Goal: Information Seeking & Learning: Learn about a topic

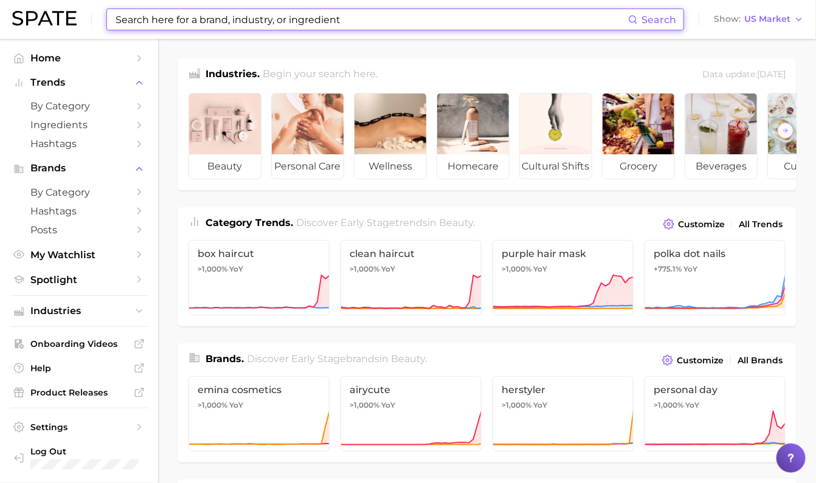
click at [224, 25] on input at bounding box center [371, 19] width 514 height 21
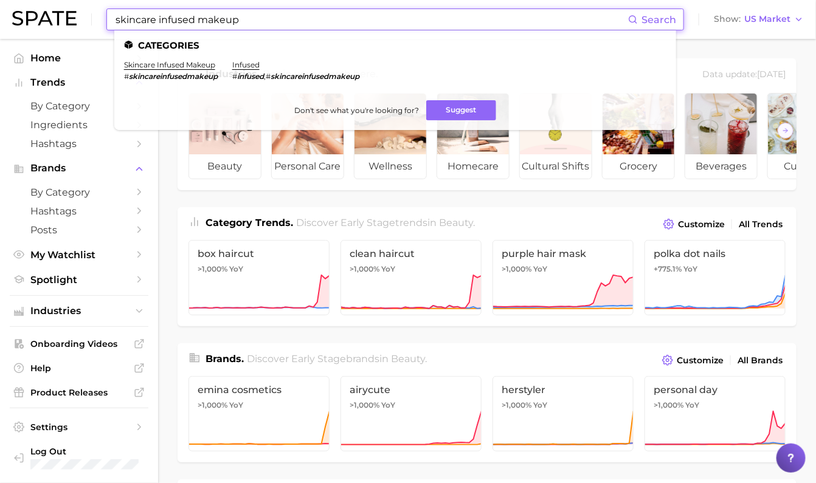
type input "skincare infused makeup"
click at [158, 74] on em "skincareinfusedmakeup" at bounding box center [173, 76] width 89 height 9
click at [158, 66] on link "skincare infused makeup" at bounding box center [169, 64] width 91 height 9
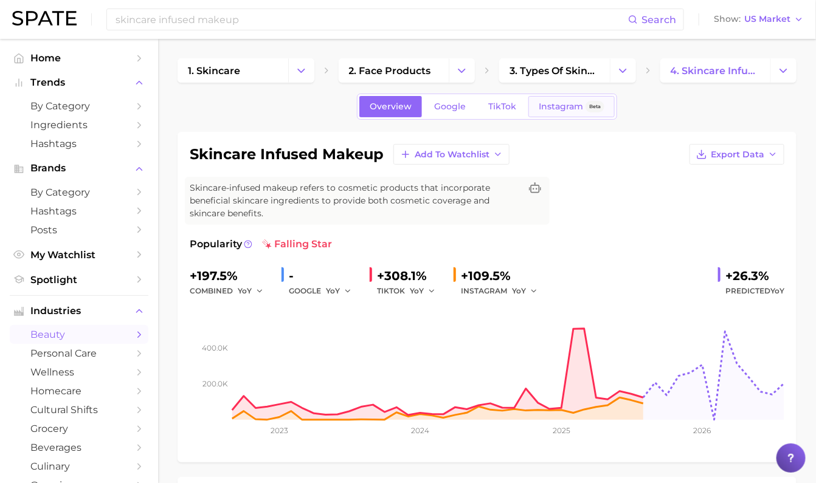
click at [589, 104] on span "Beta" at bounding box center [595, 107] width 12 height 10
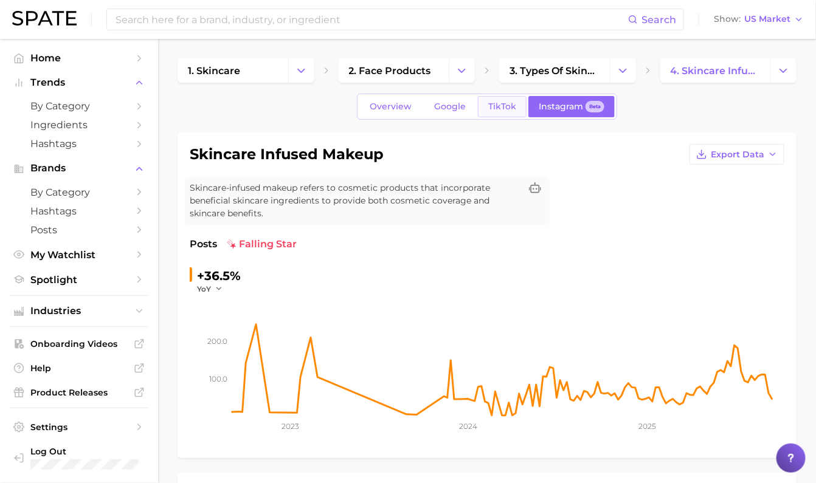
click at [510, 112] on link "TikTok" at bounding box center [502, 106] width 49 height 21
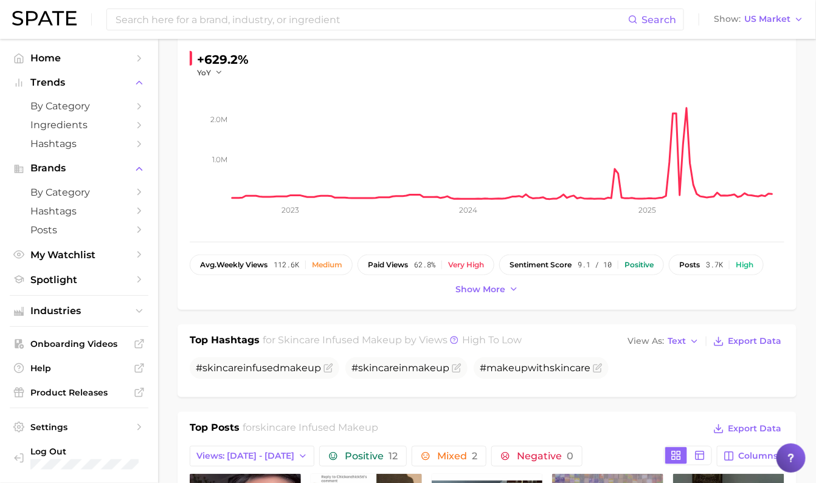
scroll to position [151, 0]
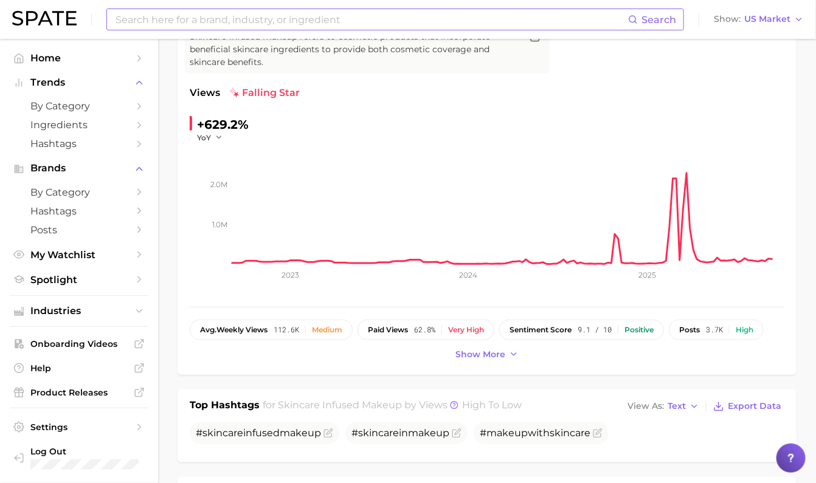
click at [276, 16] on input at bounding box center [371, 19] width 514 height 21
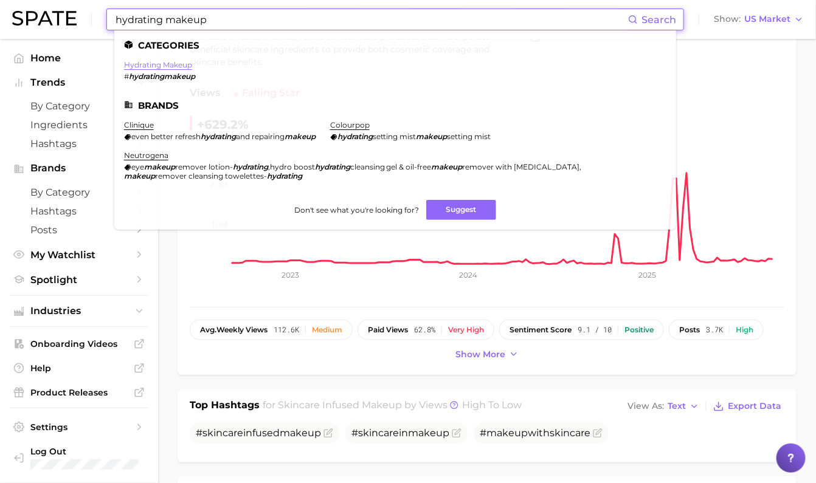
type input "hydrating makeup"
click at [180, 66] on link "hydrating makeup" at bounding box center [158, 64] width 68 height 9
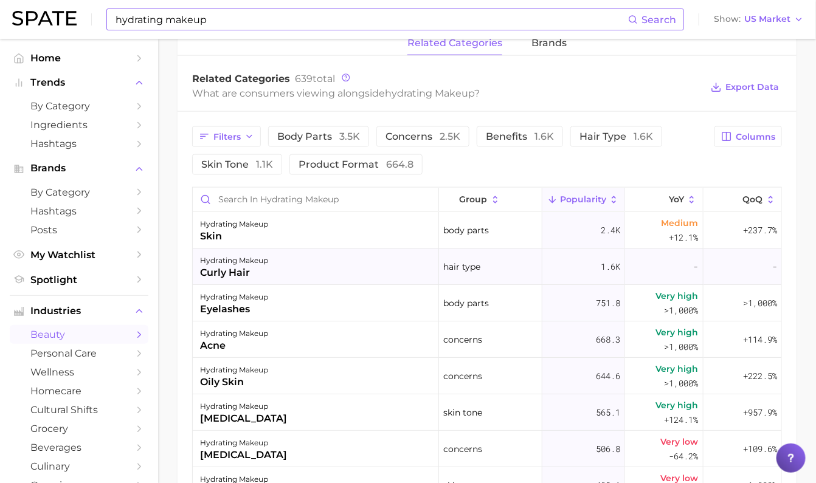
scroll to position [607, 0]
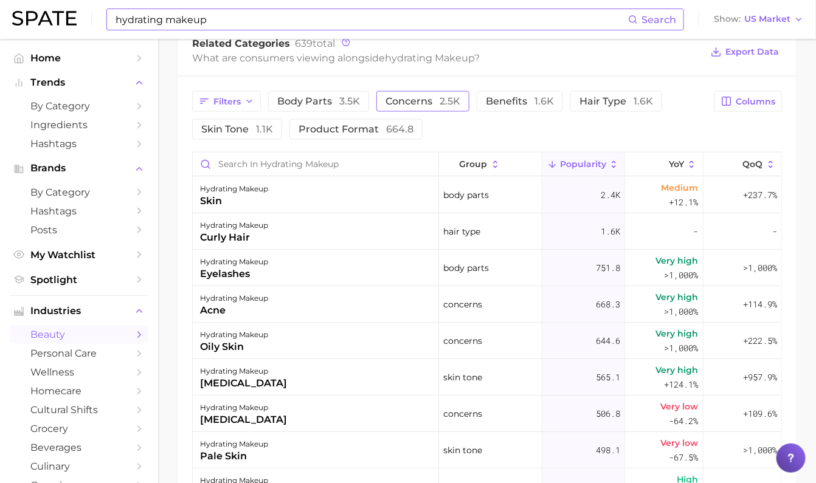
click at [425, 100] on span "concerns 2.5k" at bounding box center [422, 102] width 75 height 10
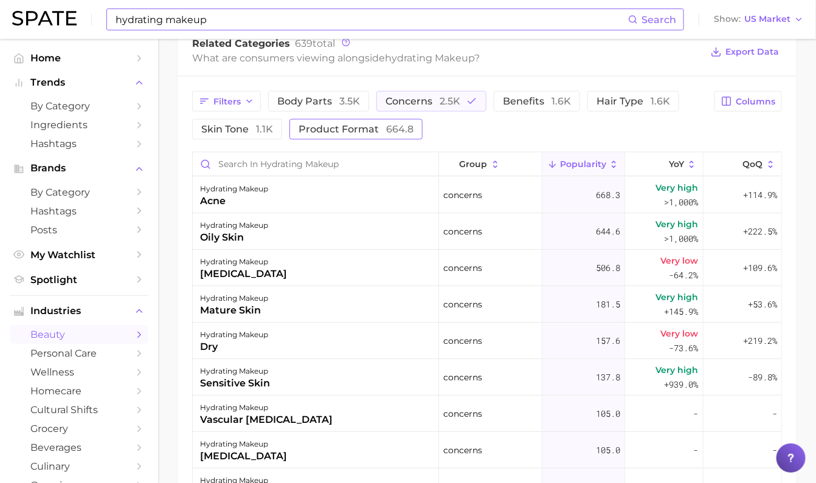
click at [326, 128] on span "product format 664.8" at bounding box center [356, 130] width 115 height 10
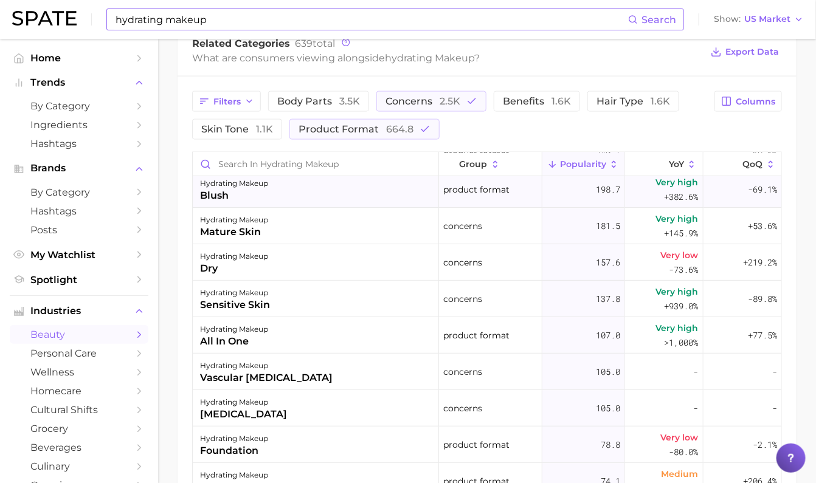
scroll to position [0, 0]
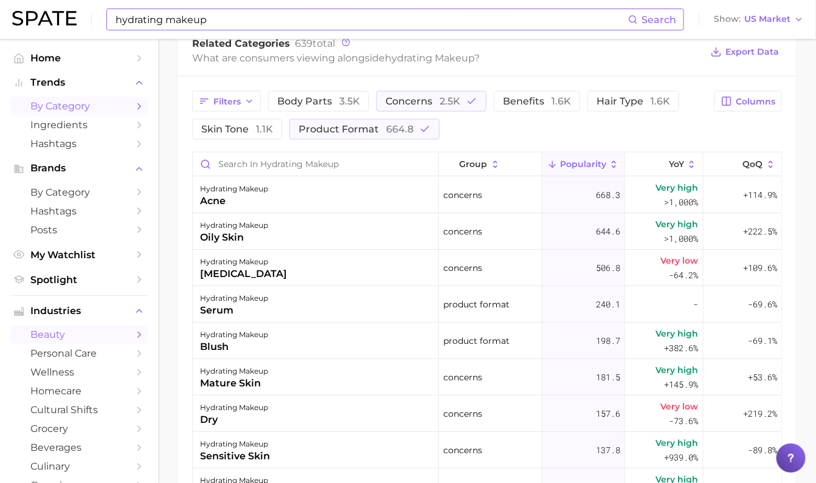
click at [80, 107] on span "by Category" at bounding box center [78, 106] width 97 height 12
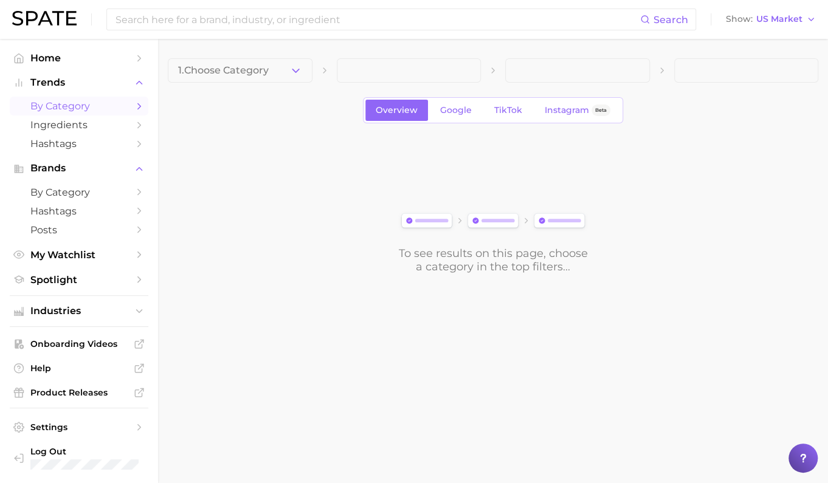
click at [258, 83] on div "1. Choose Category Overview Google TikTok Instagram Beta To see results on this…" at bounding box center [493, 165] width 651 height 215
click at [255, 75] on span "1. Choose Category" at bounding box center [223, 70] width 91 height 11
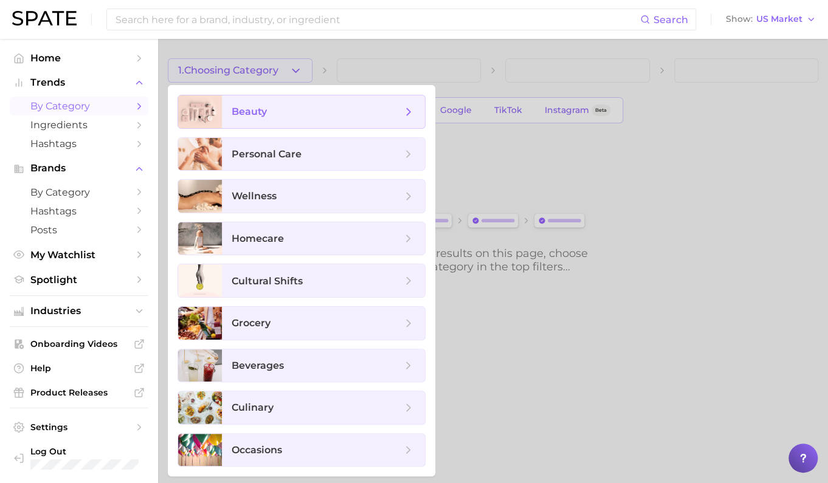
click at [252, 111] on span "beauty" at bounding box center [249, 112] width 35 height 12
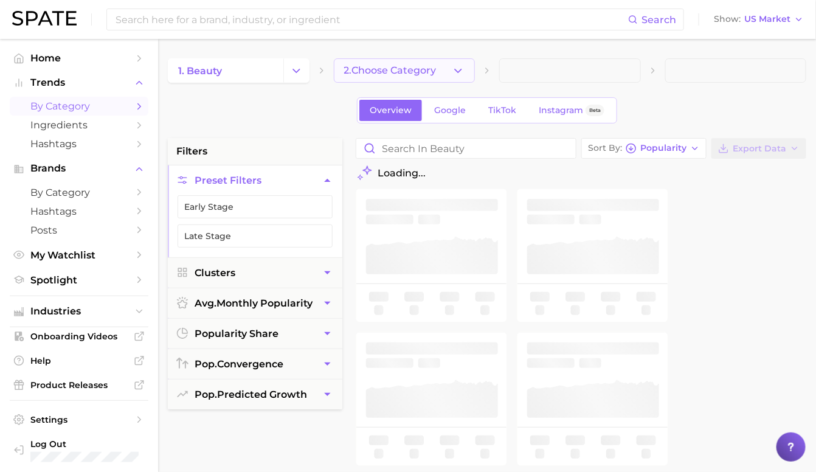
click at [387, 64] on button "2. Choose Category" at bounding box center [405, 70] width 142 height 24
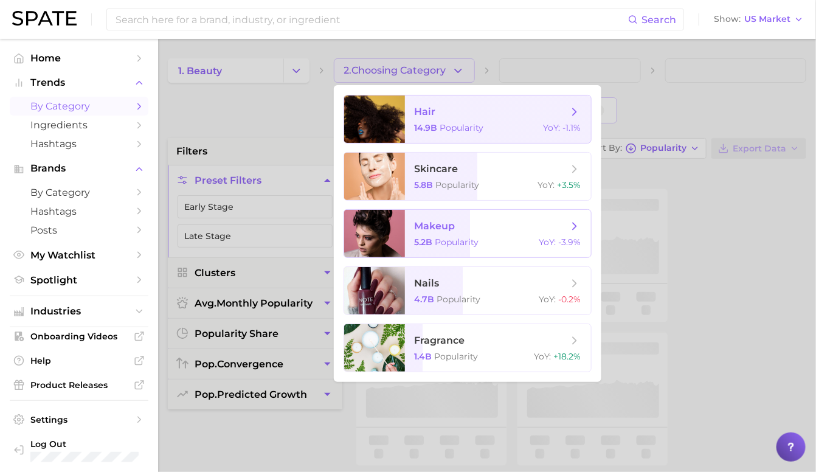
click at [463, 254] on span "makeup 5.2b Popularity YoY : -3.9%" at bounding box center [498, 233] width 186 height 47
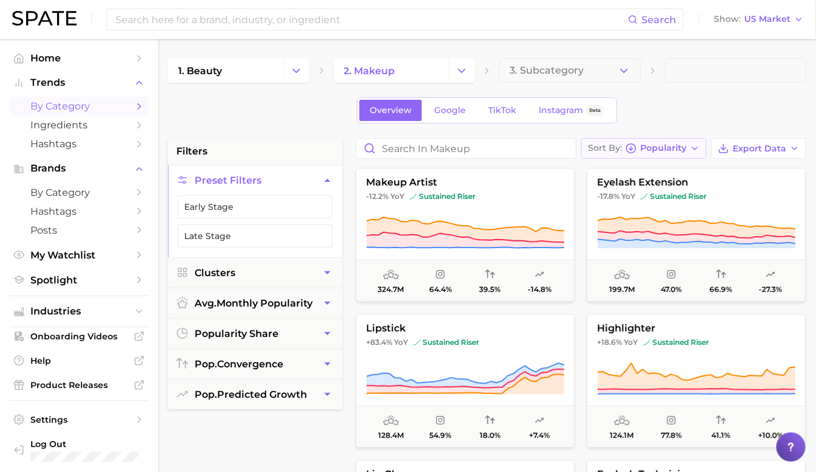
click at [679, 146] on span "Popularity" at bounding box center [663, 148] width 46 height 7
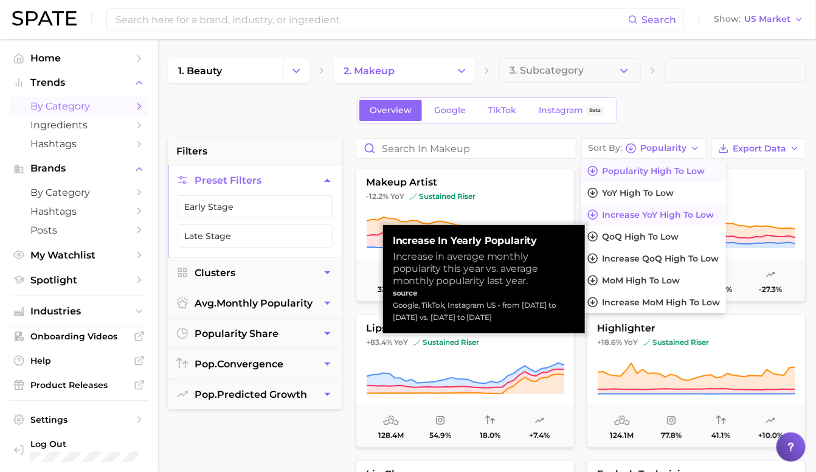
click at [679, 215] on span "Increase YoY high to low" at bounding box center [658, 215] width 112 height 10
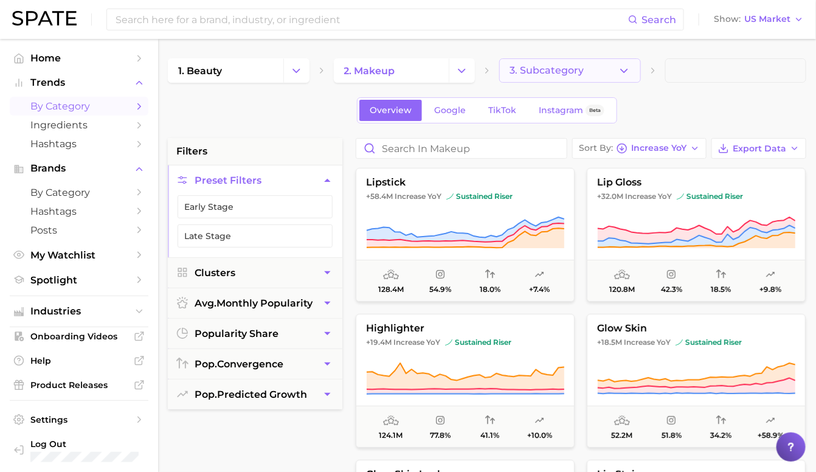
click at [575, 78] on button "3. Subcategory" at bounding box center [570, 70] width 142 height 24
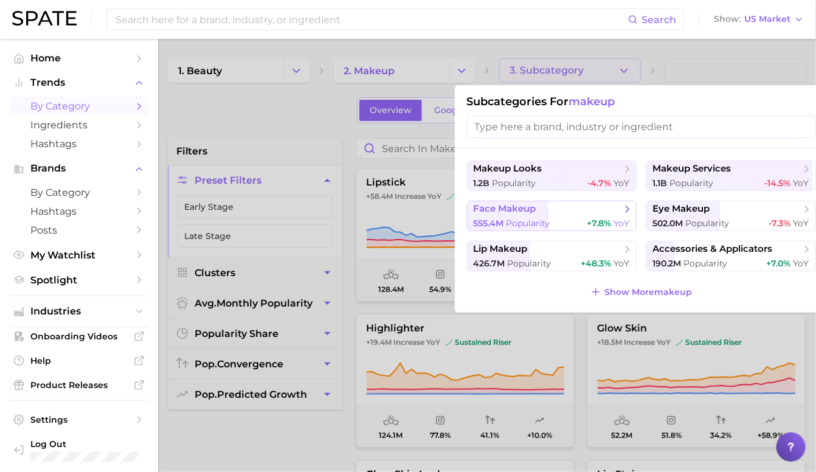
click at [538, 219] on span "Popularity" at bounding box center [528, 223] width 44 height 11
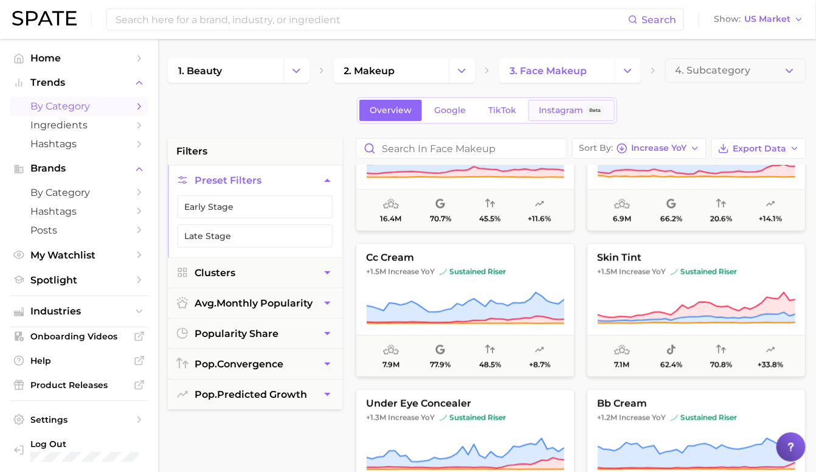
scroll to position [531, 0]
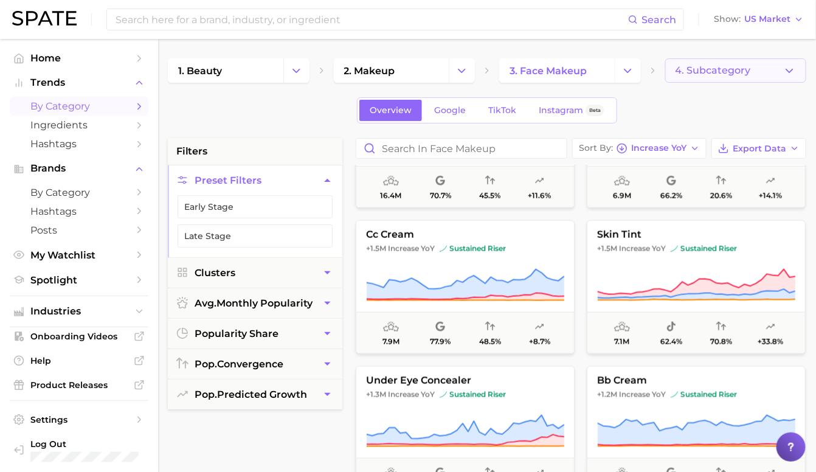
click at [775, 66] on button "4. Subcategory" at bounding box center [736, 70] width 142 height 24
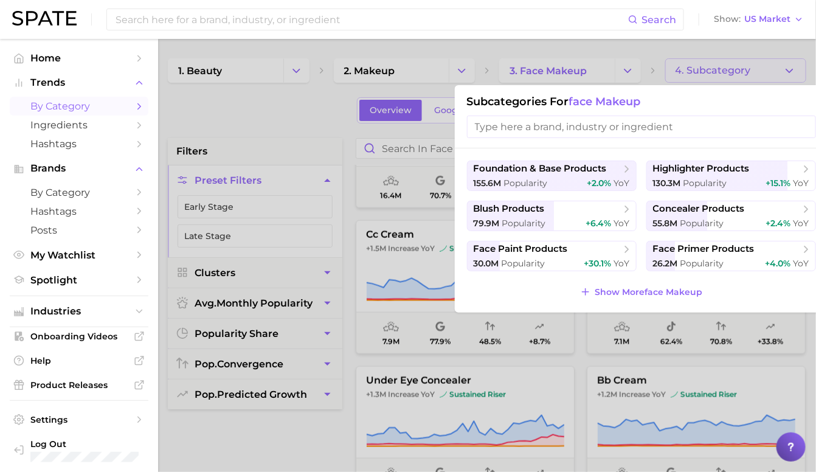
click at [589, 58] on div at bounding box center [408, 236] width 816 height 472
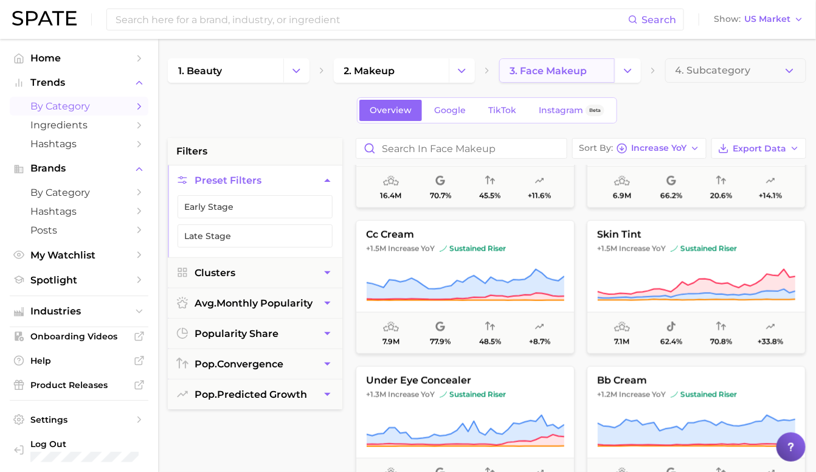
click at [578, 71] on span "3. face makeup" at bounding box center [548, 71] width 77 height 12
click at [625, 77] on button "Change Category" at bounding box center [628, 70] width 26 height 24
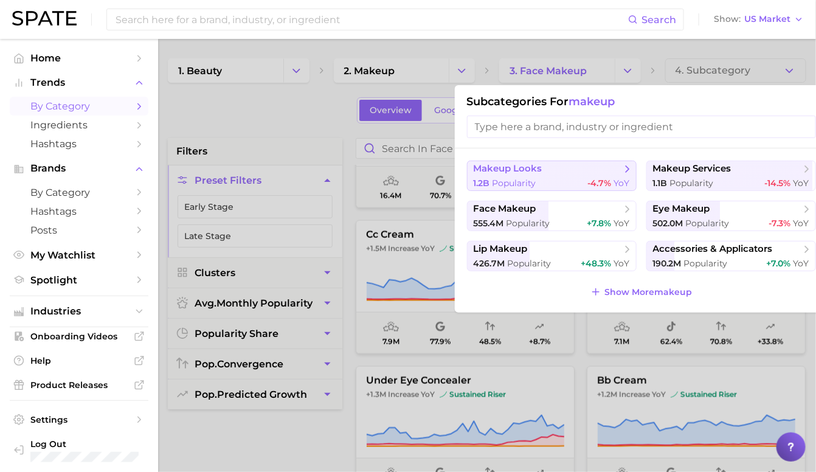
click at [584, 181] on div "1.2b Popularity -4.7% YoY" at bounding box center [552, 184] width 156 height 12
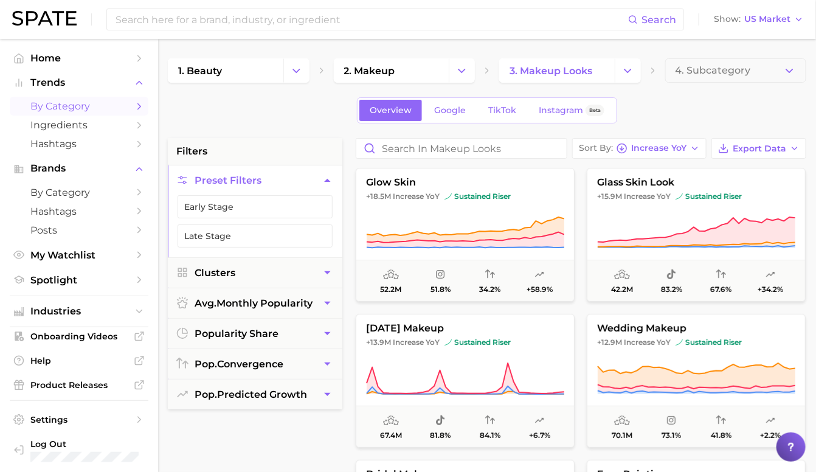
click at [632, 235] on icon at bounding box center [696, 233] width 198 height 34
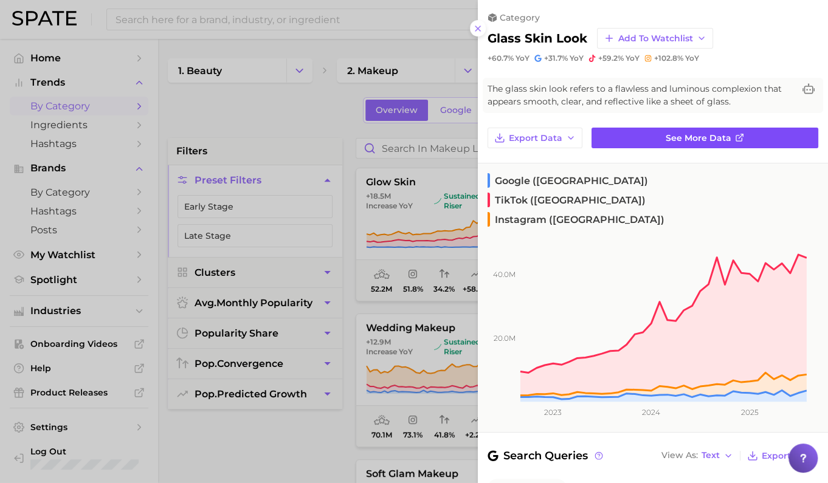
click at [704, 136] on span "See more data" at bounding box center [699, 138] width 66 height 10
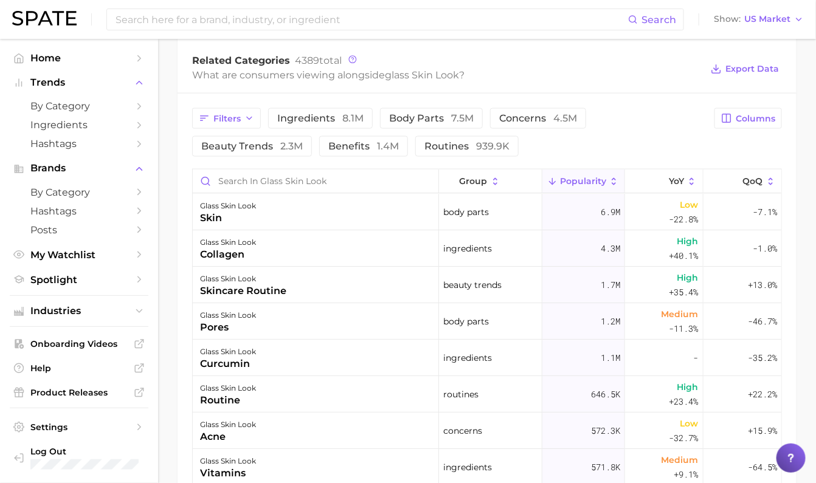
scroll to position [607, 0]
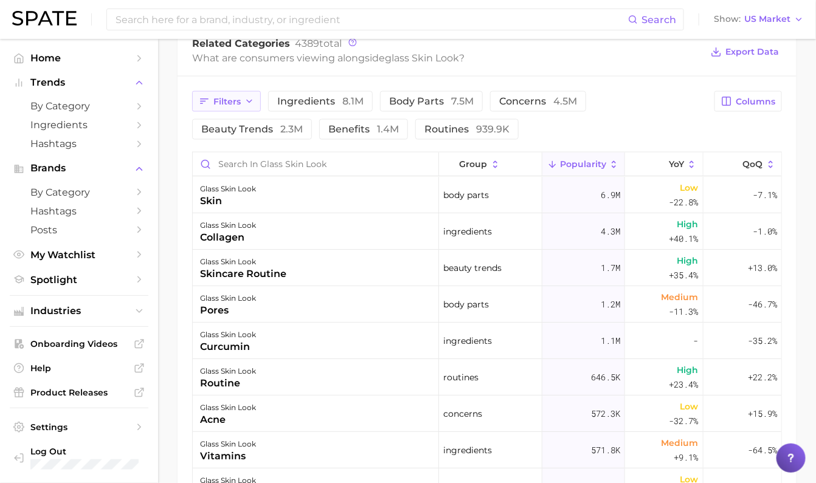
click at [240, 100] on span "Filters" at bounding box center [226, 102] width 27 height 10
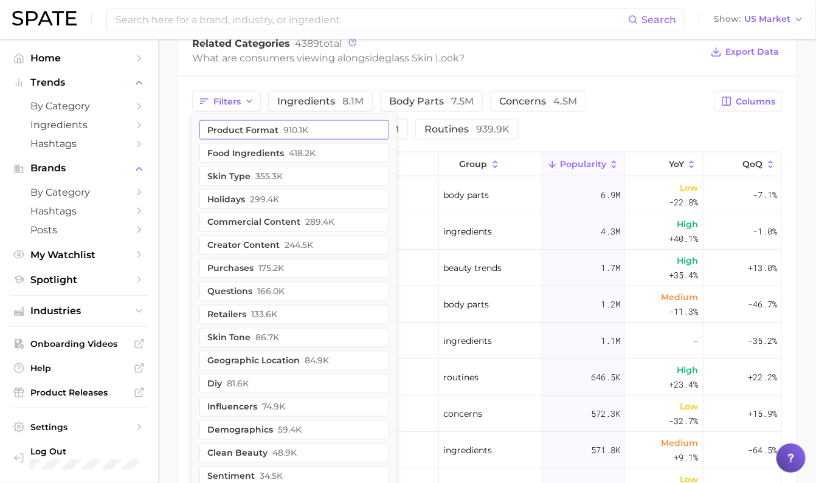
click at [286, 132] on span "910.1k" at bounding box center [295, 130] width 25 height 10
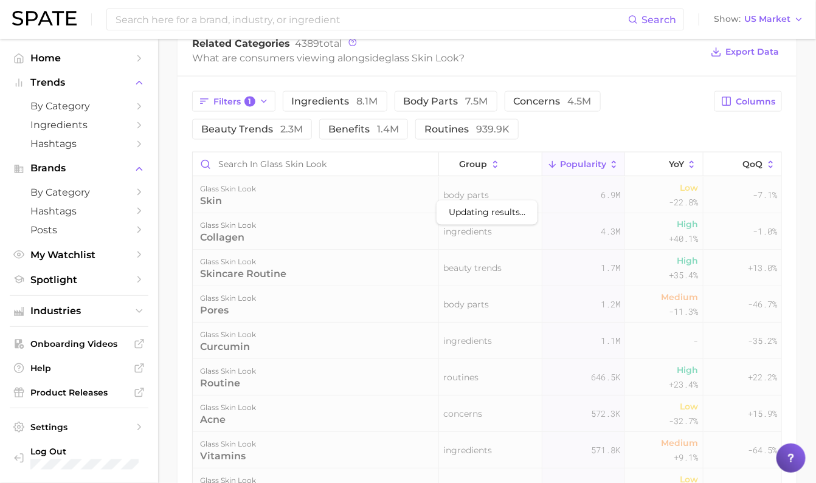
click at [635, 114] on div "Filters 1 ingredients 8.1m body parts 7.5m concerns 4.5m beauty trends 2.3m ben…" at bounding box center [449, 115] width 515 height 49
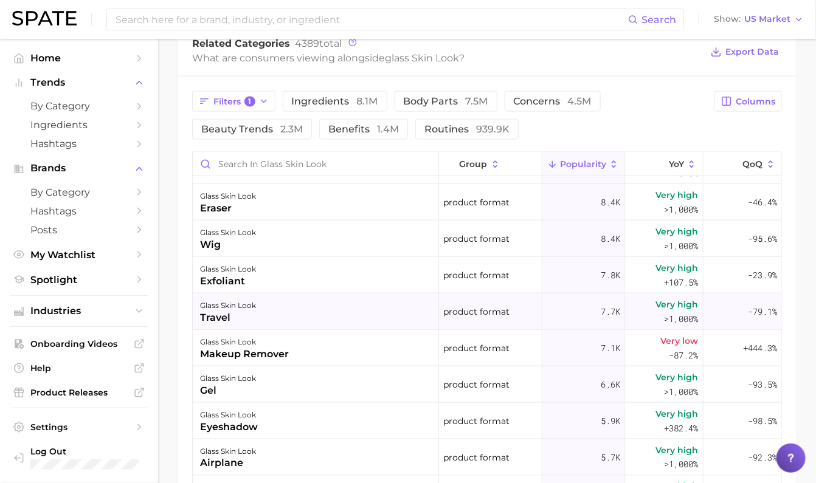
scroll to position [531, 0]
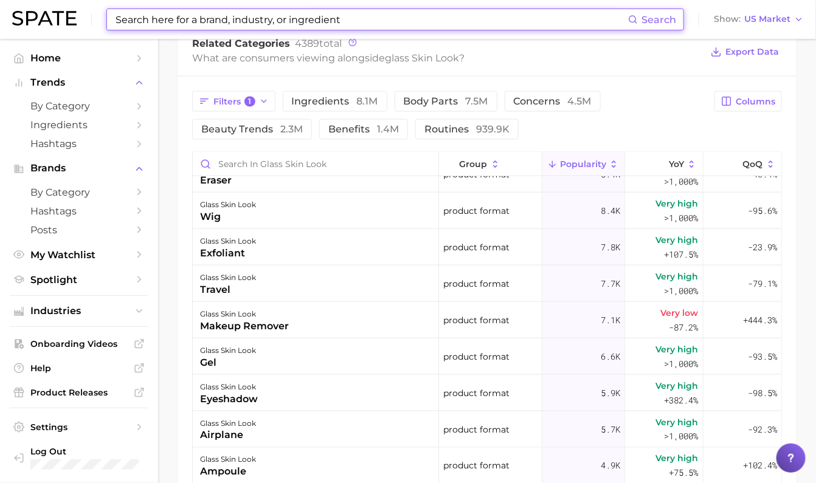
click at [318, 24] on input at bounding box center [371, 19] width 514 height 21
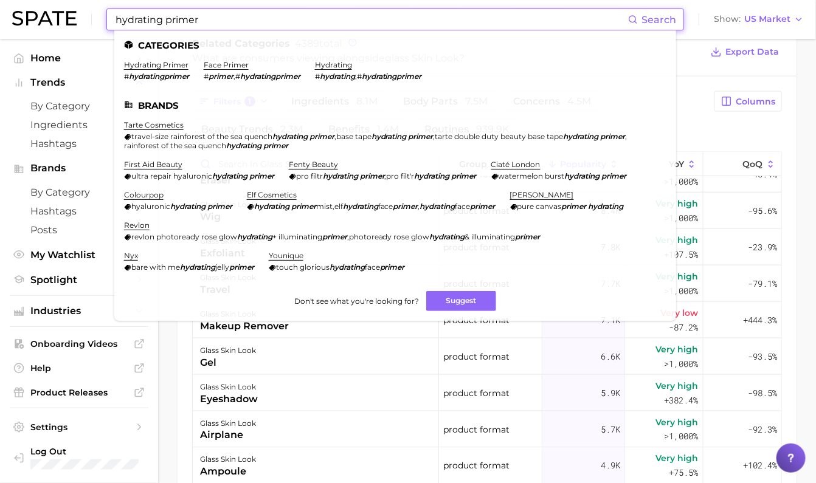
drag, startPoint x: 210, startPoint y: 19, endPoint x: 164, endPoint y: 15, distance: 45.7
click at [164, 15] on input "hydrating primer" at bounding box center [371, 19] width 514 height 21
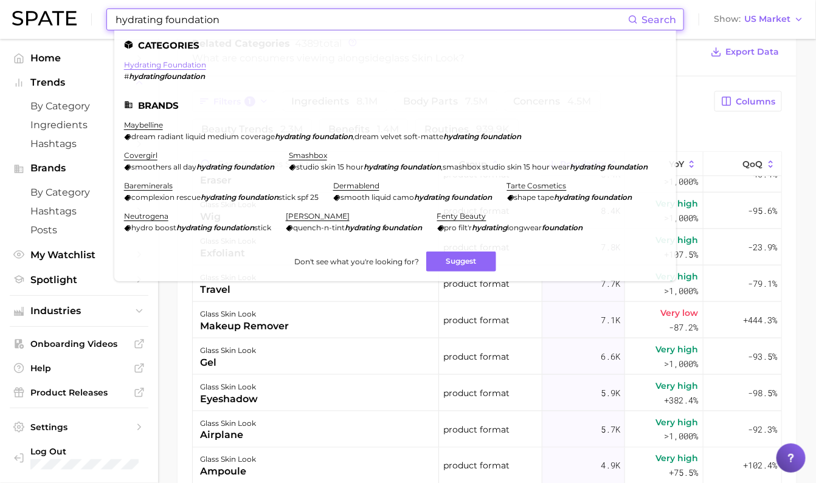
click at [169, 65] on link "hydrating foundation" at bounding box center [165, 64] width 82 height 9
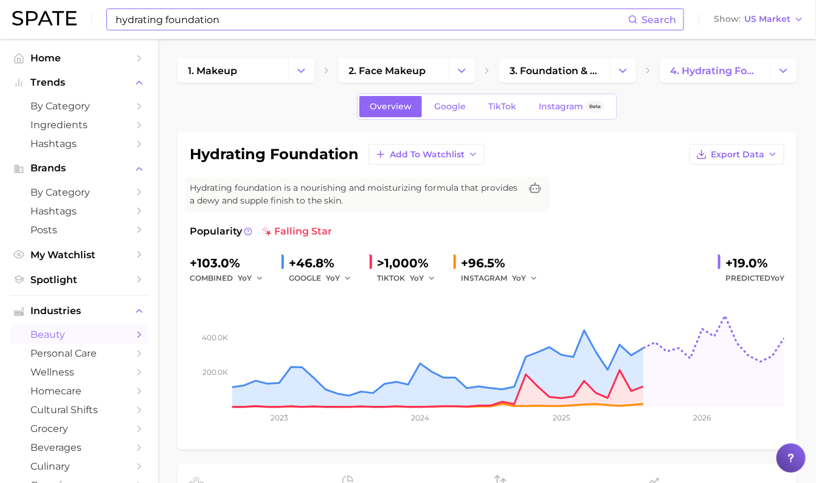
click at [220, 16] on input "hydrating foundation" at bounding box center [371, 19] width 514 height 21
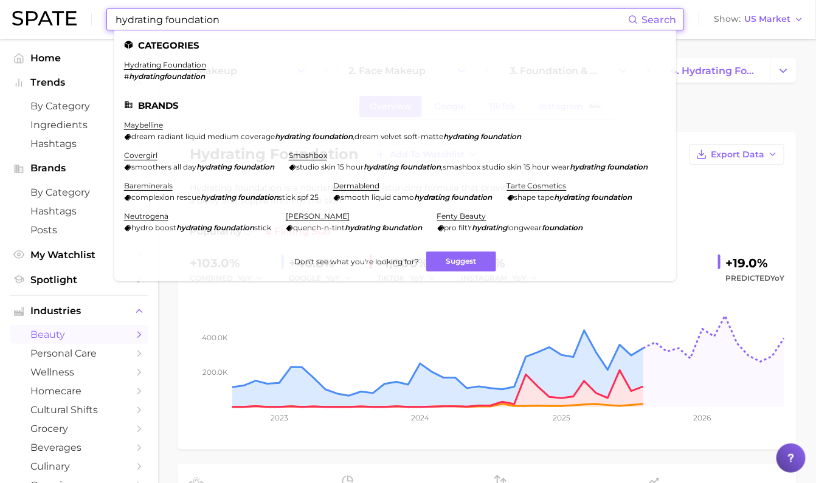
drag, startPoint x: 230, startPoint y: 15, endPoint x: 43, endPoint y: 13, distance: 187.9
click at [43, 13] on div "hydrating foundation Search Categories hydrating foundation # hydratingfoundati…" at bounding box center [408, 19] width 792 height 39
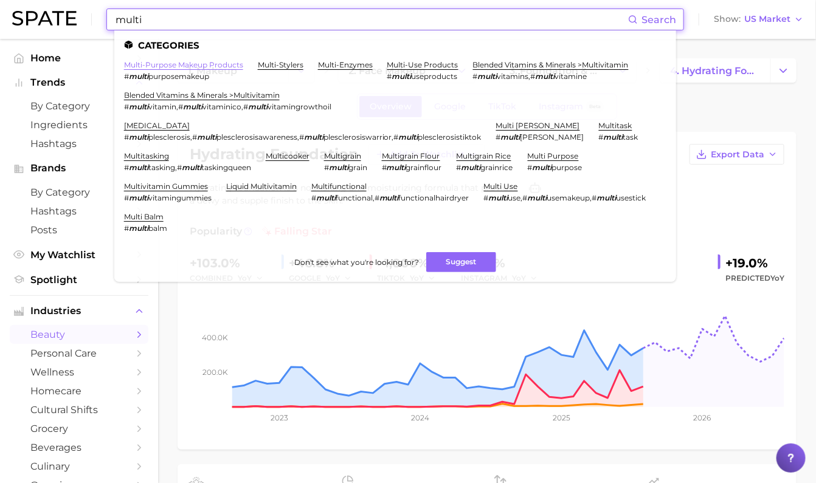
type input "multi"
click at [165, 66] on link "multi-purpose makeup products" at bounding box center [183, 64] width 119 height 9
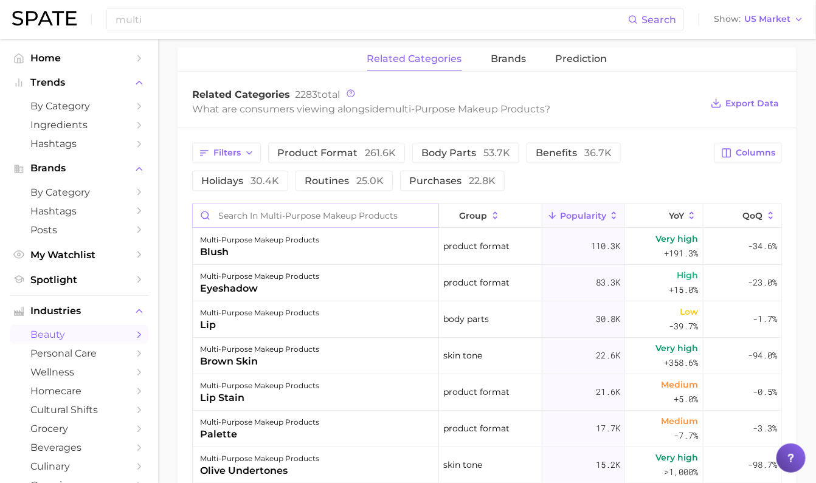
scroll to position [380, 0]
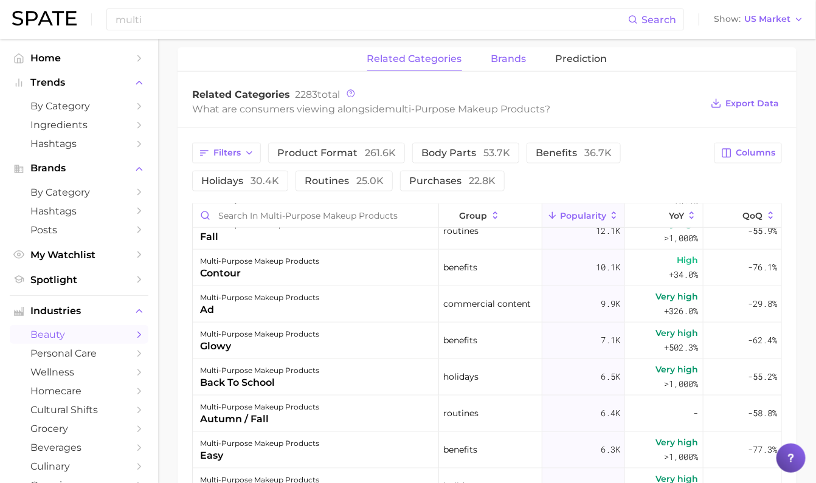
click at [499, 64] on span "brands" at bounding box center [508, 59] width 35 height 11
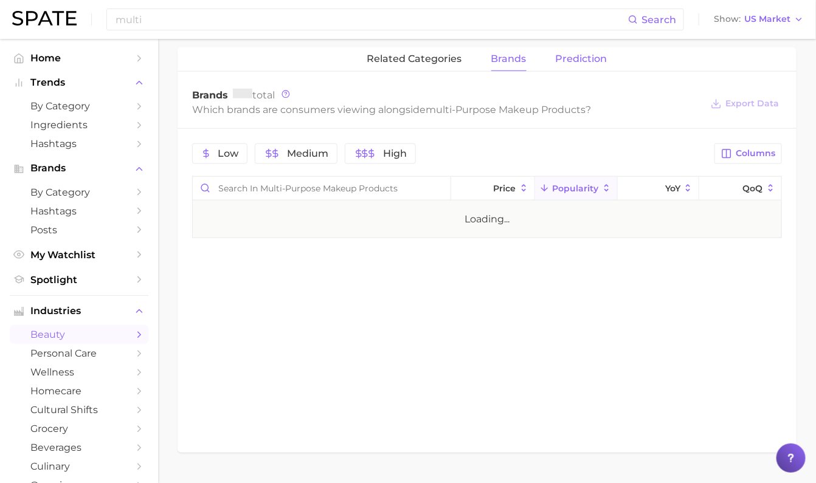
click at [595, 54] on span "Prediction" at bounding box center [582, 59] width 52 height 11
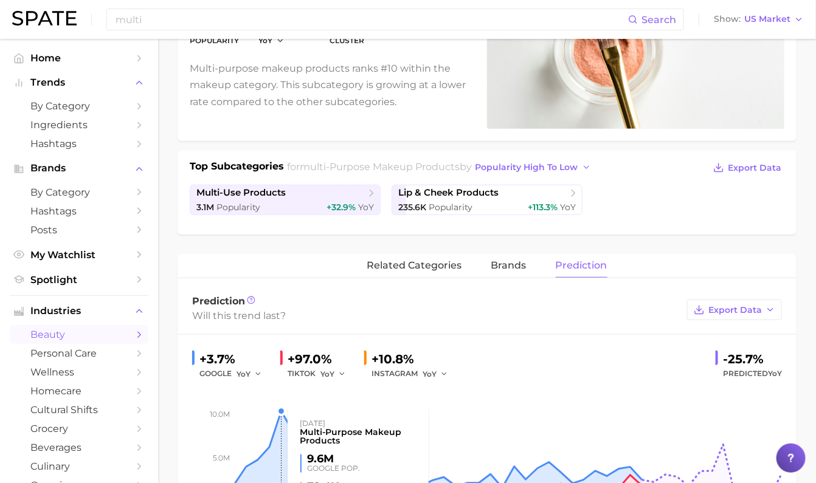
scroll to position [75, 0]
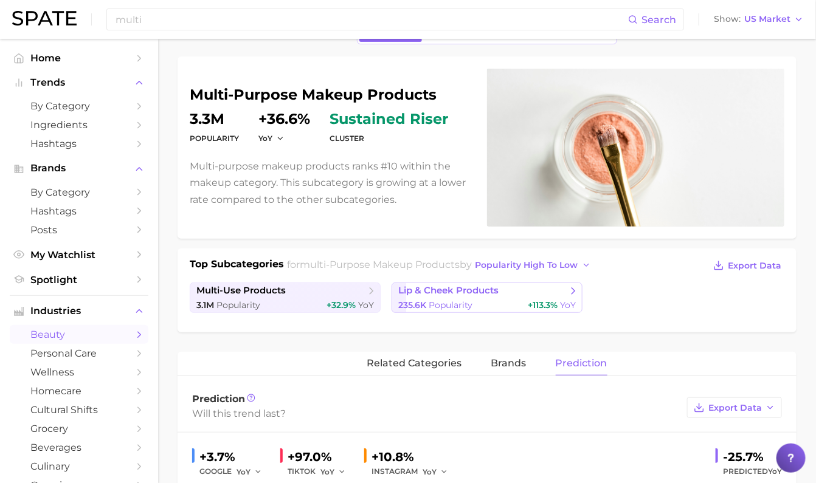
click at [511, 300] on div "235.6k Popularity +113.3% YoY" at bounding box center [487, 306] width 178 height 12
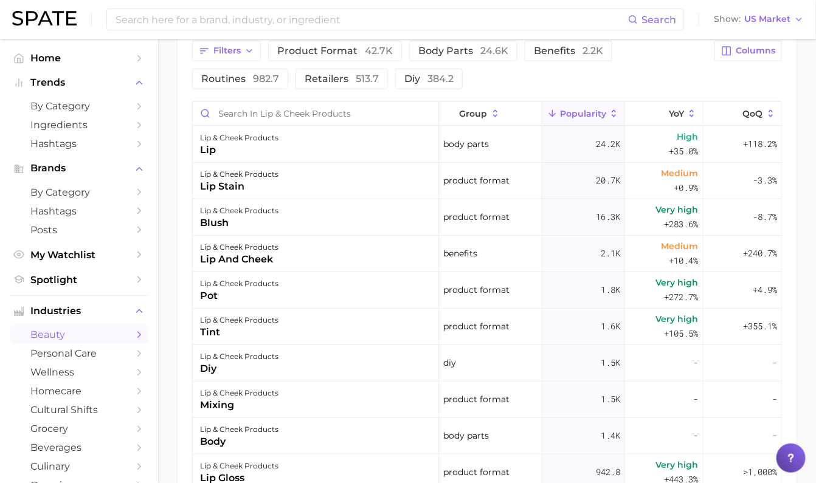
scroll to position [380, 0]
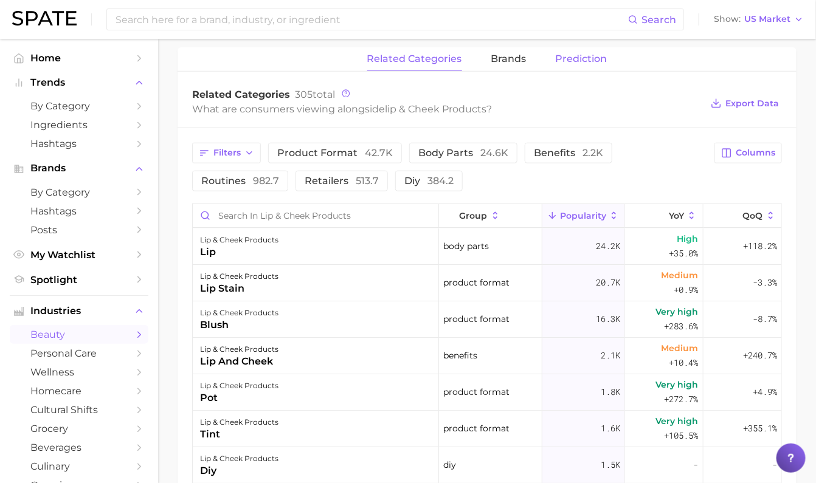
click at [569, 68] on button "Prediction" at bounding box center [582, 59] width 52 height 24
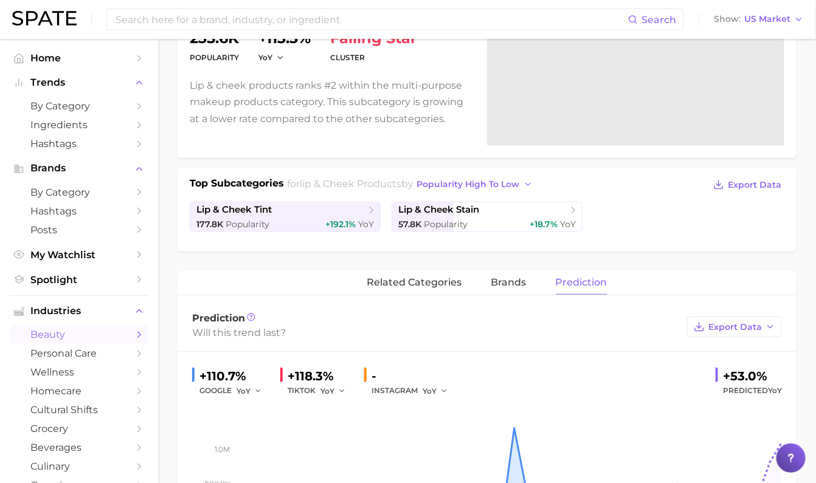
scroll to position [0, 0]
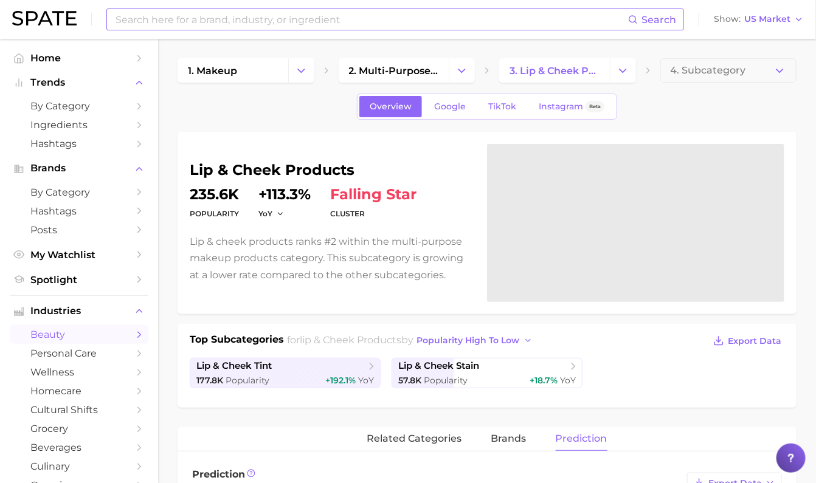
click at [281, 14] on input at bounding box center [371, 19] width 514 height 21
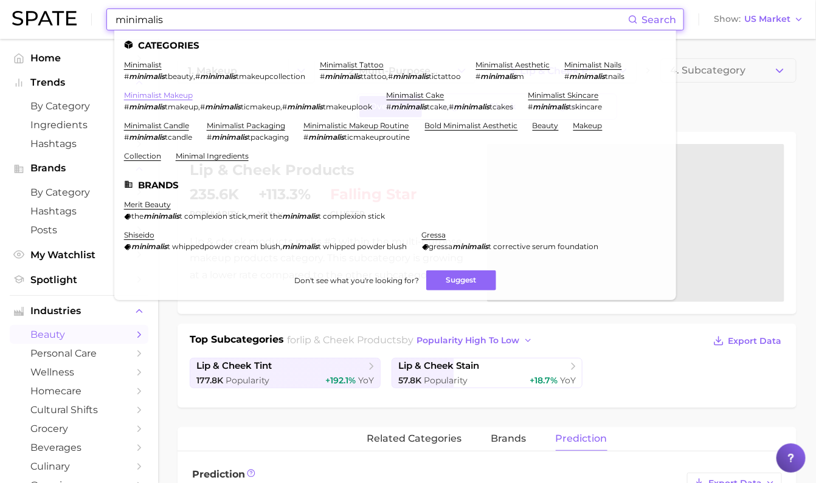
type input "minimalis"
click at [146, 94] on link "minimalist makeup" at bounding box center [158, 95] width 69 height 9
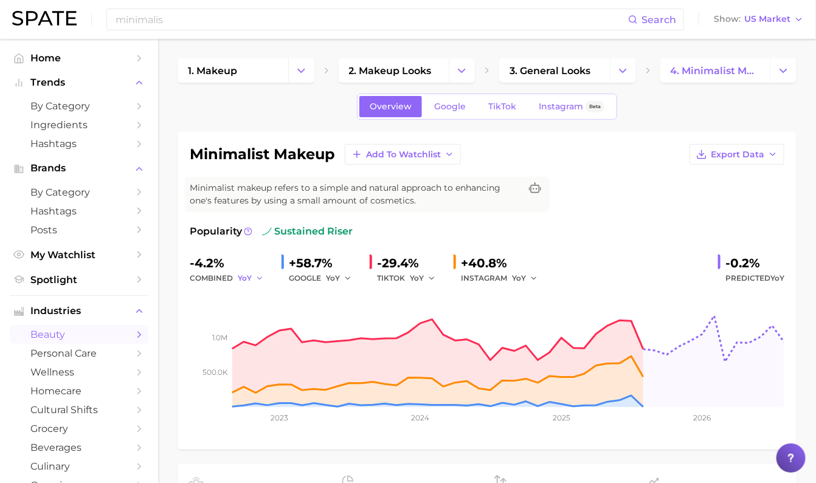
click at [240, 279] on span "YoY" at bounding box center [245, 278] width 14 height 10
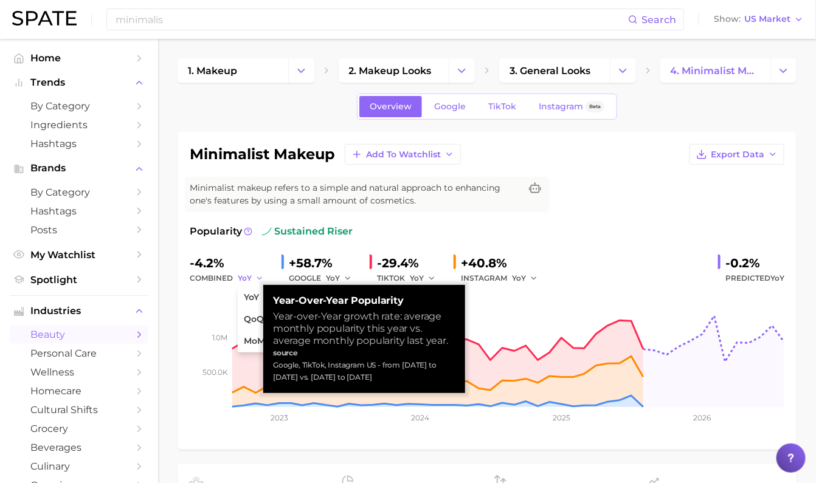
click at [240, 279] on span "YoY" at bounding box center [245, 278] width 14 height 10
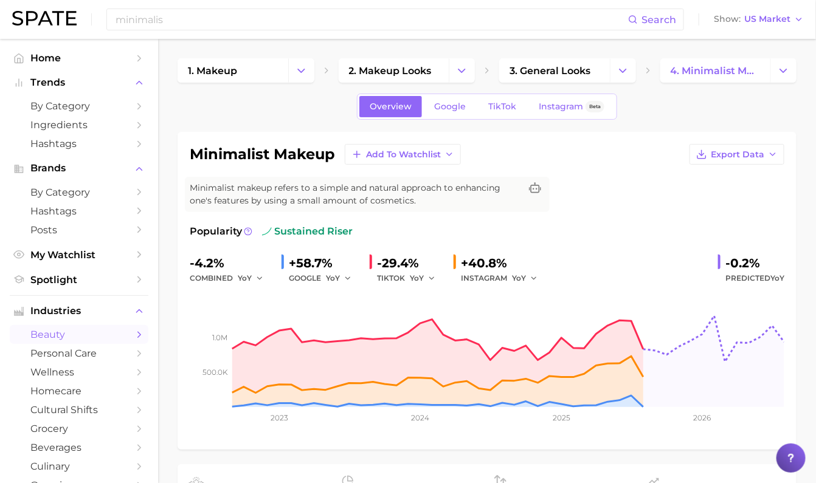
click at [261, 148] on h1 "minimalist makeup" at bounding box center [262, 154] width 145 height 15
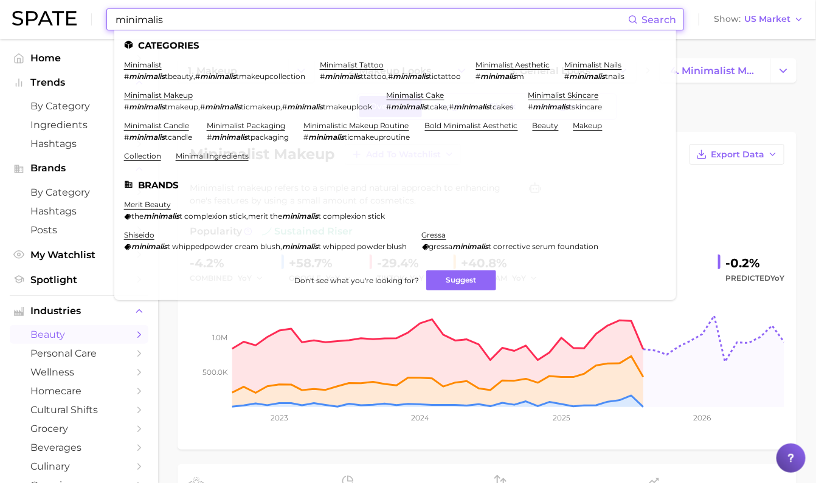
click at [311, 19] on input "minimalis" at bounding box center [371, 19] width 514 height 21
click at [396, 126] on link "minimalistic makeup routine" at bounding box center [356, 125] width 106 height 9
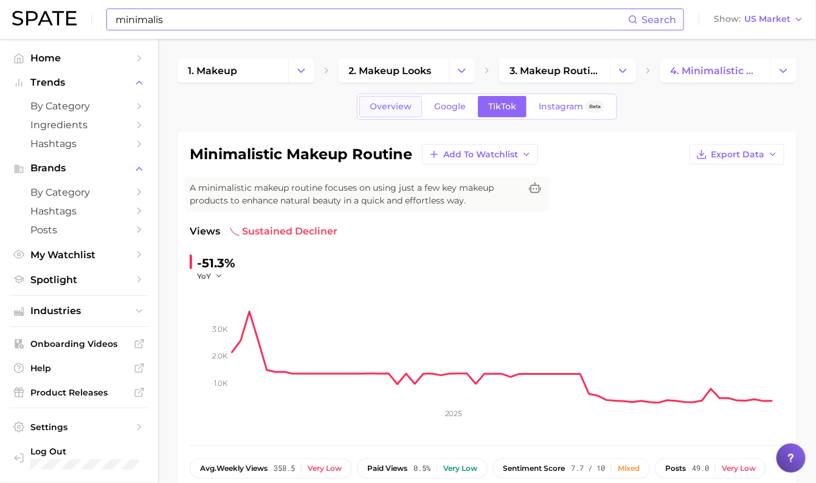
click at [382, 114] on link "Overview" at bounding box center [390, 106] width 63 height 21
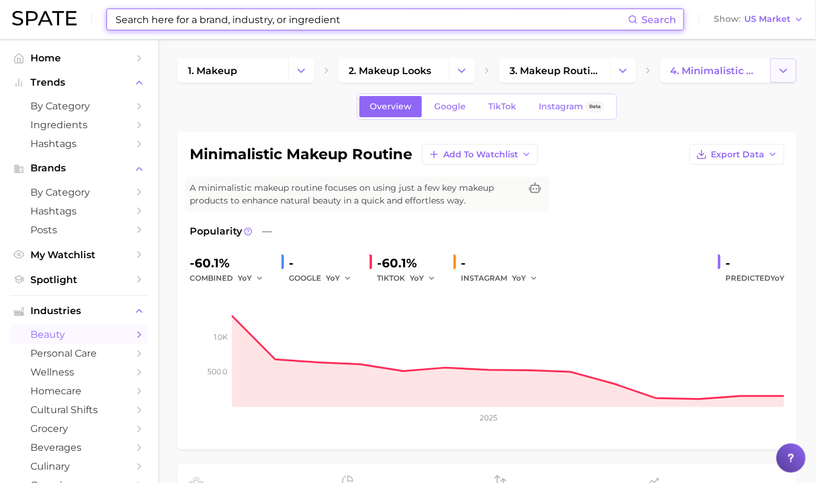
click at [785, 73] on icon "Change Category" at bounding box center [783, 70] width 13 height 13
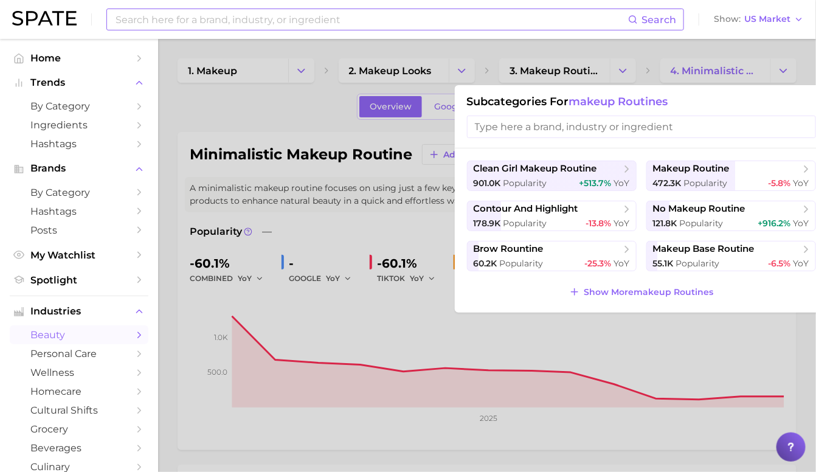
click at [783, 73] on div at bounding box center [408, 236] width 816 height 472
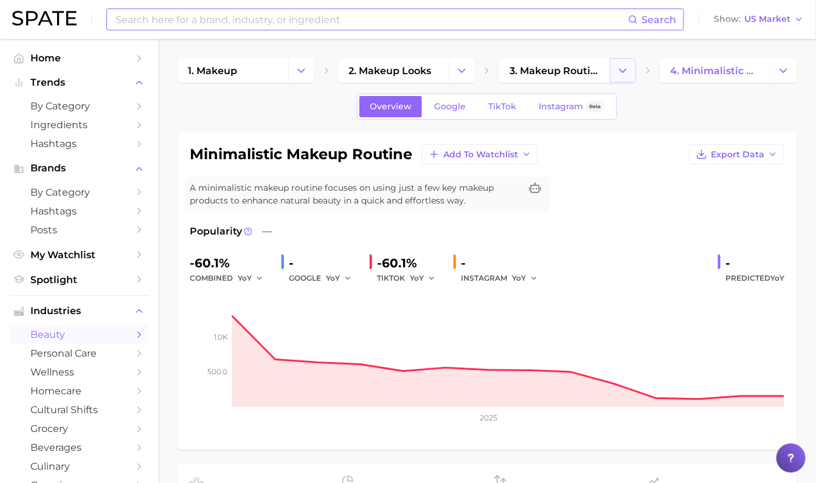
click at [618, 66] on icon "Change Category" at bounding box center [623, 70] width 13 height 13
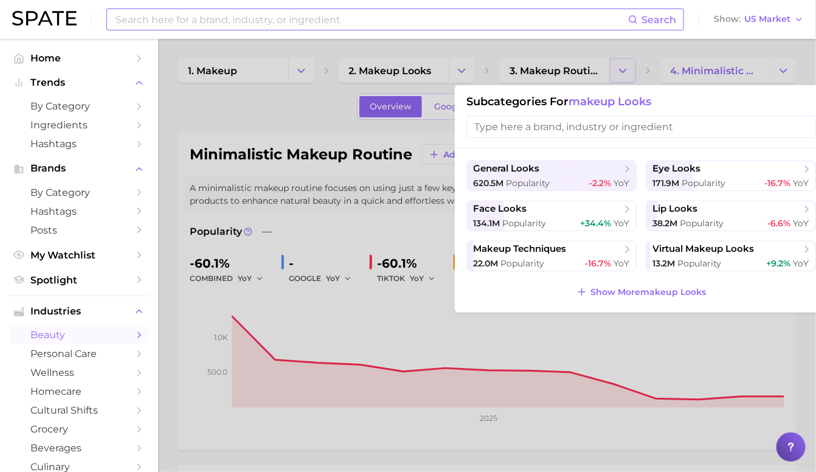
click at [618, 66] on div at bounding box center [408, 236] width 816 height 472
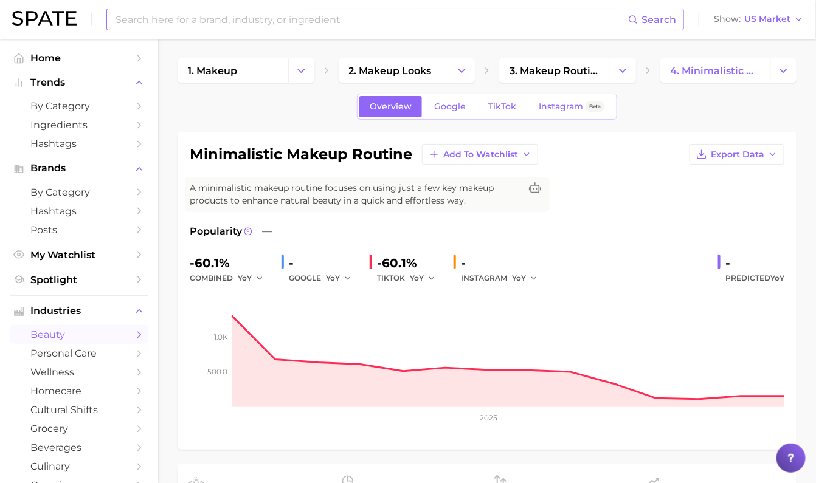
click at [301, 6] on div "Search Show US Market" at bounding box center [408, 19] width 792 height 39
click at [299, 15] on input at bounding box center [371, 19] width 514 height 21
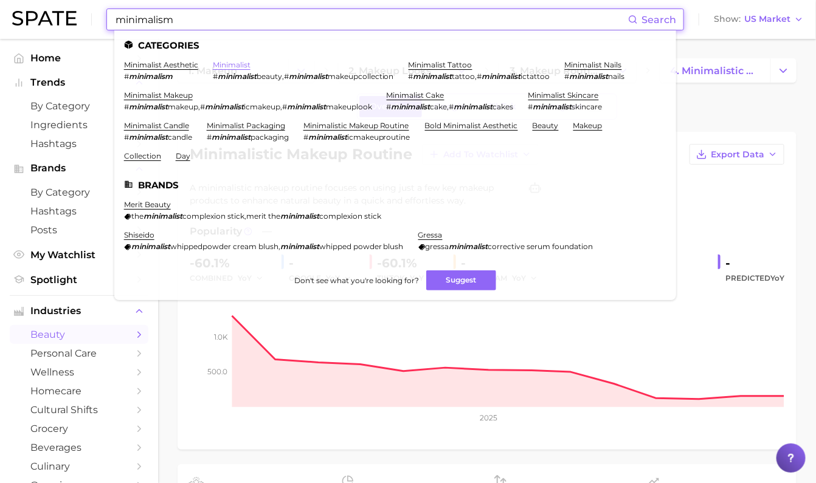
click at [233, 67] on link "minimalist" at bounding box center [232, 64] width 38 height 9
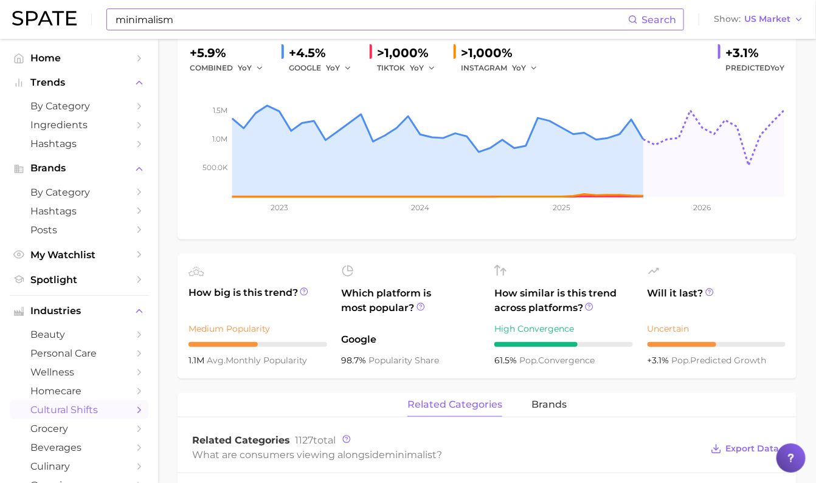
scroll to position [75, 0]
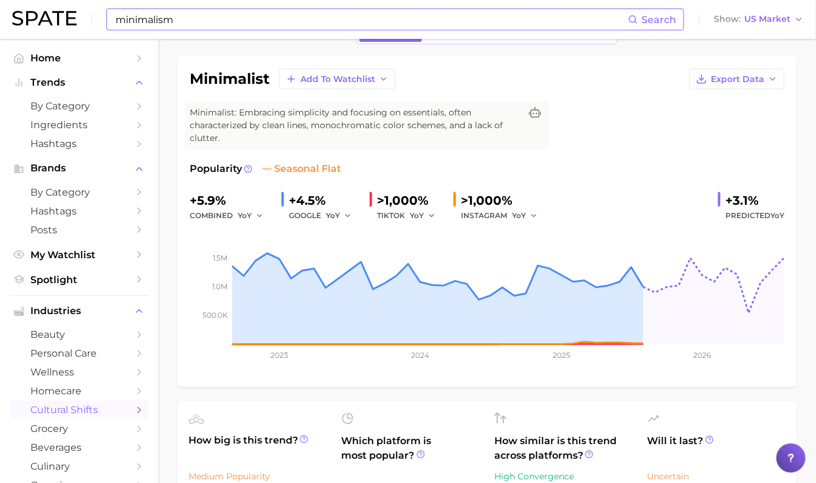
click at [185, 22] on input "minimalism" at bounding box center [371, 19] width 514 height 21
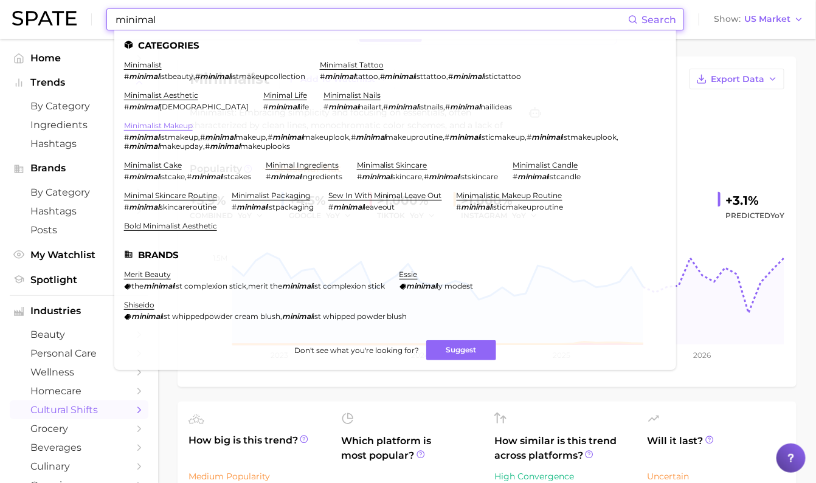
type input "minimal"
click at [164, 126] on link "minimalist makeup" at bounding box center [158, 125] width 69 height 9
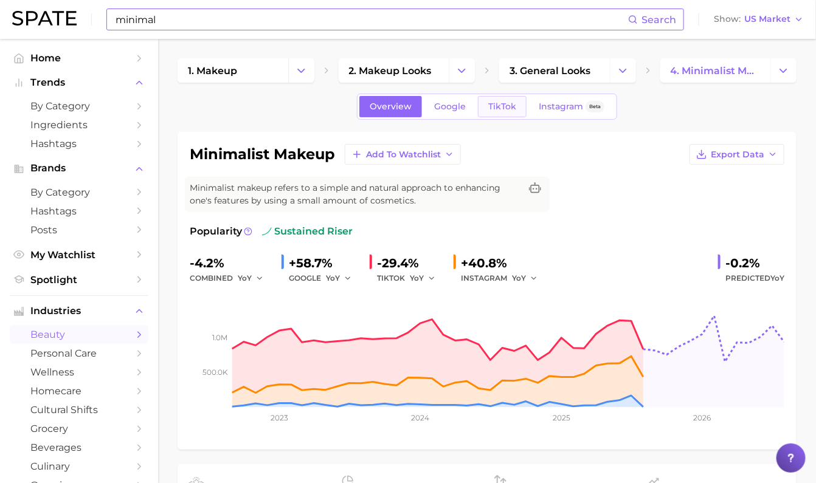
click at [499, 103] on span "TikTok" at bounding box center [502, 107] width 28 height 10
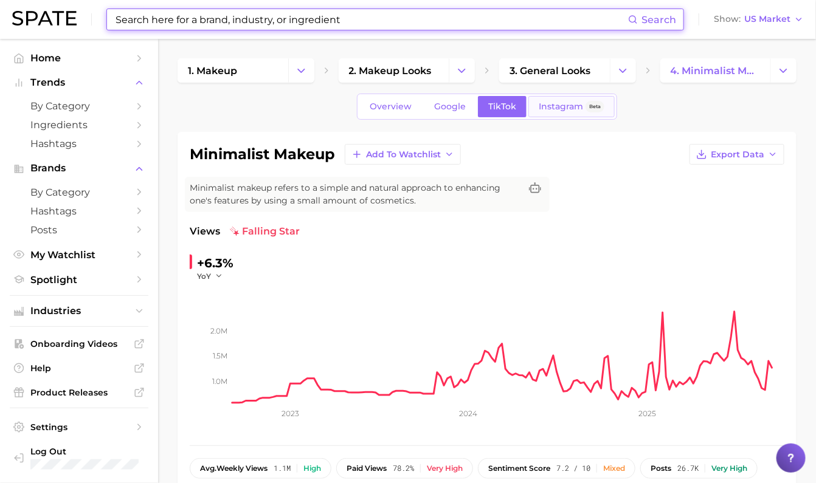
click at [581, 105] on span "Instagram" at bounding box center [561, 107] width 44 height 10
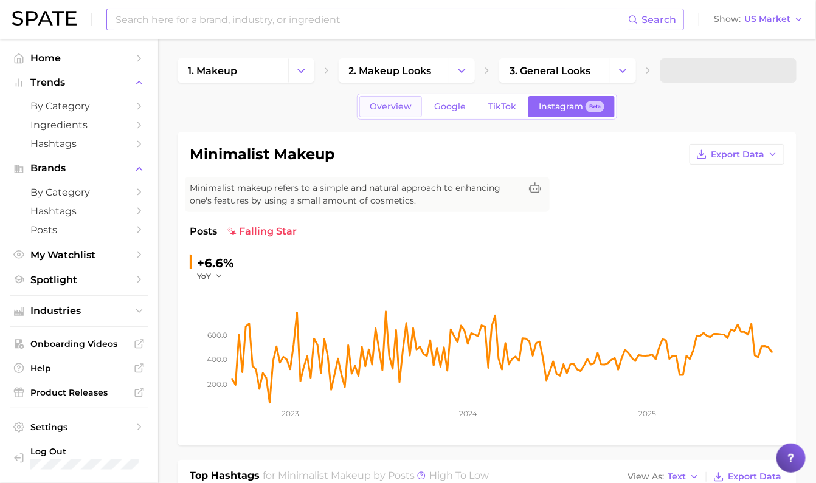
click at [403, 99] on link "Overview" at bounding box center [390, 106] width 63 height 21
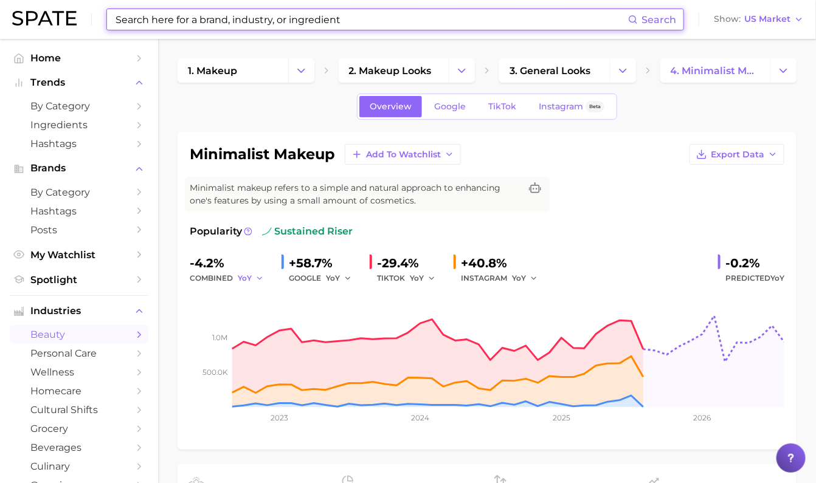
click at [252, 277] on button "YoY" at bounding box center [251, 278] width 26 height 15
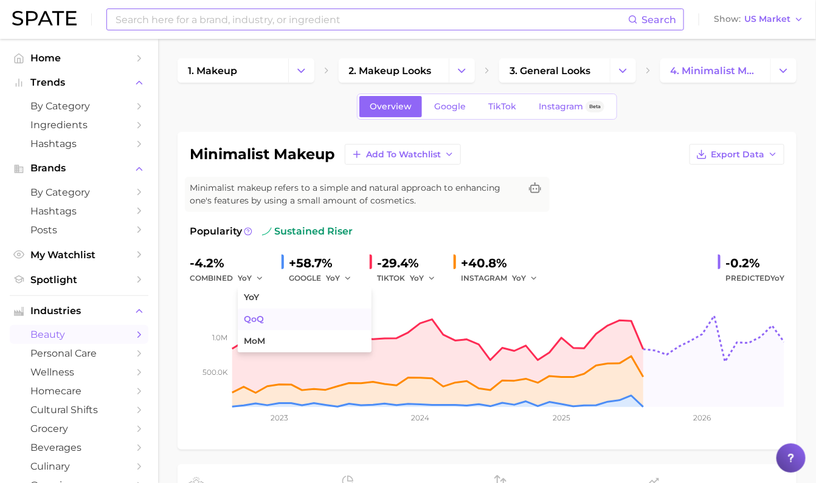
click at [249, 319] on span "QoQ" at bounding box center [254, 319] width 20 height 10
click at [262, 278] on icon "button" at bounding box center [262, 278] width 9 height 9
click at [261, 296] on button "YoY" at bounding box center [305, 298] width 134 height 22
click at [251, 271] on button "YoY" at bounding box center [251, 278] width 26 height 15
click at [258, 342] on span "MoM" at bounding box center [254, 341] width 21 height 10
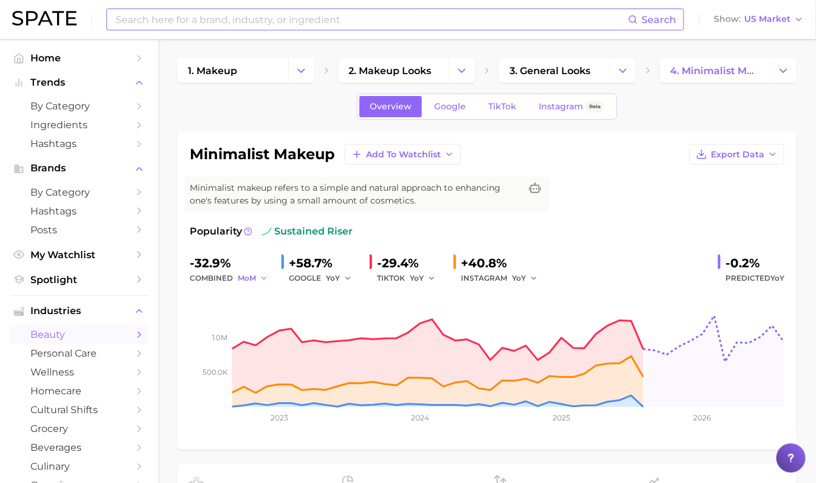
click at [257, 278] on button "MoM" at bounding box center [253, 278] width 30 height 15
click at [261, 296] on button "YoY" at bounding box center [305, 298] width 134 height 22
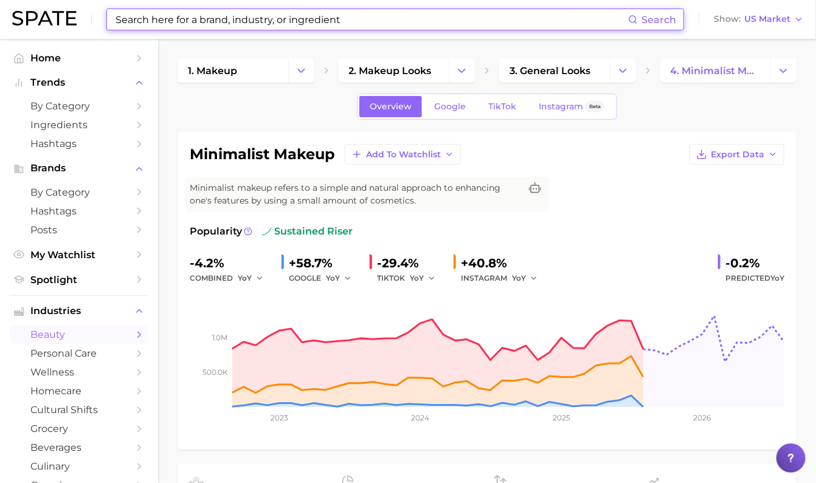
click at [341, 14] on input at bounding box center [371, 19] width 514 height 21
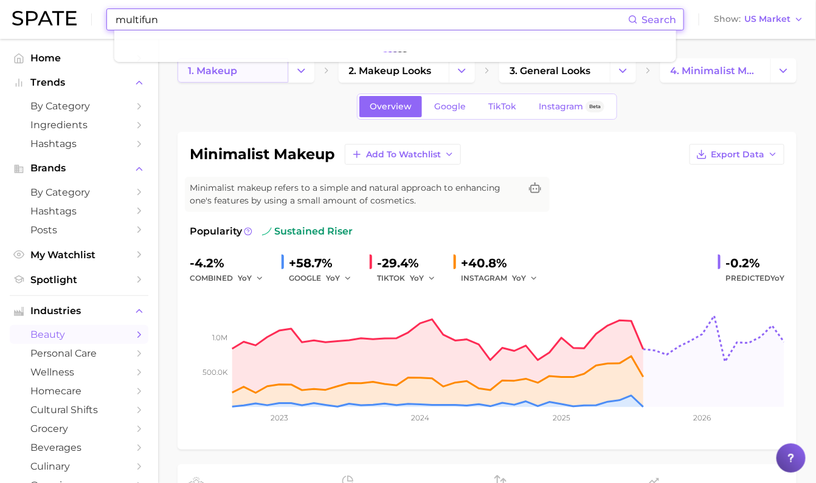
type input "multifunc"
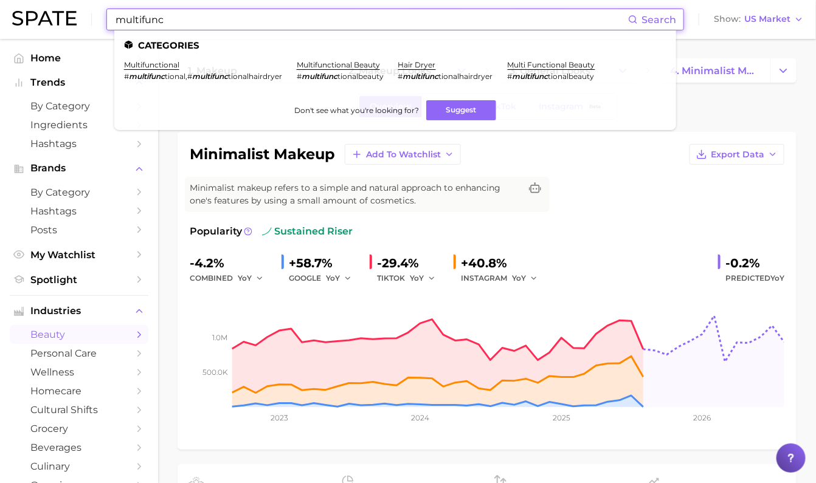
drag, startPoint x: 175, startPoint y: 13, endPoint x: 83, endPoint y: 11, distance: 91.2
click at [83, 11] on div "multifunc Search Categories multifunctional # multifunc tional , # multifunc ti…" at bounding box center [408, 19] width 792 height 39
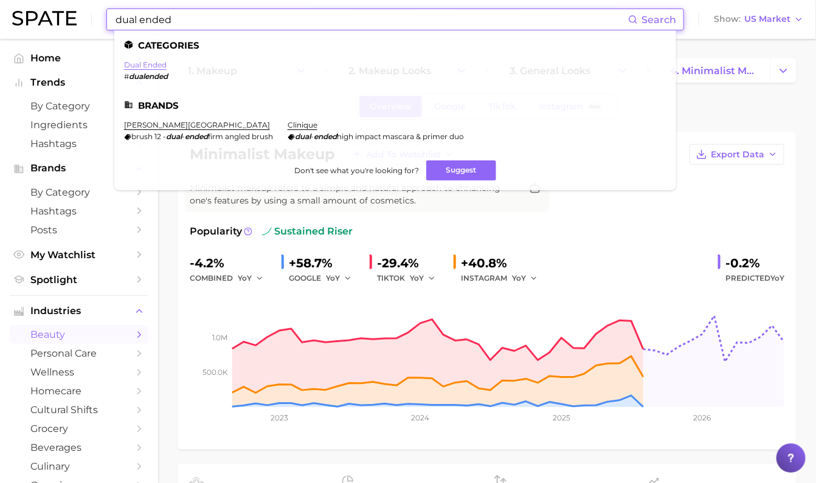
click at [145, 64] on link "dual ended" at bounding box center [145, 64] width 43 height 9
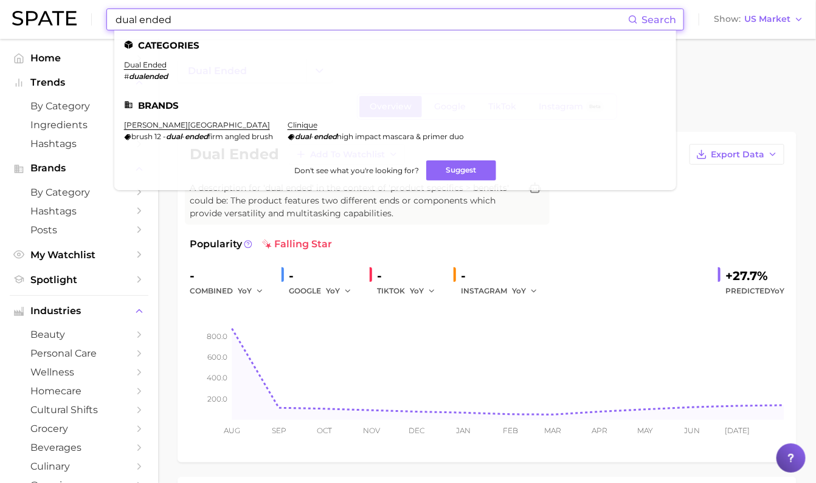
drag, startPoint x: 207, startPoint y: 12, endPoint x: 192, endPoint y: 12, distance: 15.8
click at [192, 12] on input "dual ended" at bounding box center [371, 19] width 514 height 21
drag, startPoint x: 179, startPoint y: 16, endPoint x: 29, endPoint y: 12, distance: 150.2
click at [39, 7] on div "dual ended Search Categories dual ended # dualended Brands anastasia beverly hi…" at bounding box center [408, 19] width 792 height 39
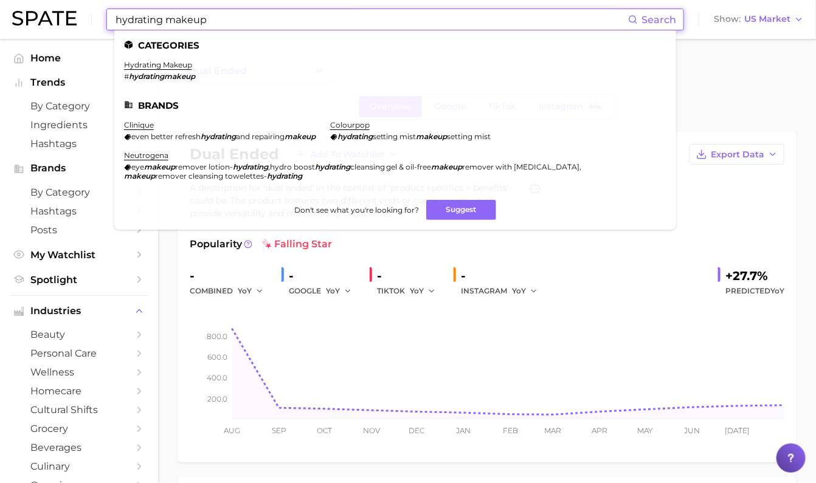
type input "hydrating makeup"
click at [173, 71] on li "hydrating makeup # hydratingmakeup" at bounding box center [159, 70] width 71 height 21
click at [181, 63] on link "hydrating makeup" at bounding box center [158, 64] width 68 height 9
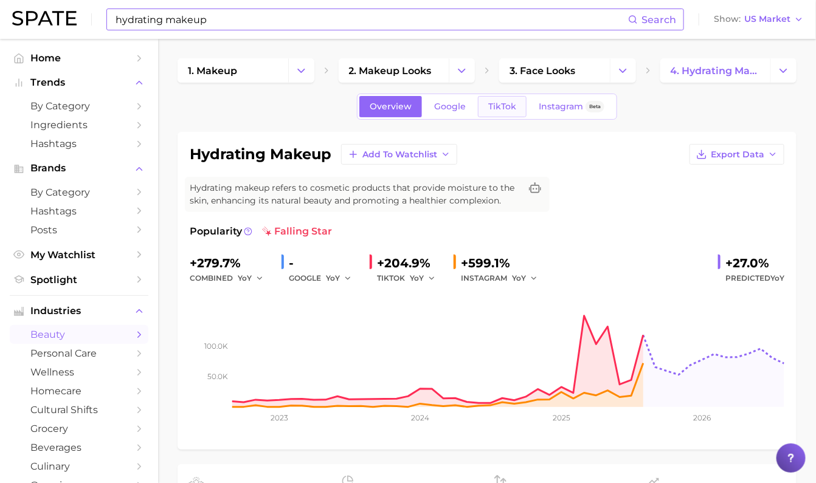
click at [504, 111] on link "TikTok" at bounding box center [502, 106] width 49 height 21
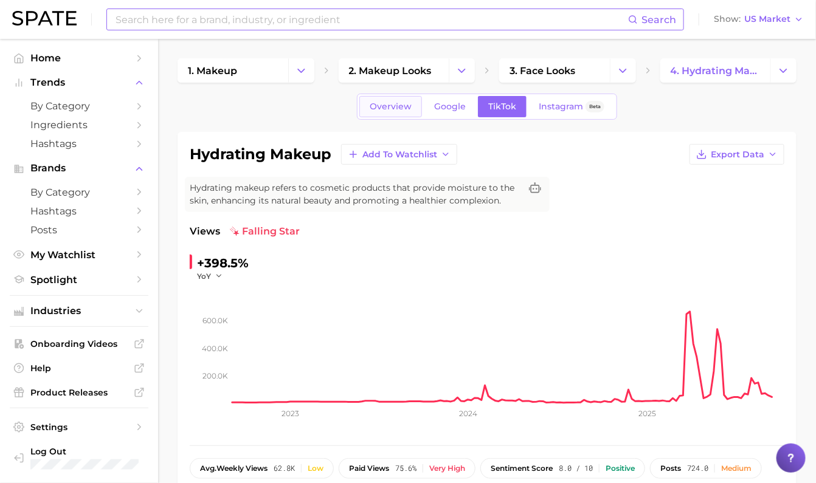
click at [395, 100] on link "Overview" at bounding box center [390, 106] width 63 height 21
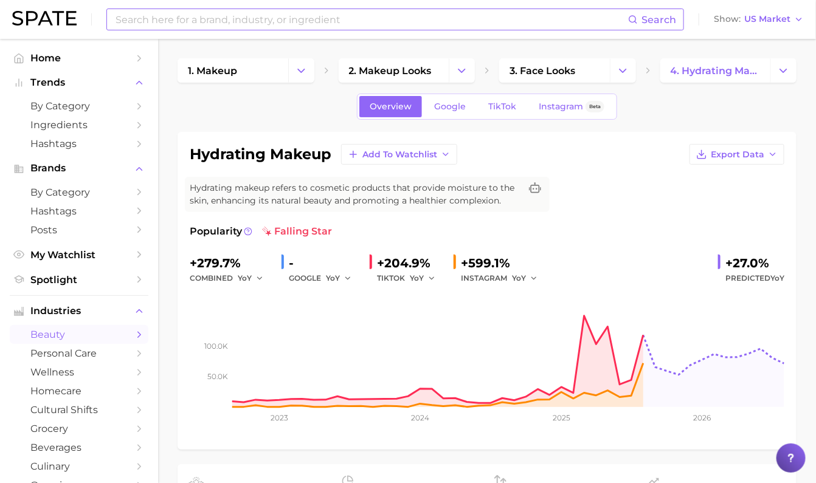
click at [232, 25] on input at bounding box center [371, 19] width 514 height 21
type input "vitamin infused"
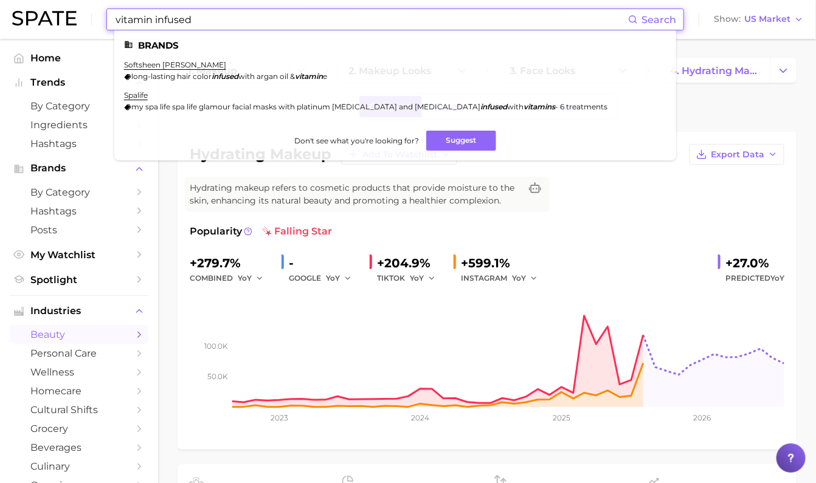
drag, startPoint x: 198, startPoint y: 22, endPoint x: 43, endPoint y: 23, distance: 154.4
click at [52, 13] on div "vitamin infused Search Brands softsheen carson long-lasting hair color infused …" at bounding box center [408, 19] width 792 height 39
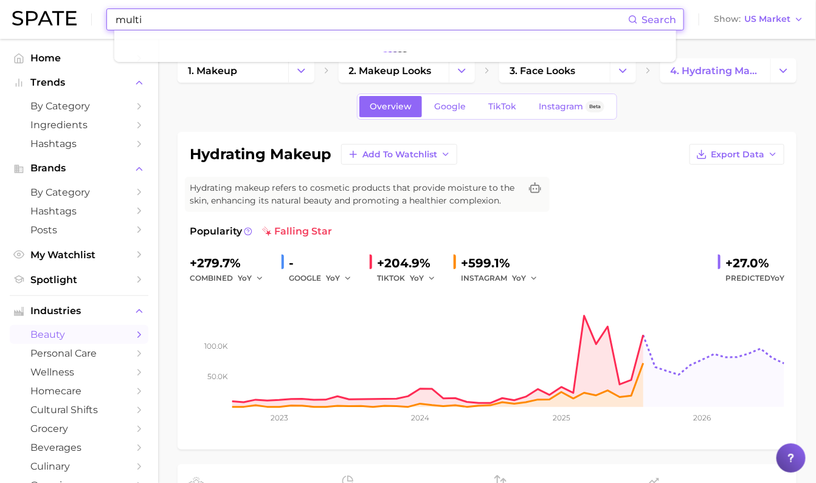
click at [185, 21] on input "multi" at bounding box center [371, 19] width 514 height 21
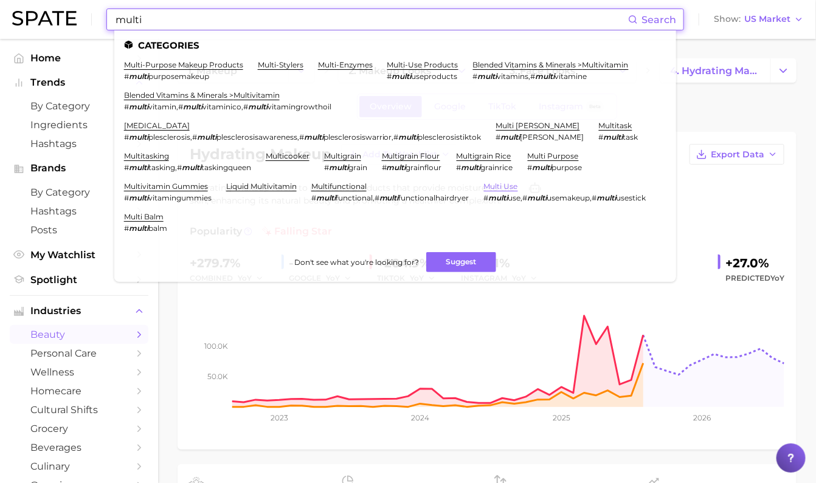
type input "multi"
click at [484, 191] on link "multi use" at bounding box center [501, 186] width 34 height 9
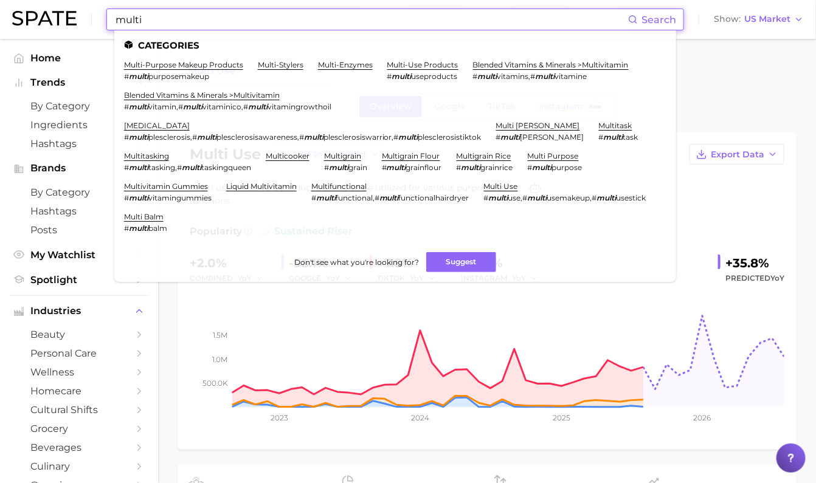
drag, startPoint x: 257, startPoint y: 18, endPoint x: 32, endPoint y: 18, distance: 225.0
click at [32, 18] on div "multi Search Categories multi-purpose makeup products # multi purposemakeup mul…" at bounding box center [408, 19] width 792 height 39
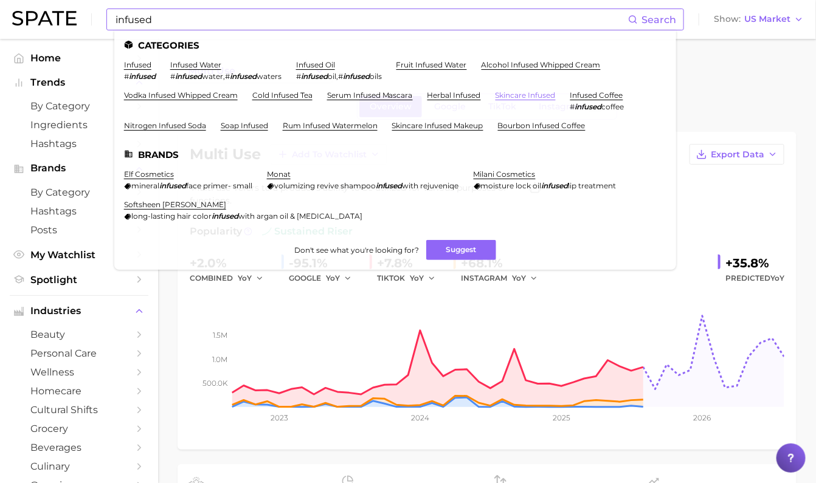
click at [519, 95] on link "skincare infused" at bounding box center [526, 95] width 60 height 9
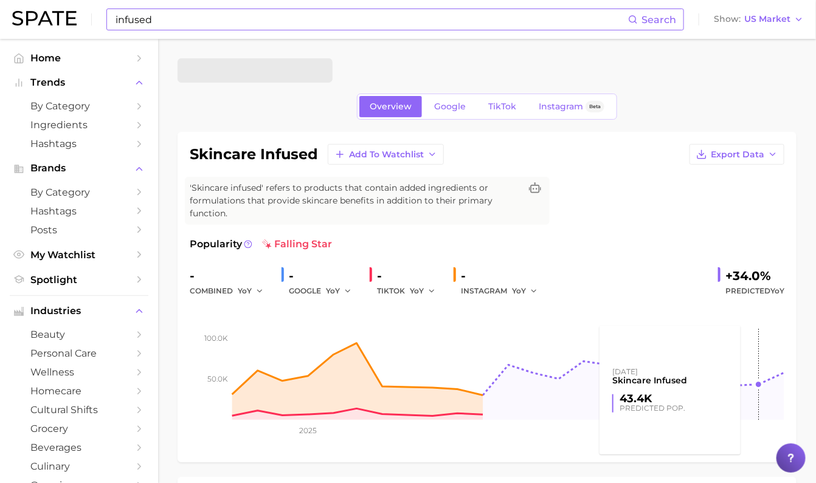
drag, startPoint x: 750, startPoint y: 344, endPoint x: 759, endPoint y: 344, distance: 9.1
click at [759, 344] on rect at bounding box center [487, 360] width 595 height 122
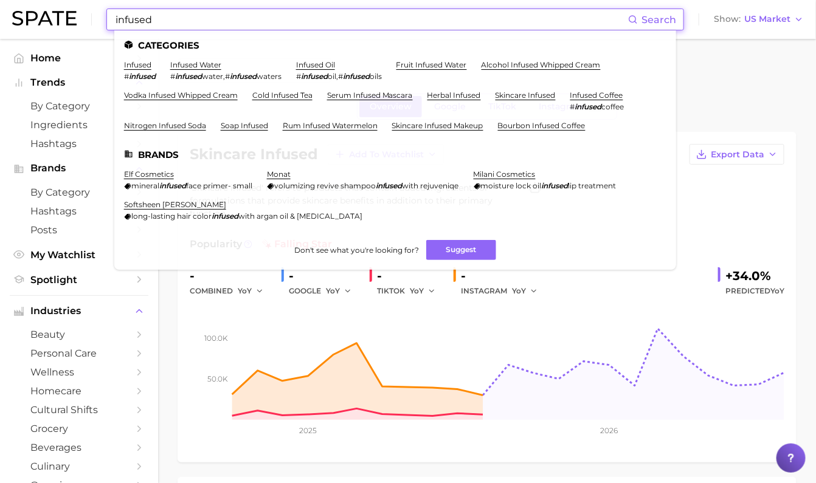
click at [350, 17] on input "infused" at bounding box center [371, 19] width 514 height 21
click at [446, 124] on link "skincare infused makeup" at bounding box center [437, 125] width 91 height 9
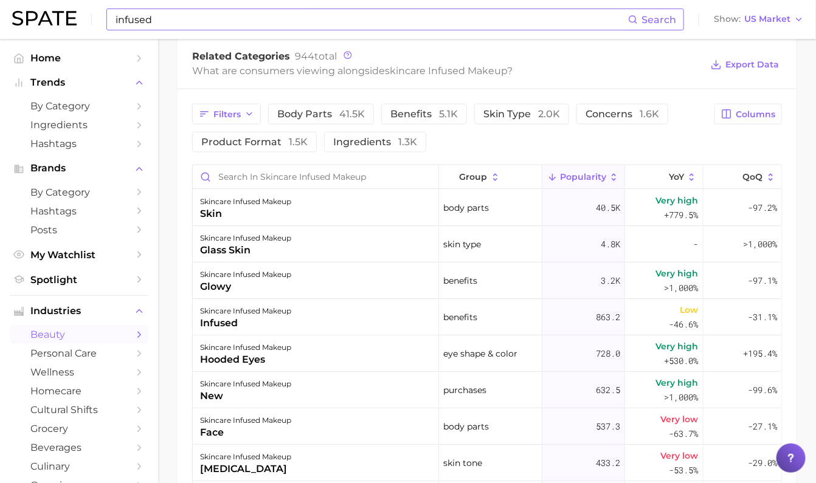
click at [815, 138] on main "1. skincare 2. face products 3. types of skincare 4. skincare infused makeup Ov…" at bounding box center [487, 77] width 658 height 1292
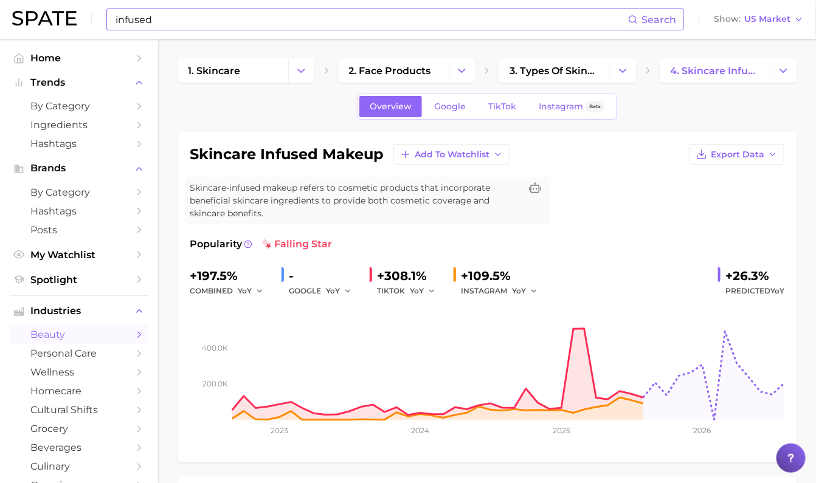
click at [260, 16] on input "infused" at bounding box center [371, 19] width 514 height 21
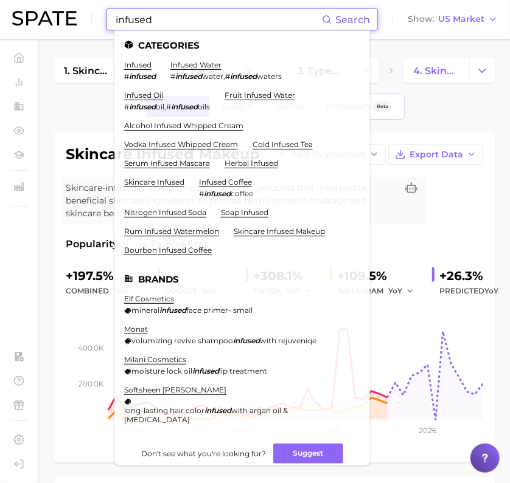
drag, startPoint x: 179, startPoint y: 22, endPoint x: 99, endPoint y: 15, distance: 81.2
click at [99, 15] on div "infused Search Categories infused # infused infused water # infused water , # i…" at bounding box center [254, 19] width 485 height 39
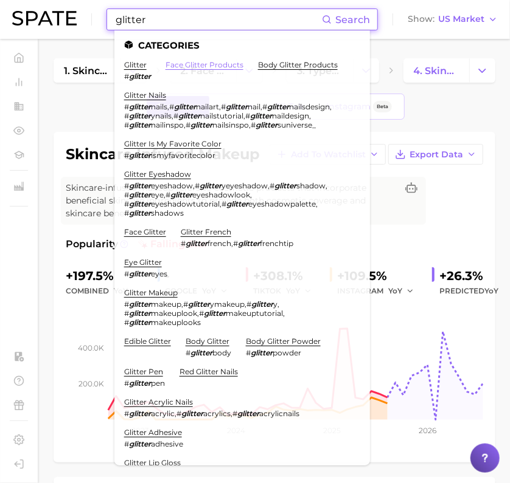
type input "glitter"
click at [181, 64] on link "face glitter products" at bounding box center [204, 64] width 78 height 9
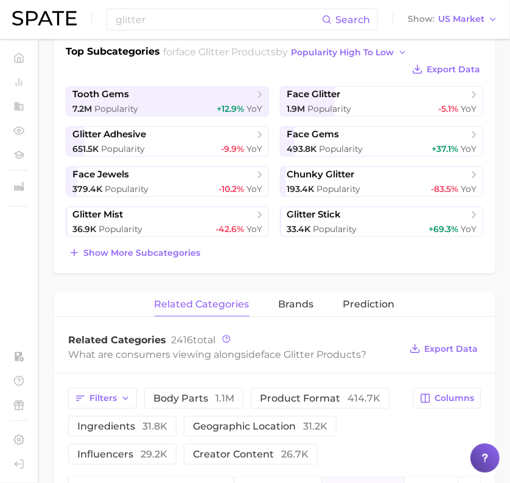
scroll to position [380, 0]
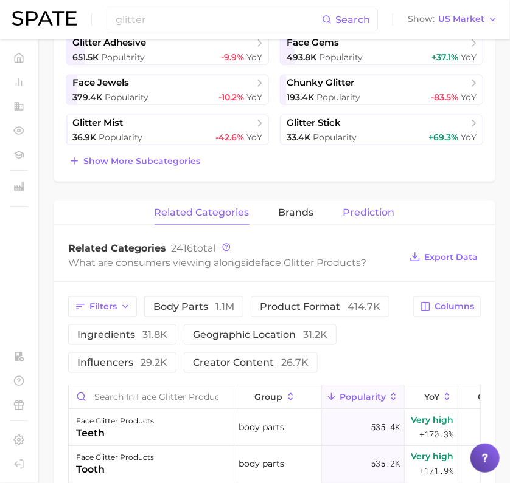
click at [368, 208] on span "Prediction" at bounding box center [369, 212] width 52 height 11
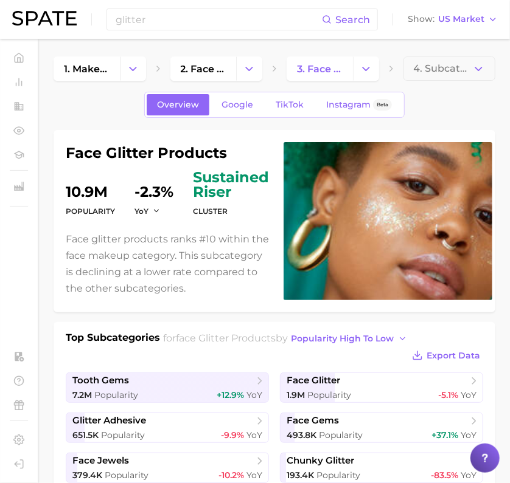
scroll to position [0, 0]
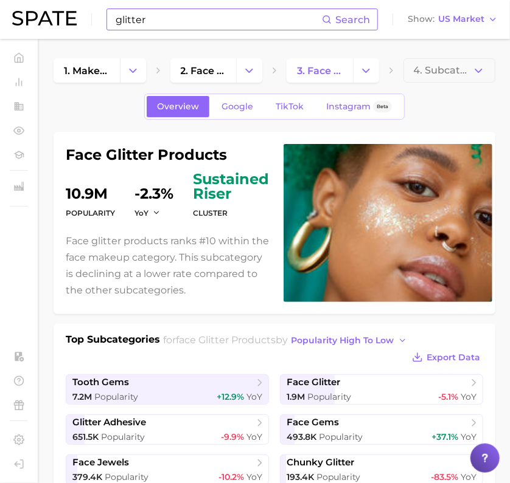
click at [139, 17] on input "glitter" at bounding box center [217, 19] width 207 height 21
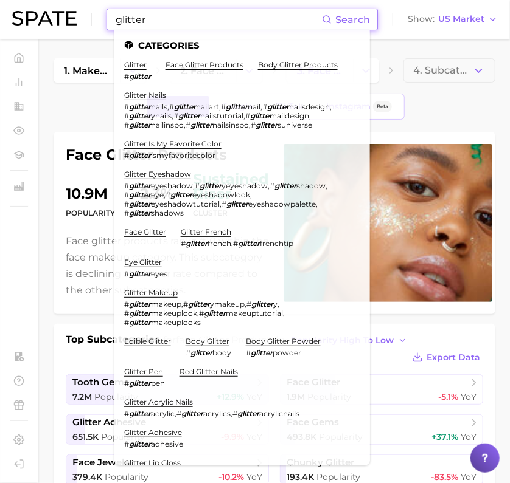
drag, startPoint x: 150, startPoint y: 18, endPoint x: 35, endPoint y: 14, distance: 115.0
click at [36, 14] on div "glitter Search Categories glitter # glitter face glitter products body glitter …" at bounding box center [254, 19] width 485 height 39
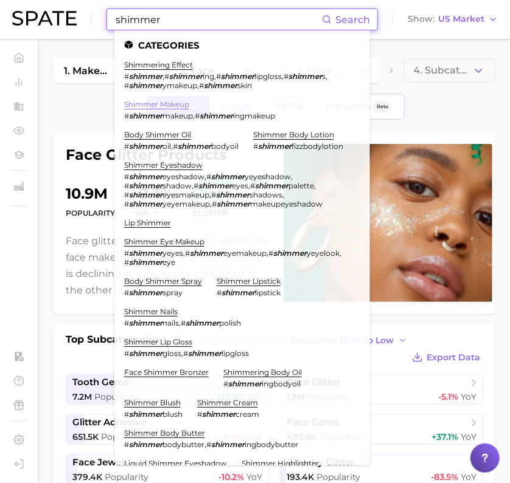
type input "shimmer"
click at [155, 100] on link "shimmer makeup" at bounding box center [156, 104] width 65 height 9
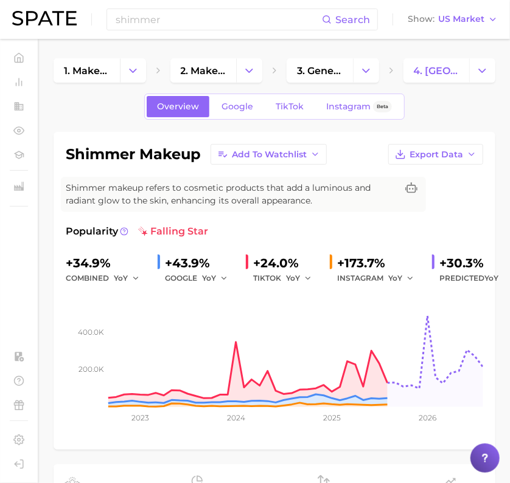
click at [462, 217] on div "shimmer makeup Add to Watchlist Export Data Shimmer makeup refers to cosmetic p…" at bounding box center [274, 291] width 417 height 294
drag, startPoint x: 497, startPoint y: 203, endPoint x: 476, endPoint y: 217, distance: 25.5
click at [459, 106] on div "Overview Google TikTok Instagram Beta" at bounding box center [274, 107] width 441 height 26
click at [146, 20] on input "shimmer" at bounding box center [217, 19] width 207 height 21
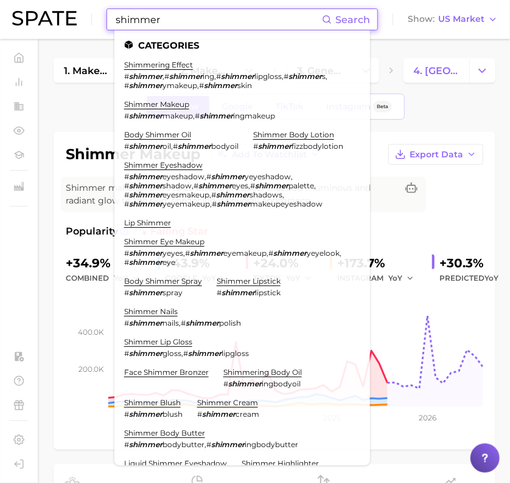
drag, startPoint x: 165, startPoint y: 16, endPoint x: 38, endPoint y: 6, distance: 126.8
click at [38, 6] on div "shimmer Search Categories shimmering effect # shimmer , # shimmer ing , # shimm…" at bounding box center [254, 19] width 485 height 39
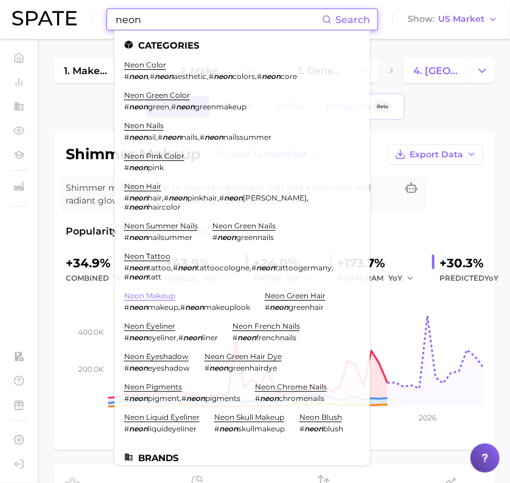
click at [158, 296] on link "neon makeup" at bounding box center [149, 295] width 51 height 9
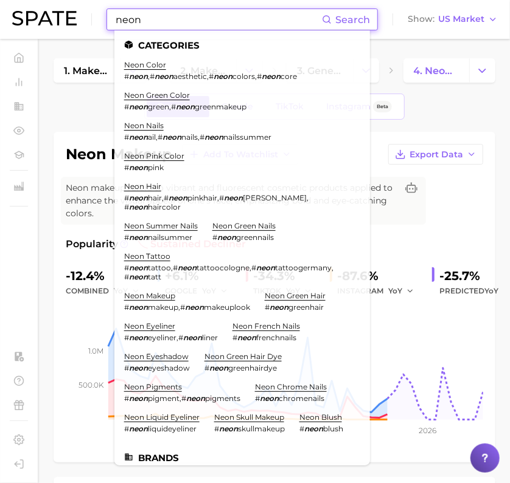
click at [143, 24] on input "neon" at bounding box center [217, 19] width 207 height 21
click at [148, 327] on link "neon eyeliner" at bounding box center [149, 326] width 51 height 9
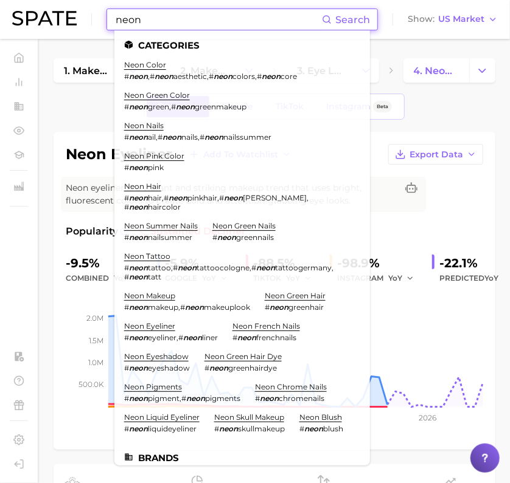
drag, startPoint x: 200, startPoint y: 22, endPoint x: -8, endPoint y: 29, distance: 208.0
click at [0, 29] on html "neon Search Categories neon color # neon , # neon aesthetic , # neon colors , #…" at bounding box center [255, 241] width 510 height 483
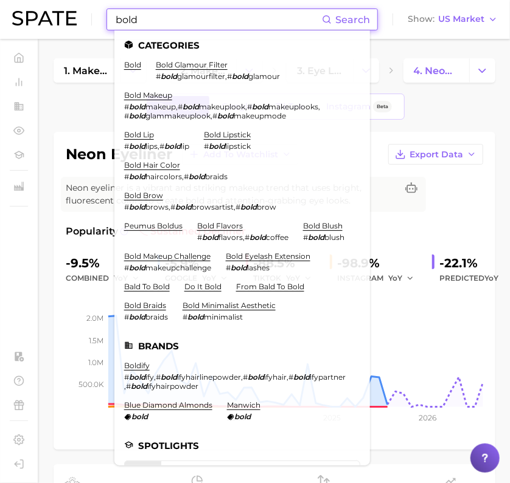
type input "bold"
click at [159, 93] on link "bold makeup" at bounding box center [148, 95] width 48 height 9
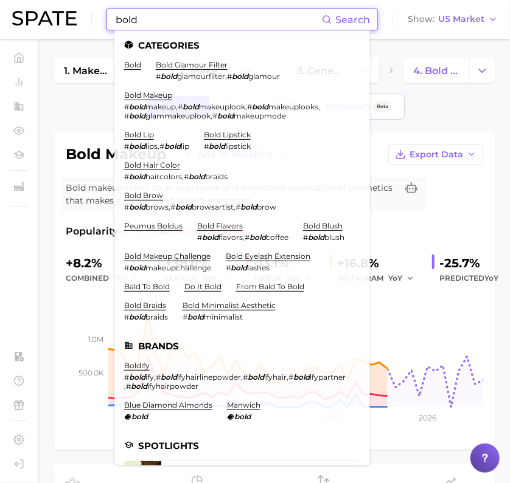
drag, startPoint x: 178, startPoint y: 16, endPoint x: 70, endPoint y: 13, distance: 107.7
click at [70, 13] on div "bold Search Categories bold bold glamour filter # bold glamourfilter , # bold g…" at bounding box center [254, 19] width 485 height 39
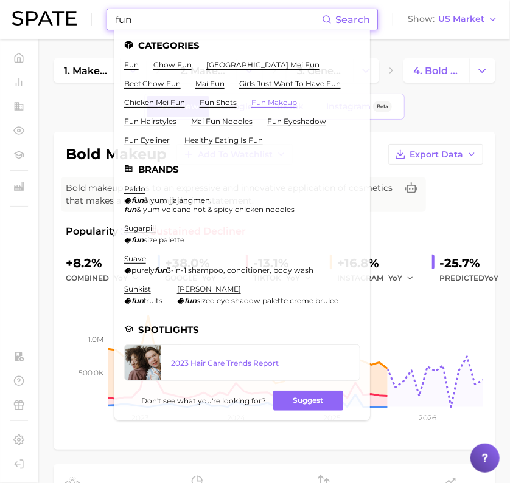
type input "fun"
click at [251, 107] on link "fun makeup" at bounding box center [274, 102] width 46 height 9
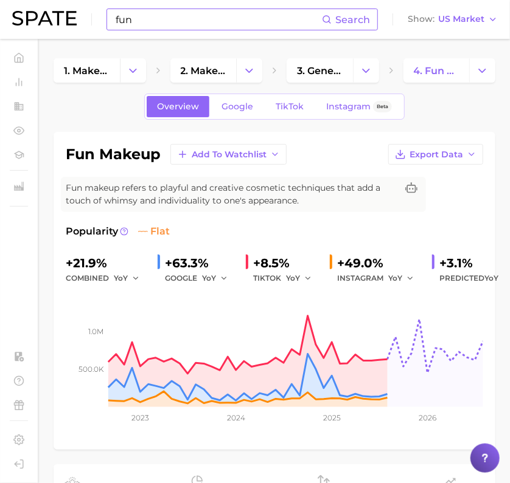
click at [451, 205] on div "fun makeup Add to Watchlist Export Data Fun makeup refers to playful and creati…" at bounding box center [274, 291] width 417 height 294
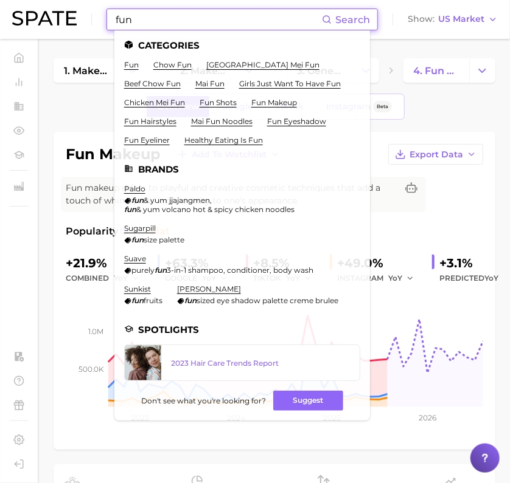
drag, startPoint x: 166, startPoint y: 12, endPoint x: 88, endPoint y: 13, distance: 77.8
click at [88, 13] on div "fun Search Categories fun chow fun singapore mei fun beef chow fun mai fun girl…" at bounding box center [254, 19] width 485 height 39
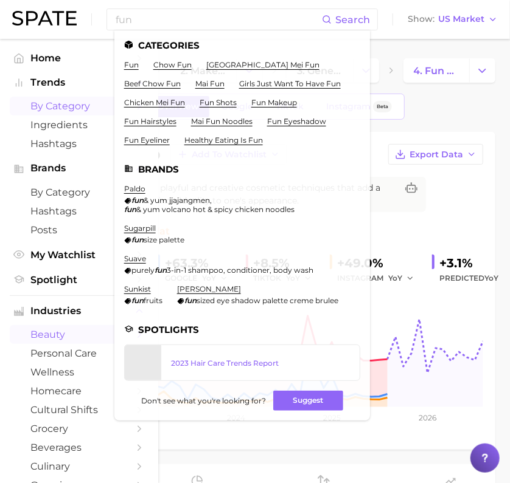
click at [62, 106] on span "by Category" at bounding box center [78, 106] width 97 height 12
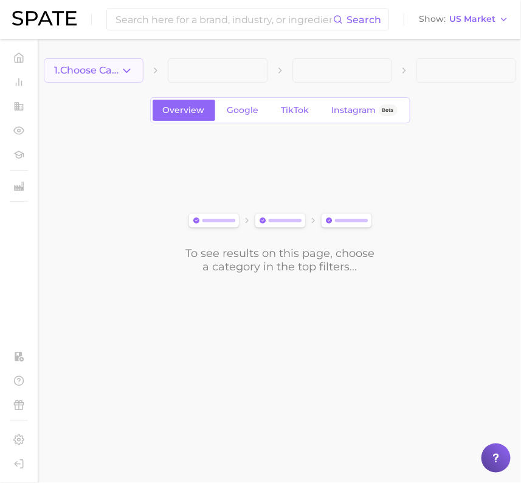
click at [119, 74] on span "1. Choose Category" at bounding box center [87, 70] width 66 height 11
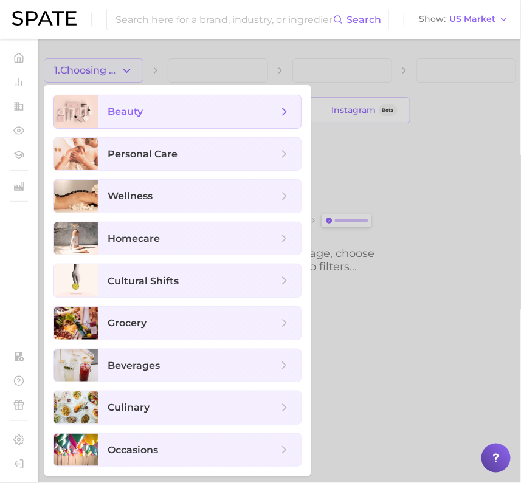
click at [109, 108] on span "beauty" at bounding box center [125, 112] width 35 height 12
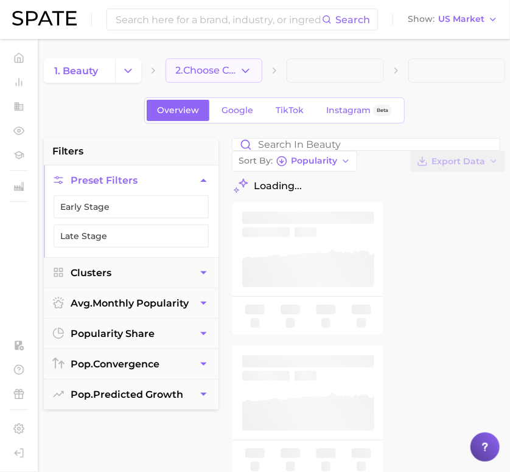
click at [204, 59] on button "2. Choose Category" at bounding box center [213, 70] width 97 height 24
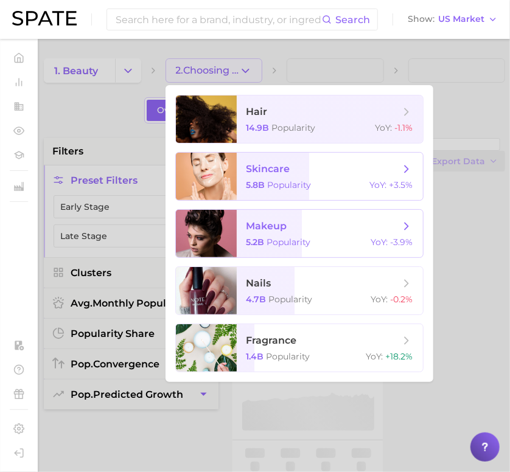
drag, startPoint x: 300, startPoint y: 171, endPoint x: 289, endPoint y: 238, distance: 67.8
click at [300, 114] on ul "hair 14.9b Popularity YoY : -1.1% skincare 5.8b Popularity YoY : +3.5% makeup 5…" at bounding box center [299, 233] width 268 height 297
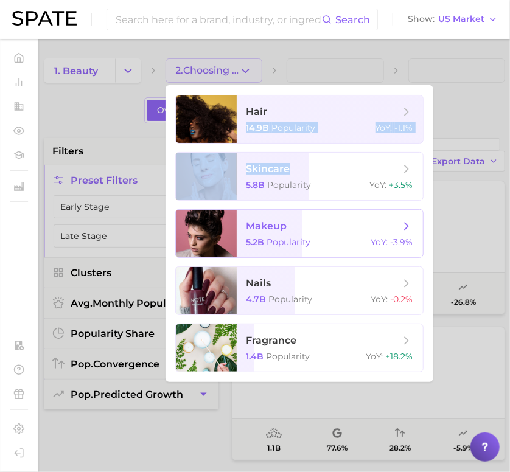
click at [289, 238] on span "Popularity" at bounding box center [289, 242] width 44 height 11
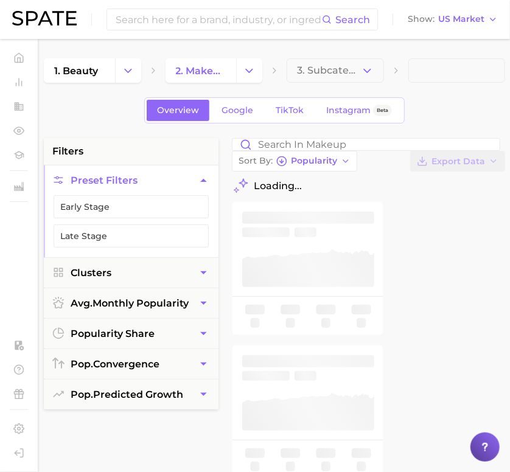
click at [336, 164] on button "Sort By Popularity" at bounding box center [294, 161] width 125 height 21
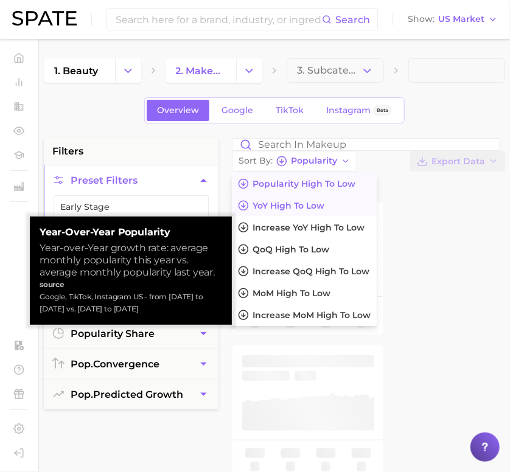
click at [331, 206] on button "YoY high to low" at bounding box center [304, 206] width 145 height 22
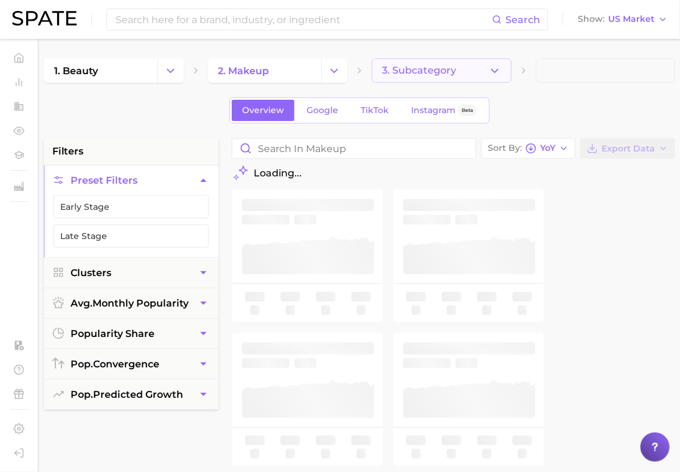
click at [507, 59] on button "3. Subcategory" at bounding box center [442, 70] width 140 height 24
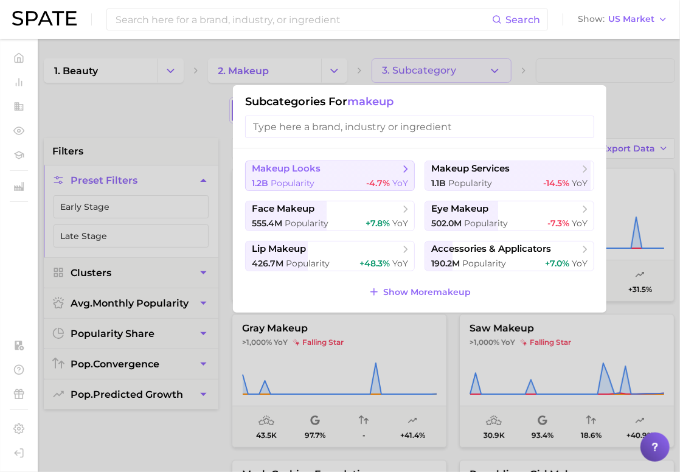
click at [347, 167] on span "makeup looks" at bounding box center [326, 169] width 148 height 12
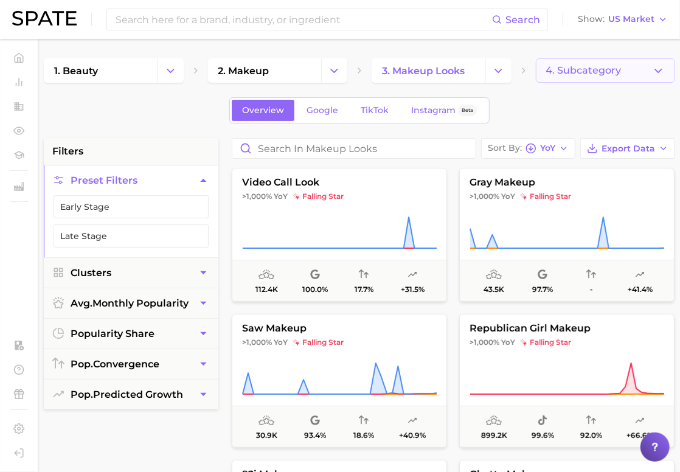
click at [618, 75] on button "4. Subcategory" at bounding box center [606, 70] width 140 height 24
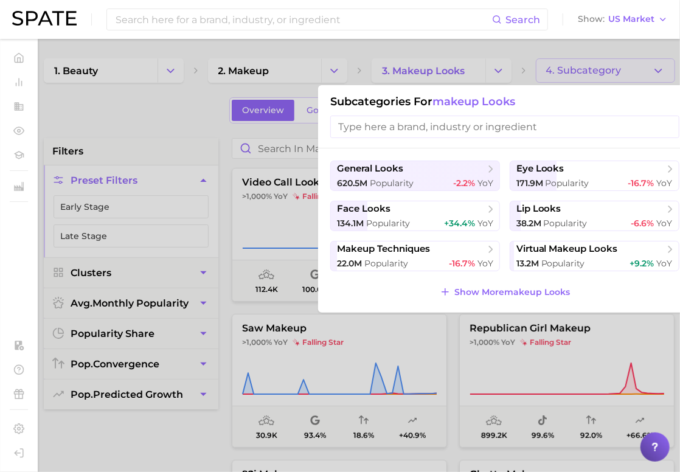
click at [157, 112] on div at bounding box center [340, 236] width 680 height 472
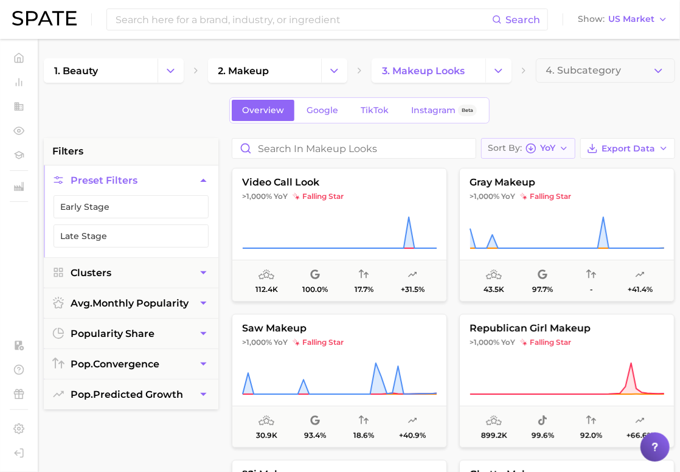
click at [557, 150] on button "Sort By YoY" at bounding box center [528, 148] width 94 height 21
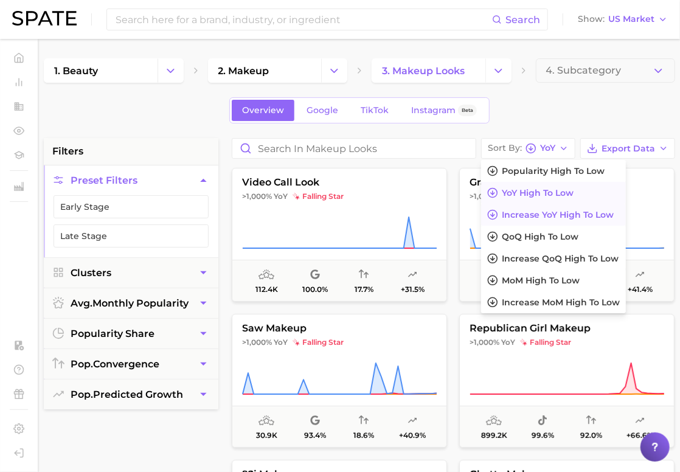
click at [541, 214] on span "Increase YoY high to low" at bounding box center [558, 215] width 112 height 10
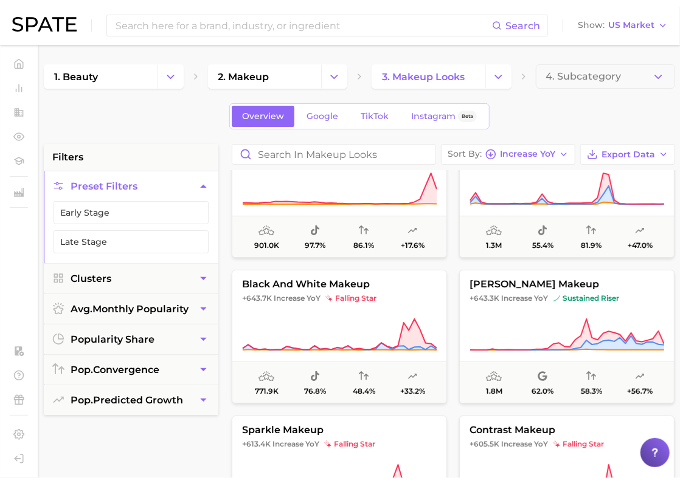
scroll to position [1976, 0]
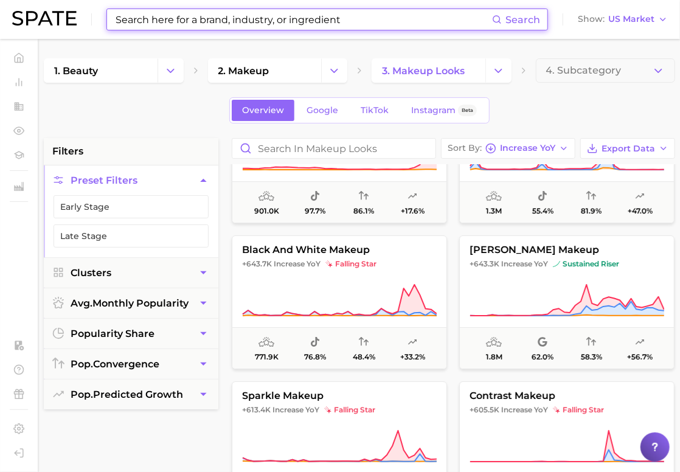
click at [165, 20] on input at bounding box center [303, 19] width 378 height 21
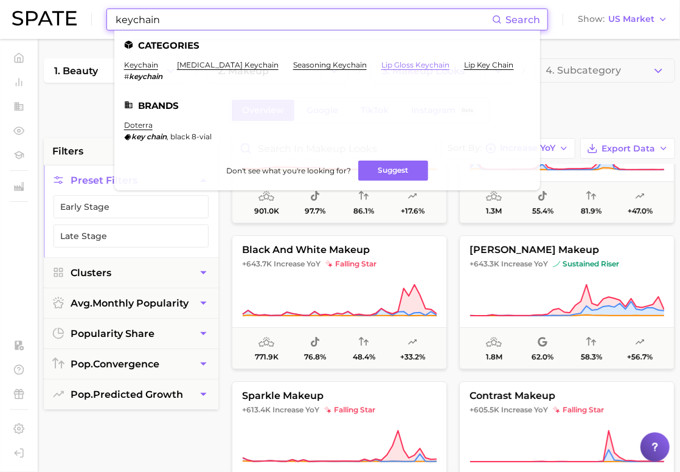
type input "keychain"
click at [390, 63] on link "lip gloss keychain" at bounding box center [415, 64] width 68 height 9
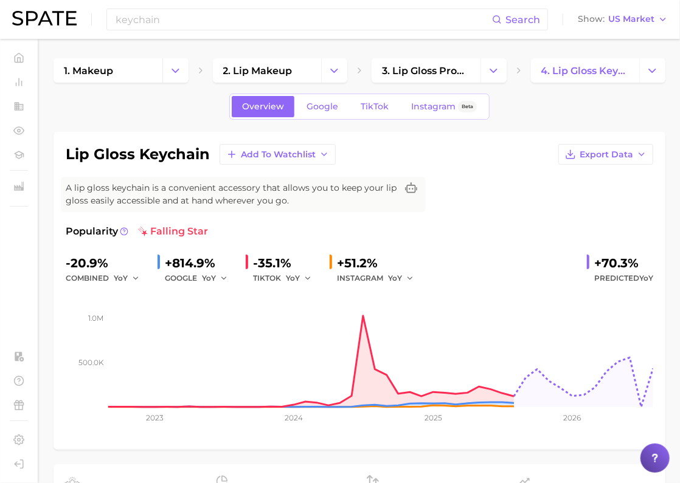
click at [220, 19] on input "keychain" at bounding box center [303, 19] width 378 height 21
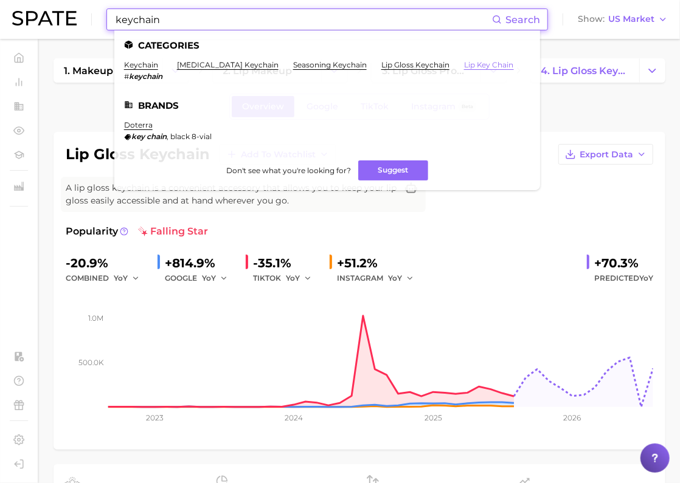
click at [464, 67] on link "lip key chain" at bounding box center [489, 64] width 50 height 9
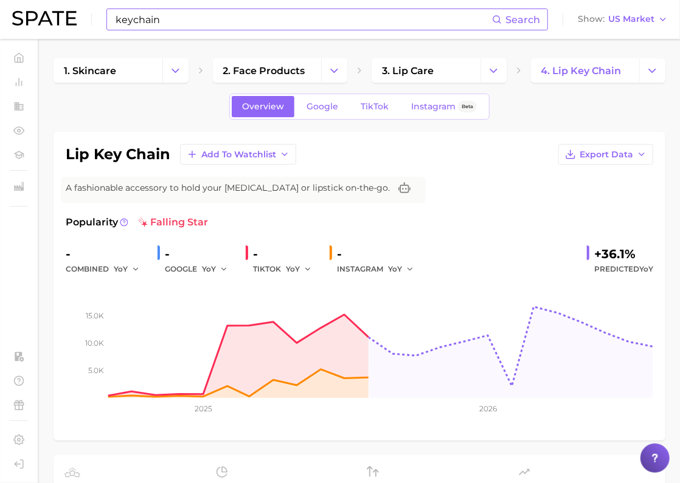
click at [279, 10] on input "keychain" at bounding box center [303, 19] width 378 height 21
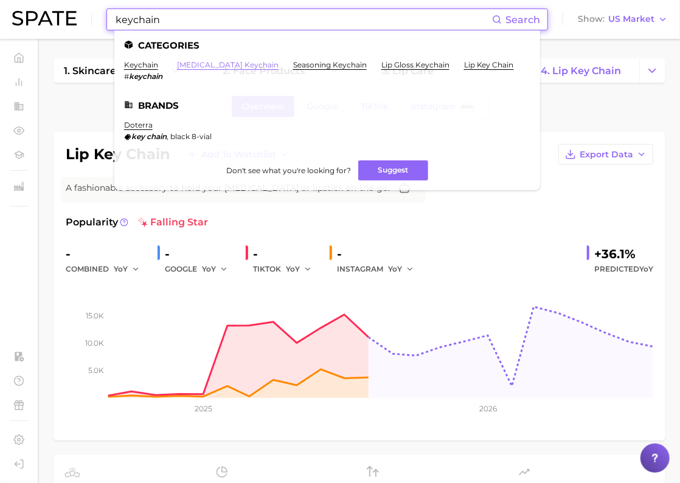
click at [213, 66] on link "lip balm keychain" at bounding box center [228, 64] width 102 height 9
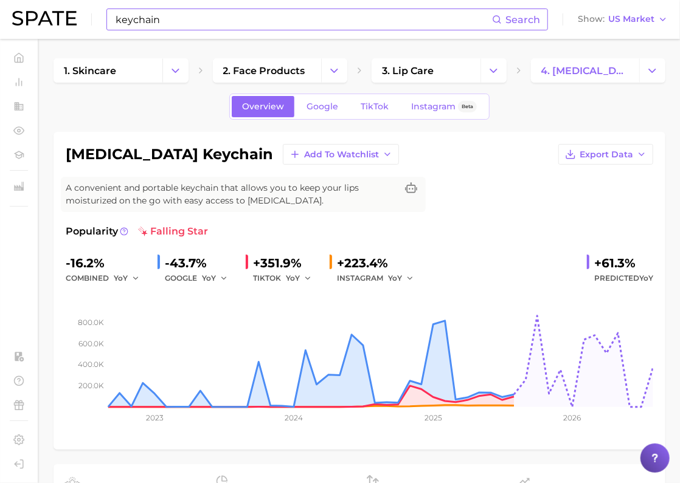
click at [258, 32] on div "keychain Search Show US Market" at bounding box center [339, 19] width 655 height 39
click at [253, 21] on input "keychain" at bounding box center [303, 19] width 378 height 21
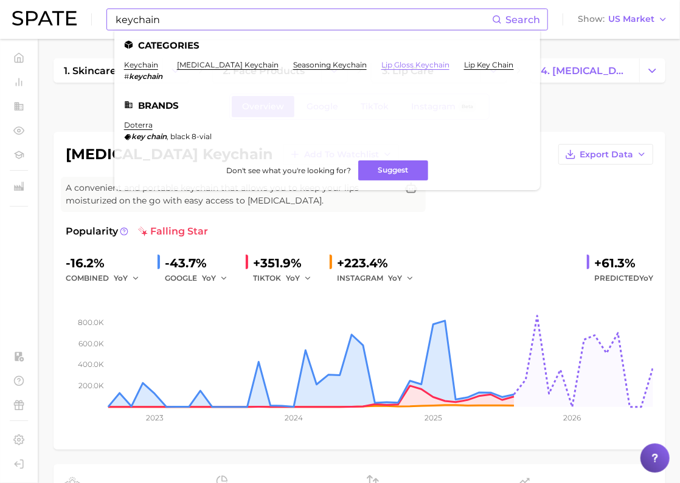
click at [408, 67] on link "lip gloss keychain" at bounding box center [415, 64] width 68 height 9
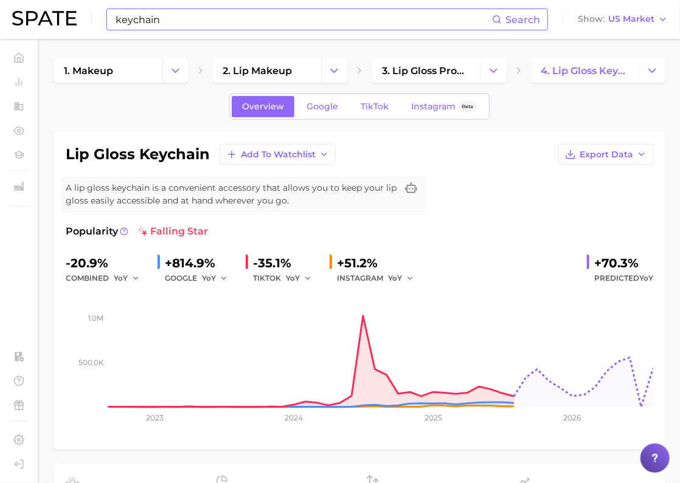
click at [256, 29] on div "keychain Search Show US Market" at bounding box center [339, 19] width 655 height 39
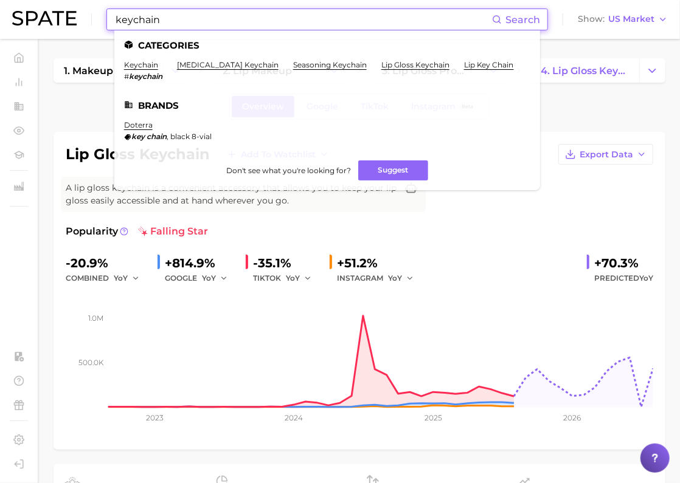
drag, startPoint x: 226, startPoint y: 15, endPoint x: 74, endPoint y: 16, distance: 152.0
click at [78, 16] on div "keychain Search Categories keychain # keychain lip balm keychain seasoning keyc…" at bounding box center [339, 19] width 655 height 39
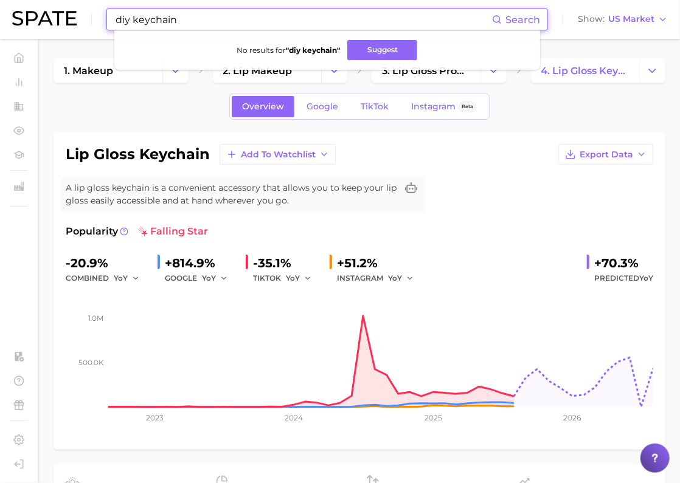
drag, startPoint x: 134, startPoint y: 18, endPoint x: 61, endPoint y: 12, distance: 73.9
click at [61, 12] on div "diy keychain Search No results for " diy keychain " Suggest Show US Market" at bounding box center [339, 19] width 655 height 39
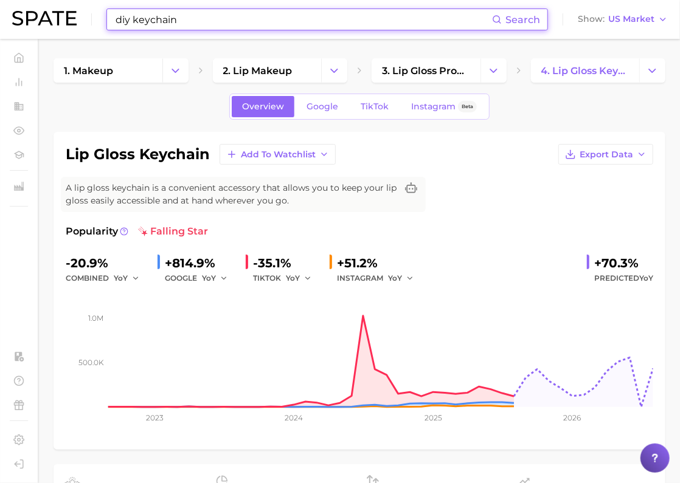
type input "keychain"
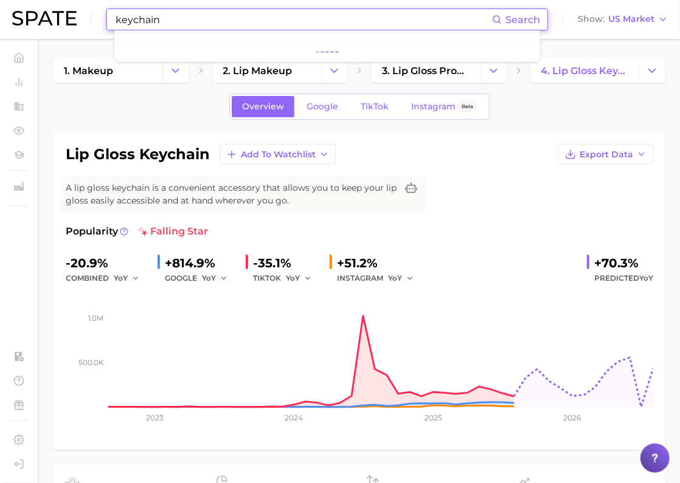
click at [164, 19] on input "keychain" at bounding box center [303, 19] width 378 height 21
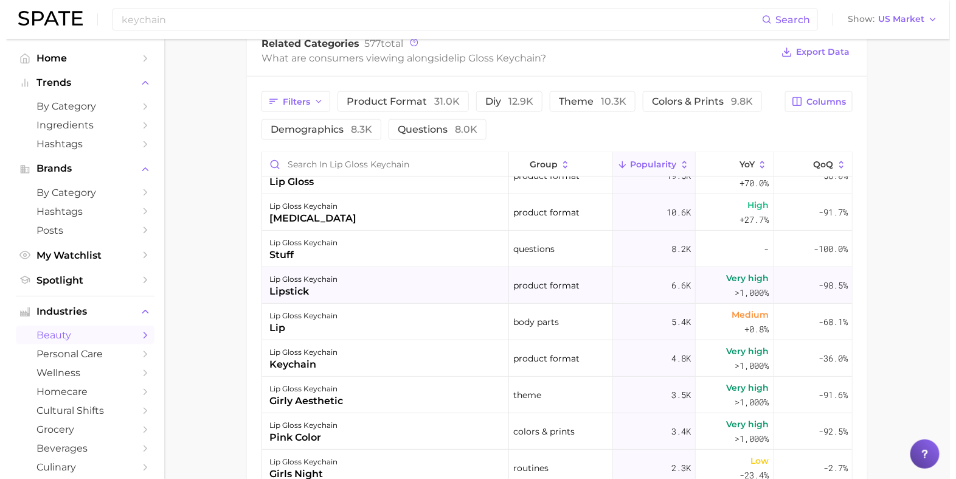
scroll to position [75, 0]
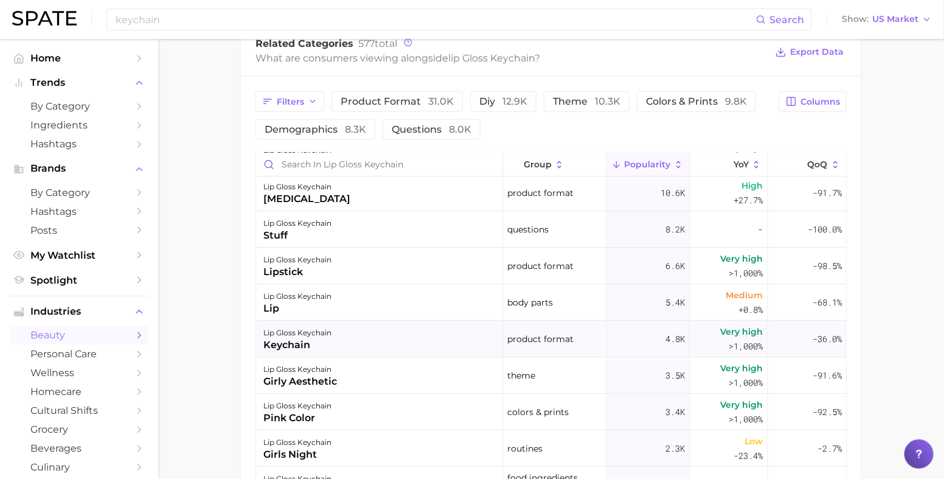
click at [278, 344] on div "keychain" at bounding box center [297, 344] width 68 height 15
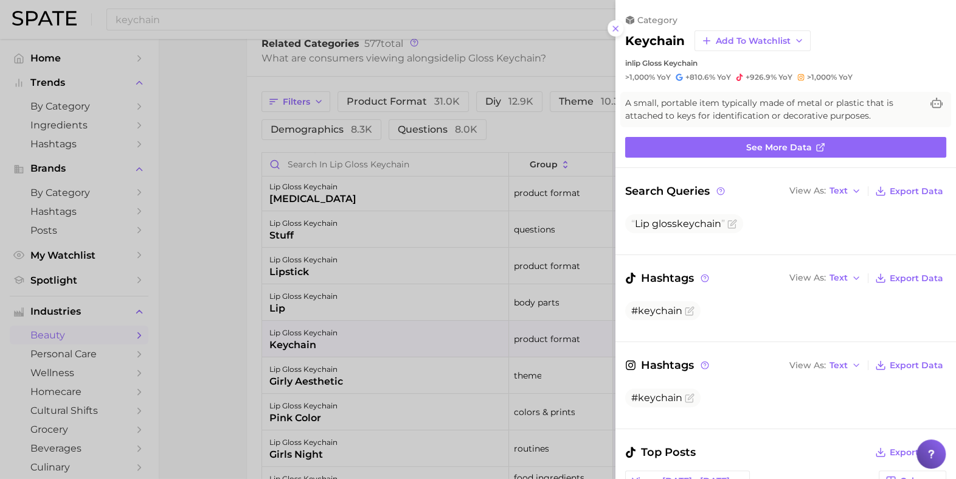
scroll to position [0, 0]
click at [692, 150] on link "See more data" at bounding box center [785, 147] width 321 height 21
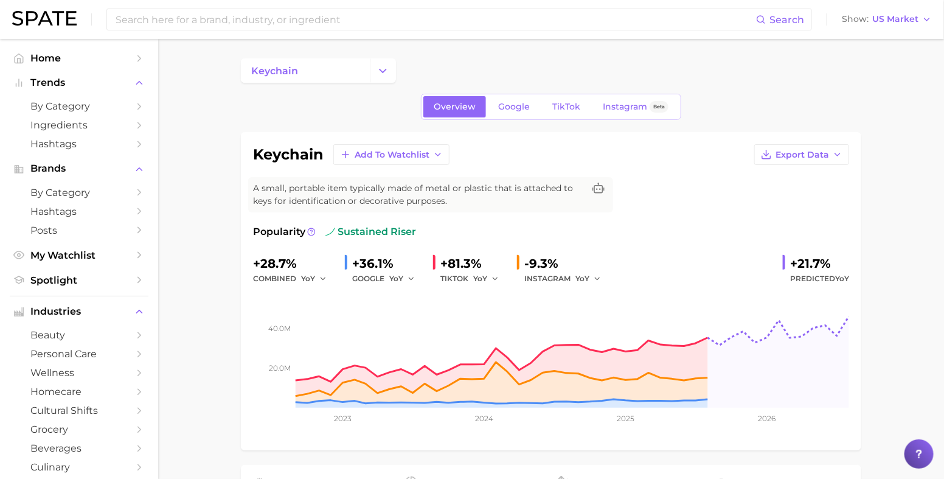
drag, startPoint x: 918, startPoint y: 125, endPoint x: 672, endPoint y: 105, distance: 247.1
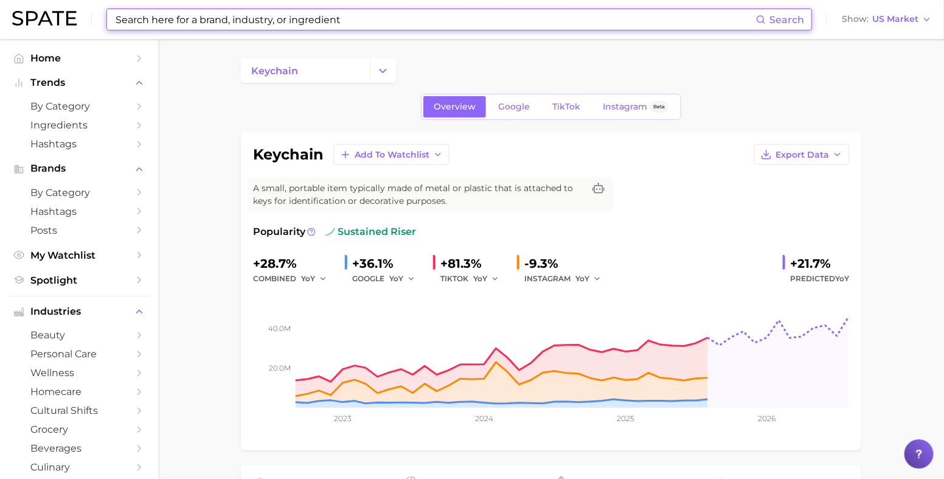
click at [218, 27] on input at bounding box center [434, 19] width 641 height 21
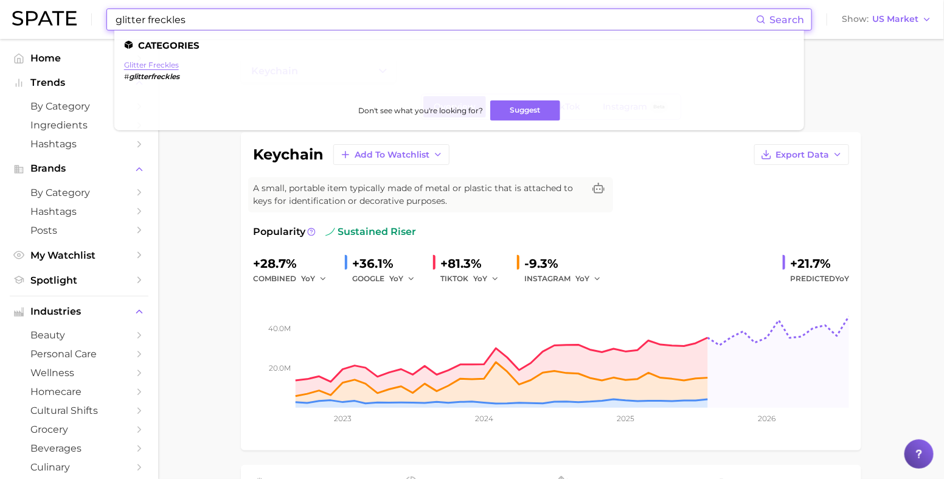
click at [151, 65] on link "glitter freckles" at bounding box center [151, 64] width 55 height 9
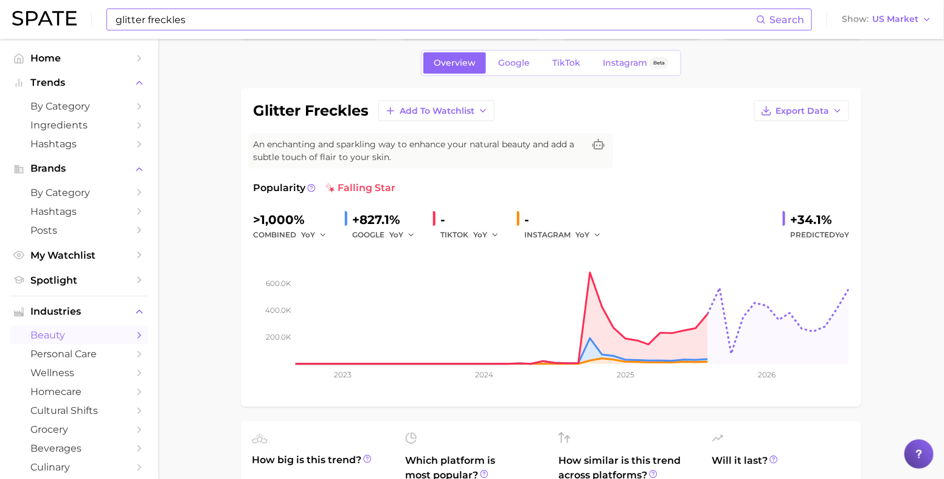
scroll to position [75, 0]
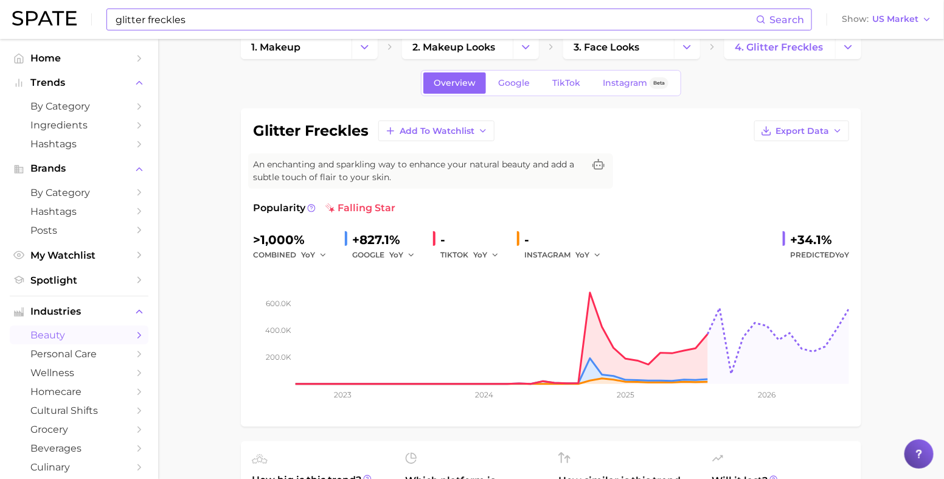
scroll to position [0, 0]
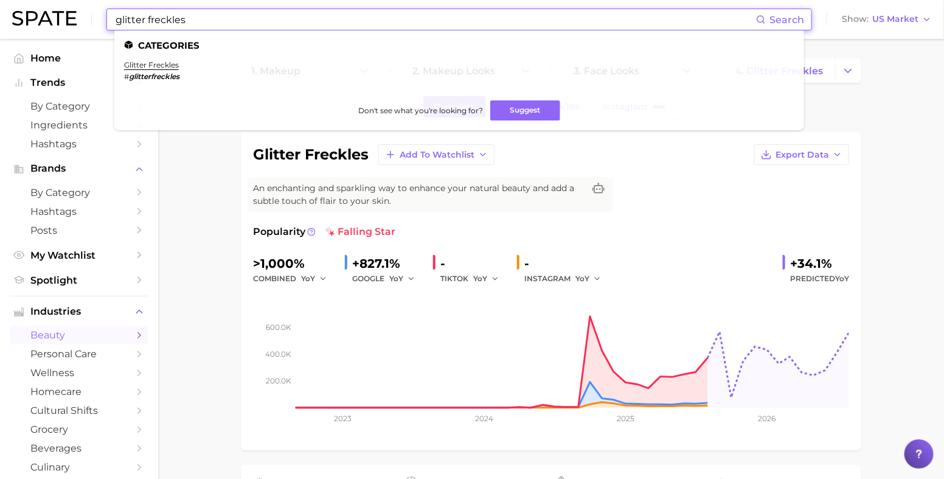
drag, startPoint x: 238, startPoint y: 24, endPoint x: 146, endPoint y: 20, distance: 92.5
click at [146, 20] on input "glitter freckles" at bounding box center [434, 19] width 641 height 21
type input "glitter"
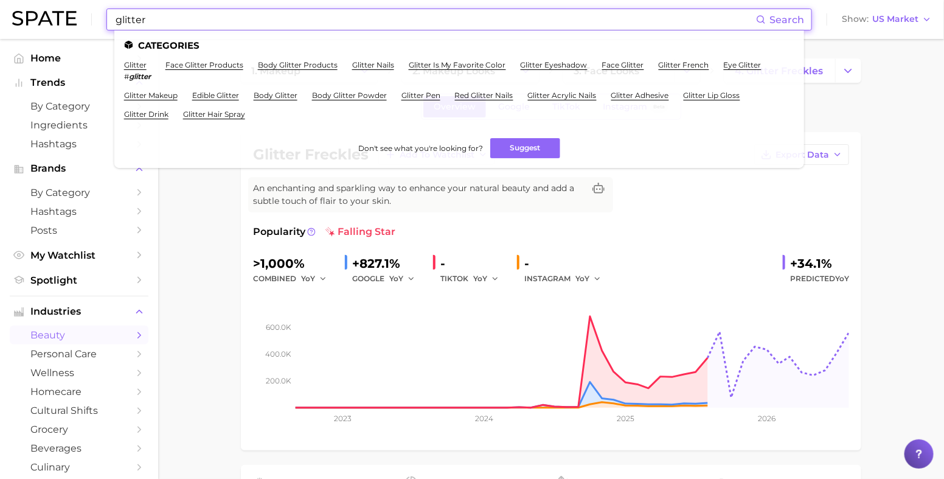
drag, startPoint x: 140, startPoint y: 19, endPoint x: -39, endPoint y: 22, distance: 179.4
click at [0, 22] on html "glitter Search Categories glitter # glitter face glitter products body glitter …" at bounding box center [472, 239] width 944 height 479
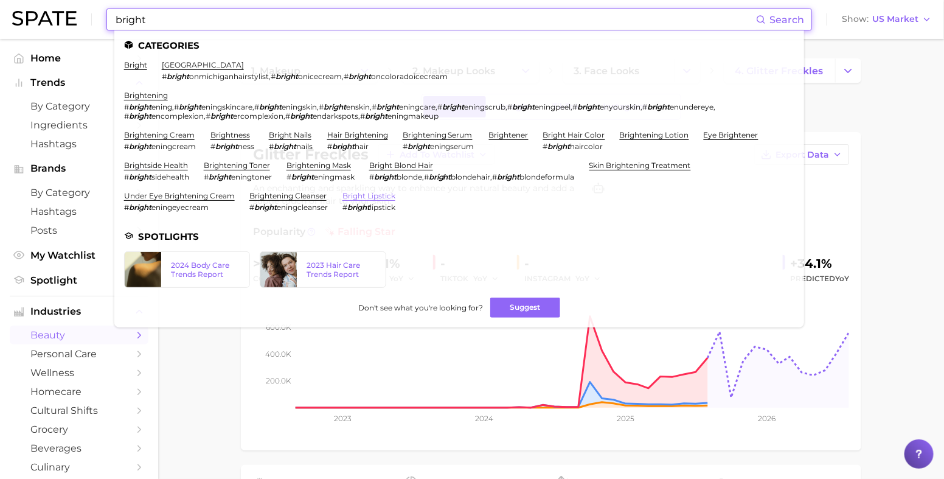
type input "bright"
click at [380, 196] on link "bright lipstick" at bounding box center [368, 195] width 53 height 9
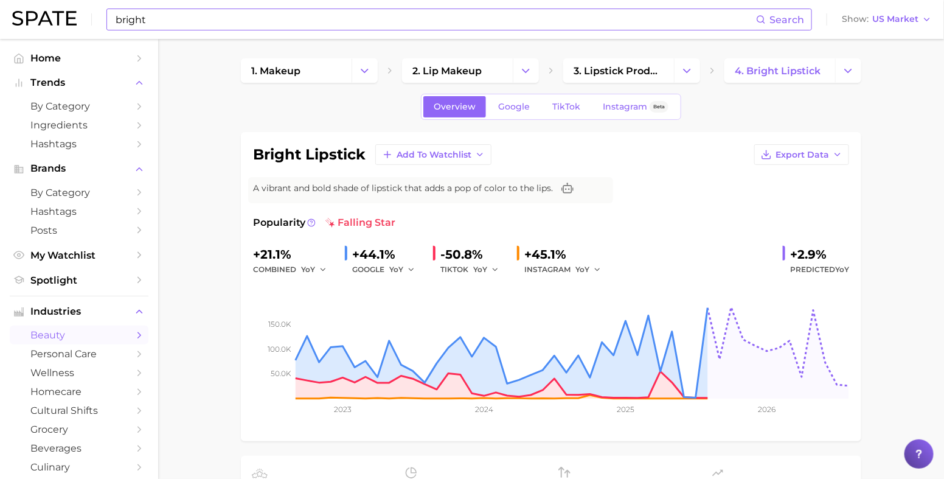
click at [367, 35] on div "bright Search Show US Market" at bounding box center [471, 19] width 919 height 39
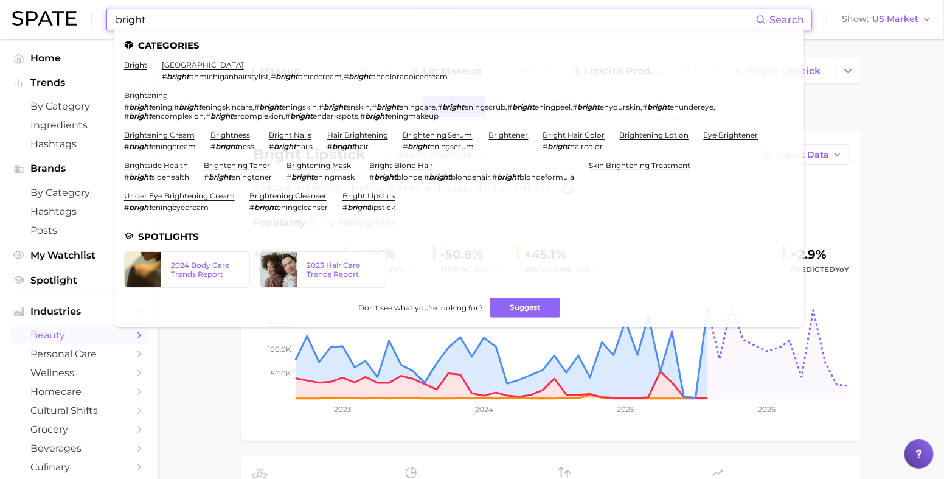
drag, startPoint x: 318, startPoint y: 19, endPoint x: 64, endPoint y: 22, distance: 254.2
click at [64, 22] on div "bright Search Categories bright brighton # bright onmichiganhairstylist , # bri…" at bounding box center [471, 19] width 919 height 39
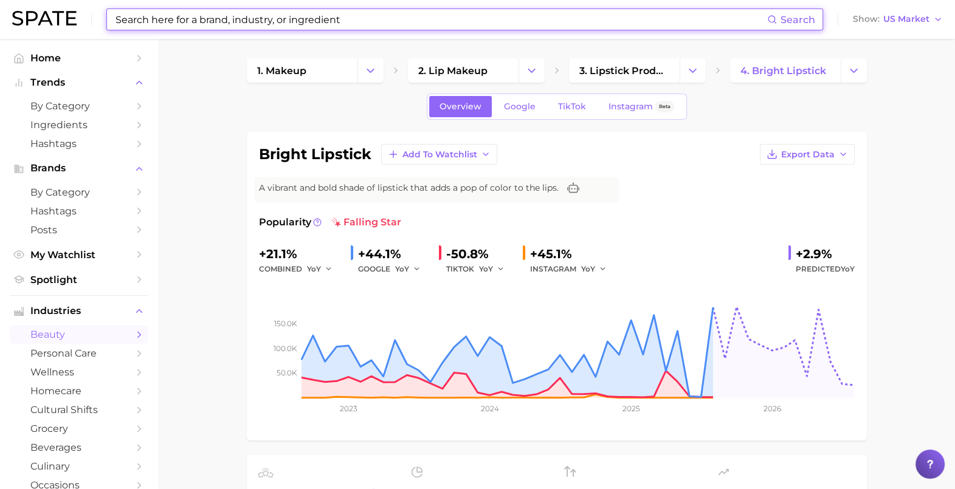
click at [303, 13] on input at bounding box center [440, 19] width 653 height 21
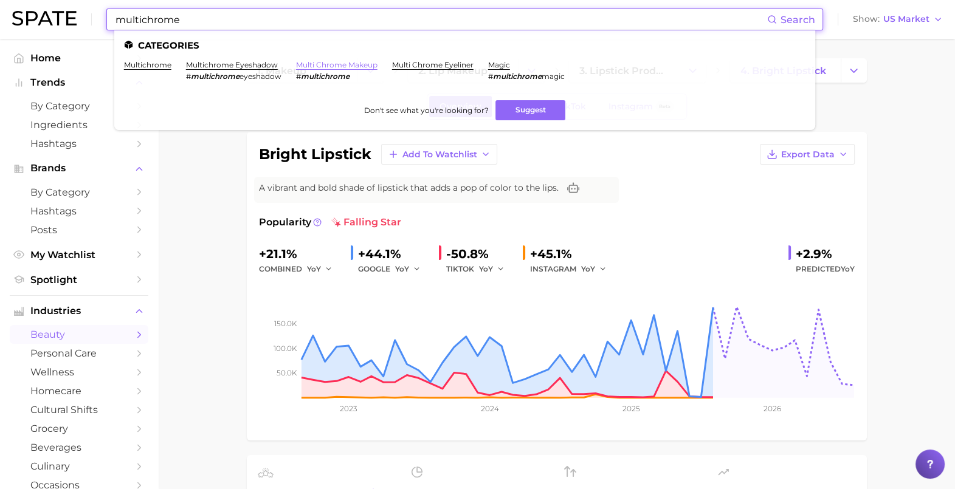
click at [339, 63] on link "multi chrome makeup" at bounding box center [336, 64] width 81 height 9
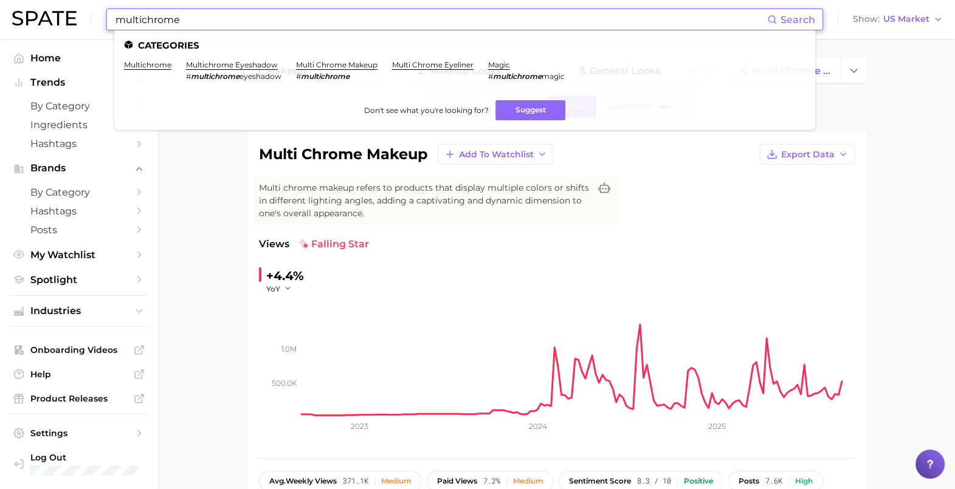
click at [249, 18] on input "multichrome" at bounding box center [440, 19] width 653 height 21
click at [234, 70] on li "multichrome eyeshadow # multichrome eyeshadow" at bounding box center [233, 70] width 95 height 21
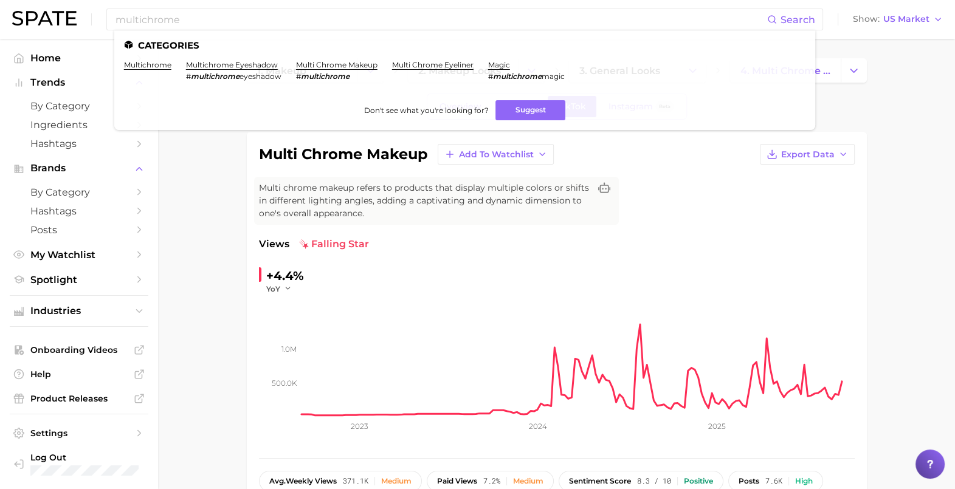
click at [231, 64] on link "multichrome eyeshadow" at bounding box center [232, 64] width 92 height 9
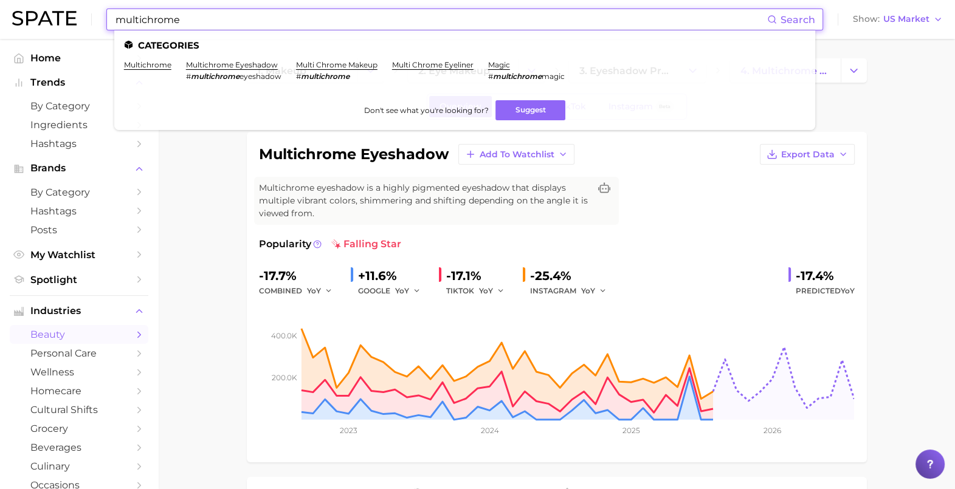
drag, startPoint x: 260, startPoint y: 15, endPoint x: 78, endPoint y: 19, distance: 181.8
click at [78, 19] on div "multichrome Search Categories multichrome multichrome eyeshadow # multichrome e…" at bounding box center [477, 19] width 931 height 39
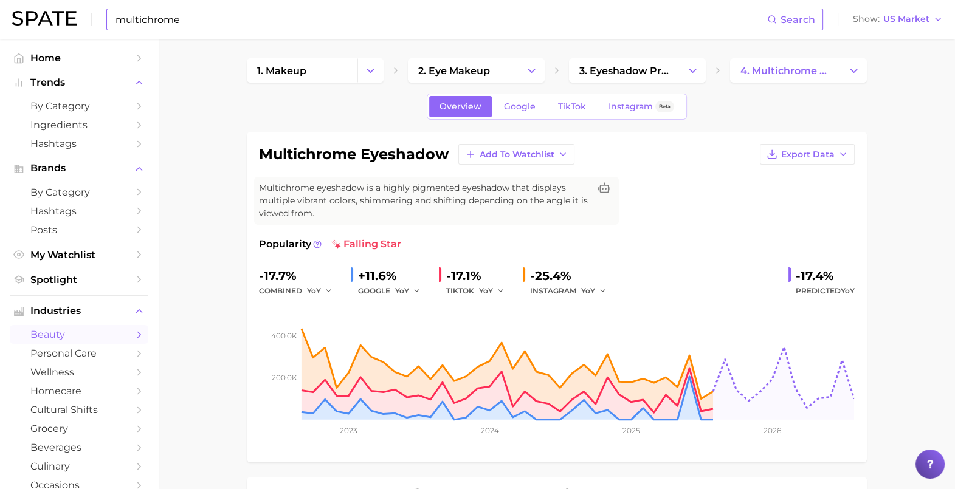
click at [182, 18] on input "multichrome" at bounding box center [440, 19] width 653 height 21
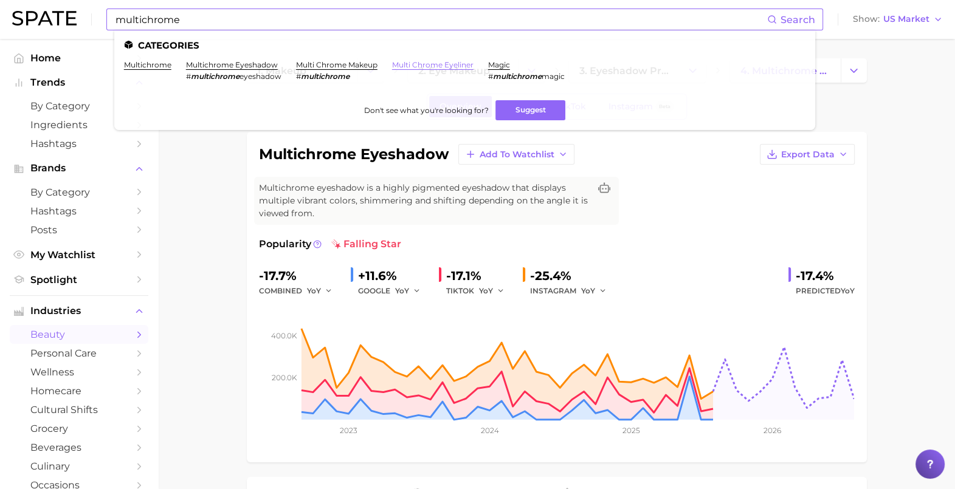
click at [404, 67] on link "multi chrome eyeliner" at bounding box center [432, 64] width 81 height 9
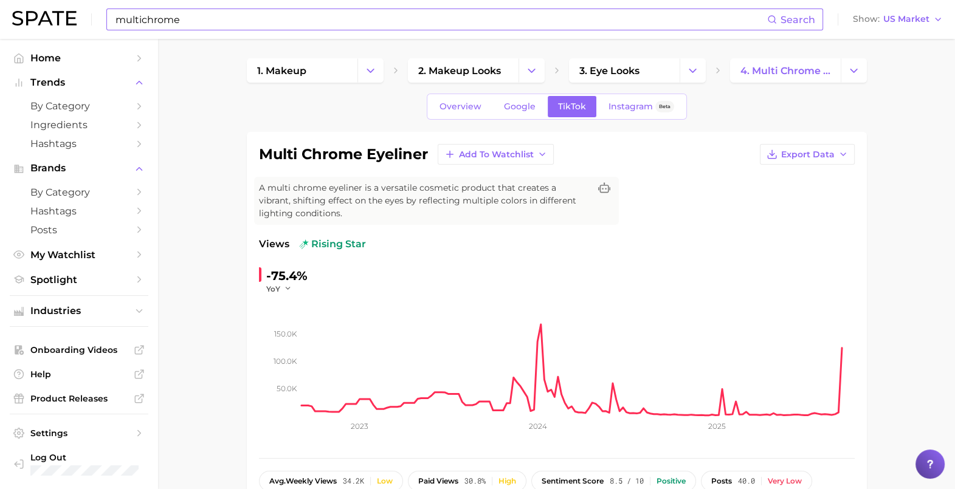
click at [271, 20] on input "multichrome" at bounding box center [440, 19] width 653 height 21
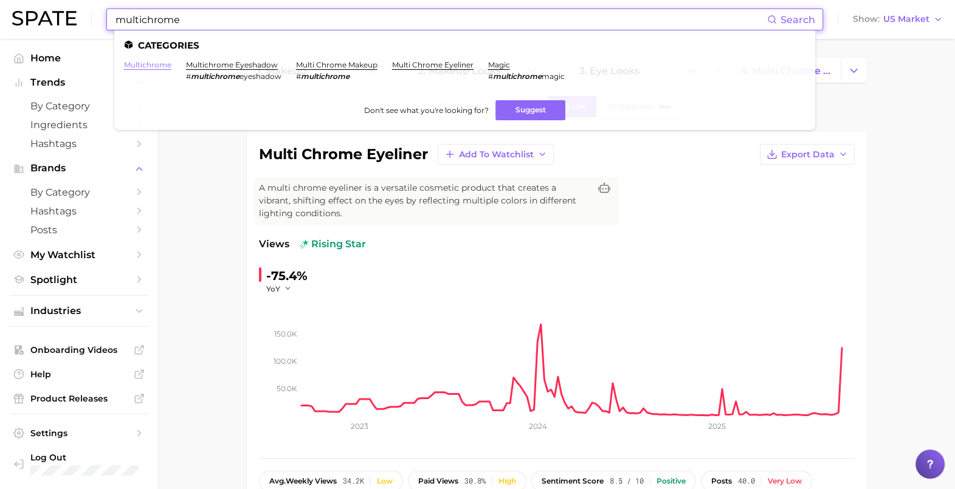
click at [129, 64] on link "multichrome" at bounding box center [147, 64] width 47 height 9
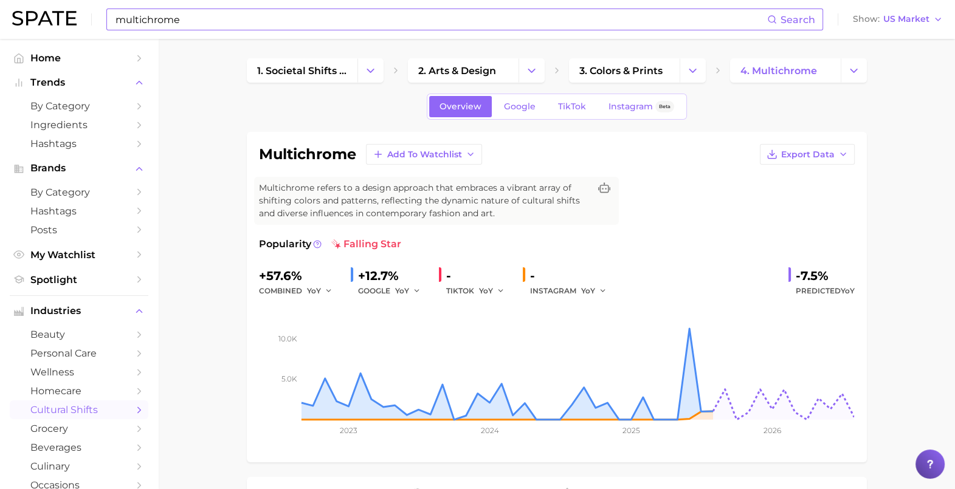
click at [306, 27] on input "multichrome" at bounding box center [440, 19] width 653 height 21
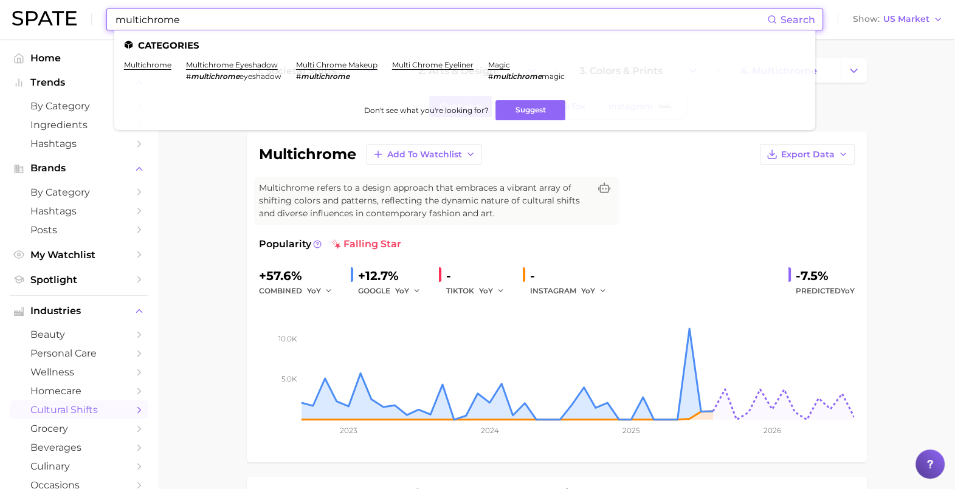
drag, startPoint x: 280, startPoint y: 20, endPoint x: -32, endPoint y: 52, distance: 313.5
click at [0, 52] on html "multichrome Search Categories multichrome multichrome eyeshadow # multichrome e…" at bounding box center [477, 244] width 955 height 489
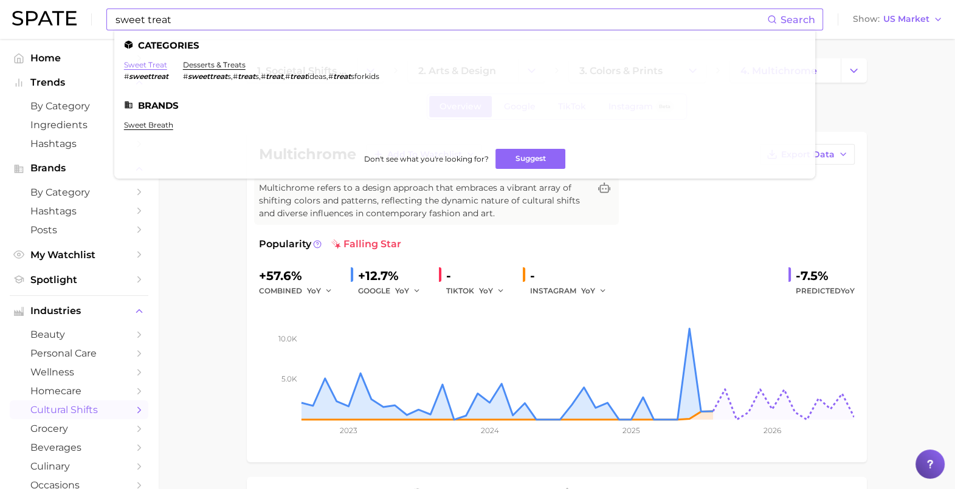
click at [153, 63] on link "sweet treat" at bounding box center [145, 64] width 43 height 9
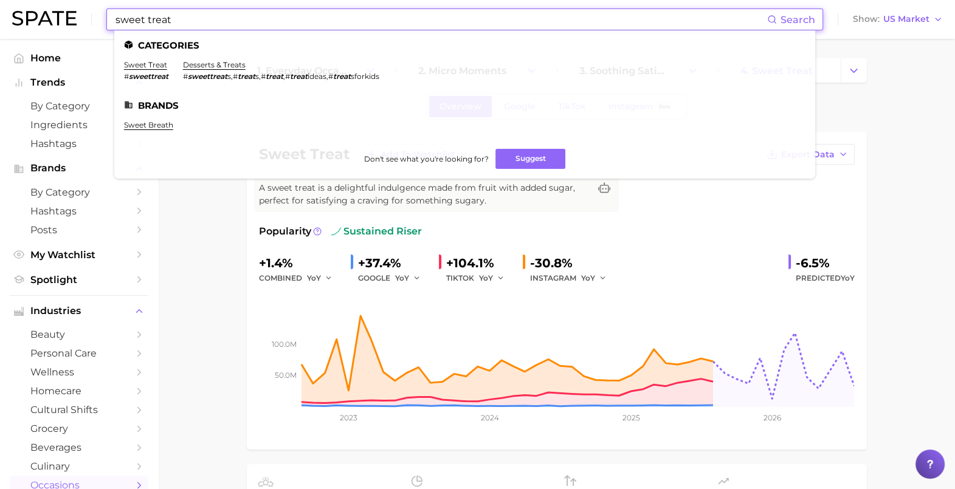
drag, startPoint x: 263, startPoint y: 12, endPoint x: 31, endPoint y: 23, distance: 232.5
click at [32, 24] on div "sweet treat Search Categories sweet treat # sweettreat desserts & treats # swee…" at bounding box center [477, 19] width 931 height 39
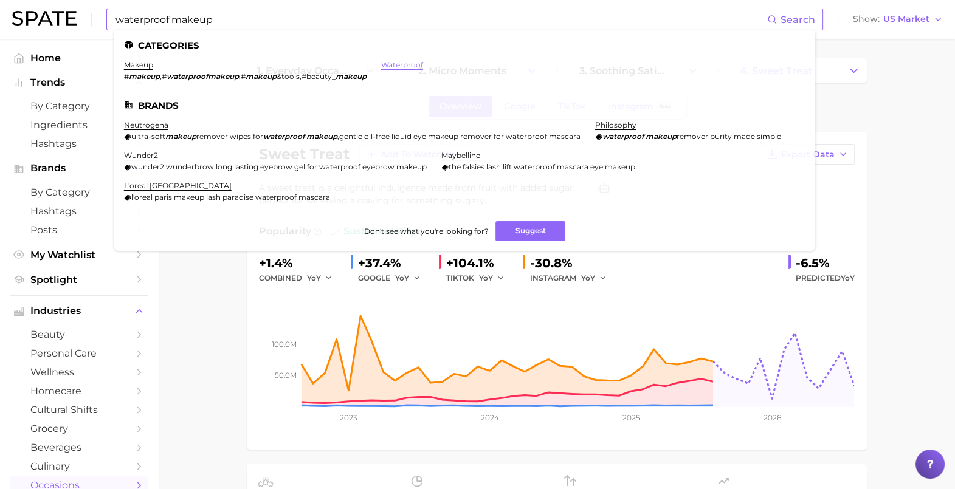
click at [410, 61] on link "waterproof" at bounding box center [402, 64] width 42 height 9
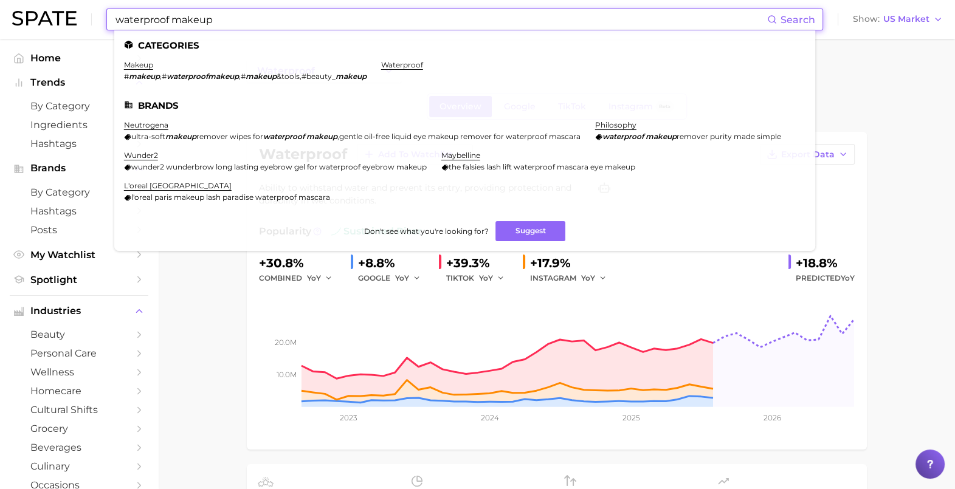
drag, startPoint x: 219, startPoint y: 15, endPoint x: 33, endPoint y: 24, distance: 186.3
click at [33, 24] on div "waterproof makeup Search Categories makeup # makeup , # waterproofmakeup , # ma…" at bounding box center [477, 19] width 931 height 39
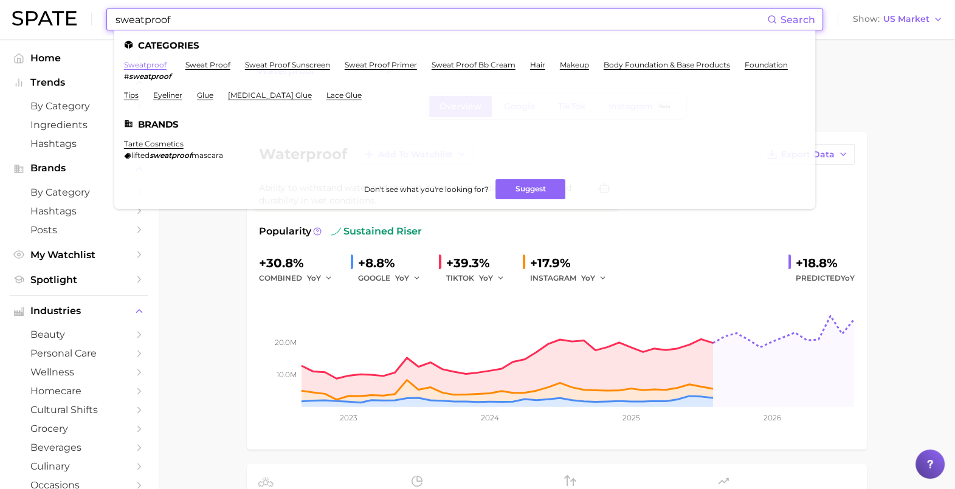
type input "sweatproof"
click at [146, 64] on link "sweatproof" at bounding box center [145, 64] width 43 height 9
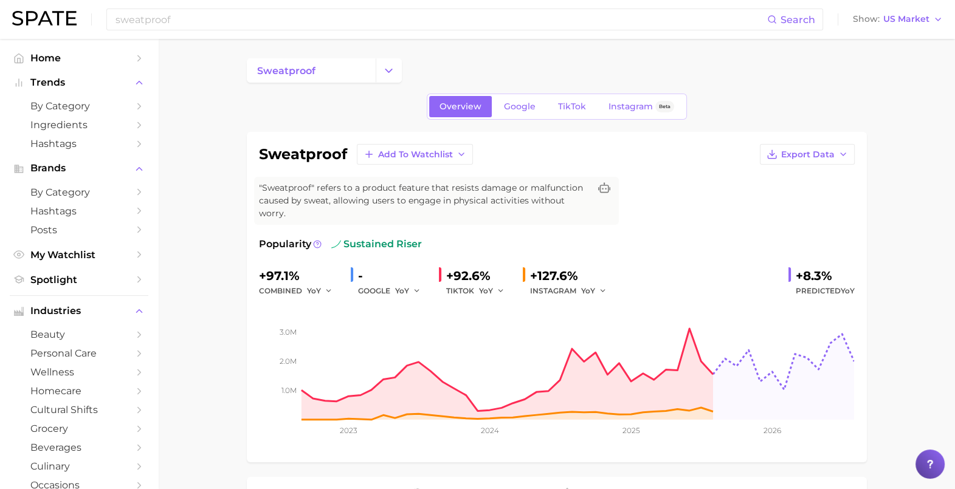
click at [173, 7] on div "sweatproof Search Show US Market" at bounding box center [477, 19] width 931 height 39
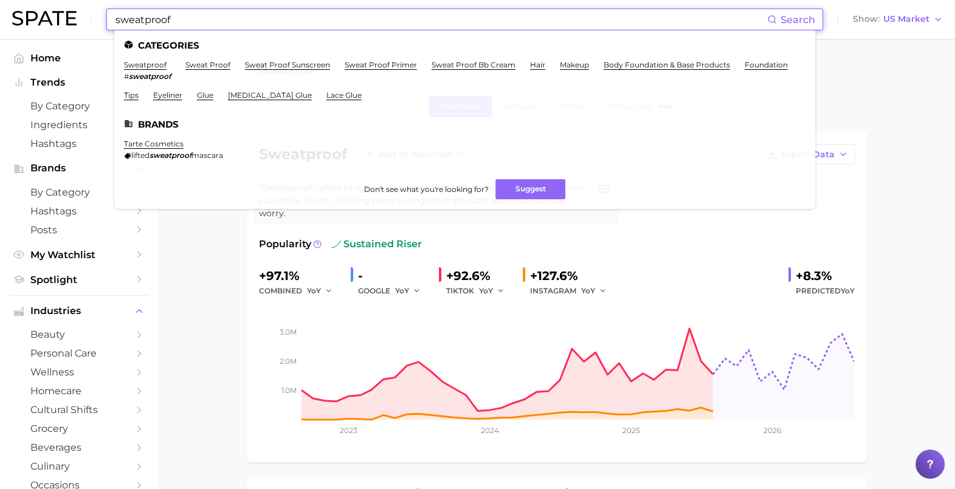
drag, startPoint x: 192, startPoint y: 20, endPoint x: 92, endPoint y: 8, distance: 99.9
click at [92, 8] on div "sweatproof Search Categories sweatproof # sweatproof sweat proof sweat proof su…" at bounding box center [477, 19] width 931 height 39
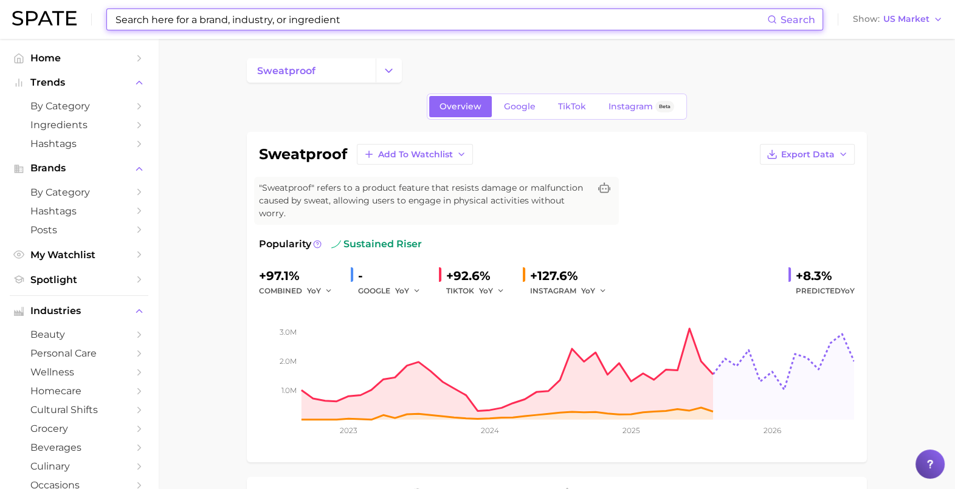
type input "v"
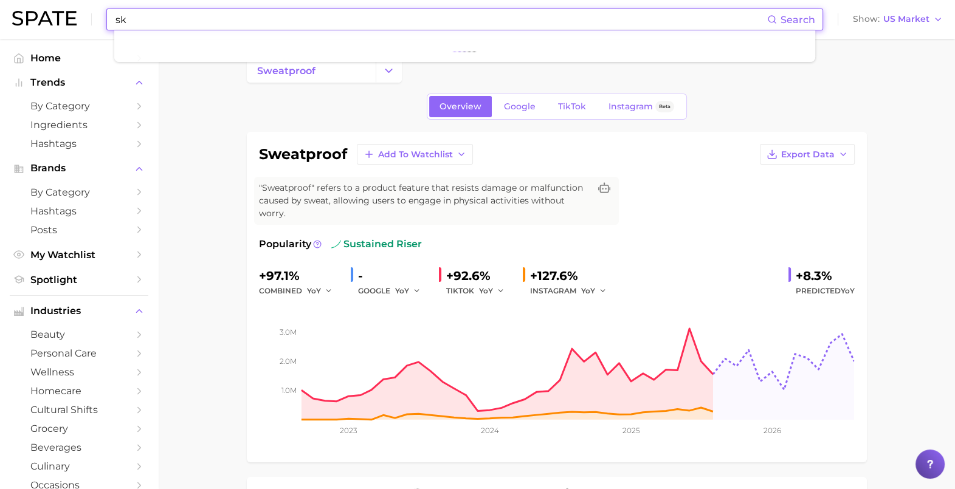
type input "s"
type input "brightening conc"
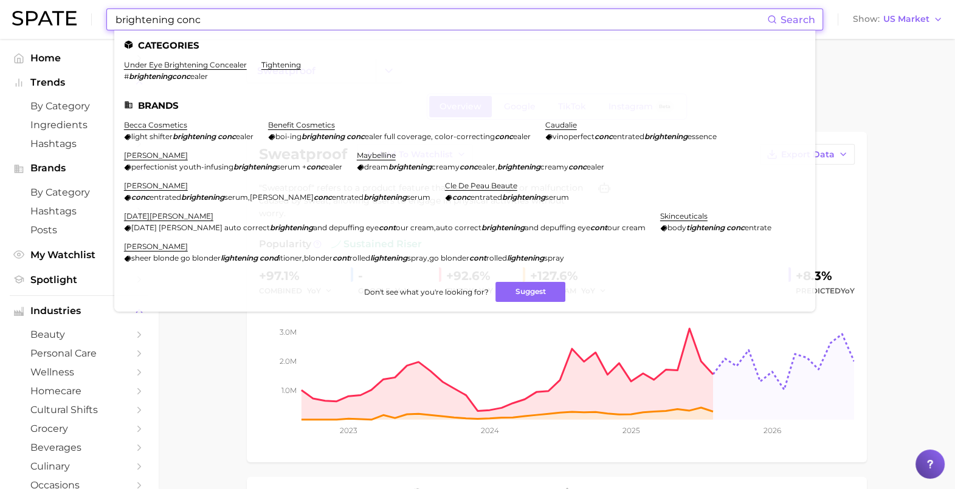
drag, startPoint x: 198, startPoint y: 13, endPoint x: 38, endPoint y: 19, distance: 160.1
click at [38, 19] on div "brightening conc Search Categories under eye brightening concealer # brightenin…" at bounding box center [477, 19] width 931 height 39
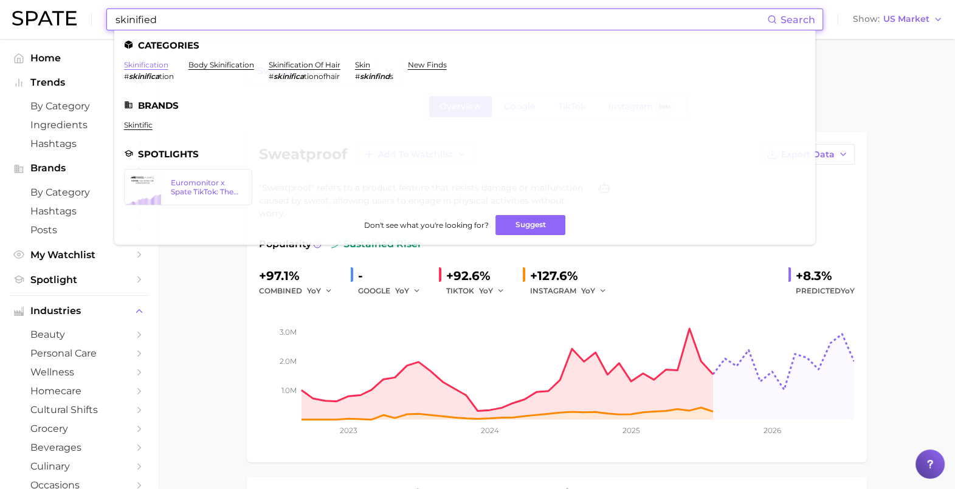
type input "skinified"
click at [147, 63] on link "skinification" at bounding box center [146, 64] width 44 height 9
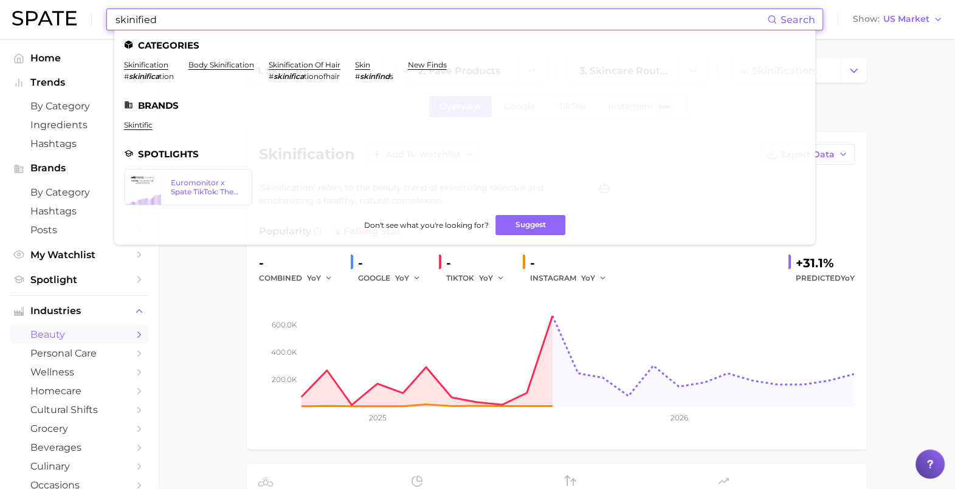
drag, startPoint x: 161, startPoint y: 26, endPoint x: 79, endPoint y: 3, distance: 85.3
click at [79, 3] on div "skinified Search Categories skinification # skinifica tion body skinification s…" at bounding box center [477, 19] width 931 height 39
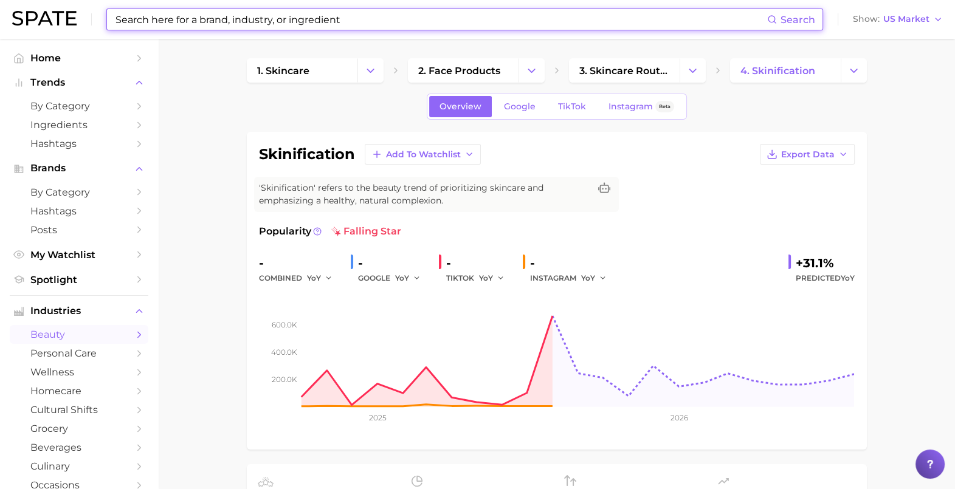
click at [247, 20] on input at bounding box center [440, 19] width 653 height 21
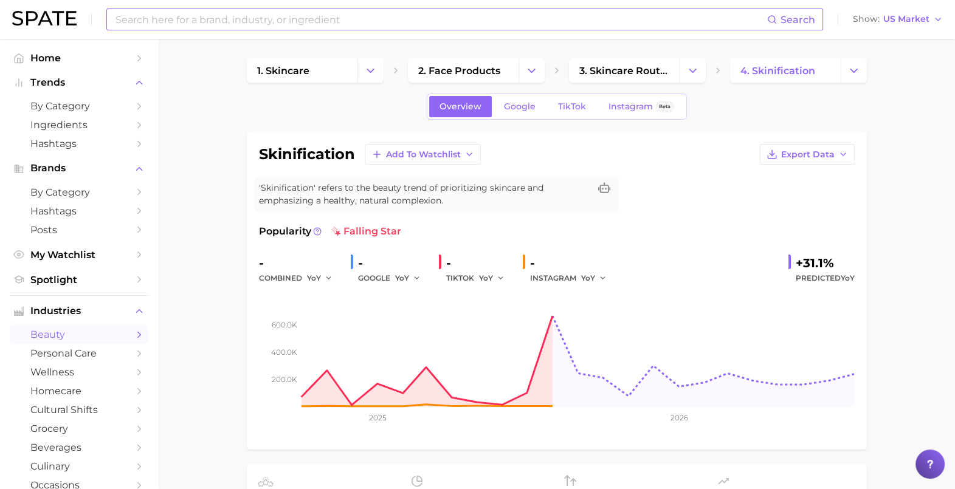
click at [260, 19] on input at bounding box center [440, 19] width 653 height 21
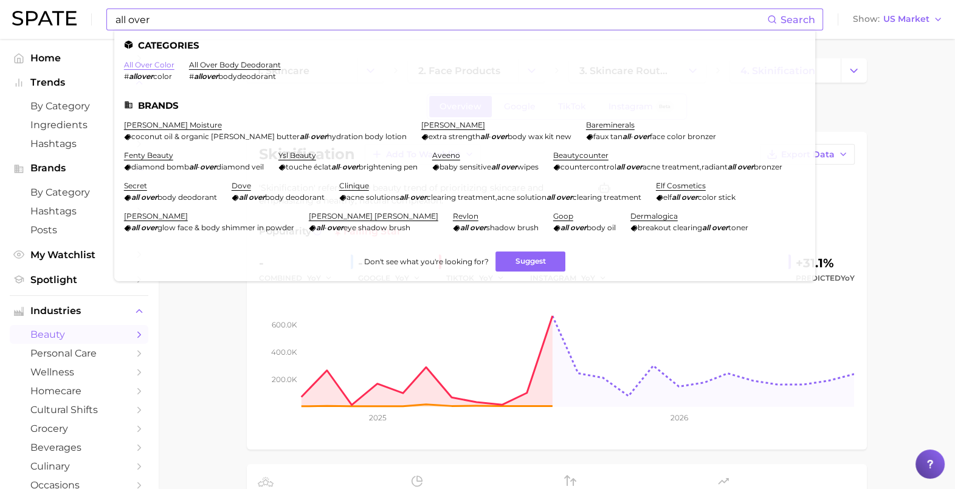
click at [147, 61] on link "all over color" at bounding box center [149, 64] width 50 height 9
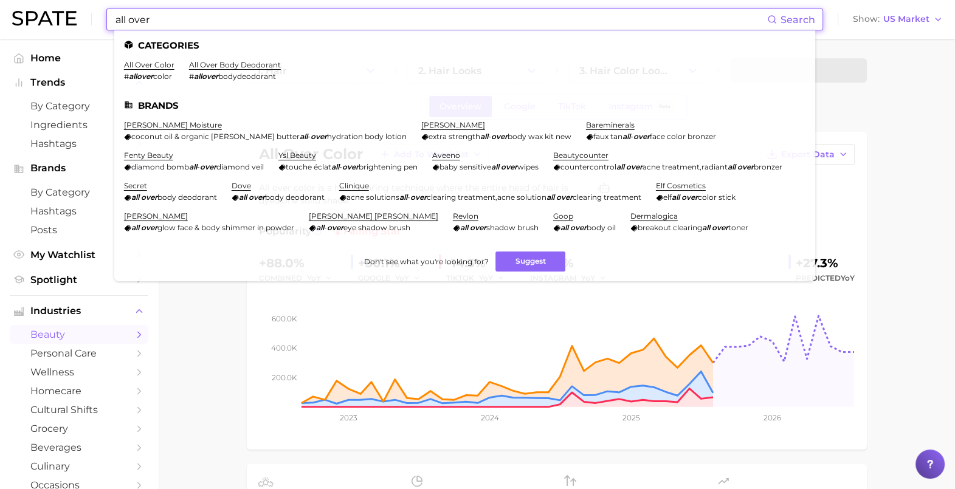
click at [170, 16] on input "all over" at bounding box center [440, 19] width 653 height 21
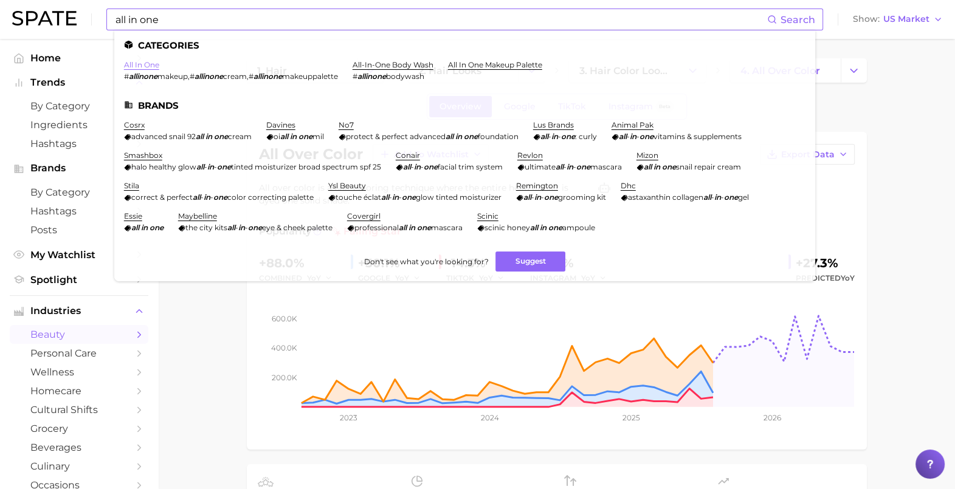
click at [151, 66] on link "all in one" at bounding box center [141, 64] width 35 height 9
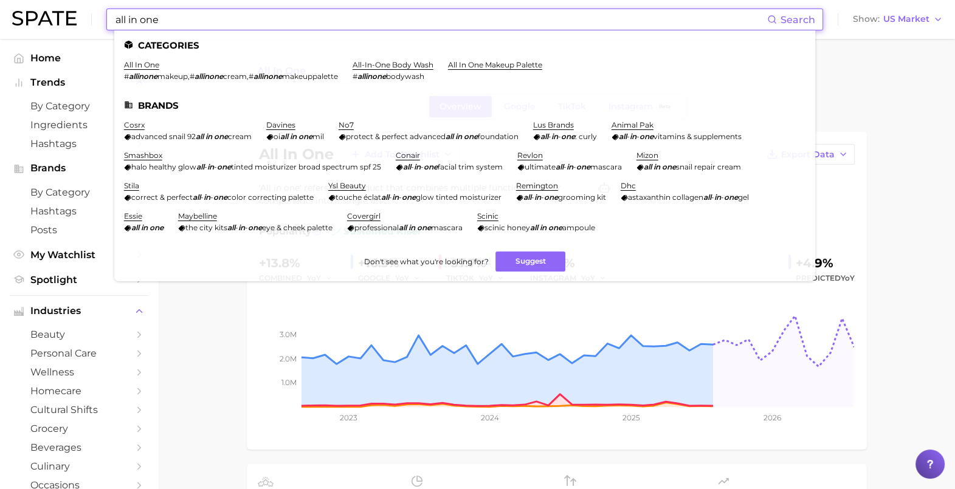
drag, startPoint x: 246, startPoint y: 11, endPoint x: 63, endPoint y: 36, distance: 184.8
click at [63, 36] on div "all in one Search Categories all in one # allinone makeup , # allinone cream , …" at bounding box center [477, 19] width 931 height 39
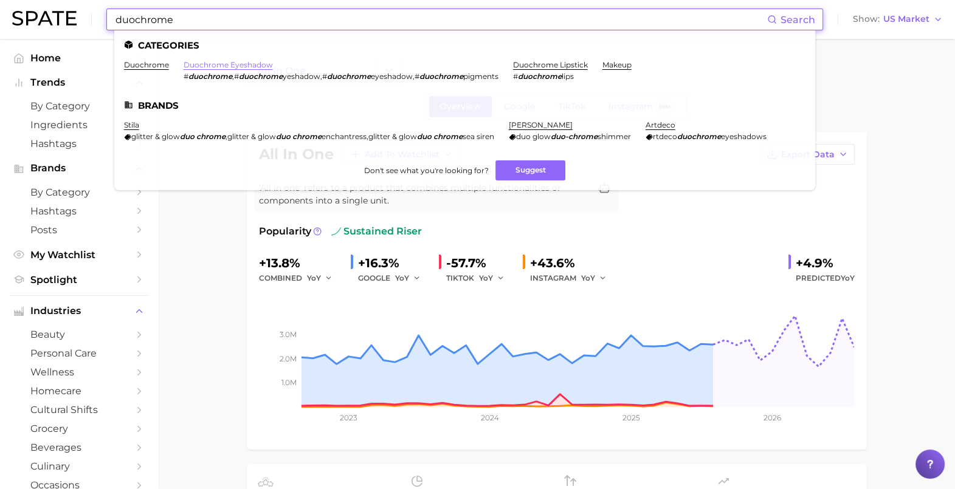
click at [206, 66] on link "duochrome eyeshadow" at bounding box center [228, 64] width 89 height 9
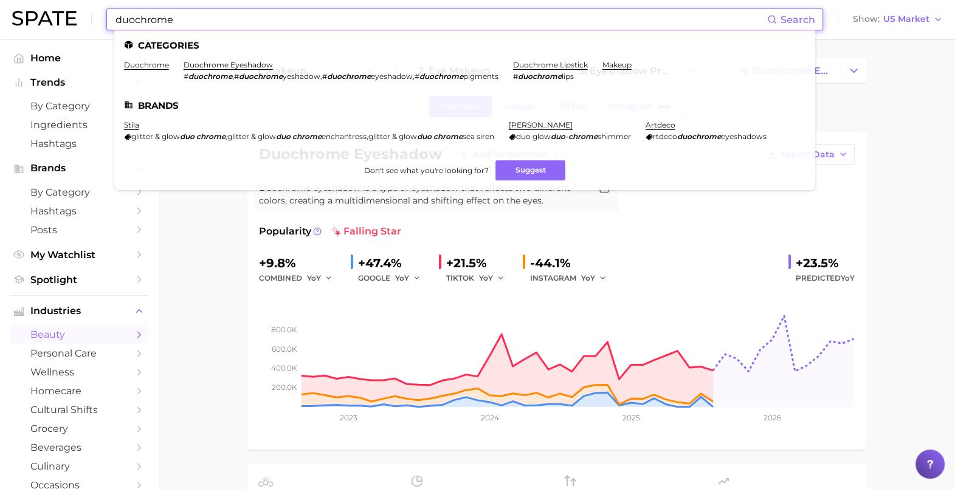
drag, startPoint x: 213, startPoint y: 27, endPoint x: 49, endPoint y: 27, distance: 164.2
click at [55, 17] on div "duochrome Search Categories duochrome duochrome eyeshadow # duochrome , # duoch…" at bounding box center [477, 19] width 931 height 39
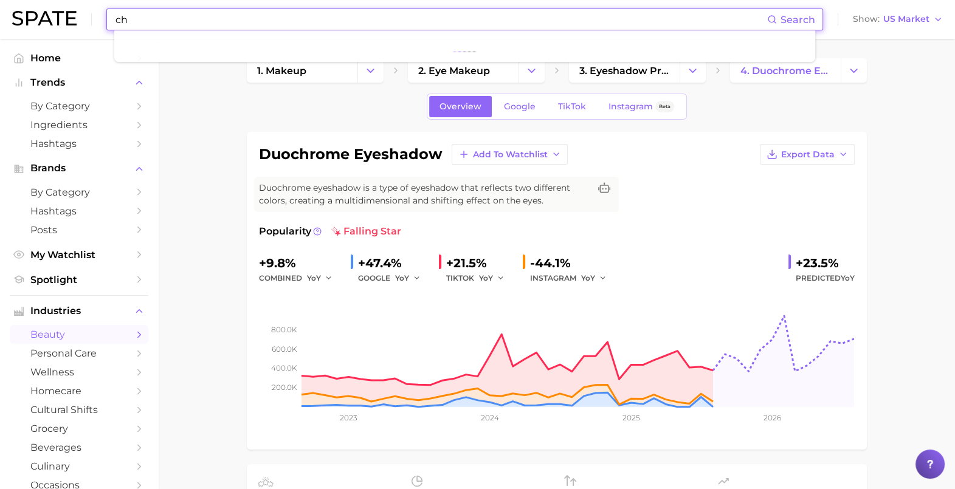
type input "c"
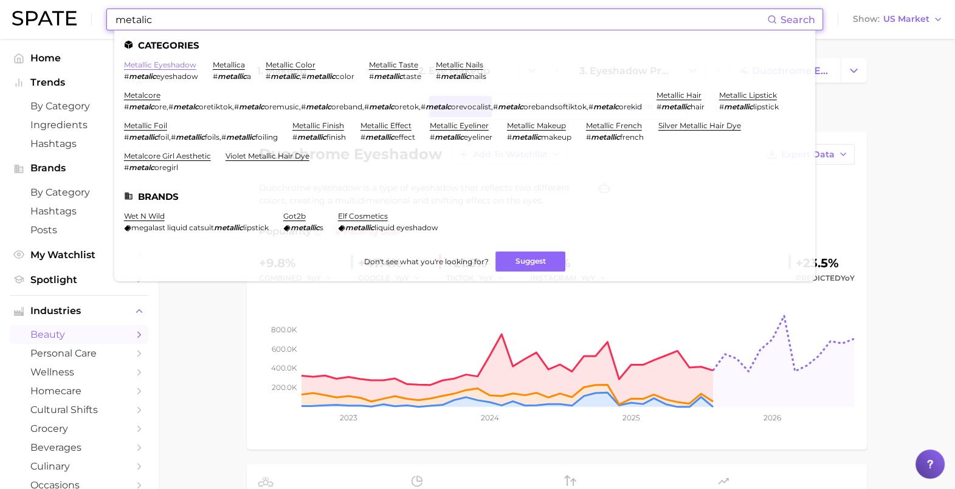
click at [140, 66] on link "metallic eyeshadow" at bounding box center [160, 64] width 72 height 9
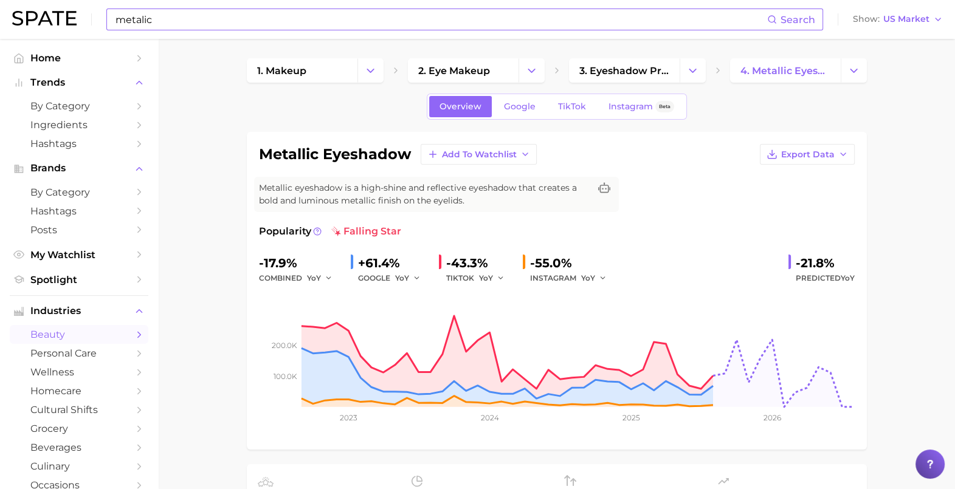
click at [216, 26] on input "metalic" at bounding box center [440, 19] width 653 height 21
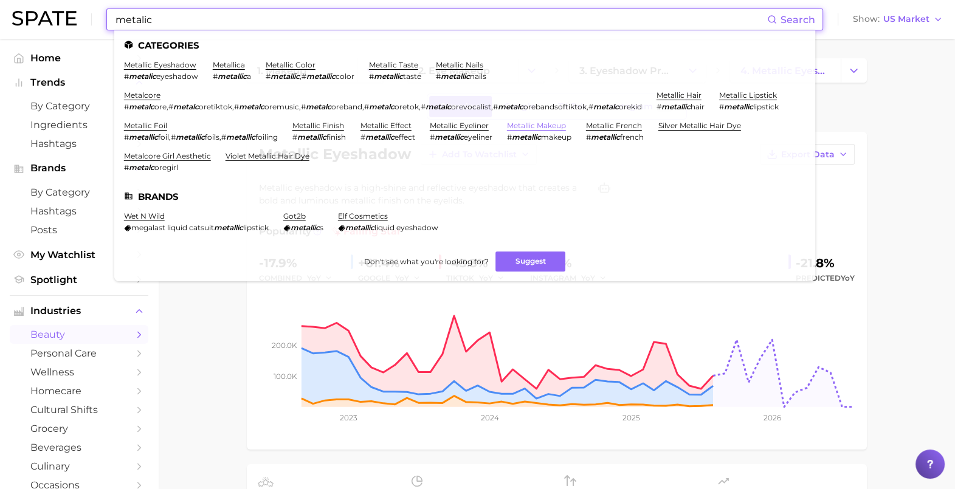
click at [566, 124] on link "metallic makeup" at bounding box center [536, 125] width 59 height 9
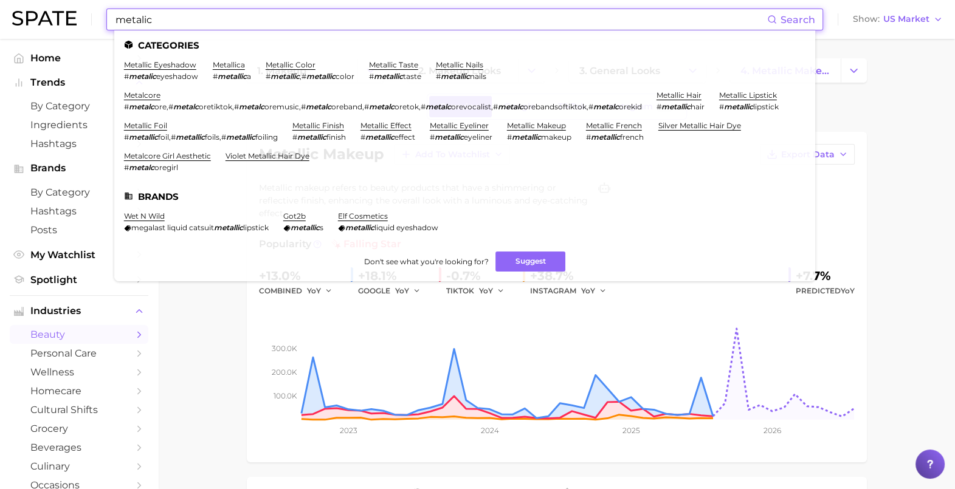
click at [188, 24] on input "metalic" at bounding box center [440, 19] width 653 height 21
drag, startPoint x: 225, startPoint y: 27, endPoint x: 83, endPoint y: 22, distance: 142.4
click at [83, 22] on div "metalic Search Categories metallic eyeshadow # metalic eyeshadow metallica # me…" at bounding box center [477, 19] width 931 height 39
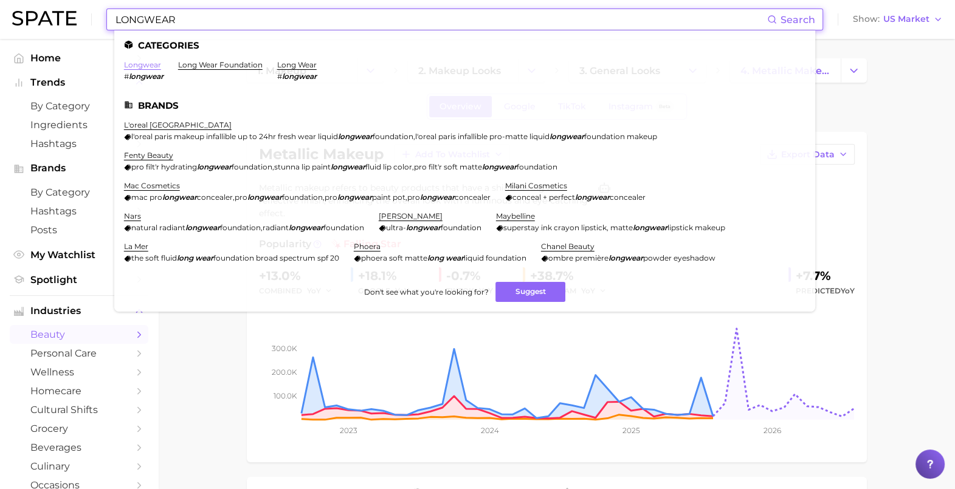
type input "LONGWEAR"
click at [138, 64] on link "longwear" at bounding box center [142, 64] width 37 height 9
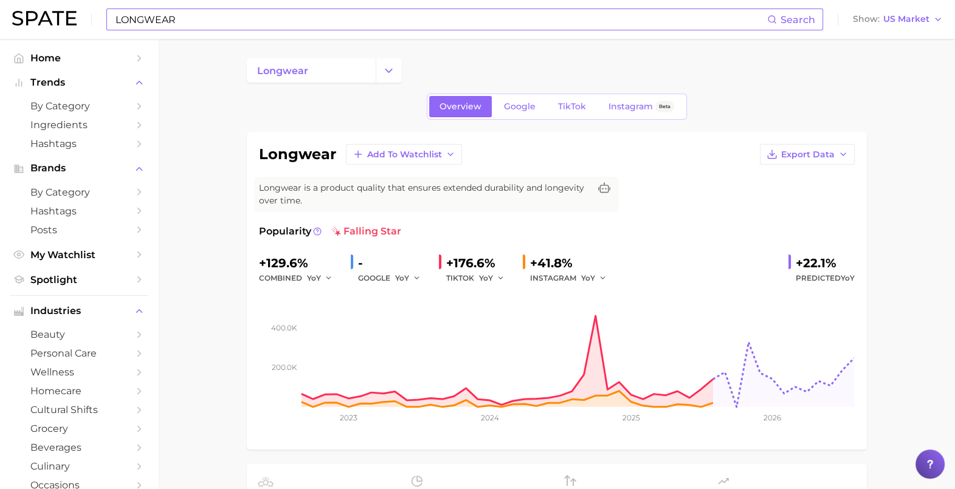
click at [223, 19] on input "LONGWEAR" at bounding box center [440, 19] width 653 height 21
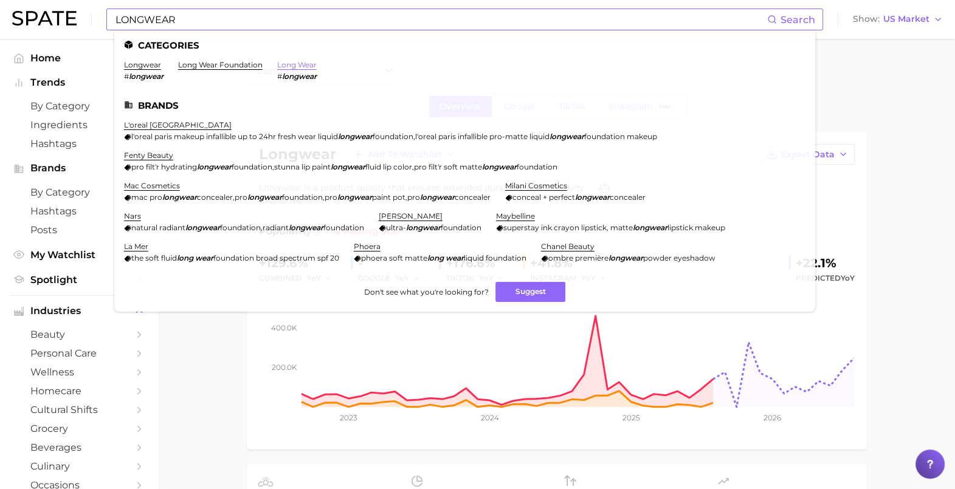
click at [302, 66] on link "long wear" at bounding box center [297, 64] width 40 height 9
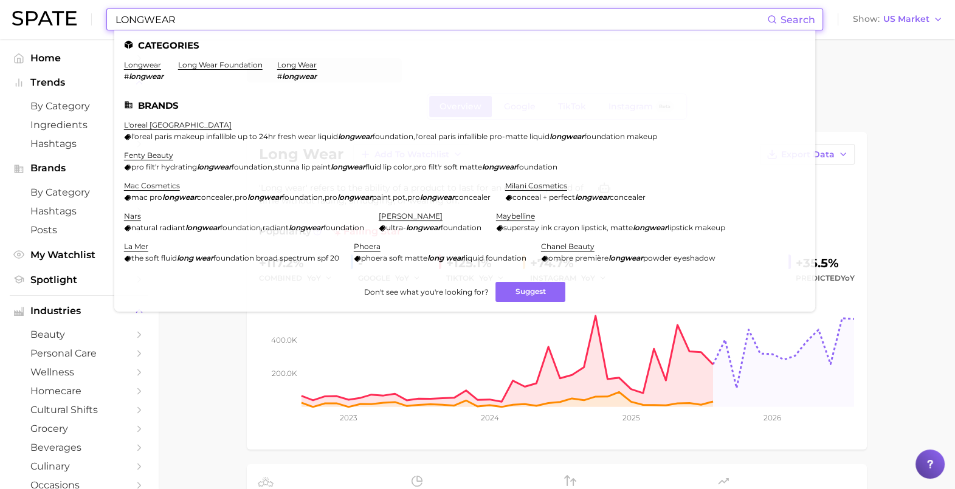
drag, startPoint x: 178, startPoint y: 9, endPoint x: 33, endPoint y: 21, distance: 144.6
click at [52, 12] on div "LONGWEAR Search Categories longwear # longwear long wear foundation long wear #…" at bounding box center [477, 19] width 931 height 39
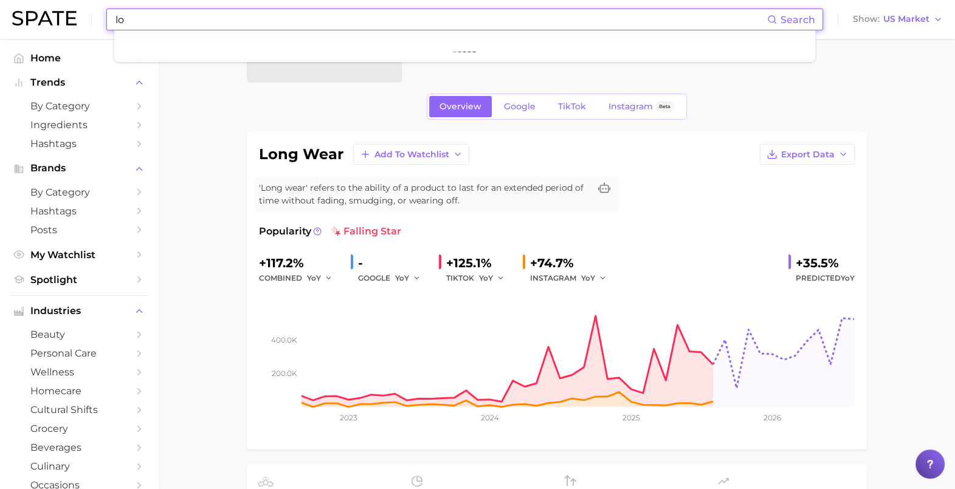
type input "l"
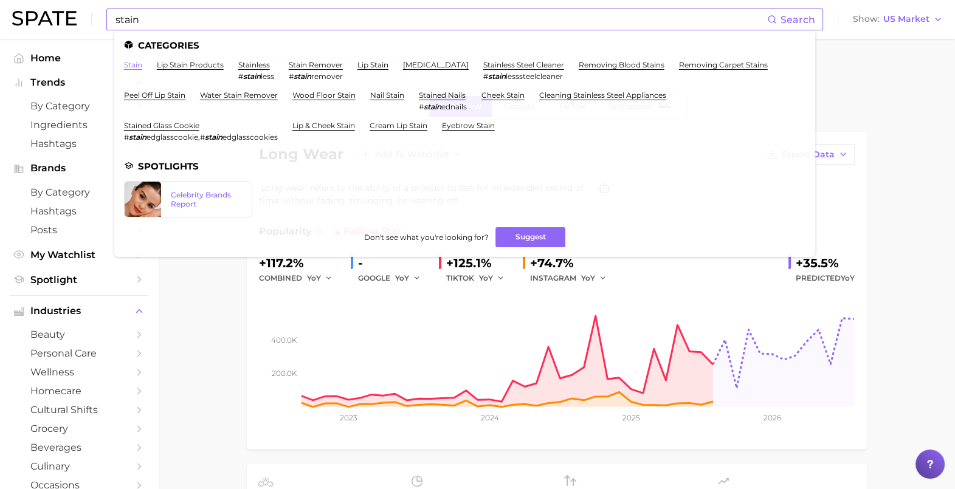
drag, startPoint x: 133, startPoint y: 63, endPoint x: 119, endPoint y: 61, distance: 14.1
click at [133, 63] on link "stain" at bounding box center [133, 64] width 18 height 9
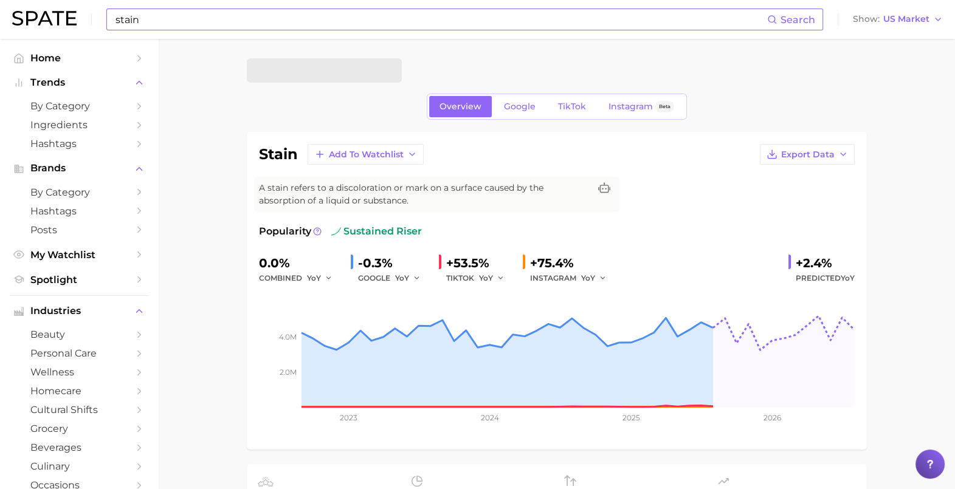
click at [264, 19] on input "stain" at bounding box center [440, 19] width 653 height 21
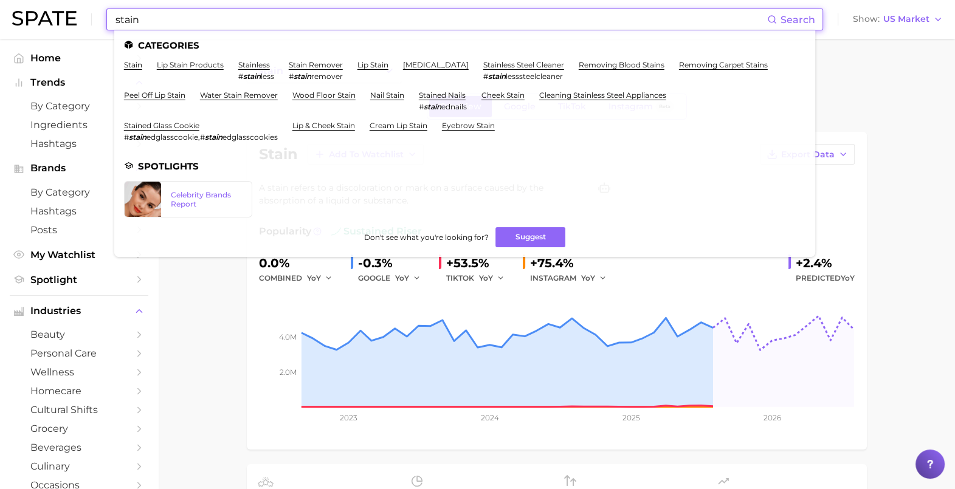
click at [116, 21] on input "stain" at bounding box center [440, 19] width 653 height 21
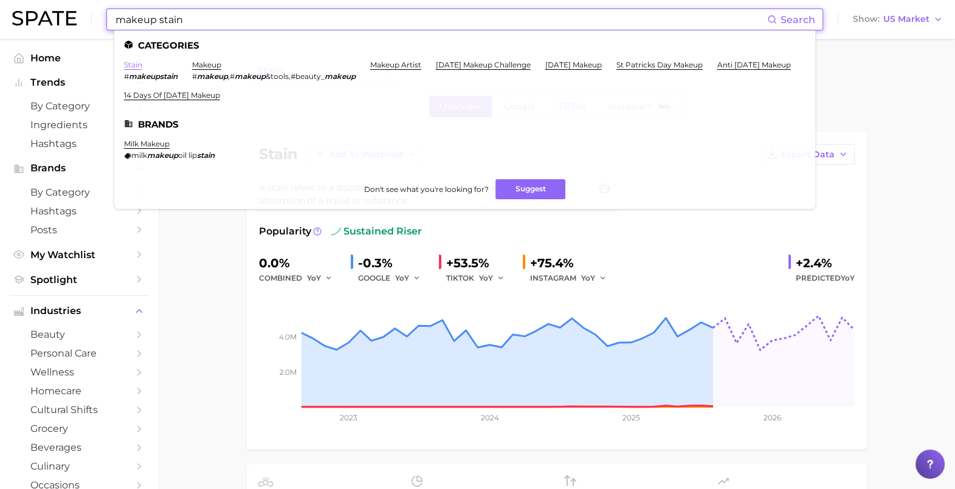
type input "makeup stain"
click at [133, 67] on link "stain" at bounding box center [133, 64] width 18 height 9
click at [267, 19] on input "makeup stain" at bounding box center [440, 19] width 653 height 21
drag, startPoint x: 196, startPoint y: 18, endPoint x: -1, endPoint y: 42, distance: 198.4
click at [0, 42] on html "makeup stain Search Categories stain # makeupstain makeup # makeup , # makeup &…" at bounding box center [477, 244] width 955 height 489
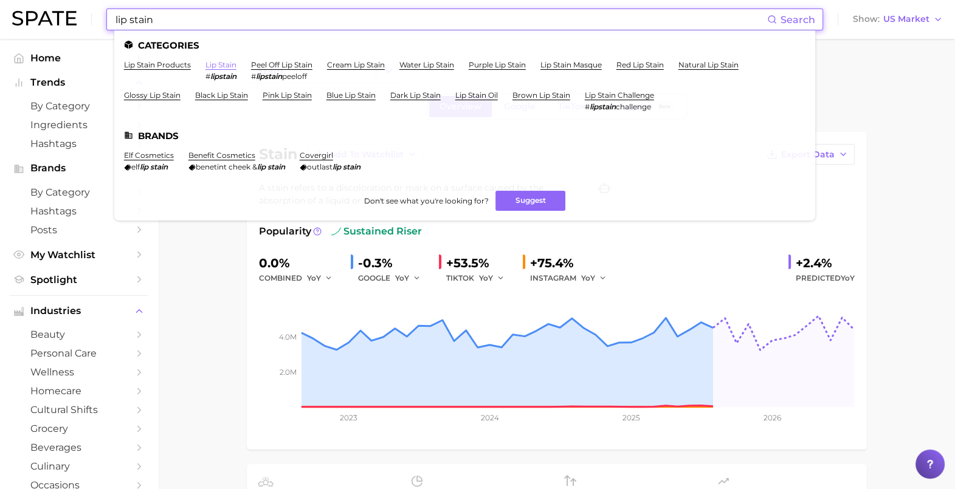
type input "lip stain"
click at [218, 62] on link "lip stain" at bounding box center [221, 64] width 31 height 9
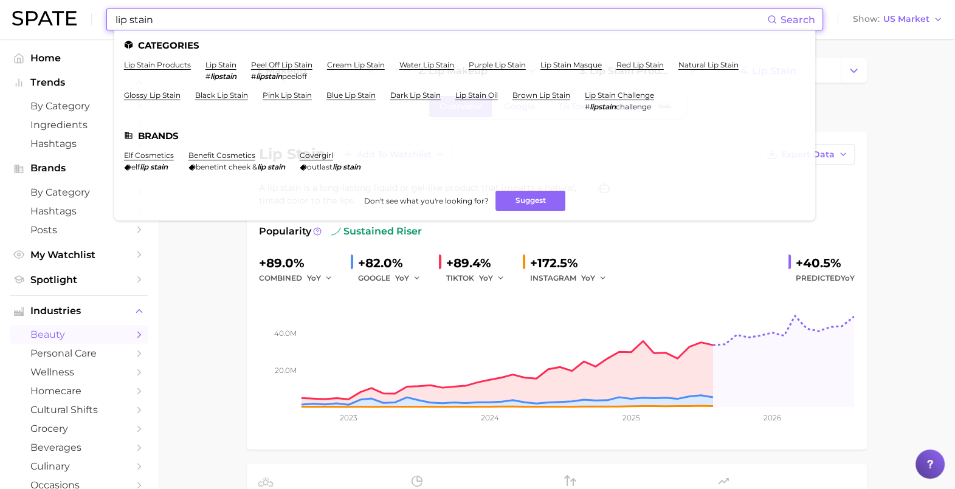
drag, startPoint x: 192, startPoint y: 22, endPoint x: 46, endPoint y: 30, distance: 146.2
click at [50, 27] on div "lip stain Search Categories lip stain products lip stain # lipstain peel off li…" at bounding box center [477, 19] width 931 height 39
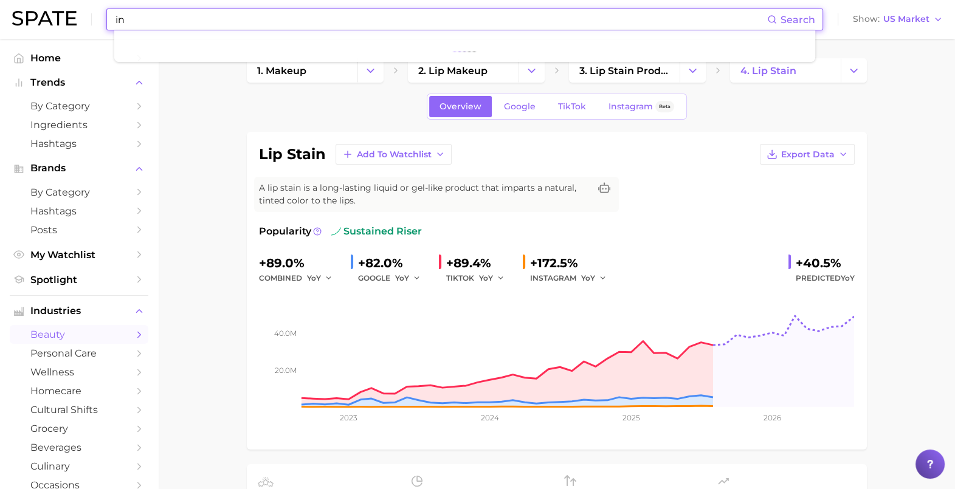
type input "i"
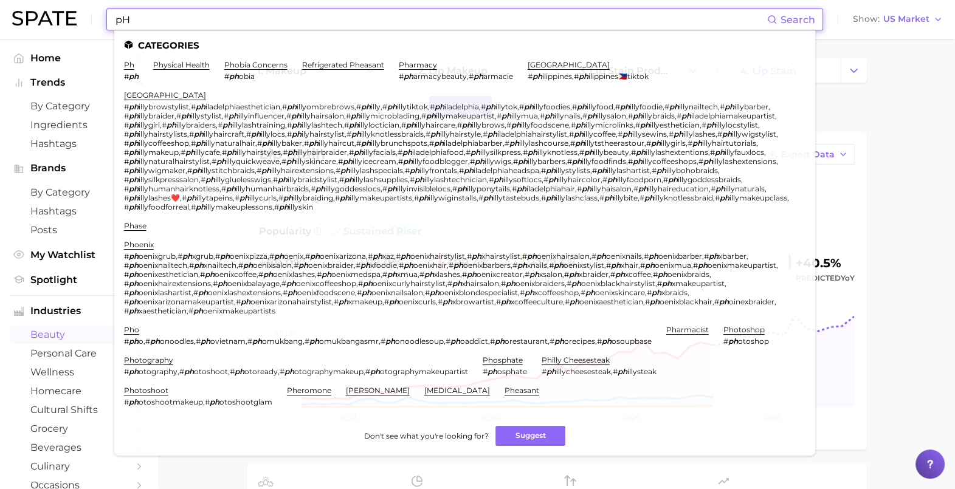
type input "p"
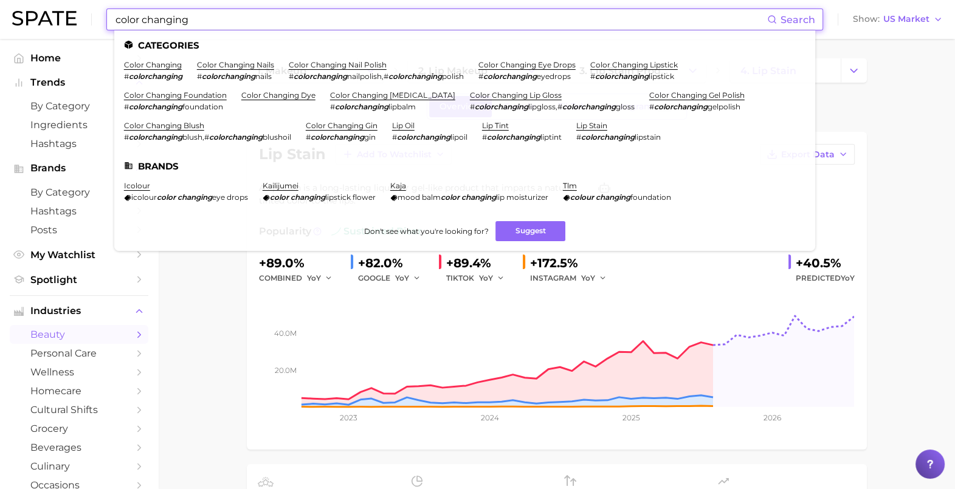
drag, startPoint x: 195, startPoint y: 22, endPoint x: -40, endPoint y: 20, distance: 234.1
click at [0, 20] on html "color changing Search Categories color changing # colorchanging color changing …" at bounding box center [477, 244] width 955 height 489
click at [158, 92] on link "color changing foundation" at bounding box center [175, 95] width 103 height 9
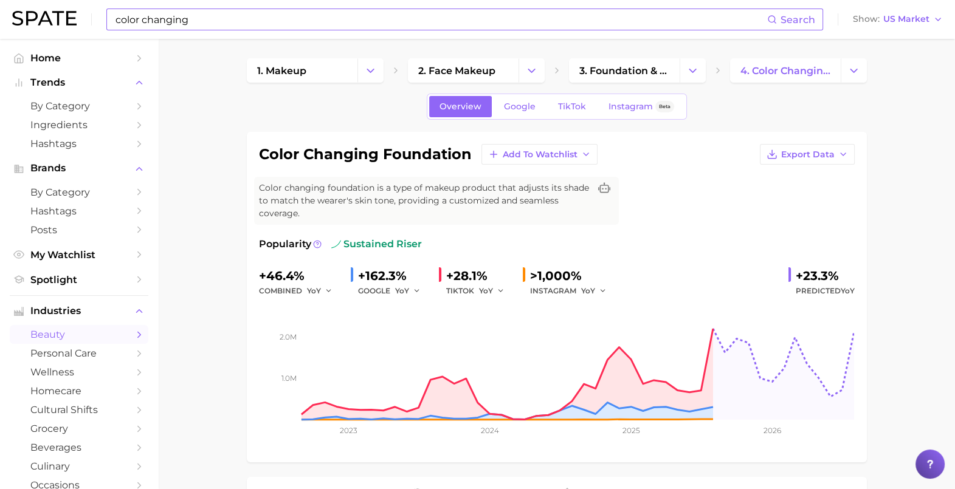
click at [195, 21] on input "color changing" at bounding box center [440, 19] width 653 height 21
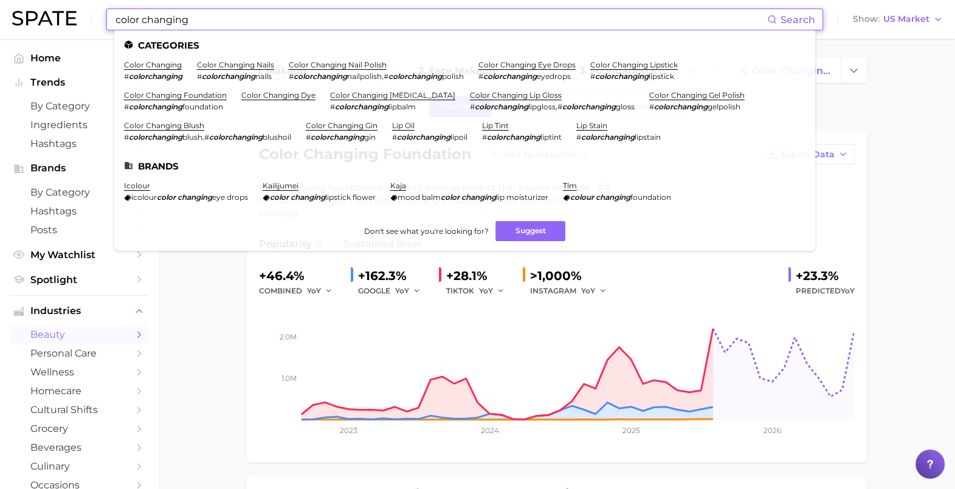
click at [199, 16] on input "color changing" at bounding box center [440, 19] width 653 height 21
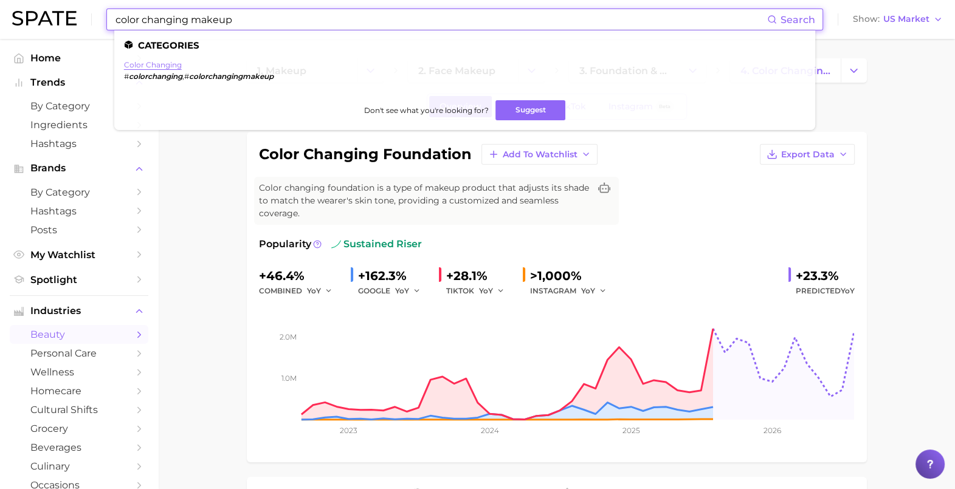
click at [152, 63] on link "color changing" at bounding box center [153, 64] width 58 height 9
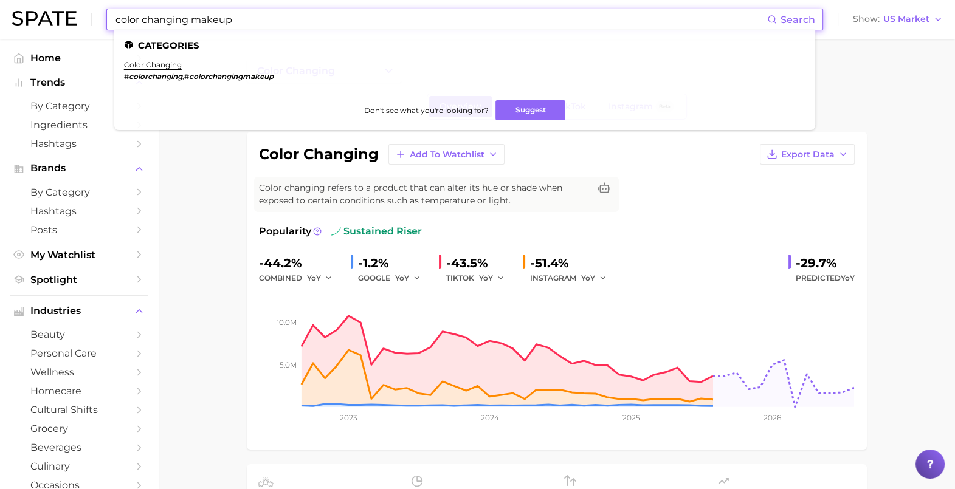
click at [281, 21] on input "color changing makeup" at bounding box center [440, 19] width 653 height 21
drag, startPoint x: 266, startPoint y: 15, endPoint x: 190, endPoint y: 16, distance: 76.0
click at [190, 16] on input "color changing makeup" at bounding box center [440, 19] width 653 height 21
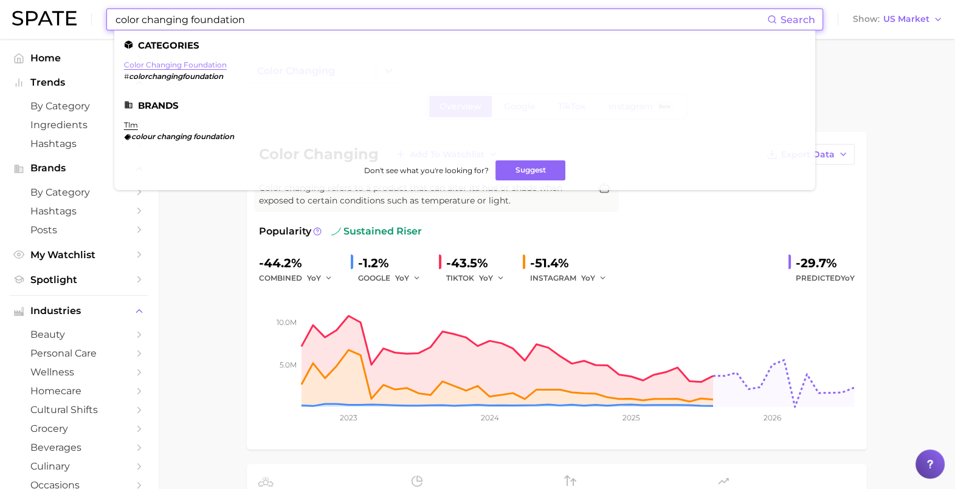
type input "color changing foundation"
click at [178, 66] on link "color changing foundation" at bounding box center [175, 64] width 103 height 9
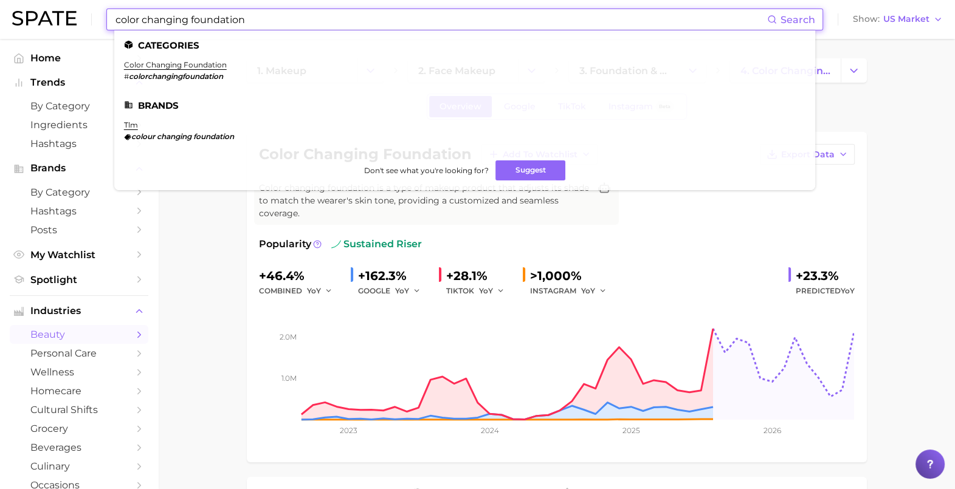
drag, startPoint x: 291, startPoint y: 21, endPoint x: 90, endPoint y: 0, distance: 202.4
click at [90, 0] on div "color changing foundation Search Categories color changing foundation # colorch…" at bounding box center [477, 19] width 931 height 39
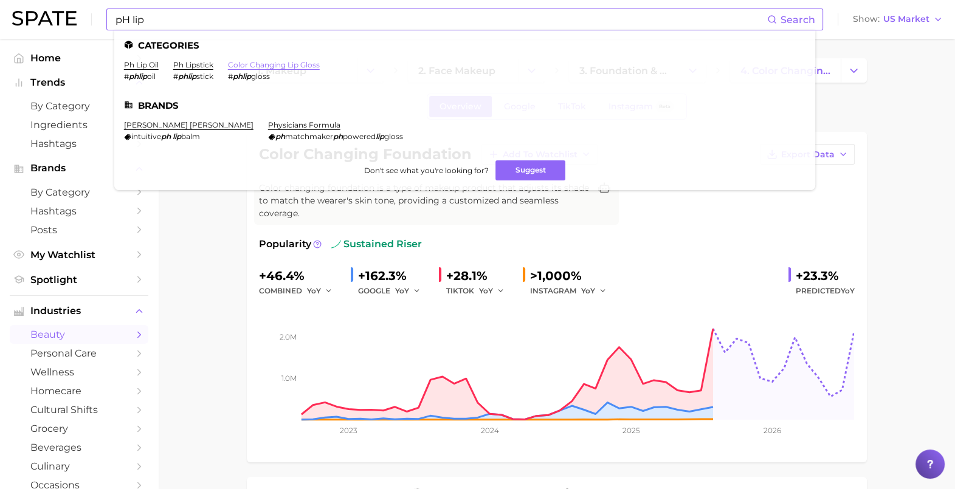
click at [241, 67] on link "color changing lip gloss" at bounding box center [274, 64] width 92 height 9
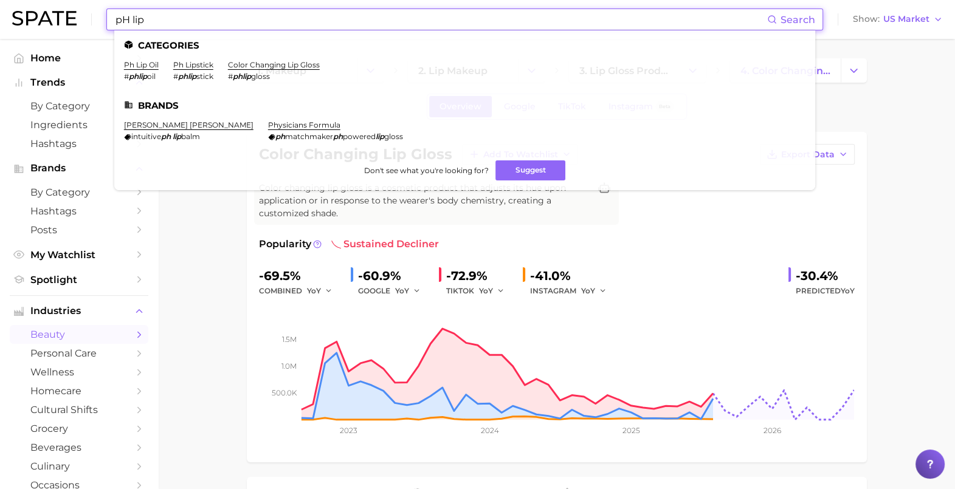
click at [238, 21] on input "pH lip" at bounding box center [440, 19] width 653 height 21
click at [155, 66] on link "ph lip oil" at bounding box center [141, 64] width 35 height 9
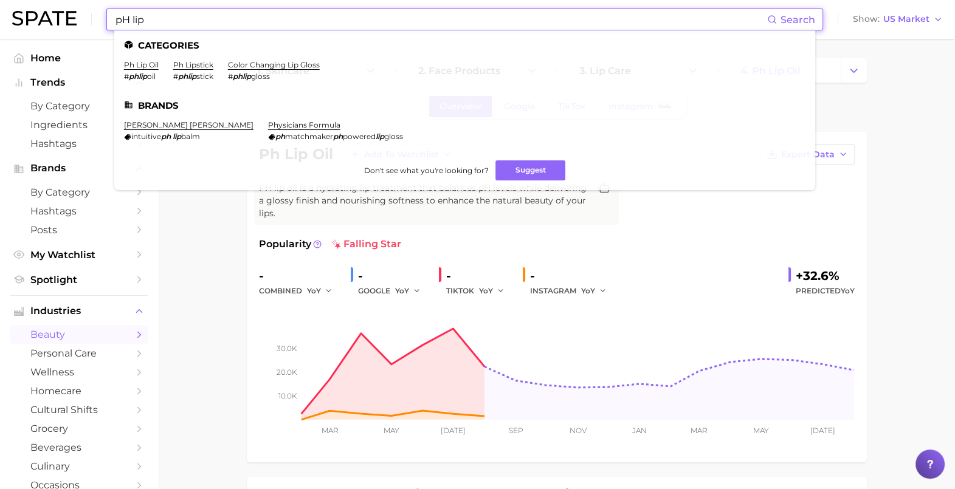
click at [188, 21] on input "pH lip" at bounding box center [440, 19] width 653 height 21
click at [201, 65] on link "ph lipstick" at bounding box center [193, 64] width 40 height 9
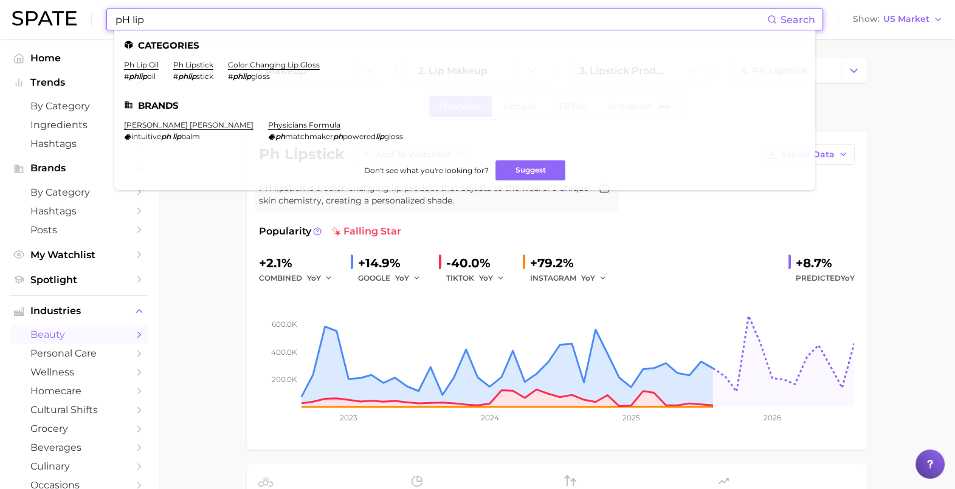
click at [245, 18] on input "pH lip" at bounding box center [440, 19] width 653 height 21
click at [166, 18] on input "pH lip" at bounding box center [440, 19] width 653 height 21
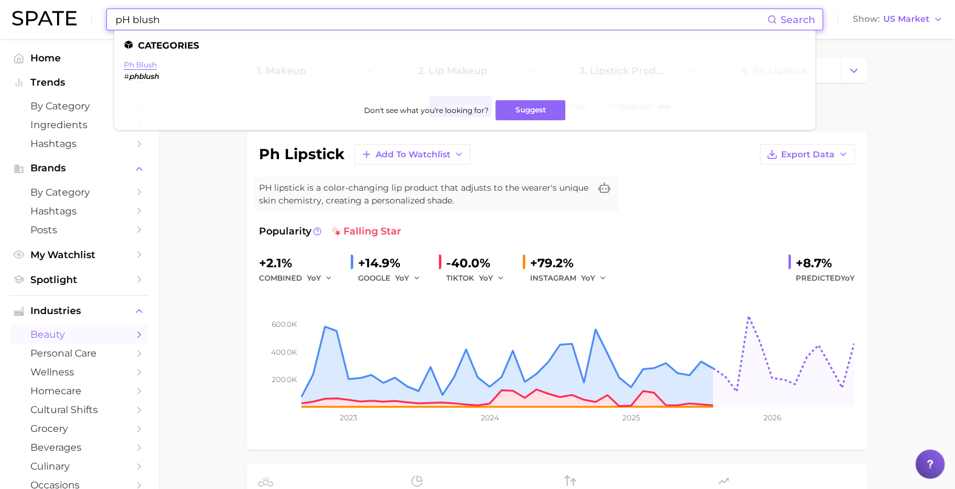
type input "pH blush"
click at [125, 64] on link "ph blush" at bounding box center [140, 64] width 33 height 9
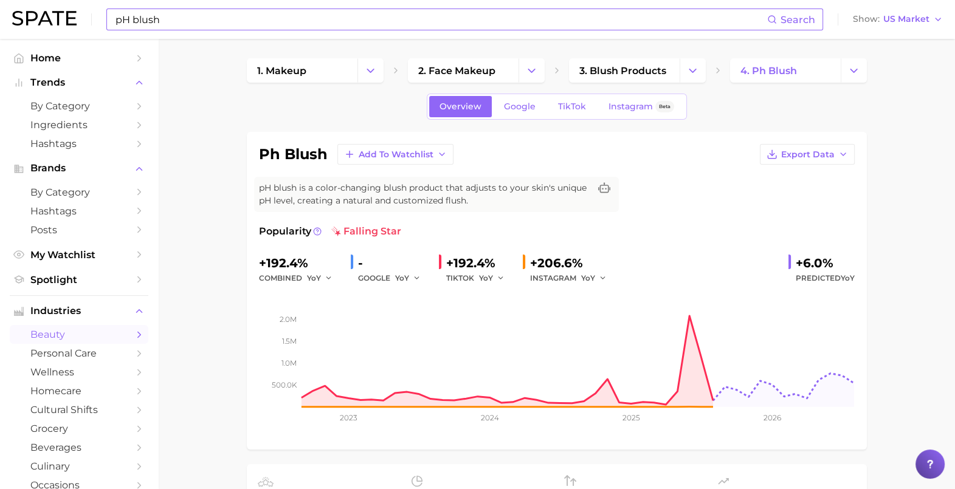
click at [192, 10] on input "pH blush" at bounding box center [440, 19] width 653 height 21
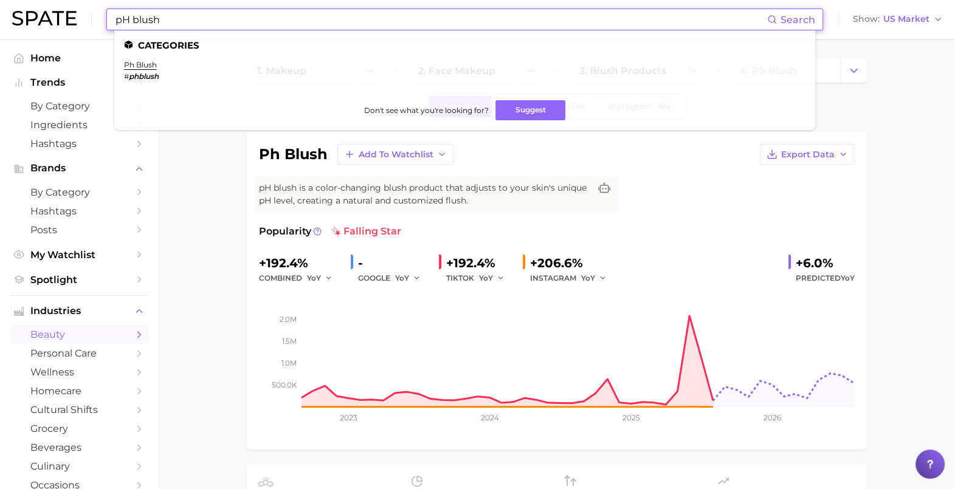
drag, startPoint x: 122, startPoint y: 14, endPoint x: 70, endPoint y: 9, distance: 51.9
click at [71, 9] on div "pH blush Search Categories ph blush # phblush Don't see what you're looking for…" at bounding box center [477, 19] width 931 height 39
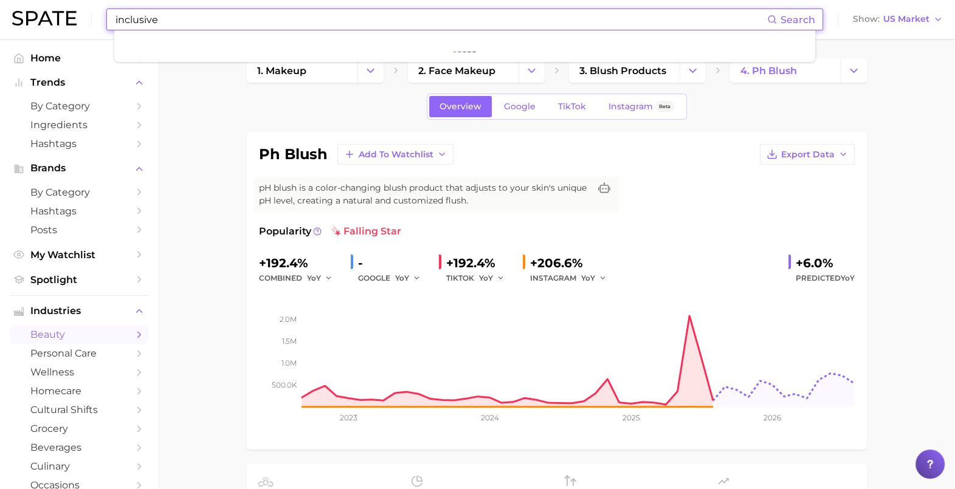
drag, startPoint x: 179, startPoint y: 19, endPoint x: 82, endPoint y: 8, distance: 97.3
click at [82, 8] on div "inclusive Search Show US Market" at bounding box center [477, 19] width 931 height 39
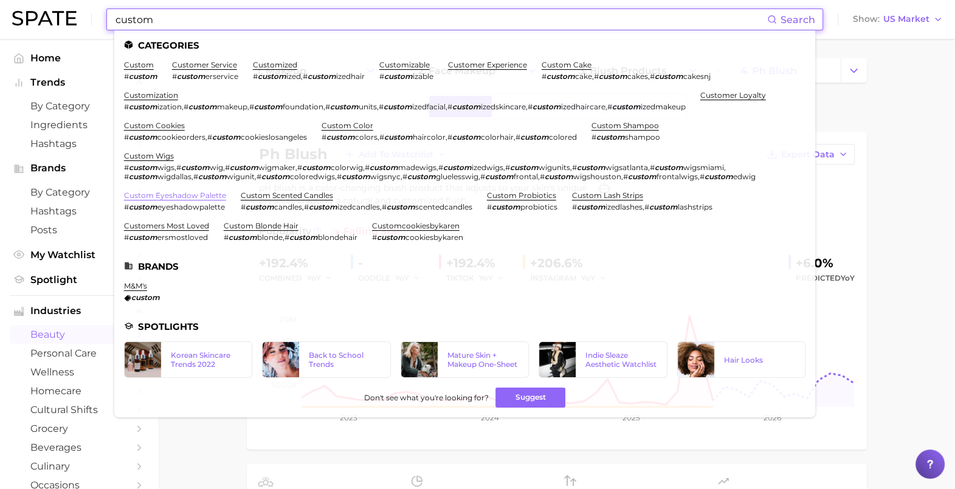
type input "custom"
click at [185, 194] on link "custom eyeshadow palette" at bounding box center [175, 195] width 102 height 9
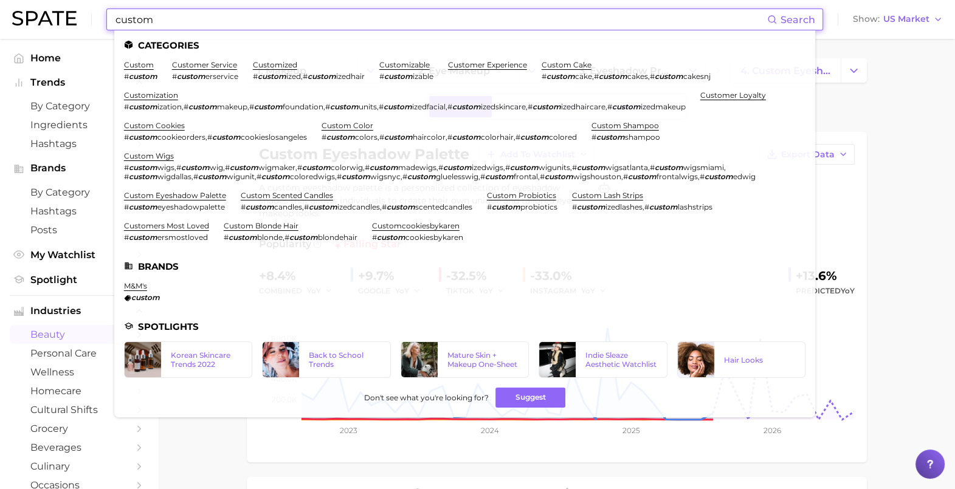
drag, startPoint x: 220, startPoint y: 18, endPoint x: 30, endPoint y: 34, distance: 190.4
click at [30, 34] on div "custom Search Categories custom # custom customer service # custom erservice cu…" at bounding box center [477, 19] width 931 height 39
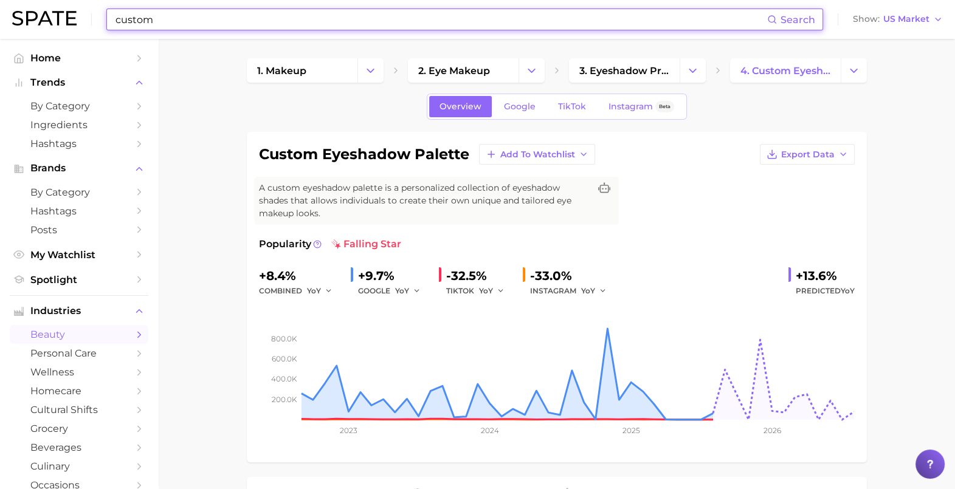
click at [280, 14] on input "custom" at bounding box center [440, 19] width 653 height 21
drag, startPoint x: 192, startPoint y: 14, endPoint x: 94, endPoint y: 14, distance: 98.5
click at [94, 14] on div "custom Search Show US Market" at bounding box center [477, 19] width 931 height 39
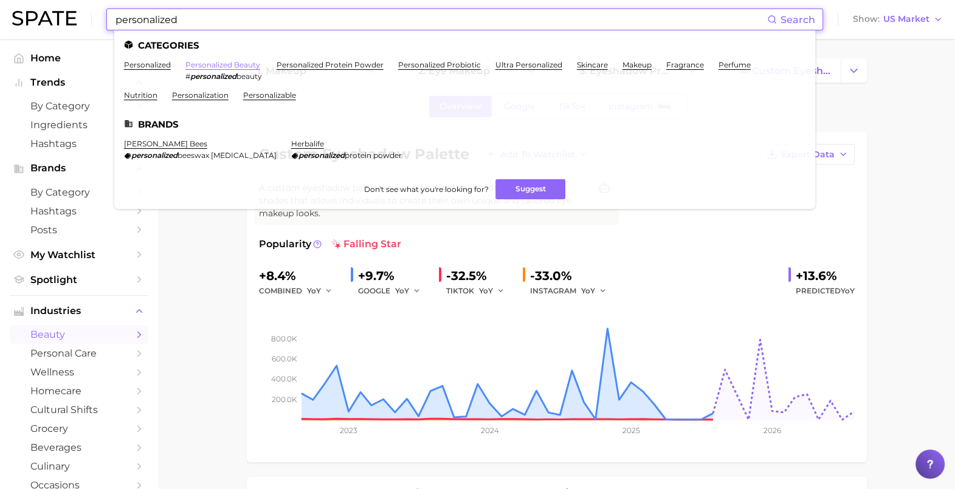
type input "personalized"
click at [220, 64] on link "personalized beauty" at bounding box center [222, 64] width 75 height 9
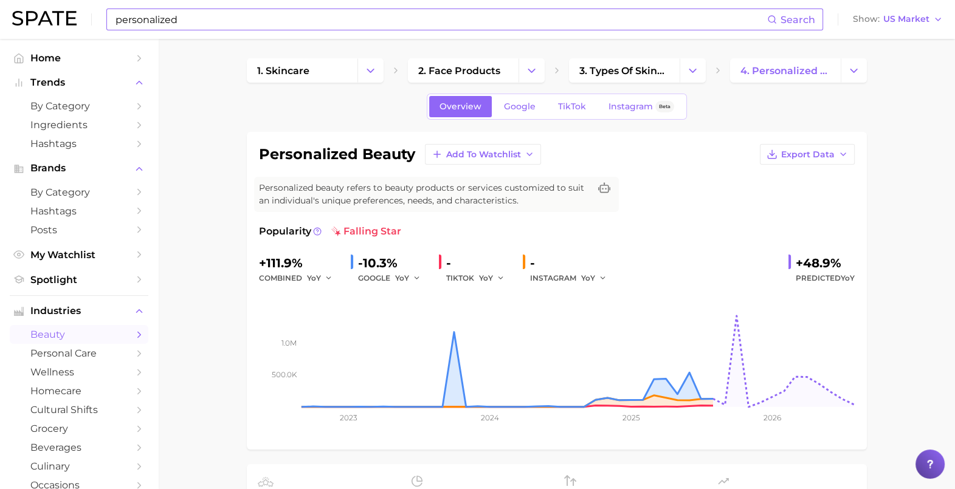
click at [223, 9] on div "personalized Search" at bounding box center [464, 20] width 717 height 22
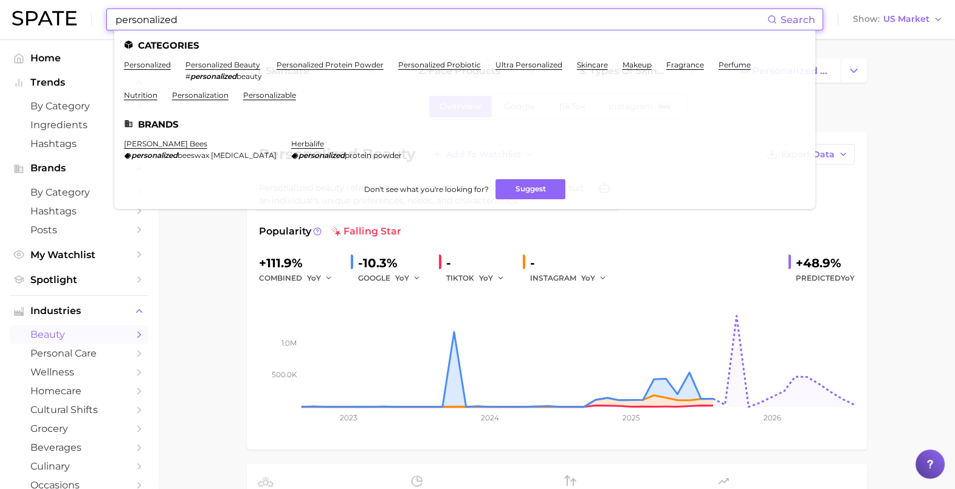
drag, startPoint x: 201, startPoint y: 23, endPoint x: 54, endPoint y: 27, distance: 147.2
click at [54, 27] on div "personalized Search Categories personalized personalized beauty # personalized …" at bounding box center [477, 19] width 931 height 39
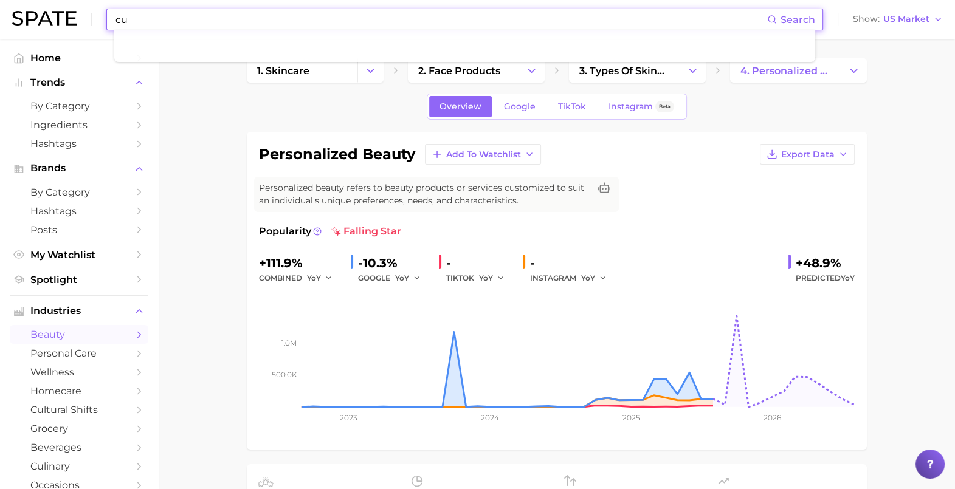
type input "c"
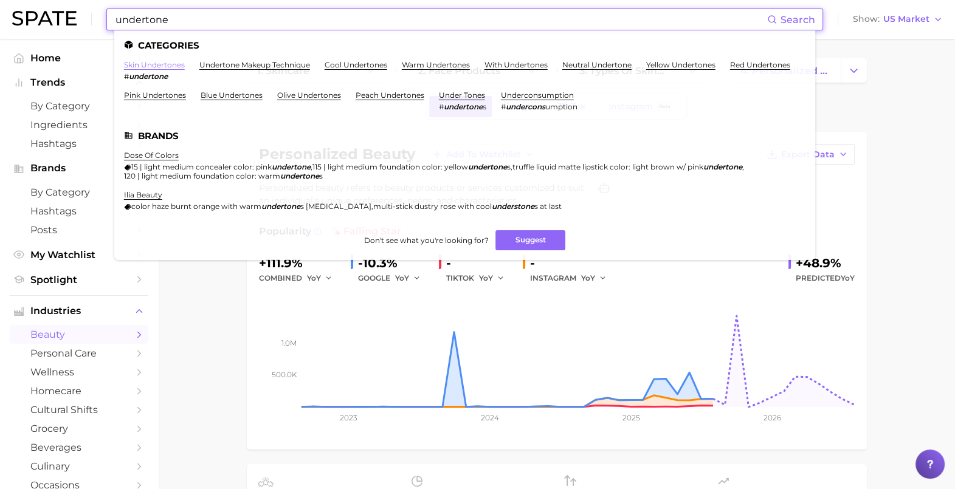
type input "undertone"
click at [140, 66] on link "skin undertones" at bounding box center [154, 64] width 61 height 9
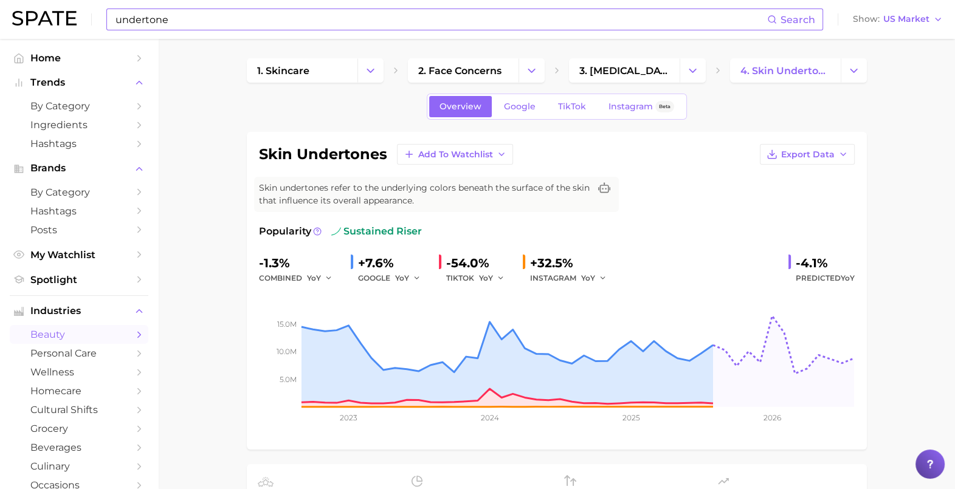
click at [179, 18] on input "undertone" at bounding box center [440, 19] width 653 height 21
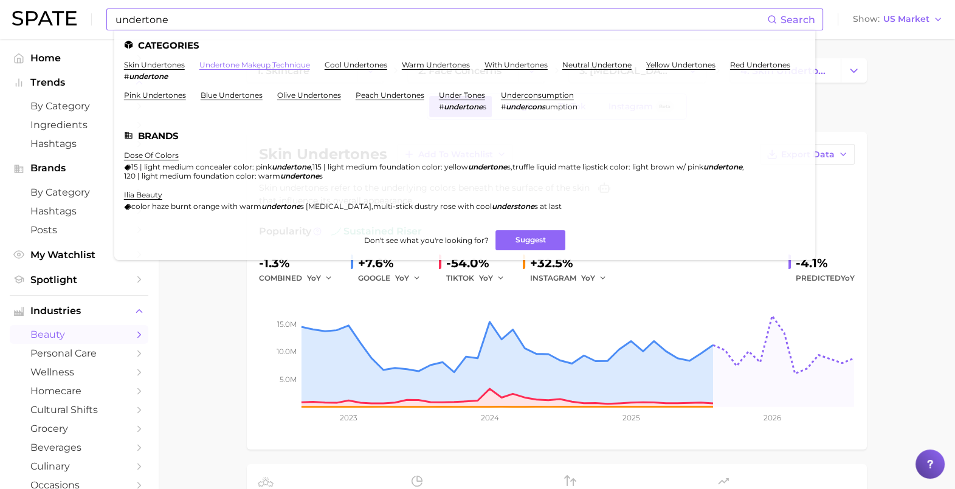
click at [246, 66] on link "undertone makeup technique" at bounding box center [254, 64] width 111 height 9
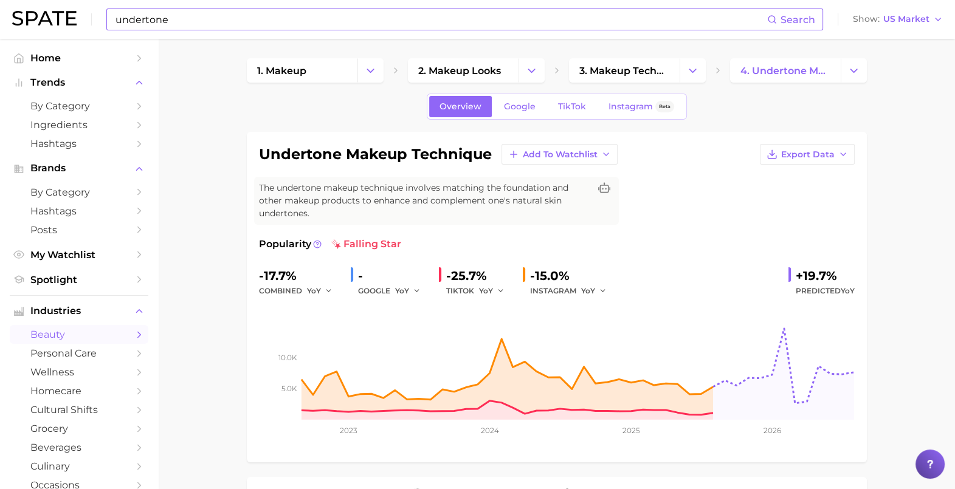
click at [272, 21] on input "undertone" at bounding box center [440, 19] width 653 height 21
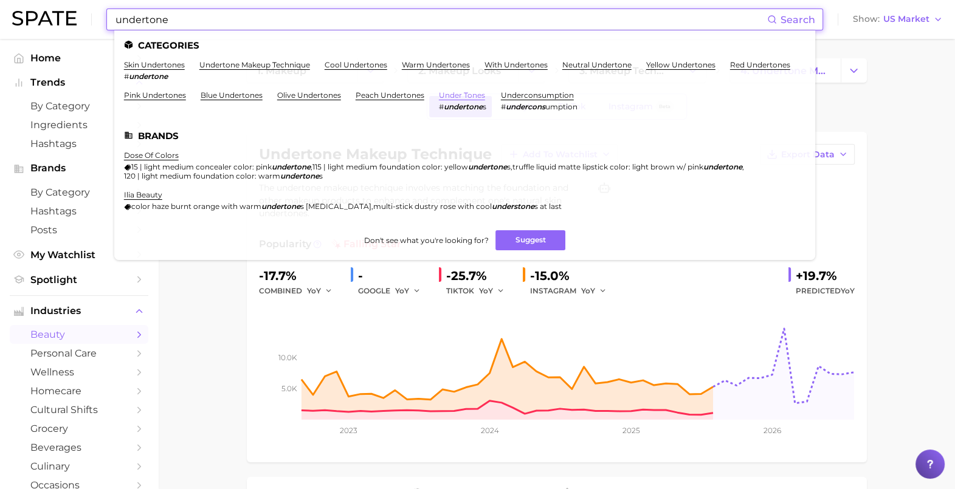
click at [485, 93] on link "under tones" at bounding box center [462, 95] width 46 height 9
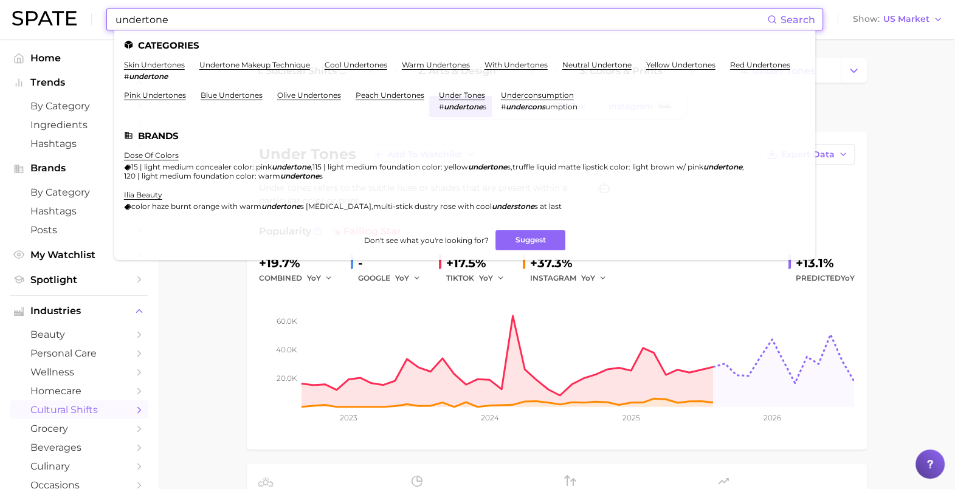
drag, startPoint x: 299, startPoint y: 19, endPoint x: 2, endPoint y: 24, distance: 296.8
click at [2, 24] on header "undertone Search Categories skin undertones # undertone undertone makeup techni…" at bounding box center [477, 19] width 955 height 39
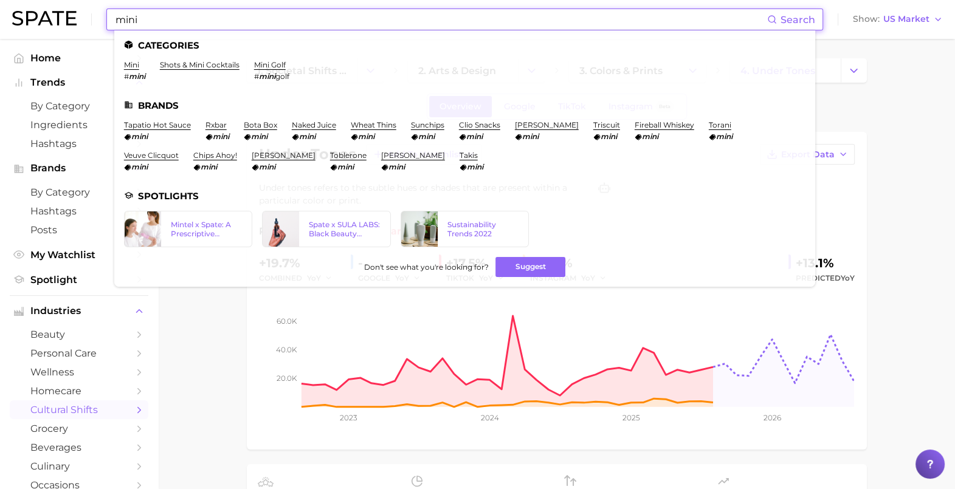
click at [133, 71] on li "mini # mini" at bounding box center [134, 70] width 21 height 21
click at [134, 62] on link "mini" at bounding box center [131, 64] width 15 height 9
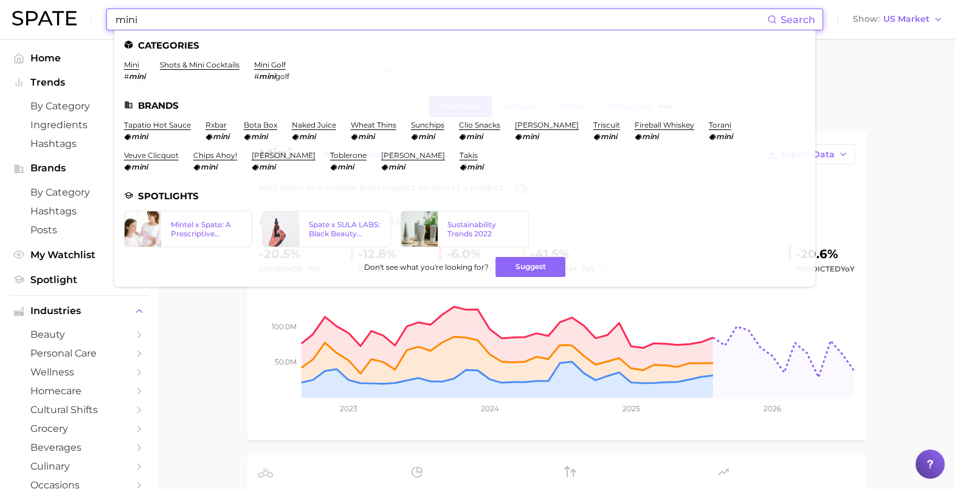
drag, startPoint x: 175, startPoint y: 26, endPoint x: 36, endPoint y: 24, distance: 138.6
click at [36, 24] on div "mini Search Categories mini # mini shots & mini cocktails mini golf # mini golf…" at bounding box center [477, 19] width 931 height 39
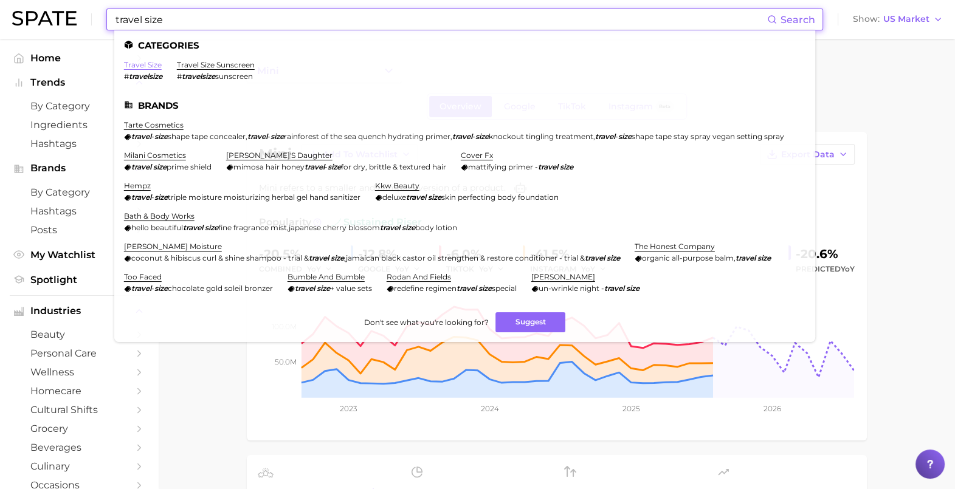
click at [142, 67] on link "travel size" at bounding box center [143, 64] width 38 height 9
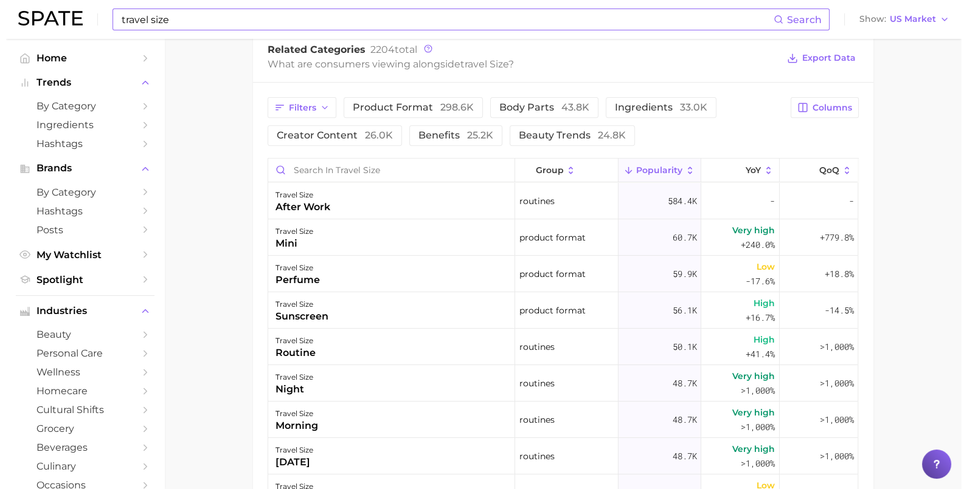
scroll to position [607, 0]
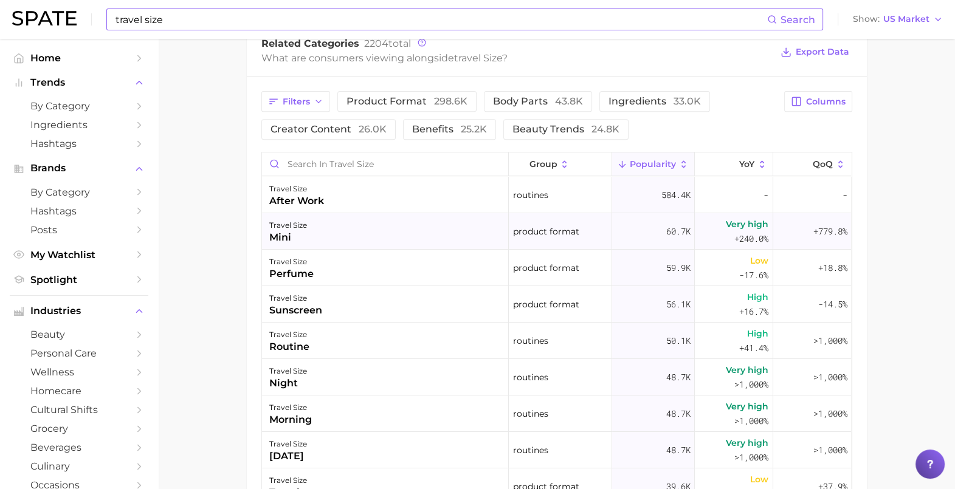
click at [279, 239] on div "mini" at bounding box center [288, 237] width 38 height 15
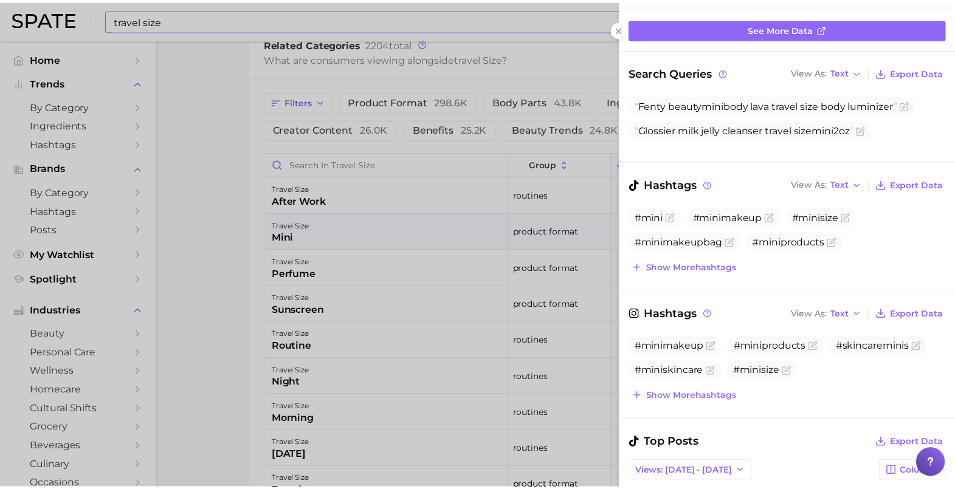
scroll to position [0, 0]
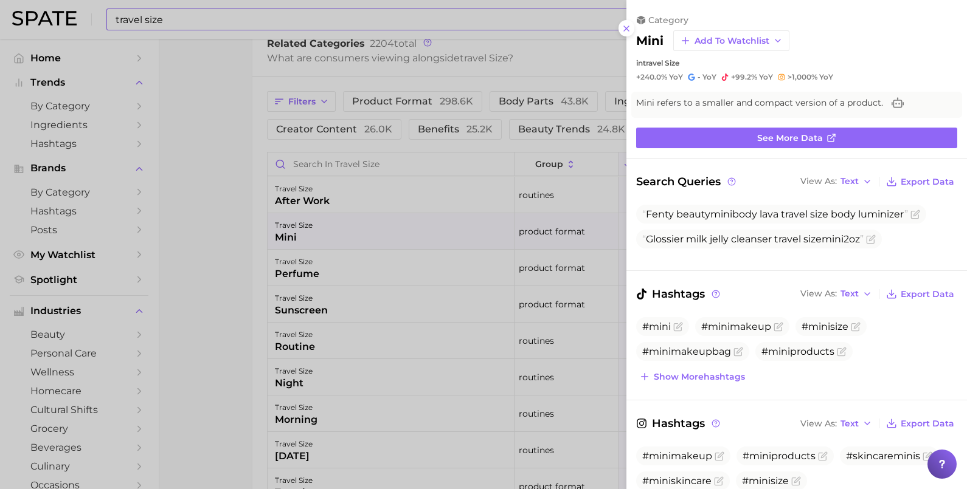
click at [243, 184] on div at bounding box center [483, 244] width 967 height 489
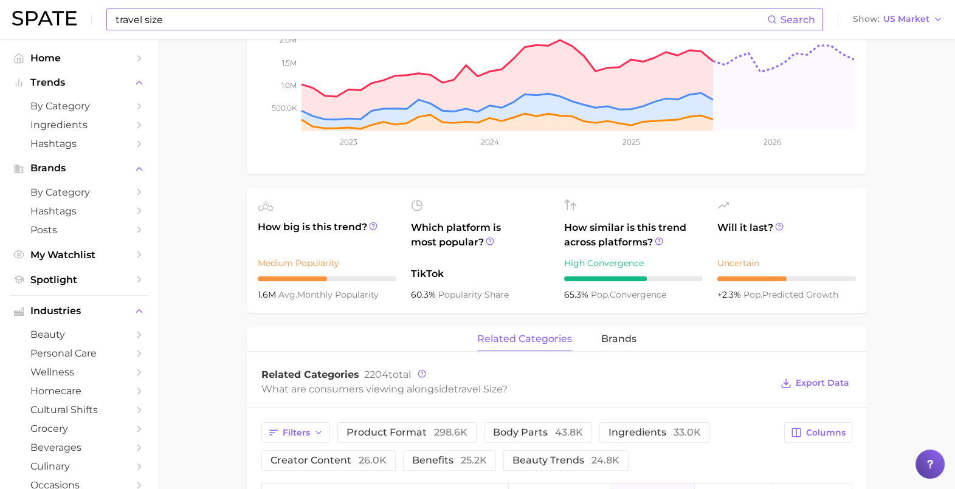
scroll to position [75, 0]
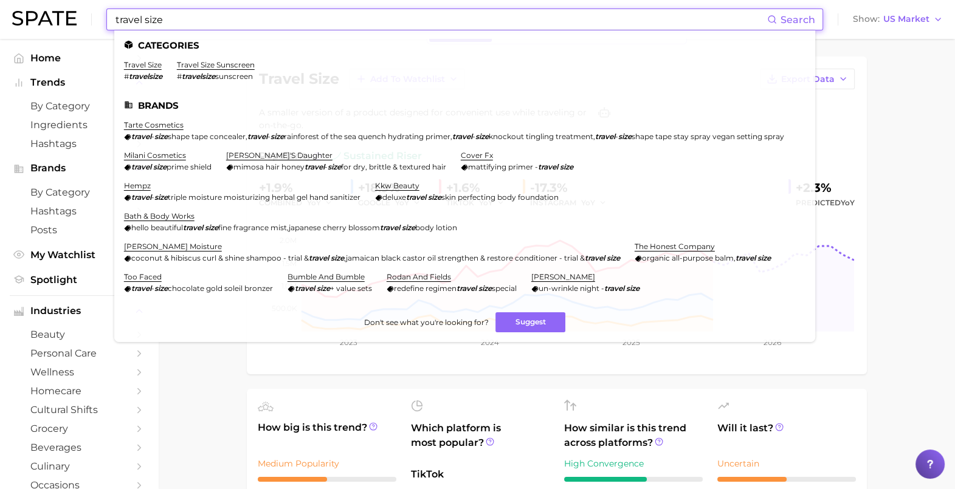
drag, startPoint x: 325, startPoint y: 24, endPoint x: 67, endPoint y: 17, distance: 258.5
click at [67, 17] on div "travel size Search Categories travel size # travelsize travel size sunscreen # …" at bounding box center [477, 19] width 931 height 39
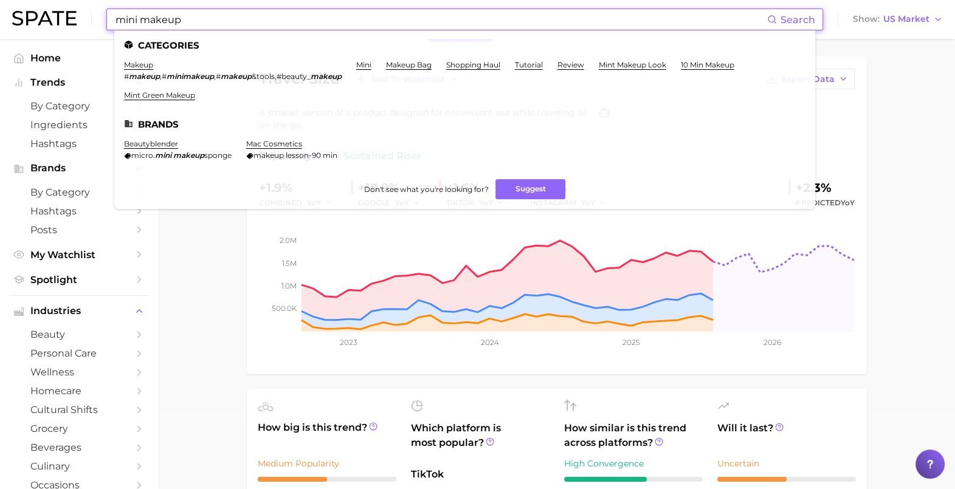
type input "mini makeup"
click at [359, 58] on ul "Categories makeup # makeup , # minimakeup , # makeup &tools , #beauty_ makeup m…" at bounding box center [464, 119] width 701 height 179
click at [135, 61] on link "makeup" at bounding box center [138, 64] width 29 height 9
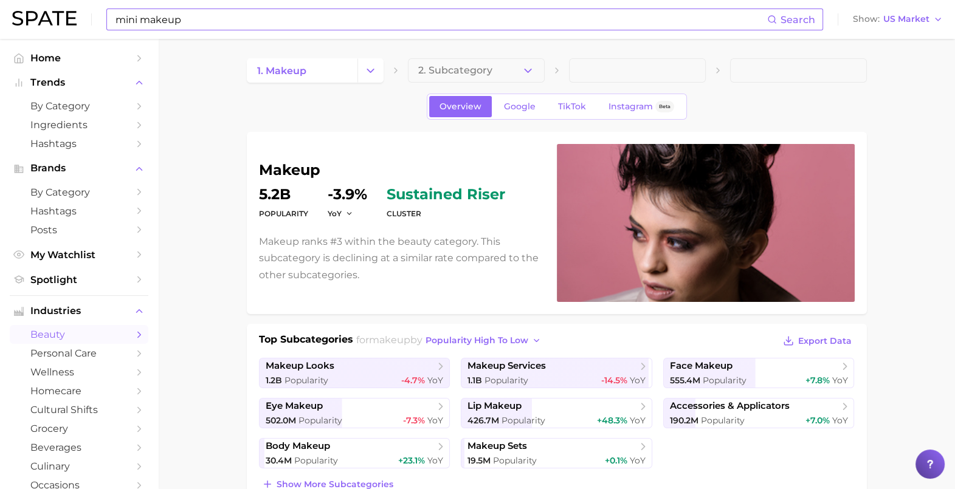
click at [271, 18] on input "mini makeup" at bounding box center [440, 19] width 653 height 21
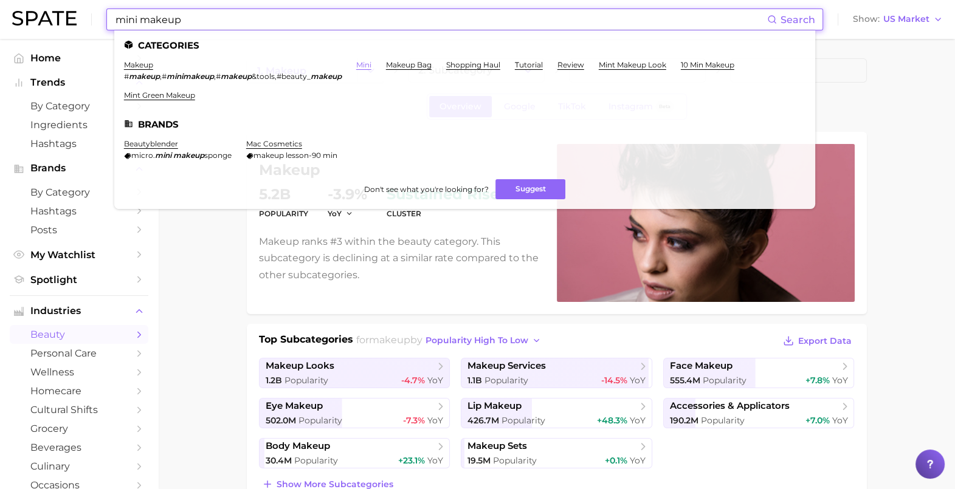
click at [365, 66] on link "mini" at bounding box center [363, 64] width 15 height 9
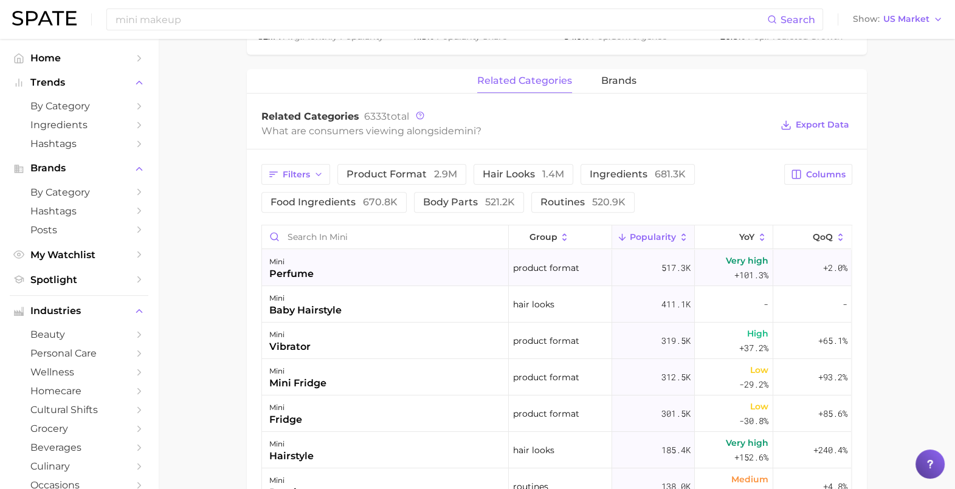
scroll to position [531, 0]
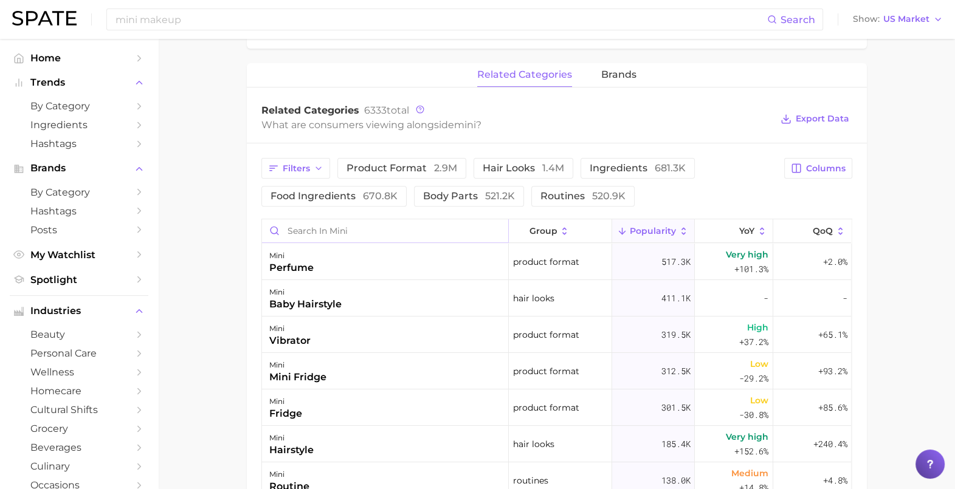
click at [296, 237] on input "Search in mini" at bounding box center [385, 231] width 246 height 23
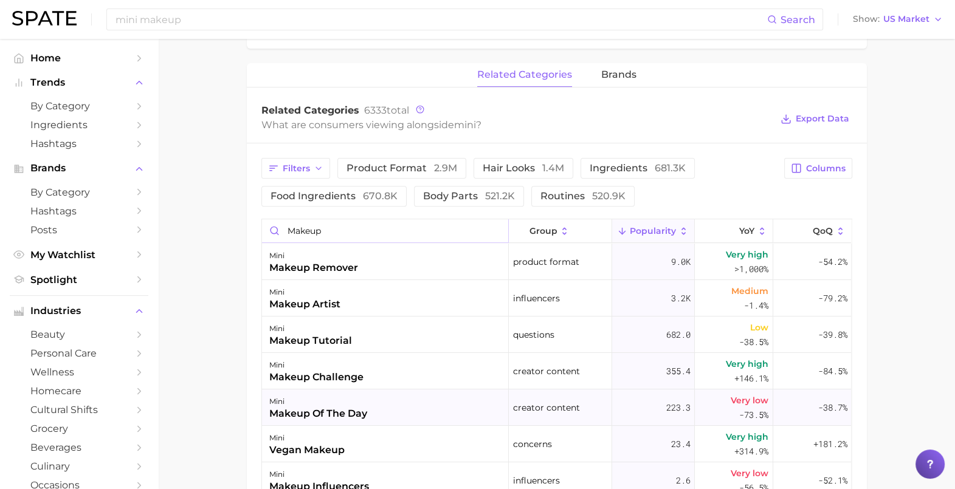
scroll to position [0, 0]
click at [404, 170] on span "product format 2.9m" at bounding box center [402, 169] width 111 height 10
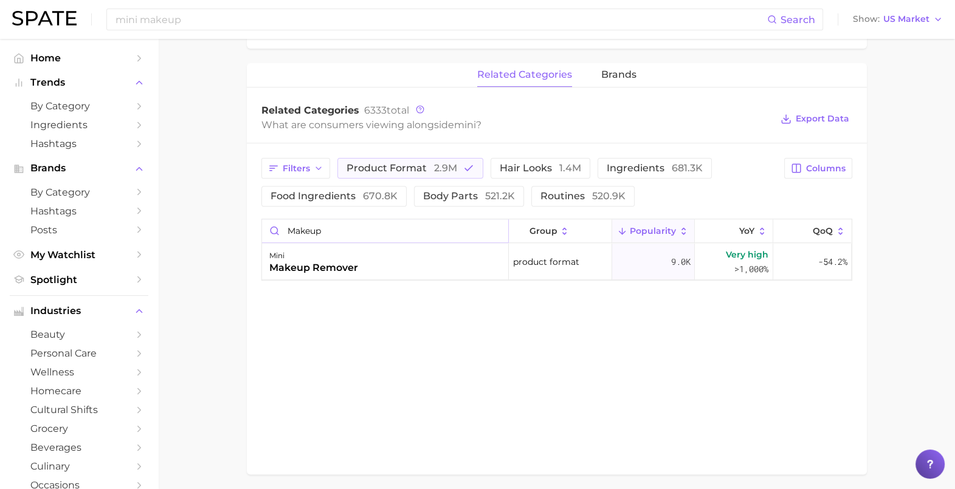
drag, startPoint x: 319, startPoint y: 230, endPoint x: 216, endPoint y: 230, distance: 102.8
click at [218, 228] on main "mini Overview Google TikTok Instagram Beta mini Add to Watchlist Export Data Mi…" at bounding box center [556, 21] width 797 height 1028
type input "p"
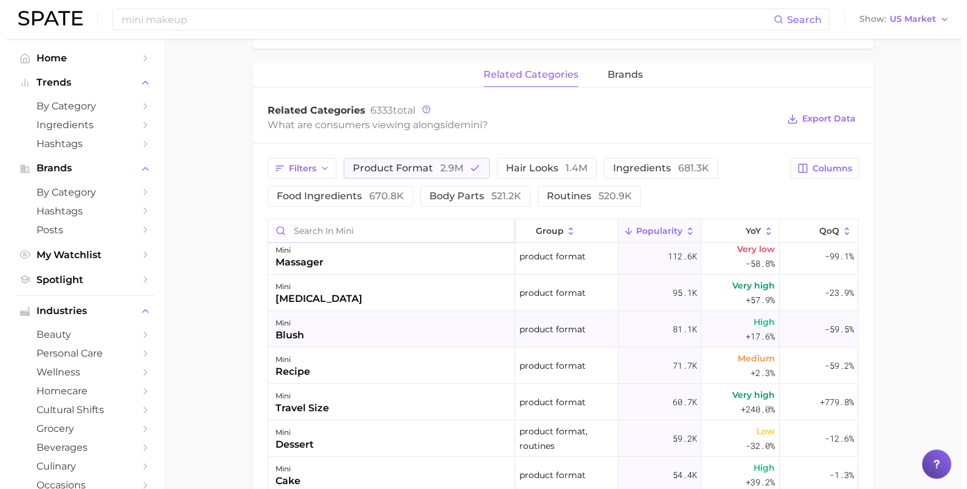
scroll to position [228, 0]
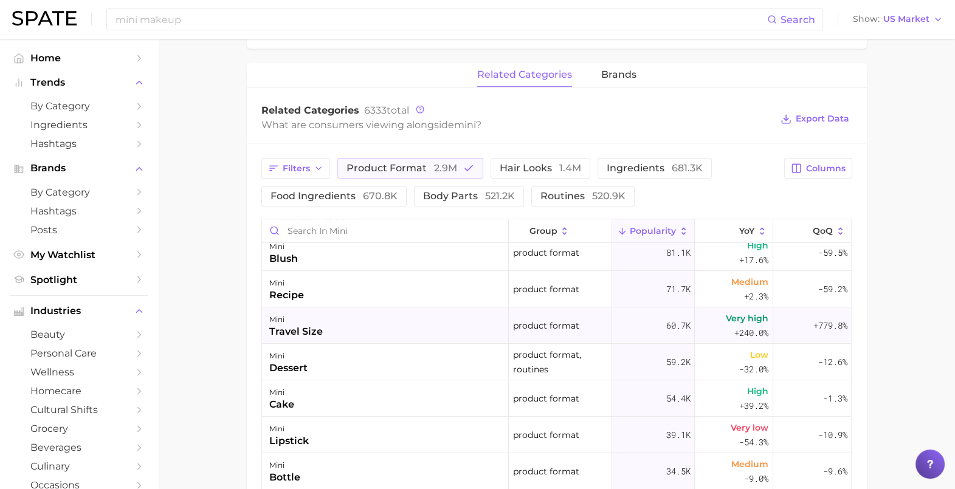
click at [429, 331] on div "mini travel size" at bounding box center [385, 326] width 247 height 36
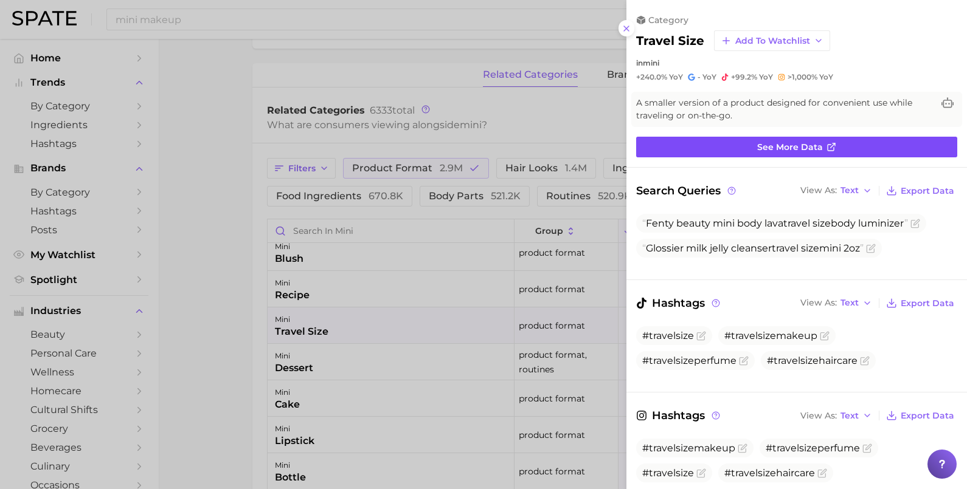
click at [845, 149] on link "See more data" at bounding box center [796, 147] width 321 height 21
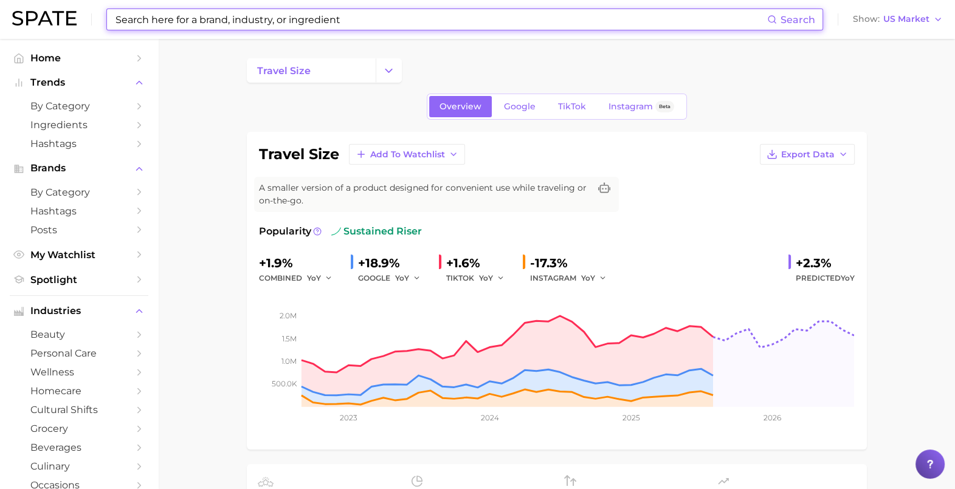
click at [395, 22] on input at bounding box center [440, 19] width 653 height 21
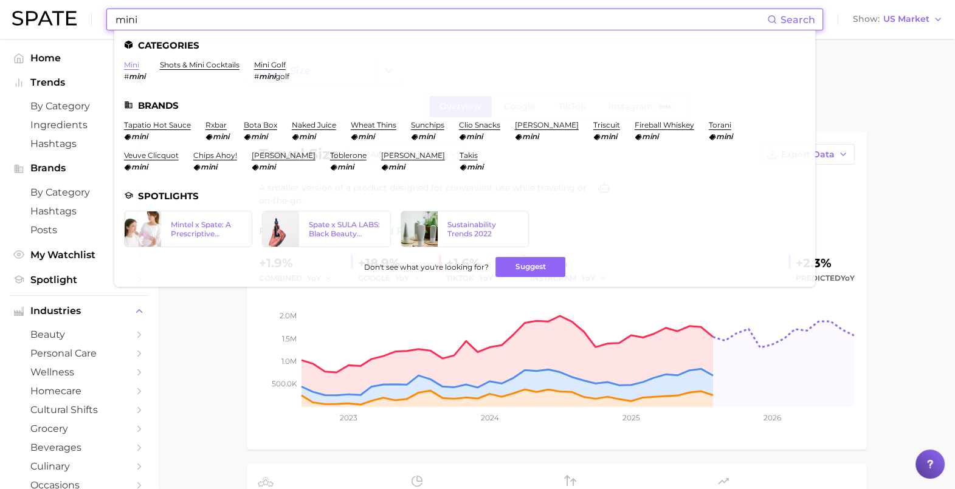
click at [133, 65] on link "mini" at bounding box center [131, 64] width 15 height 9
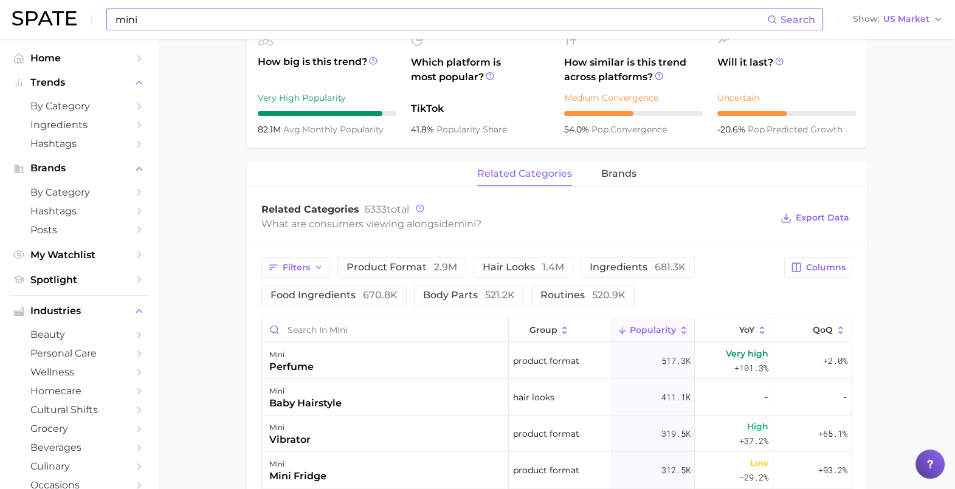
scroll to position [456, 0]
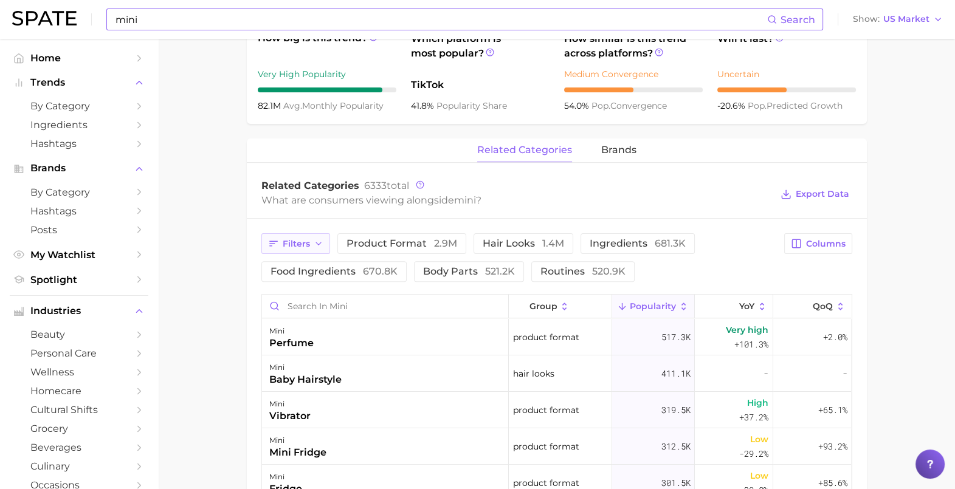
click at [314, 246] on icon "button" at bounding box center [319, 244] width 10 height 10
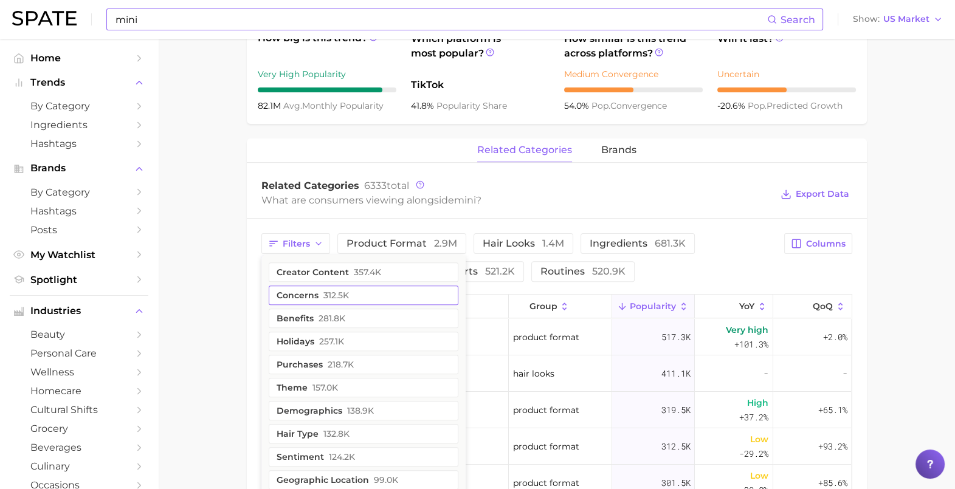
click at [323, 300] on span "312.5k" at bounding box center [336, 296] width 26 height 10
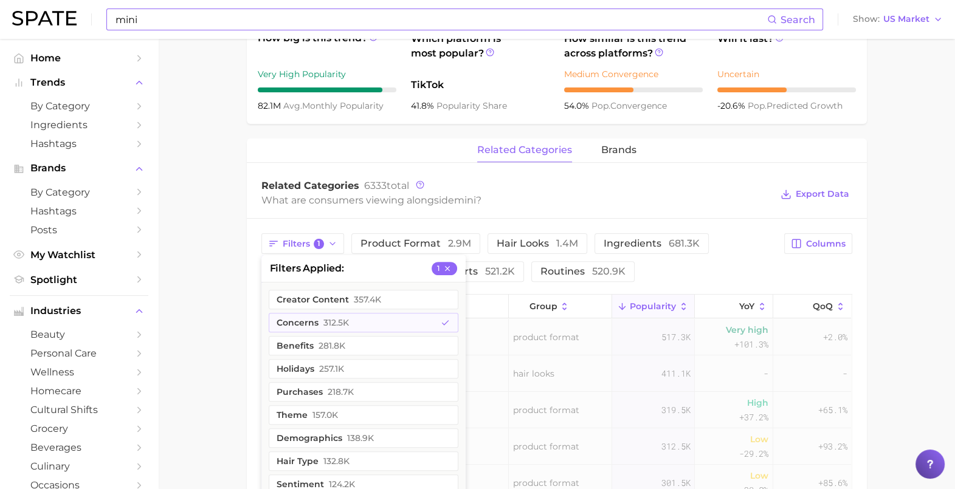
click at [211, 274] on main "mini Overview Google TikTok Instagram Beta mini Add to Watchlist Export Data Mi…" at bounding box center [556, 221] width 797 height 1276
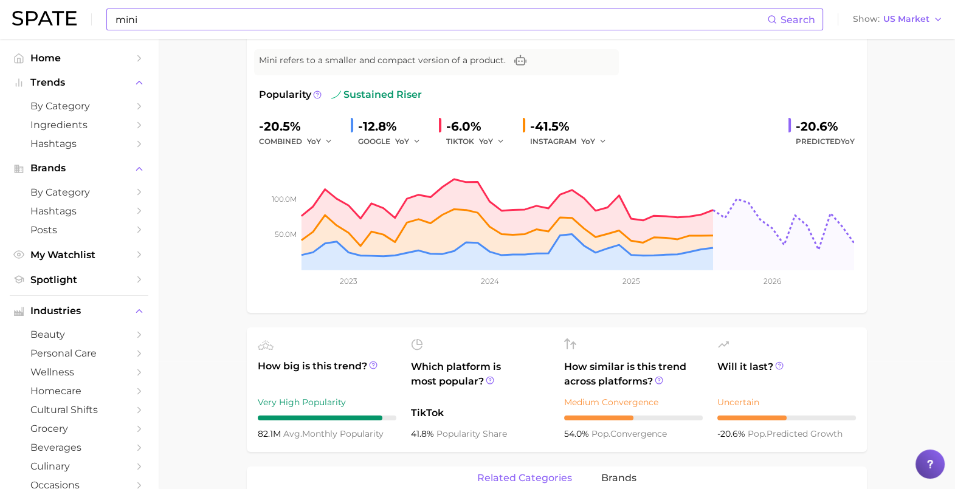
scroll to position [303, 0]
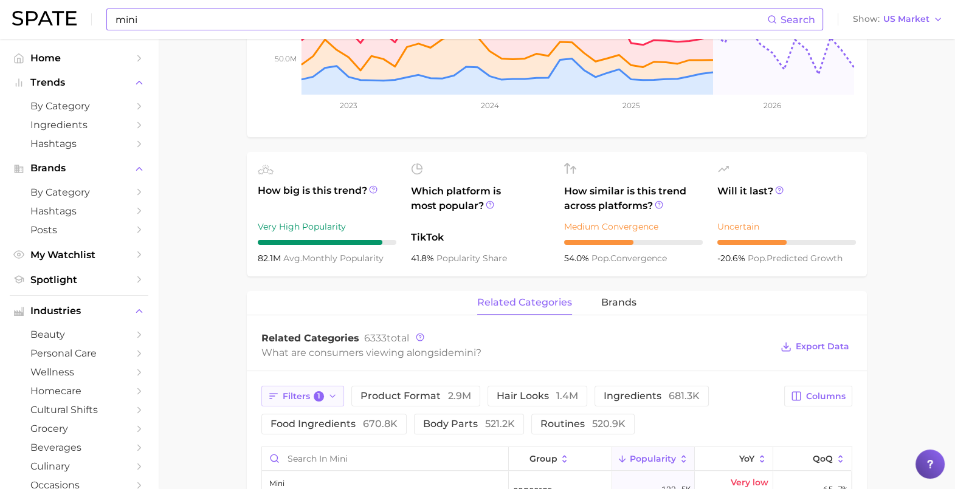
click at [294, 393] on span "Filters 1" at bounding box center [304, 397] width 42 height 11
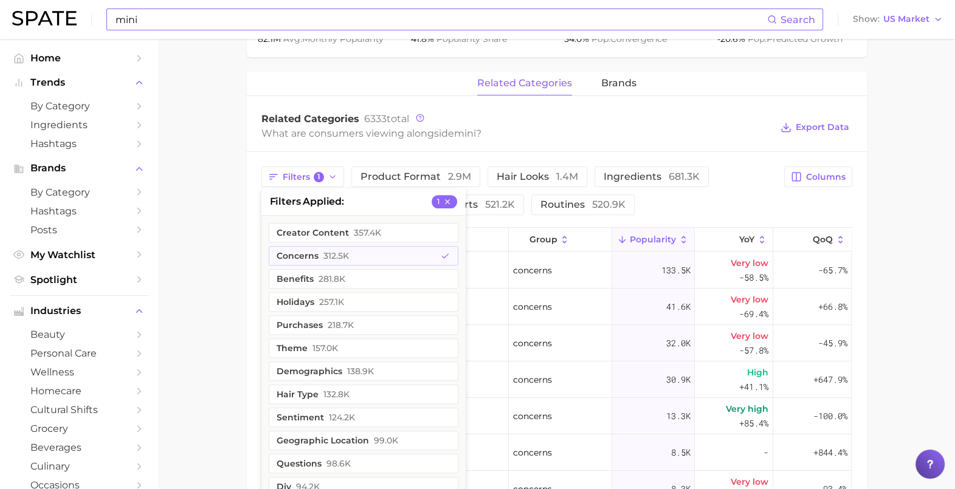
scroll to position [490, 0]
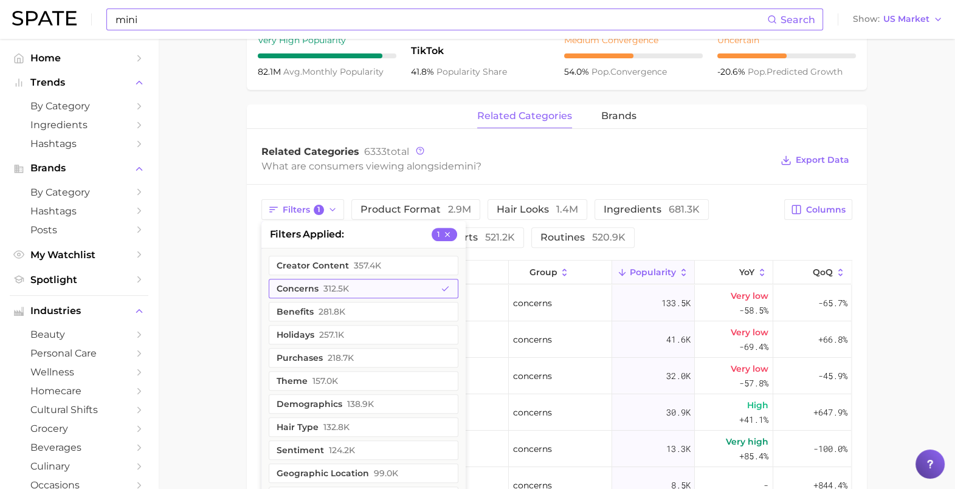
click at [351, 294] on button "concerns 312.5k" at bounding box center [364, 288] width 190 height 19
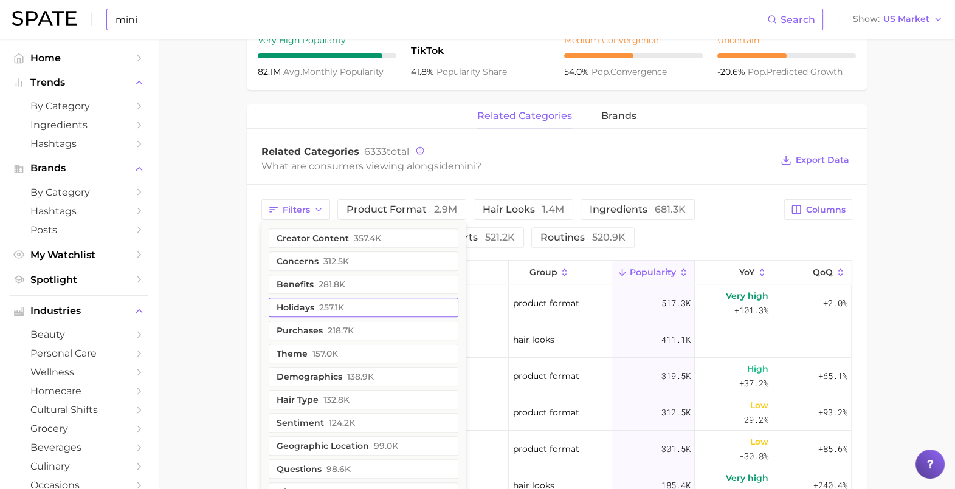
click at [328, 329] on span "218.7k" at bounding box center [341, 331] width 26 height 10
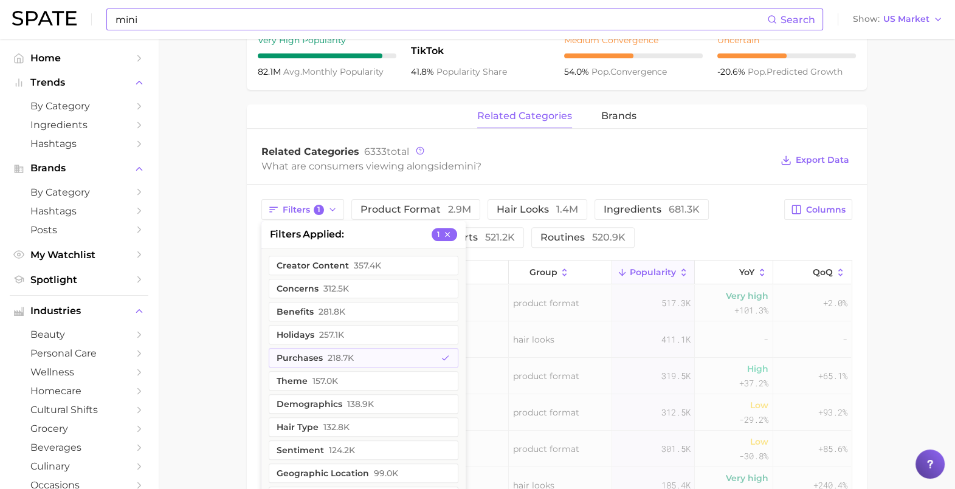
click at [245, 334] on main "mini Overview Google TikTok Instagram Beta mini Add to Watchlist Export Data Mi…" at bounding box center [556, 187] width 797 height 1276
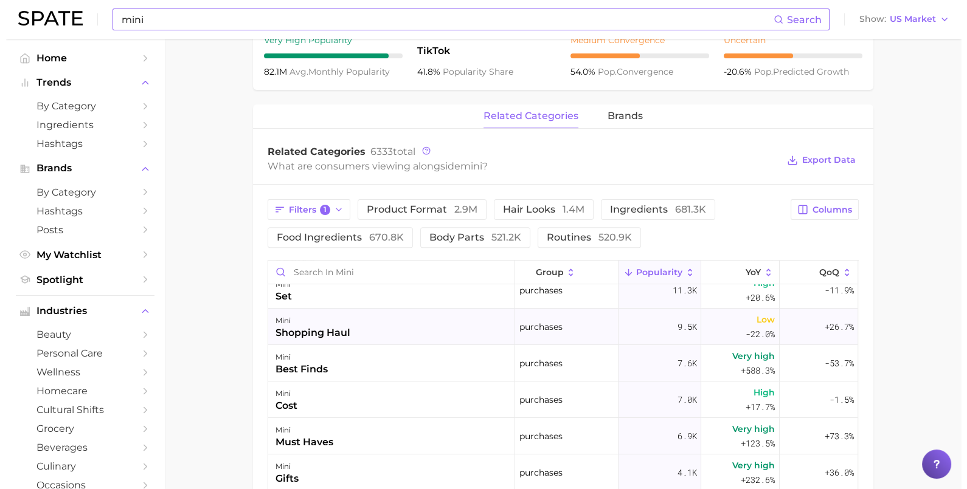
scroll to position [151, 0]
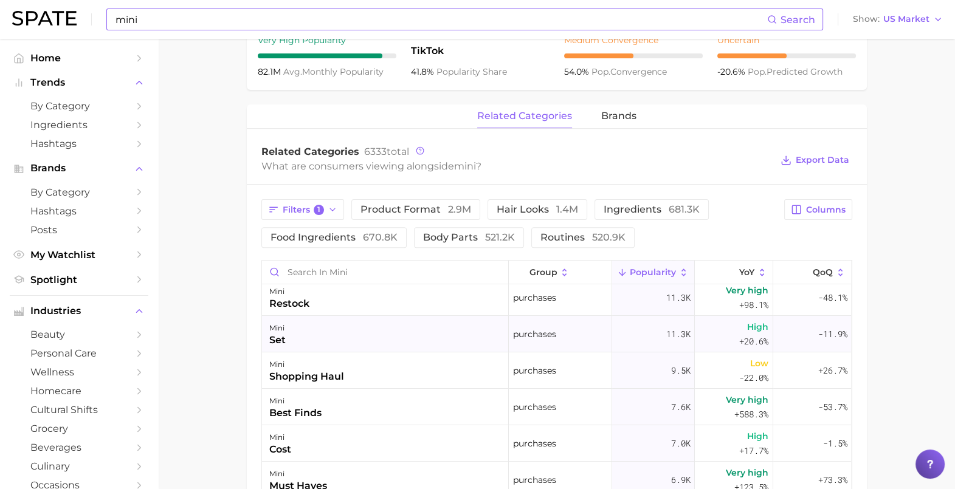
click at [313, 336] on div "mini set" at bounding box center [385, 334] width 247 height 36
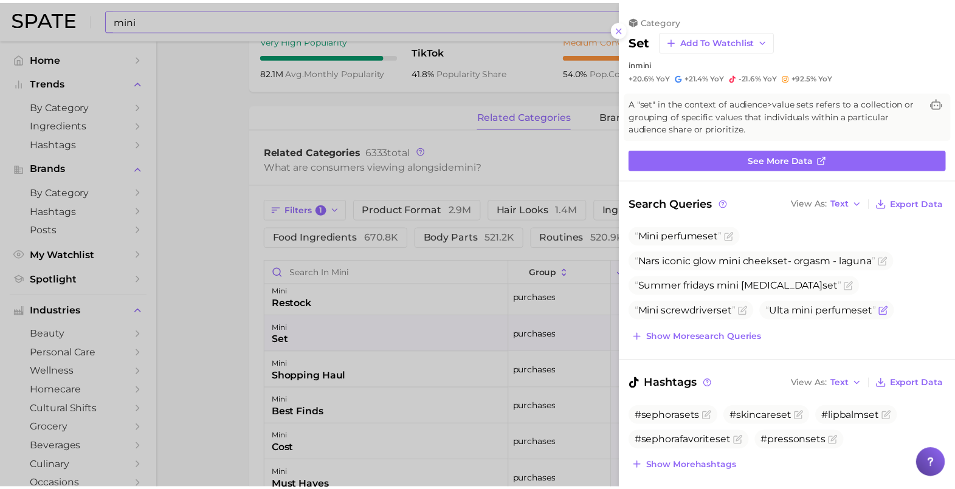
scroll to position [0, 0]
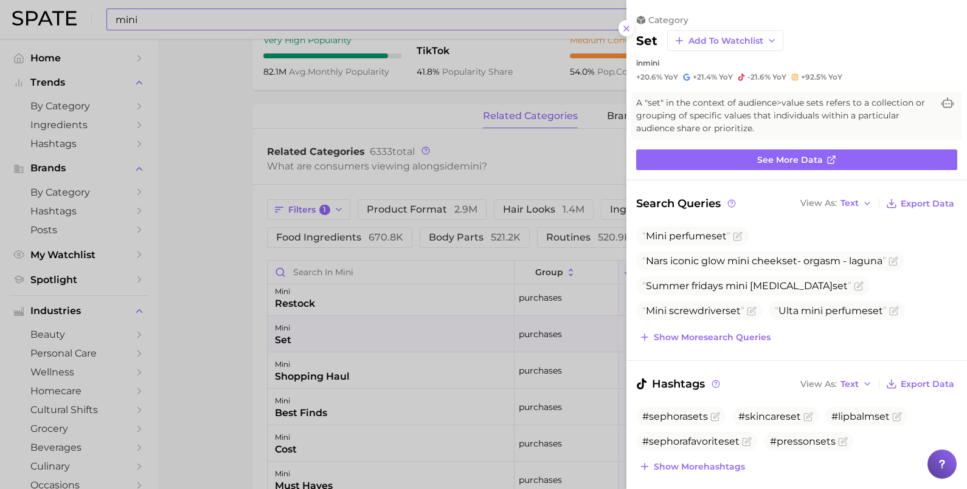
drag, startPoint x: 229, startPoint y: 304, endPoint x: 327, endPoint y: 356, distance: 110.7
click at [230, 304] on div at bounding box center [483, 244] width 967 height 489
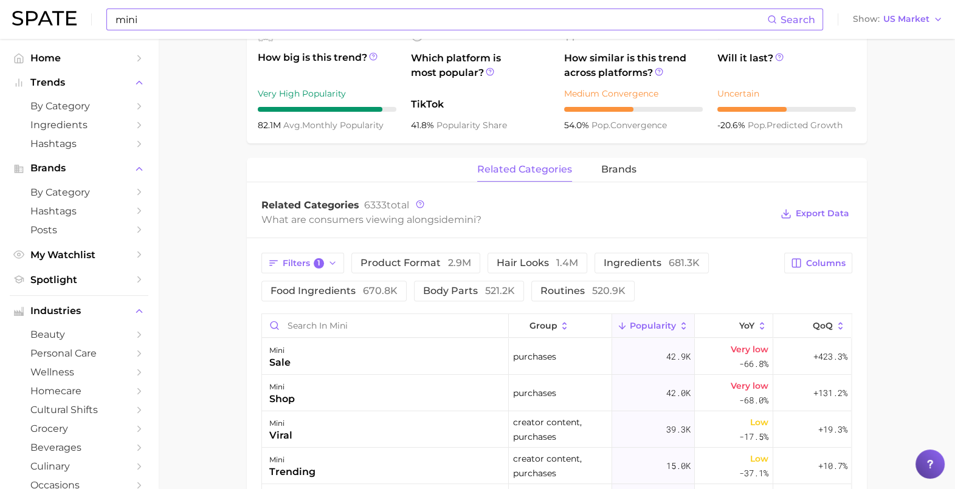
scroll to position [531, 0]
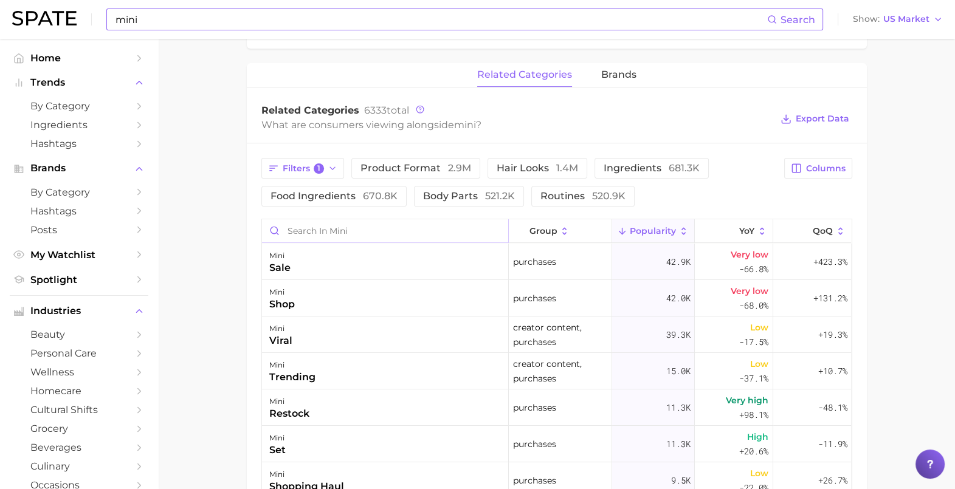
click at [337, 233] on input "Search in mini" at bounding box center [385, 231] width 246 height 23
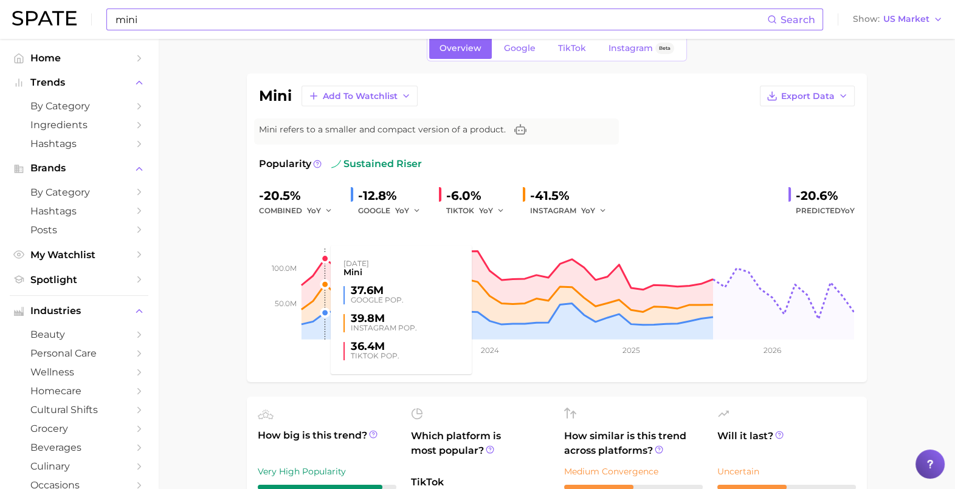
scroll to position [0, 0]
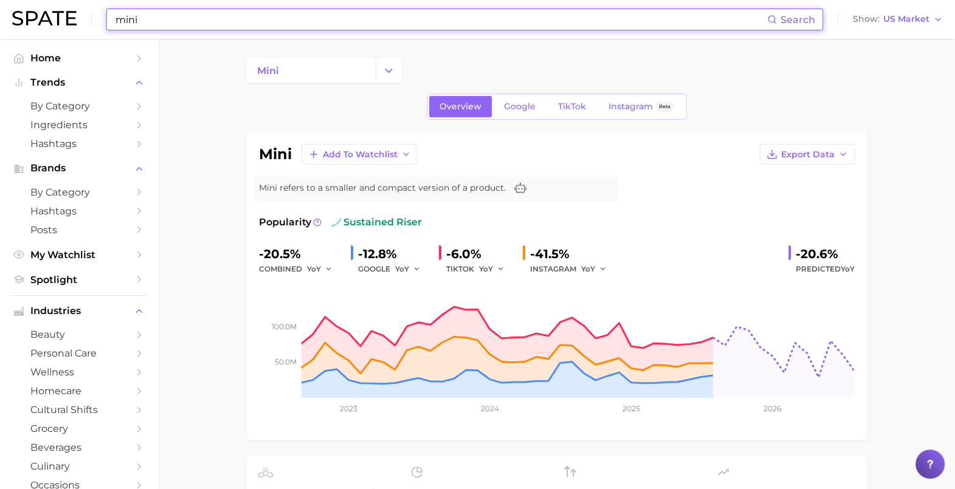
click at [272, 18] on input "mini" at bounding box center [440, 19] width 653 height 21
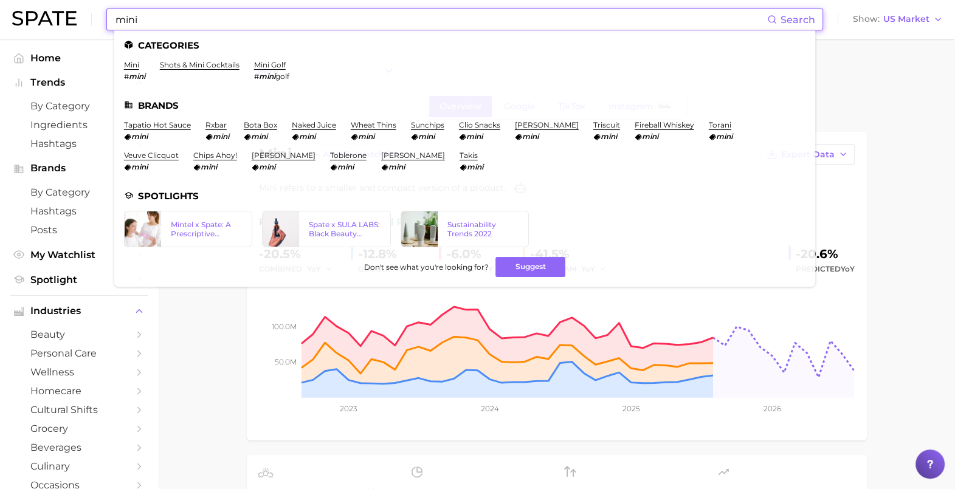
drag, startPoint x: 234, startPoint y: 21, endPoint x: 191, endPoint y: 23, distance: 43.2
click at [191, 23] on input "mini" at bounding box center [440, 19] width 653 height 21
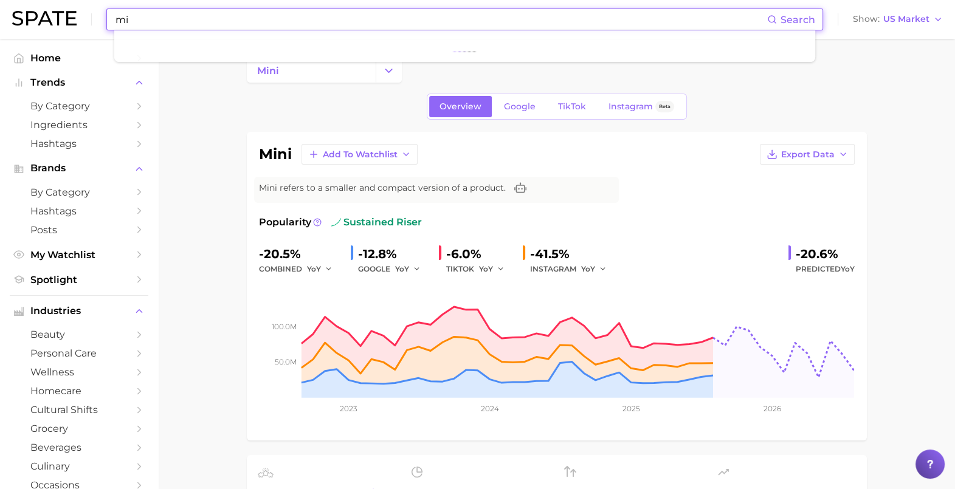
type input "m"
type input "t"
type input "r"
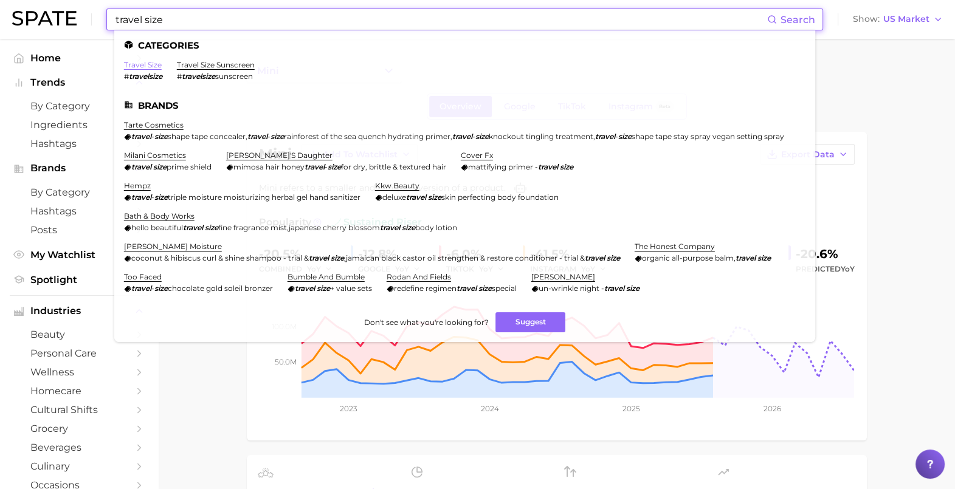
click at [136, 62] on link "travel size" at bounding box center [143, 64] width 38 height 9
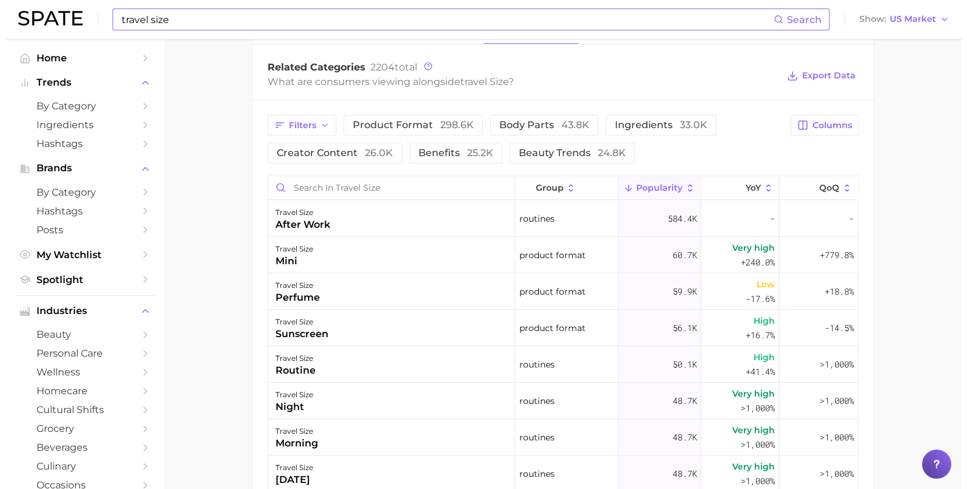
scroll to position [607, 0]
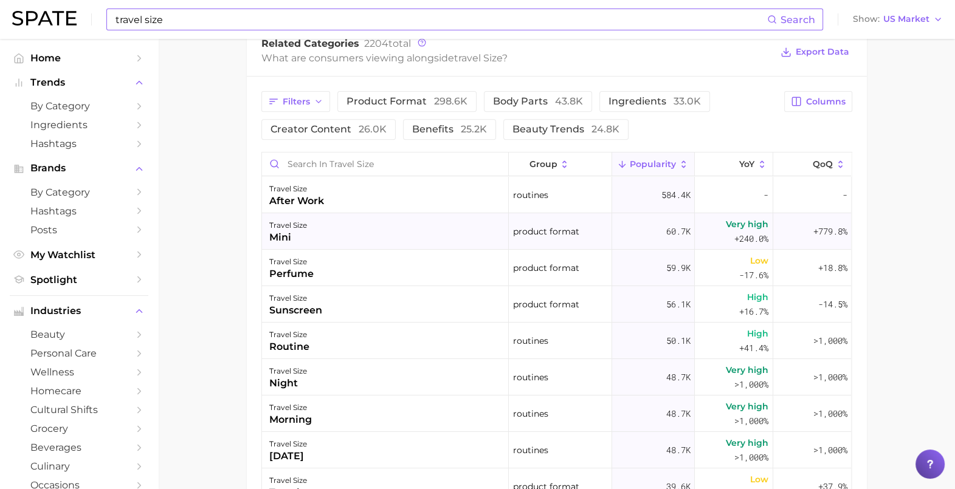
click at [295, 230] on div "travel size" at bounding box center [288, 225] width 38 height 15
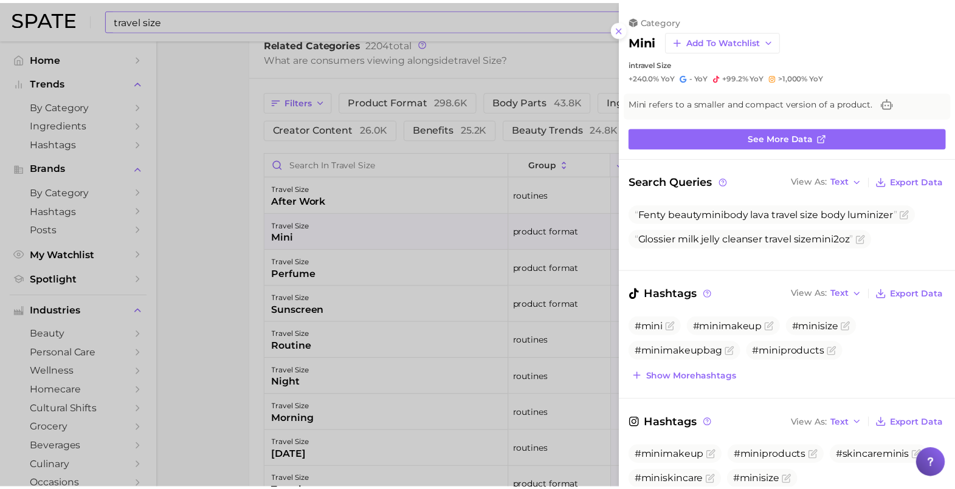
scroll to position [0, 0]
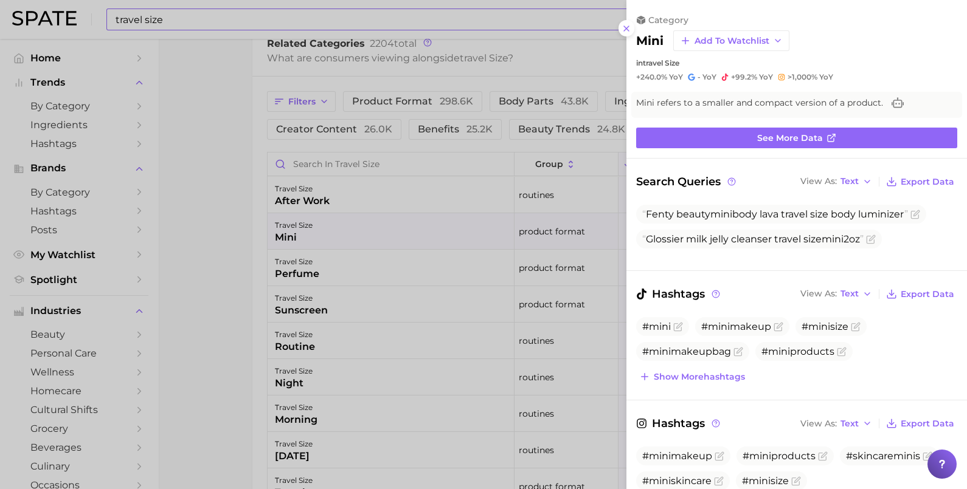
click at [179, 115] on div at bounding box center [483, 244] width 967 height 489
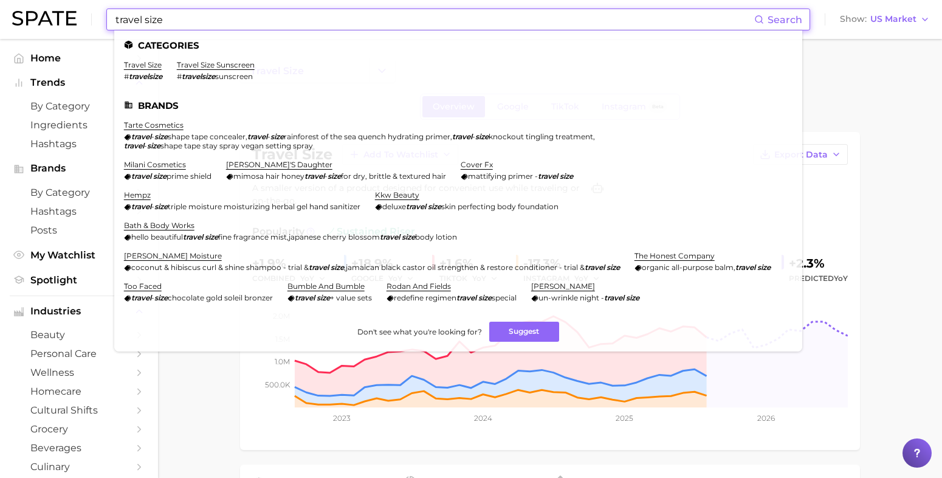
drag, startPoint x: 220, startPoint y: 26, endPoint x: 24, endPoint y: 10, distance: 196.4
click at [25, 10] on div "travel size Search Categories travel size # travelsize travel size sunscreen # …" at bounding box center [471, 19] width 918 height 39
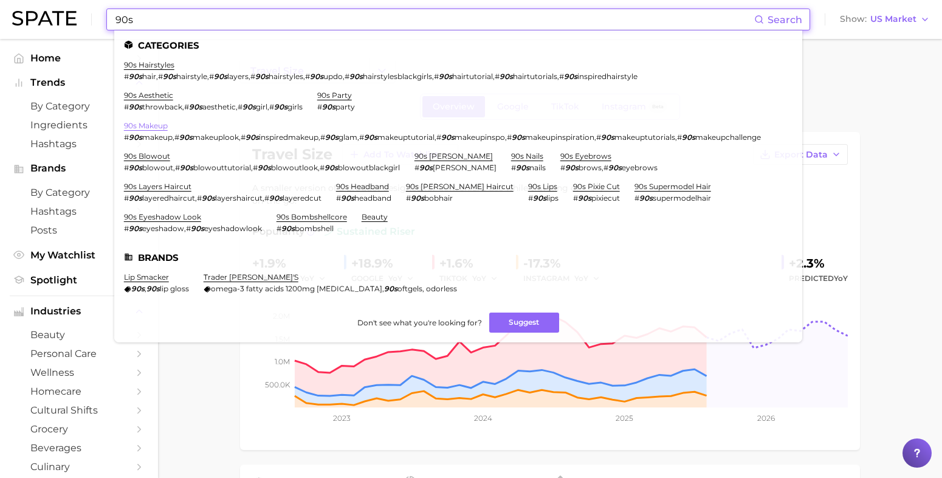
click at [148, 125] on link "90s makeup" at bounding box center [146, 125] width 44 height 9
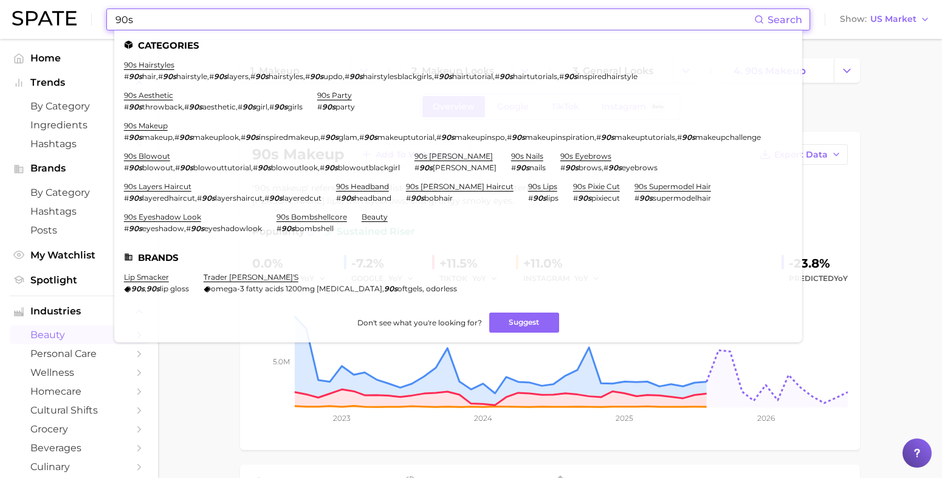
drag, startPoint x: 229, startPoint y: 21, endPoint x: 2, endPoint y: 32, distance: 227.0
click at [18, 21] on div "90s Search Categories 90s hairstyles # 90s hair , # 90s hairstyle , # 90s layer…" at bounding box center [471, 19] width 918 height 39
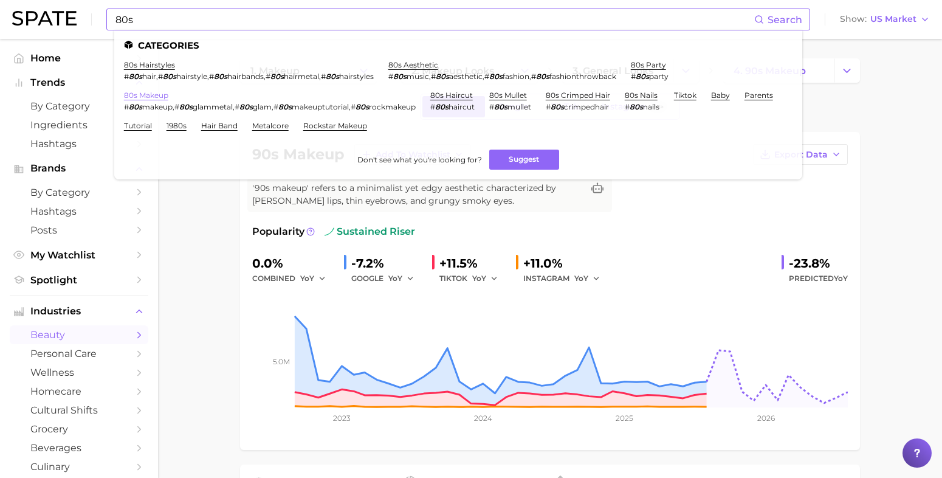
click at [142, 91] on link "80s makeup" at bounding box center [146, 95] width 44 height 9
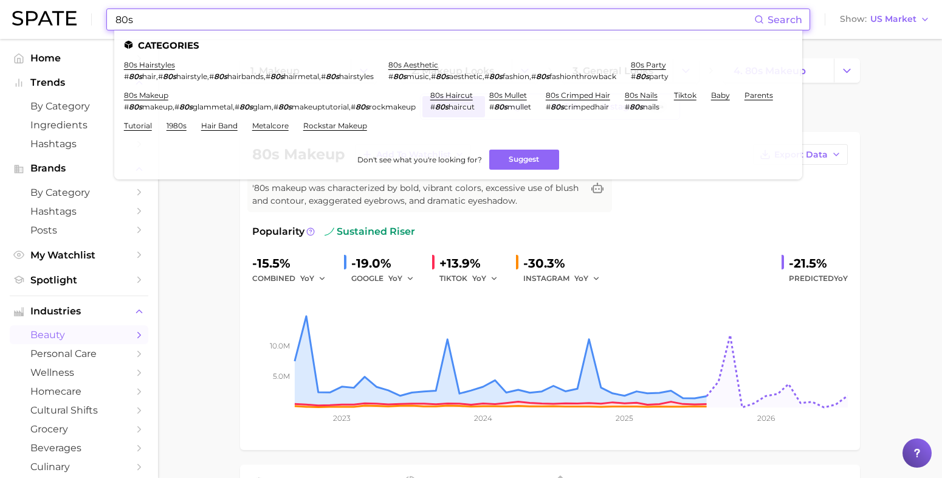
drag, startPoint x: 372, startPoint y: 10, endPoint x: 54, endPoint y: -8, distance: 318.5
click at [54, 0] on html "80s Search Categories 80s hairstyles # 80s hair , # 80s hairstyle , # 80s hairb…" at bounding box center [471, 239] width 942 height 478
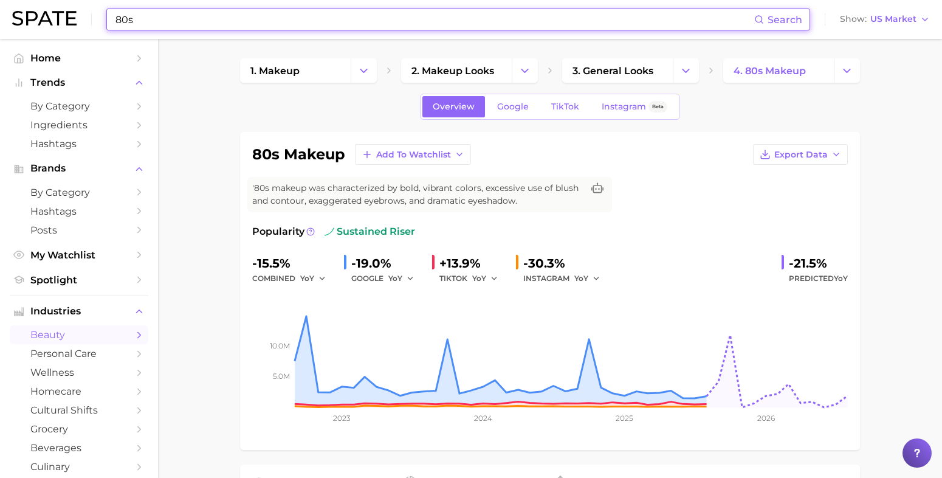
click at [195, 17] on input "80s" at bounding box center [434, 19] width 640 height 21
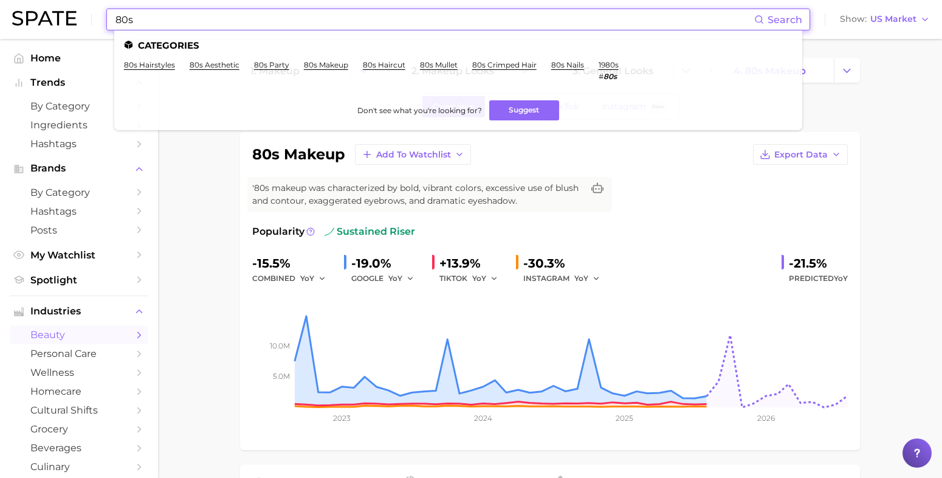
drag, startPoint x: 168, startPoint y: 19, endPoint x: 80, endPoint y: 20, distance: 88.8
click at [81, 20] on div "80s Search Categories 80s hairstyles 80s aesthetic 80s party 80s makeup 80s hai…" at bounding box center [471, 19] width 918 height 39
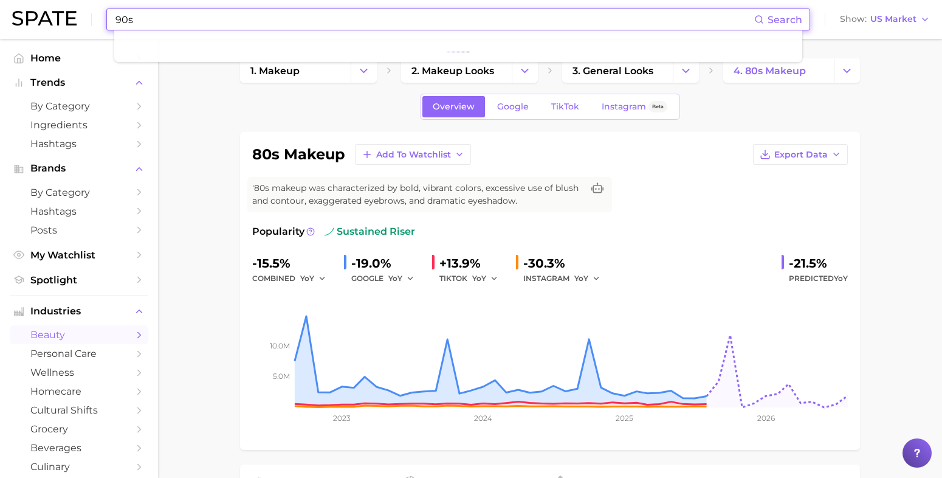
click at [441, 19] on input "90s" at bounding box center [434, 19] width 640 height 21
click at [223, 29] on input "90s" at bounding box center [434, 19] width 640 height 21
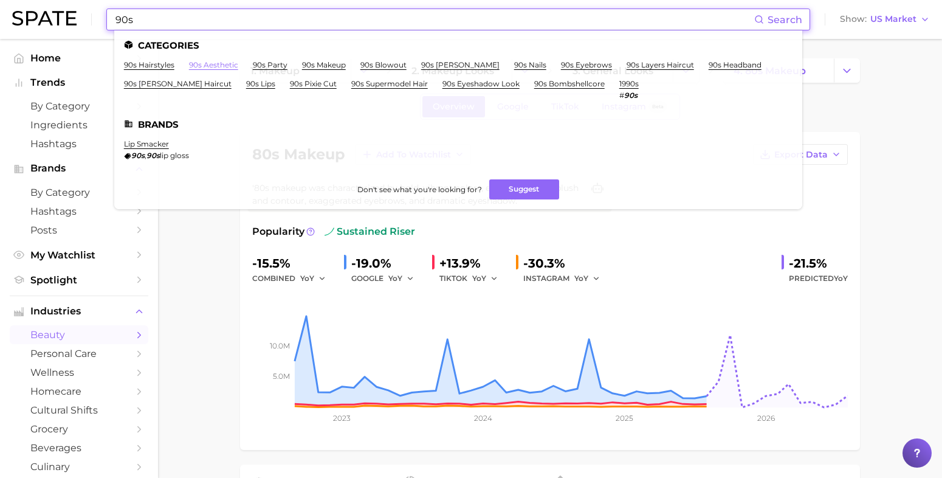
click at [206, 64] on link "90s aesthetic" at bounding box center [213, 64] width 49 height 9
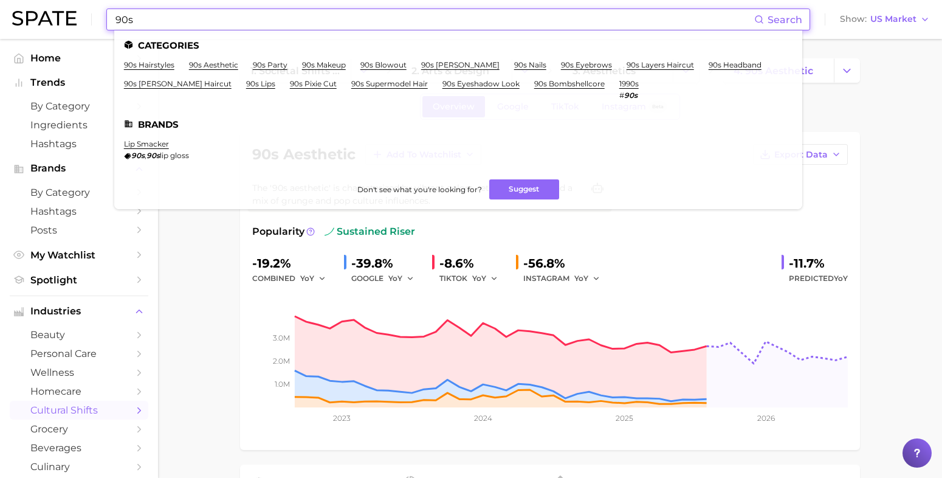
click at [206, 19] on input "90s" at bounding box center [434, 19] width 640 height 21
click at [246, 81] on link "90s lips" at bounding box center [260, 83] width 29 height 9
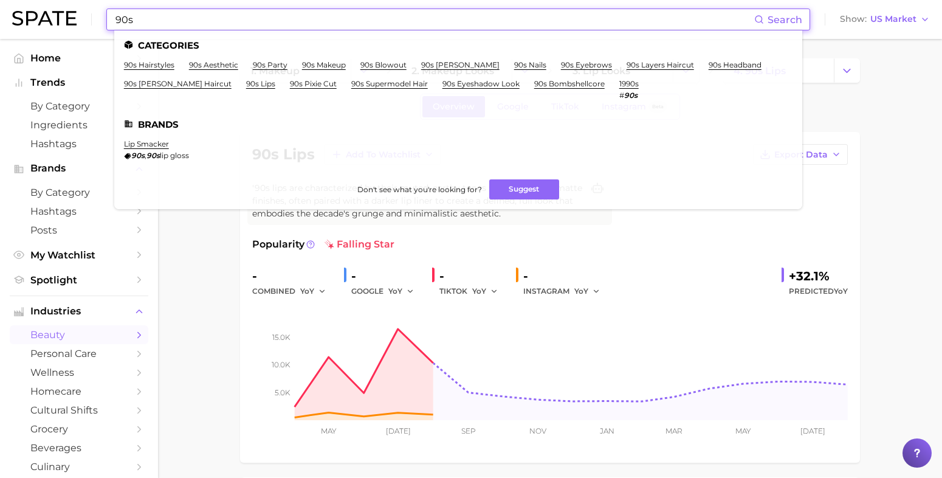
click at [234, 25] on input "90s" at bounding box center [434, 19] width 640 height 21
drag, startPoint x: 234, startPoint y: 25, endPoint x: 52, endPoint y: 22, distance: 182.4
click at [52, 22] on div "90s Search Categories 90s hairstyles 90s aesthetic 90s party 90s makeup 90s blo…" at bounding box center [471, 19] width 918 height 39
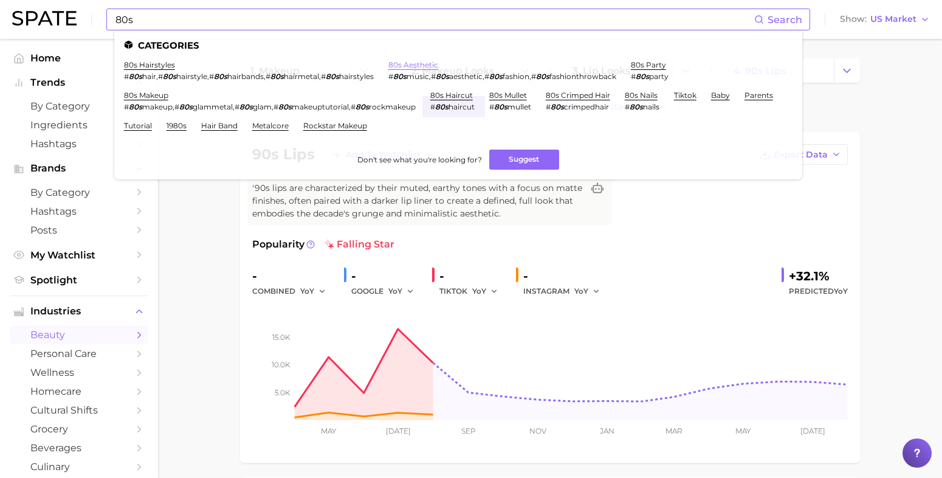
click at [413, 61] on link "80s aesthetic" at bounding box center [414, 64] width 50 height 9
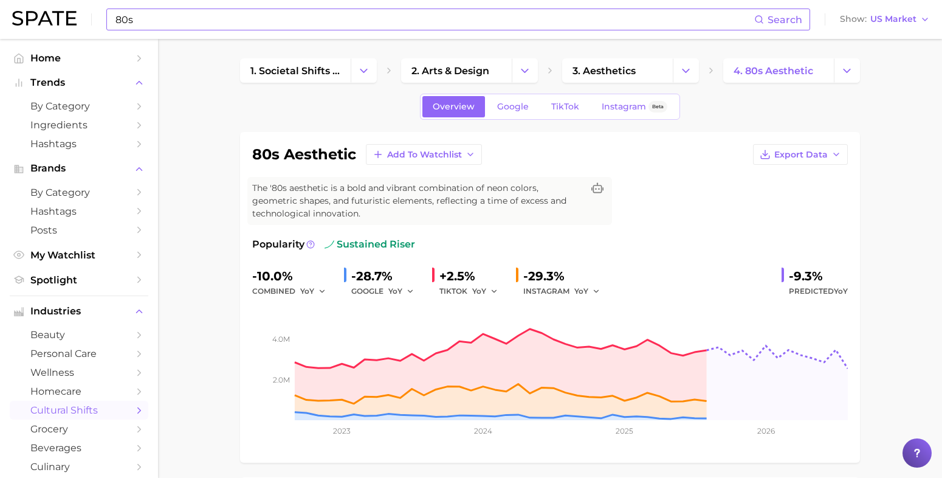
click at [231, 19] on input "80s" at bounding box center [434, 19] width 640 height 21
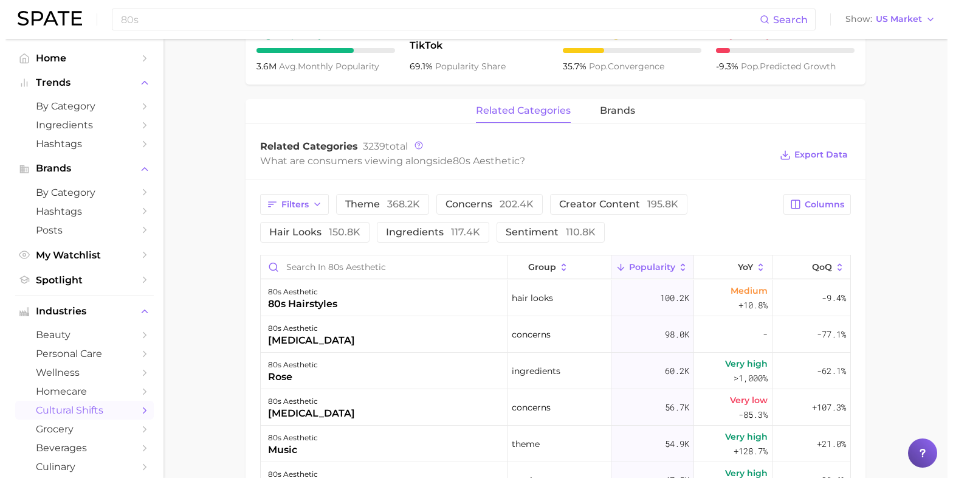
scroll to position [684, 0]
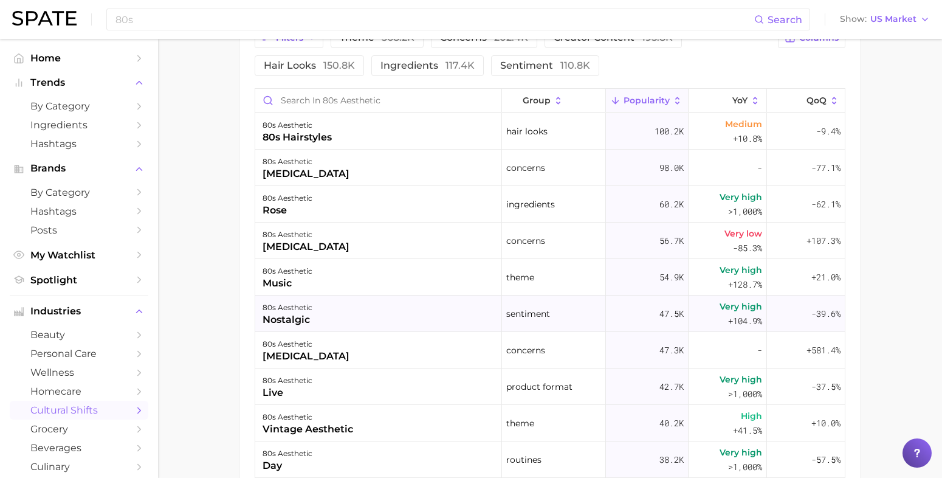
click at [292, 326] on div "nostalgic" at bounding box center [288, 320] width 50 height 15
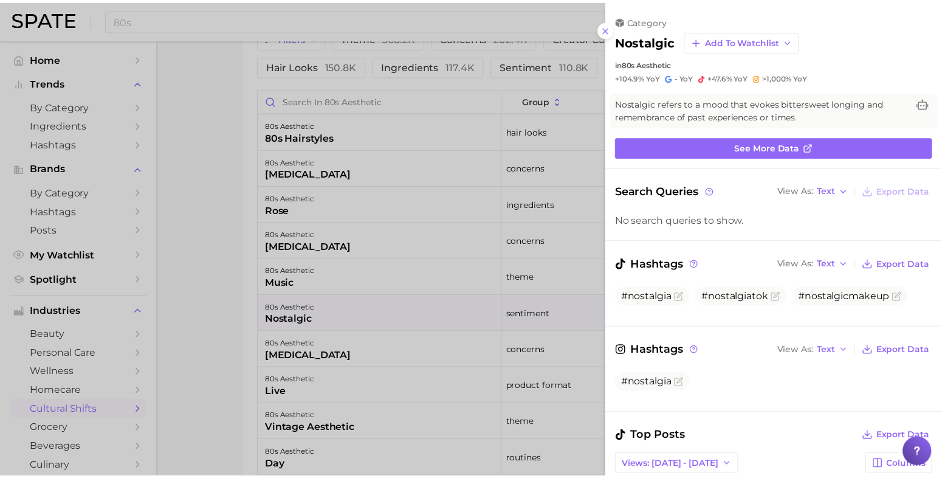
scroll to position [0, 0]
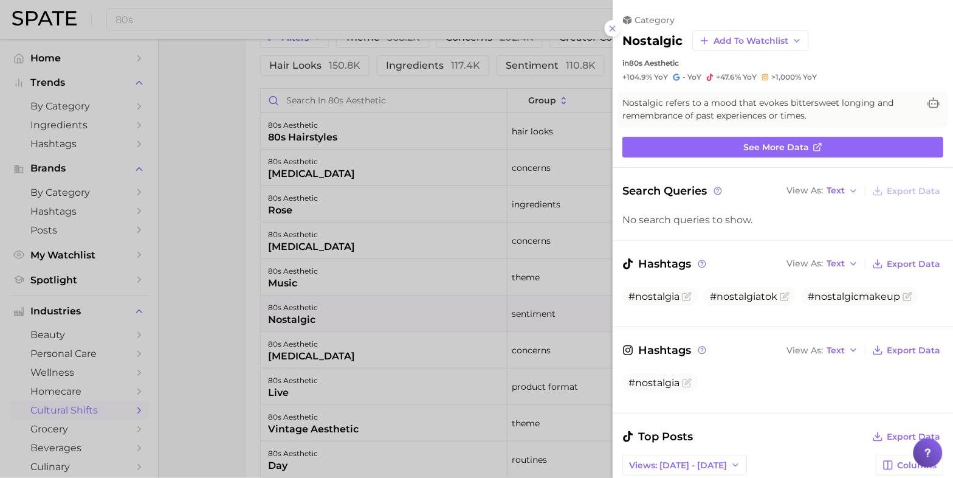
click at [218, 22] on div at bounding box center [476, 239] width 953 height 478
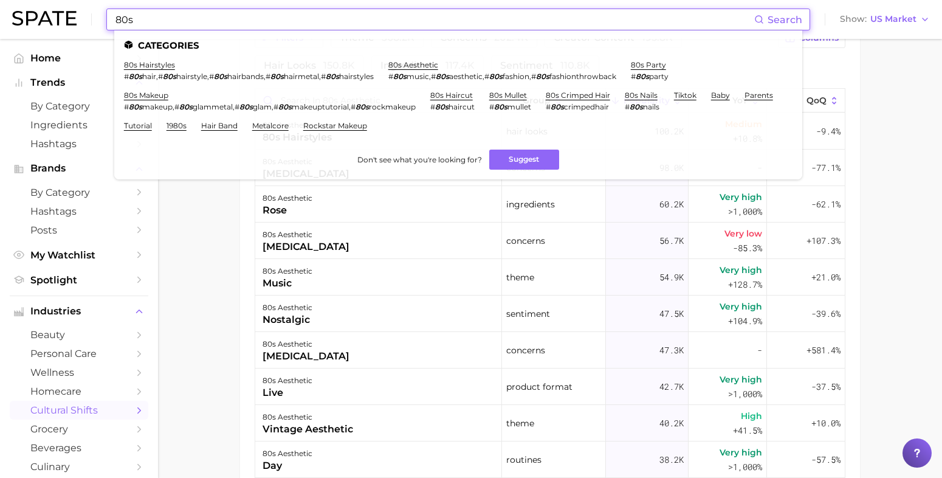
drag, startPoint x: 199, startPoint y: 22, endPoint x: 56, endPoint y: 40, distance: 144.6
click at [54, 20] on div "80s Search Categories 80s hairstyles # 80s hair , # 80s hairstyle , # 80s hairb…" at bounding box center [471, 19] width 918 height 39
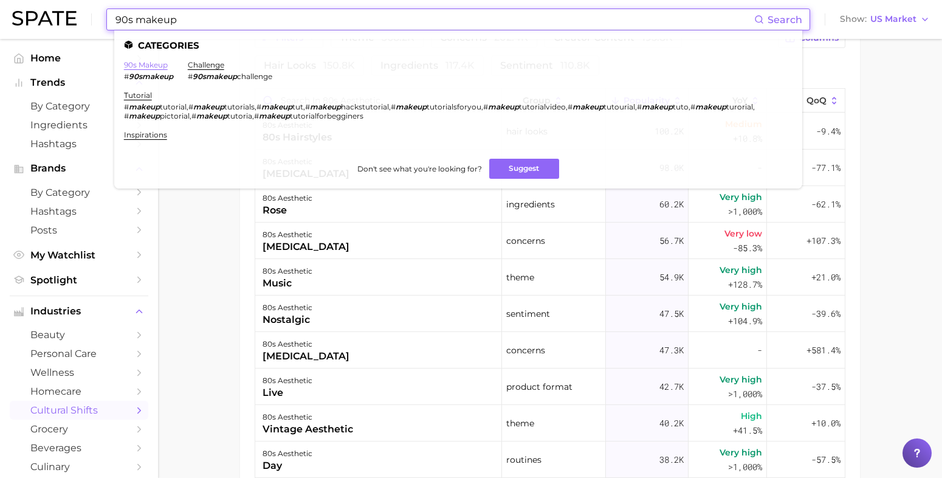
click at [137, 62] on link "90s makeup" at bounding box center [146, 64] width 44 height 9
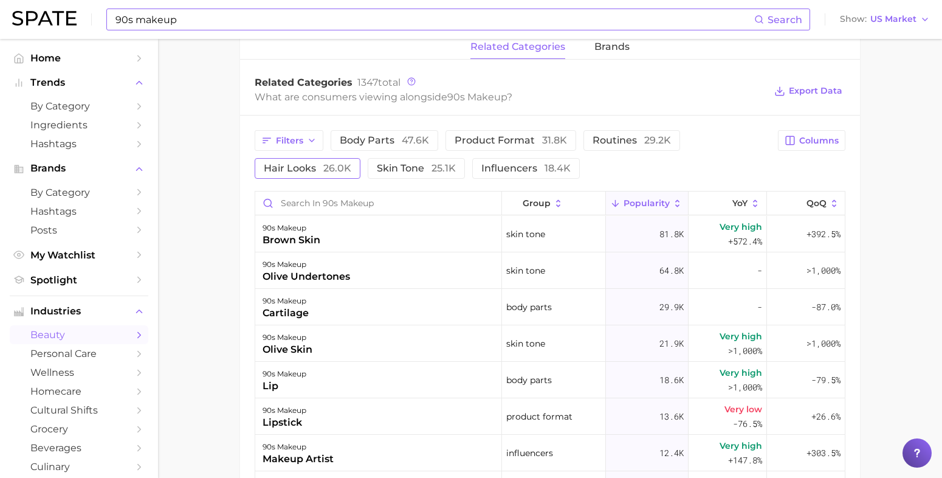
scroll to position [684, 0]
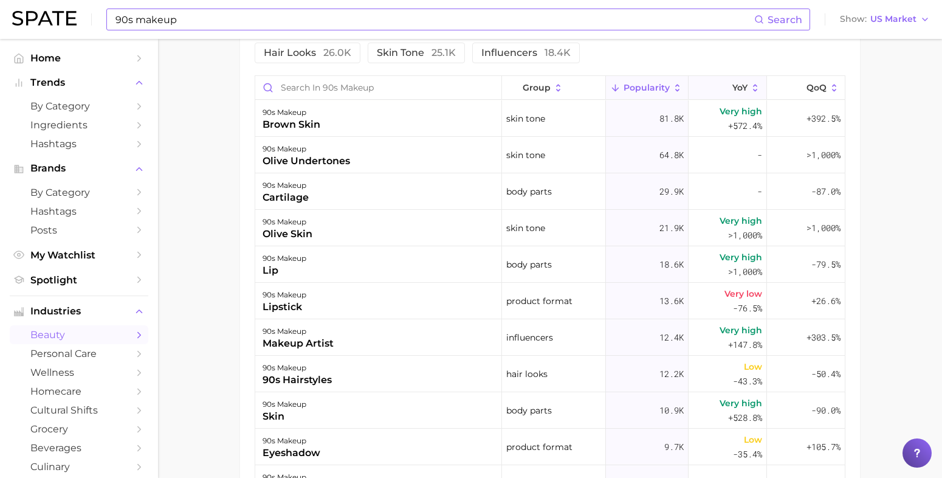
click at [718, 95] on button "YoY" at bounding box center [728, 88] width 78 height 24
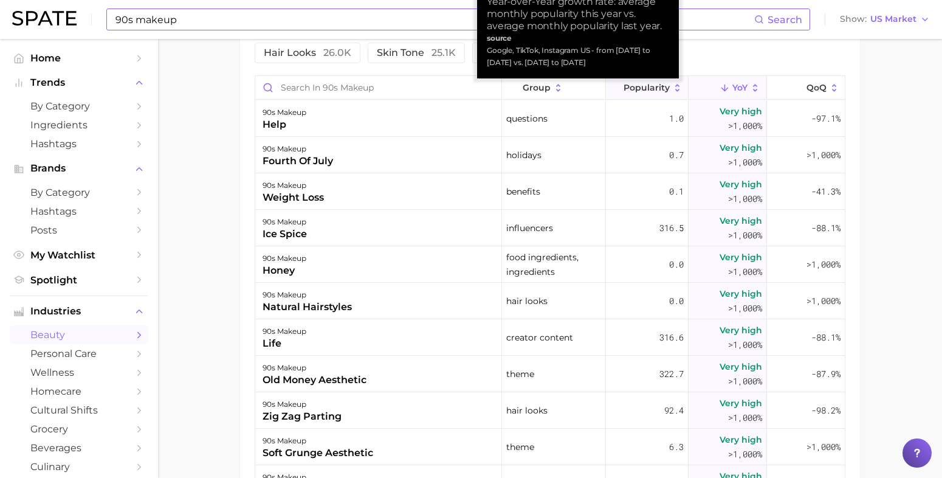
click at [643, 87] on span "Popularity" at bounding box center [647, 88] width 46 height 10
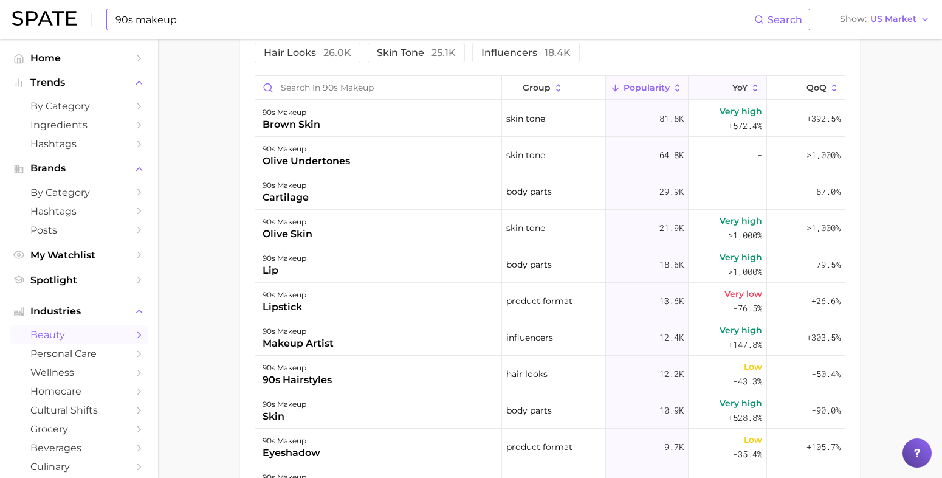
click at [720, 88] on icon at bounding box center [725, 88] width 11 height 11
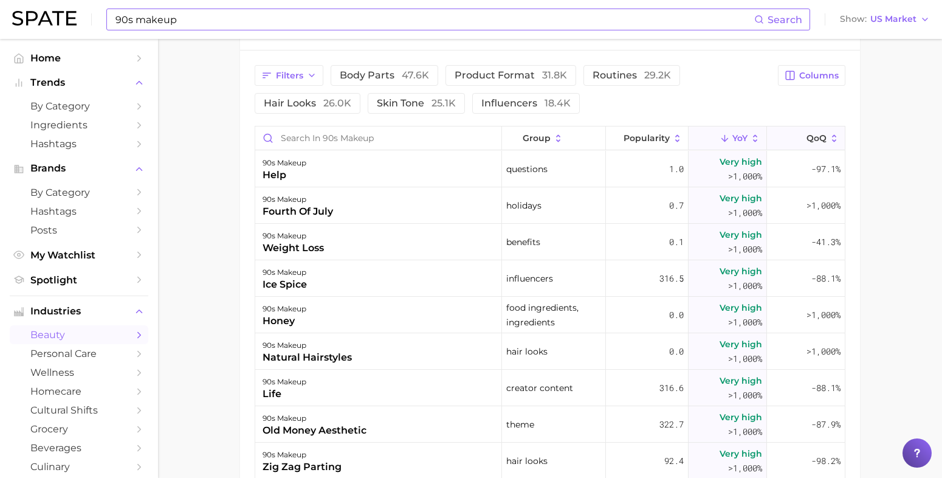
scroll to position [608, 0]
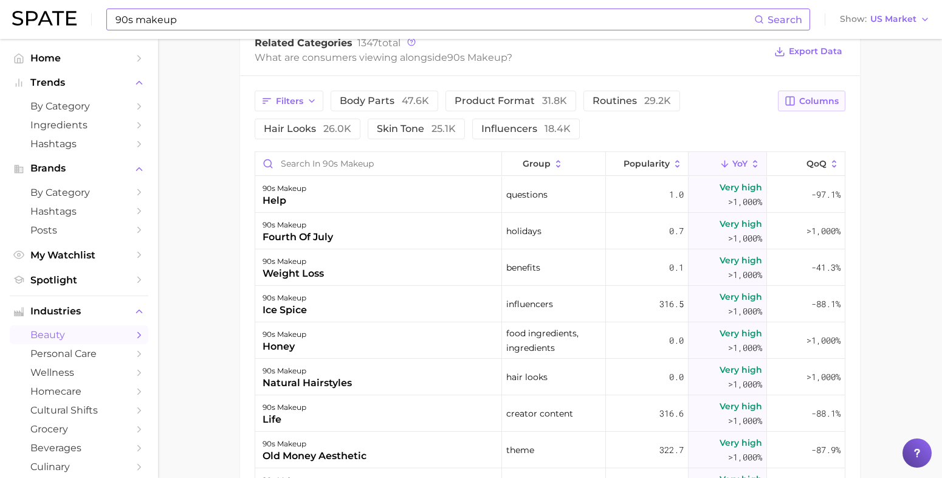
click at [825, 108] on button "Columns" at bounding box center [811, 101] width 67 height 21
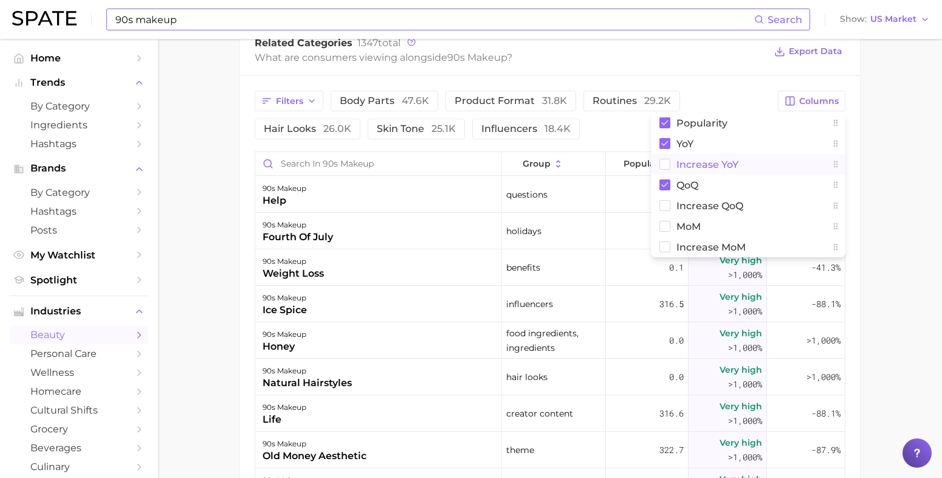
click at [682, 166] on span "Increase YoY" at bounding box center [708, 164] width 62 height 10
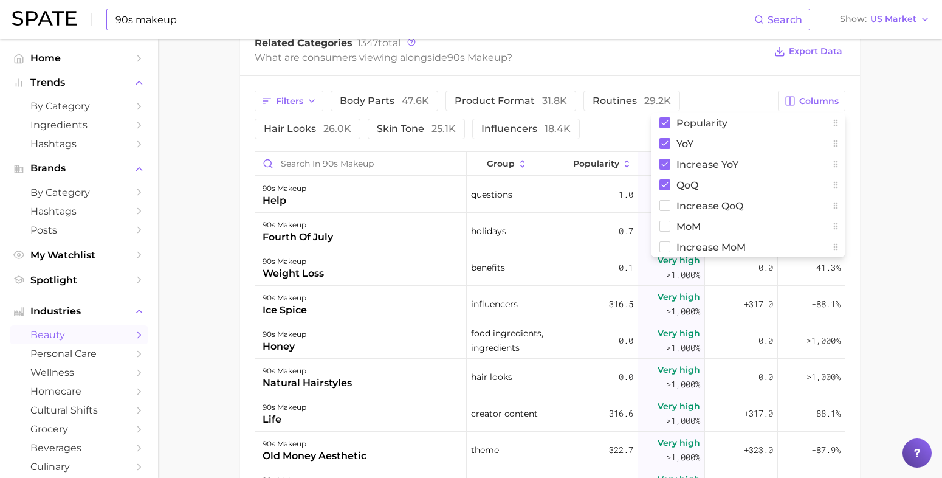
click at [877, 211] on main "1. makeup 2. makeup looks 3. general looks 4. 90s makeup Overview Google TikTok…" at bounding box center [550, 68] width 784 height 1274
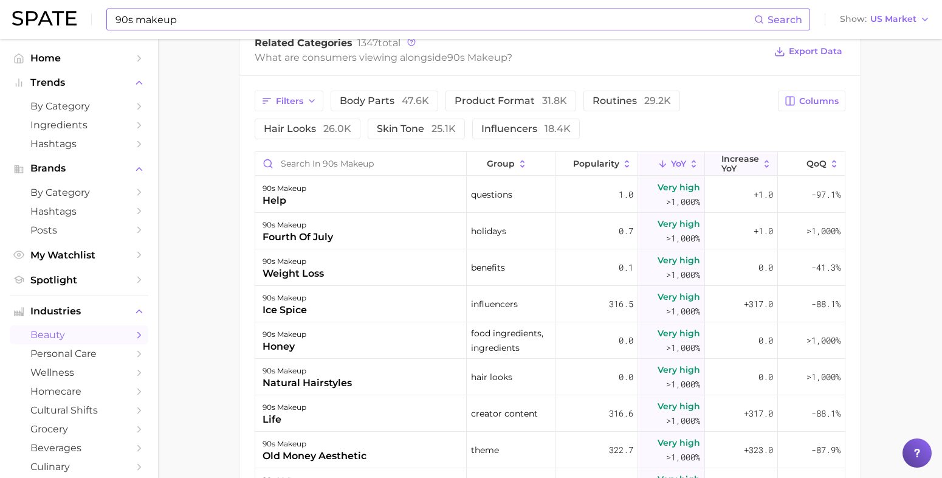
click at [762, 159] on icon at bounding box center [767, 164] width 11 height 11
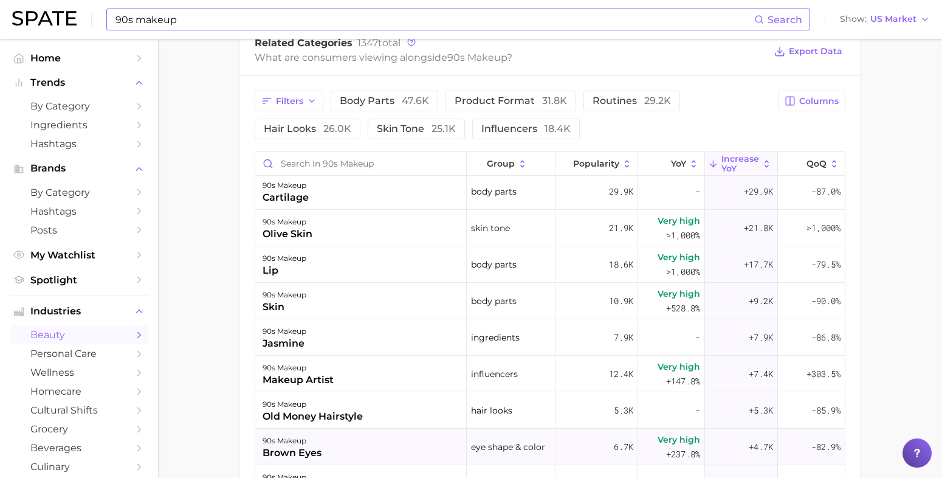
scroll to position [0, 0]
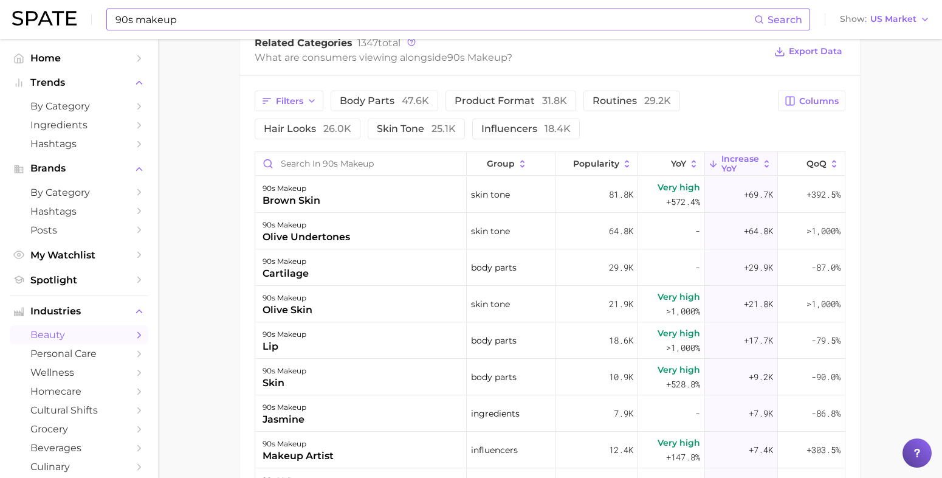
click at [238, 286] on main "1. makeup 2. makeup looks 3. general looks 4. 90s makeup Overview Google TikTok…" at bounding box center [550, 68] width 784 height 1274
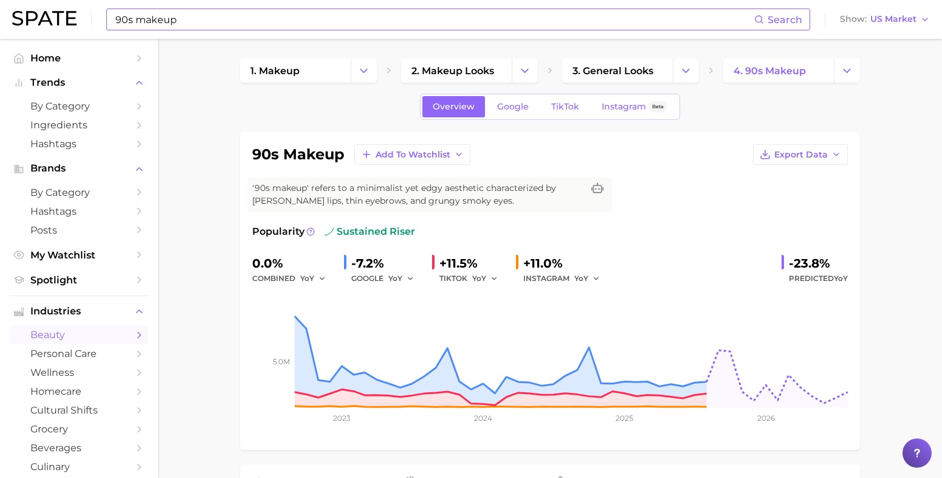
drag, startPoint x: 216, startPoint y: 22, endPoint x: 209, endPoint y: 22, distance: 7.3
click at [215, 22] on input "90s makeup" at bounding box center [434, 19] width 640 height 21
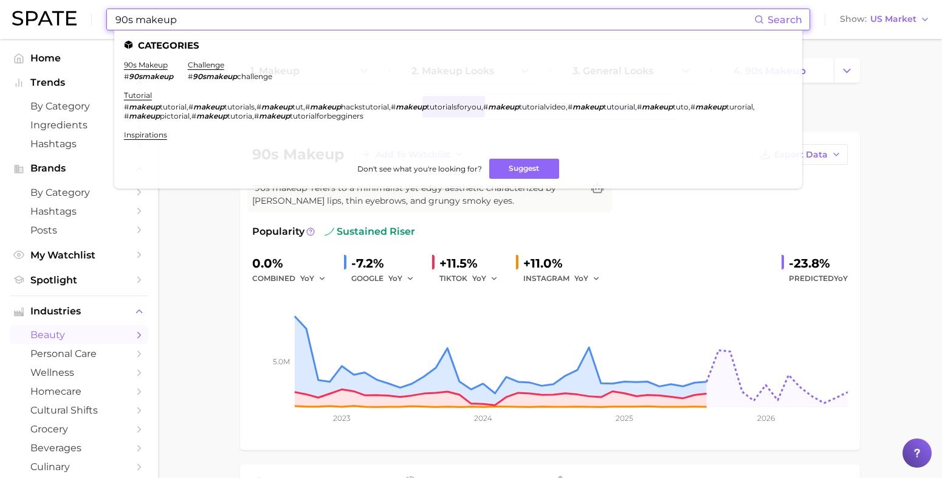
click at [122, 19] on input "90s makeup" at bounding box center [434, 19] width 640 height 21
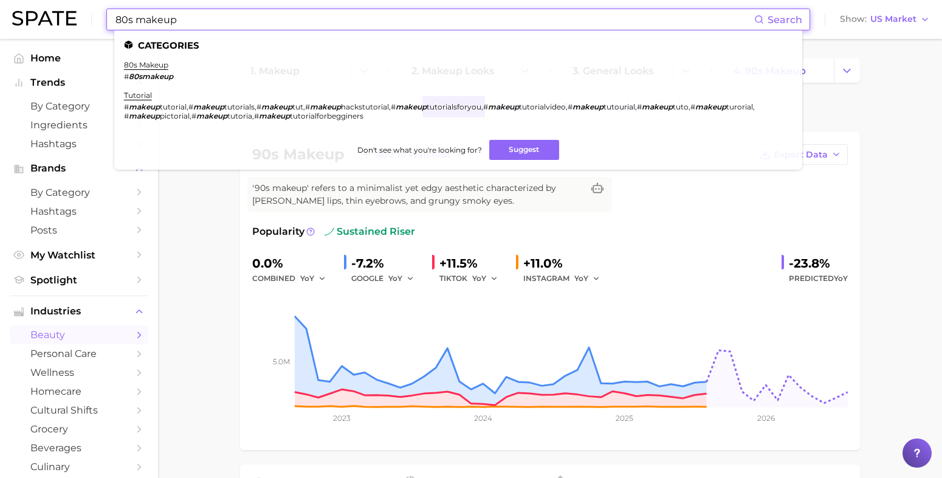
type input "80s makeup"
click at [153, 72] on em "80smakeup" at bounding box center [151, 76] width 44 height 9
click at [154, 64] on link "80s makeup" at bounding box center [146, 64] width 44 height 9
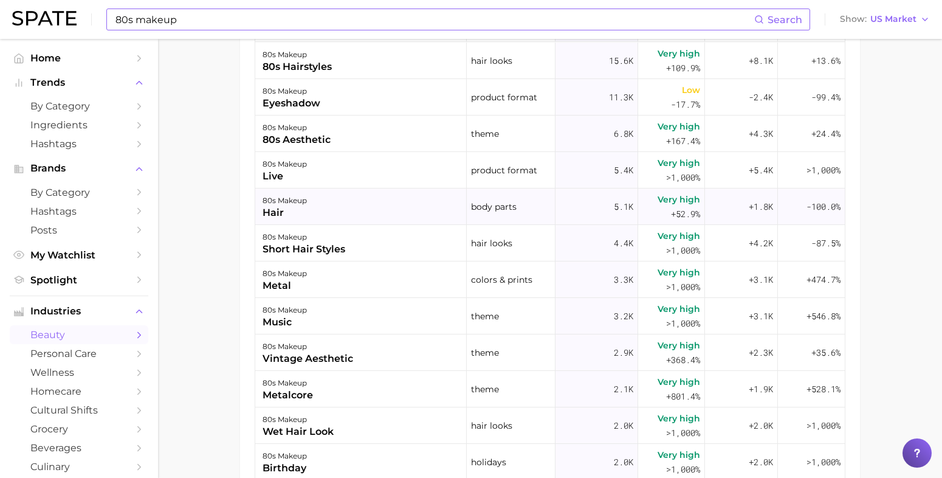
scroll to position [684, 0]
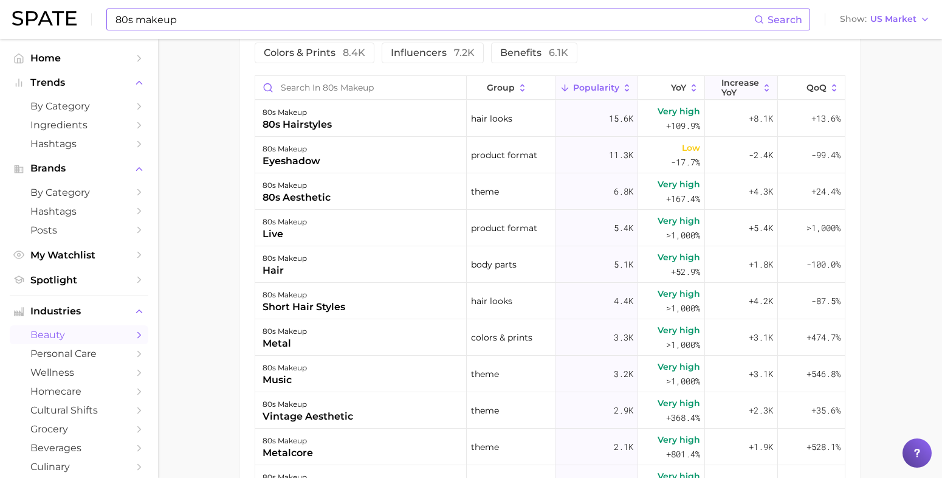
click at [733, 86] on span "Increase YoY" at bounding box center [741, 87] width 38 height 19
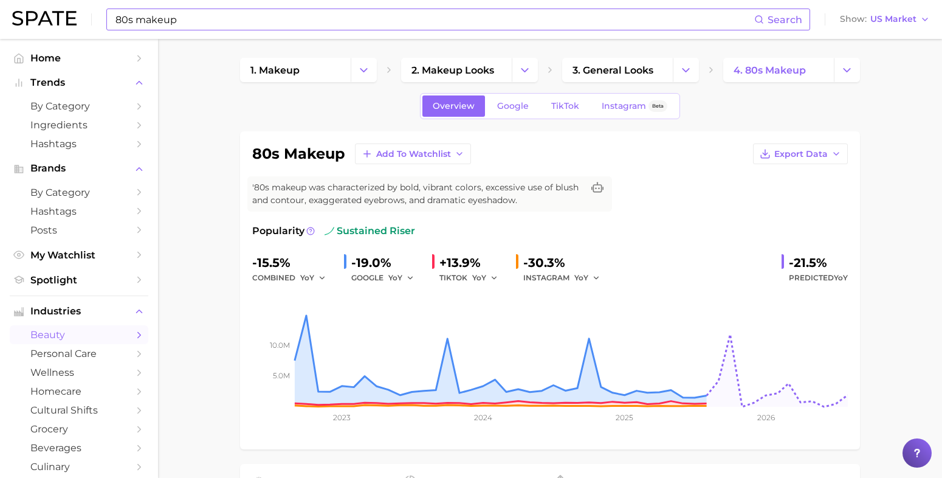
scroll to position [0, 0]
click at [77, 266] on ul "Home Trends by Category Ingredients Hashtags Brands by Category Hashtags Posts …" at bounding box center [79, 169] width 139 height 241
click at [82, 278] on span "Spotlight" at bounding box center [78, 280] width 97 height 12
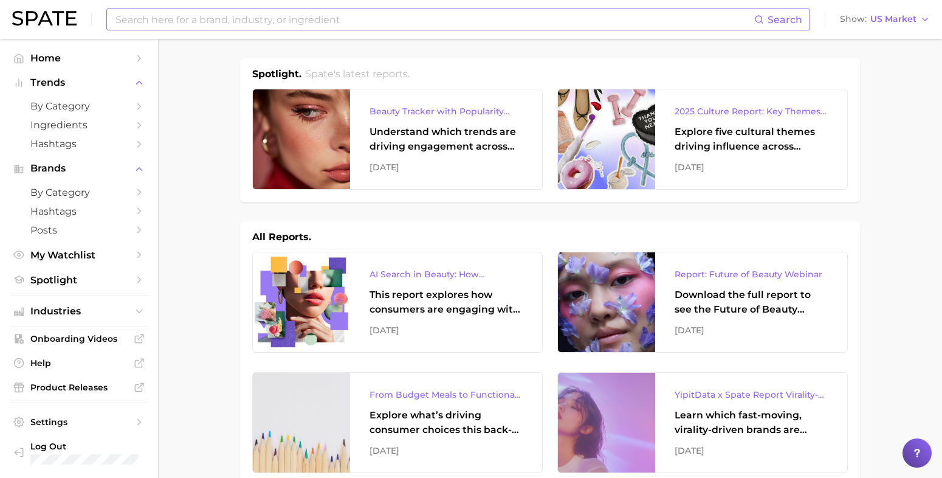
click at [261, 23] on input at bounding box center [434, 19] width 640 height 21
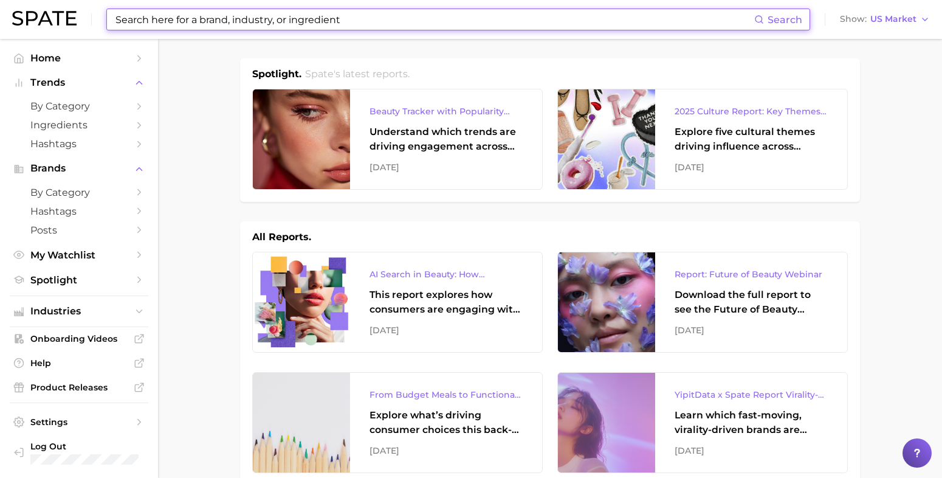
click at [181, 21] on input at bounding box center [434, 19] width 640 height 21
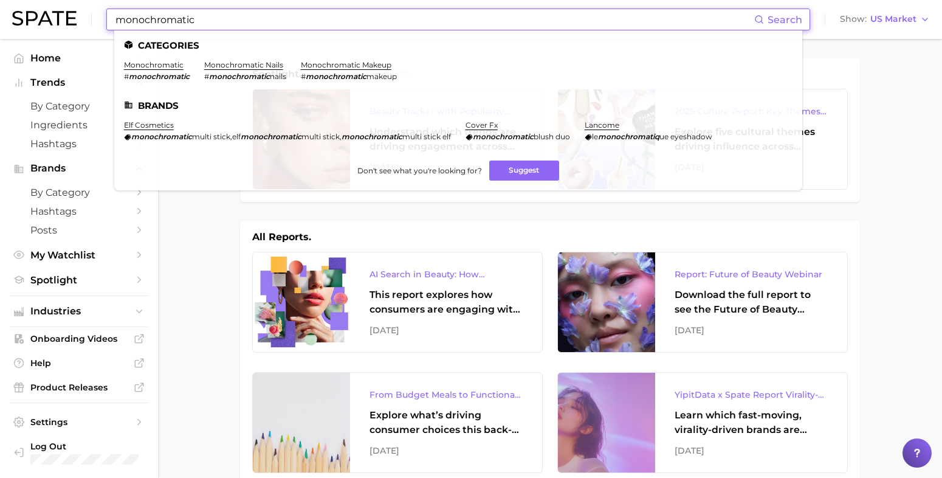
type input "monochromatic"
click at [353, 70] on li "monochromatic makeup # monochromatic makeup" at bounding box center [349, 70] width 96 height 21
click at [351, 60] on link "monochromatic makeup" at bounding box center [346, 64] width 91 height 9
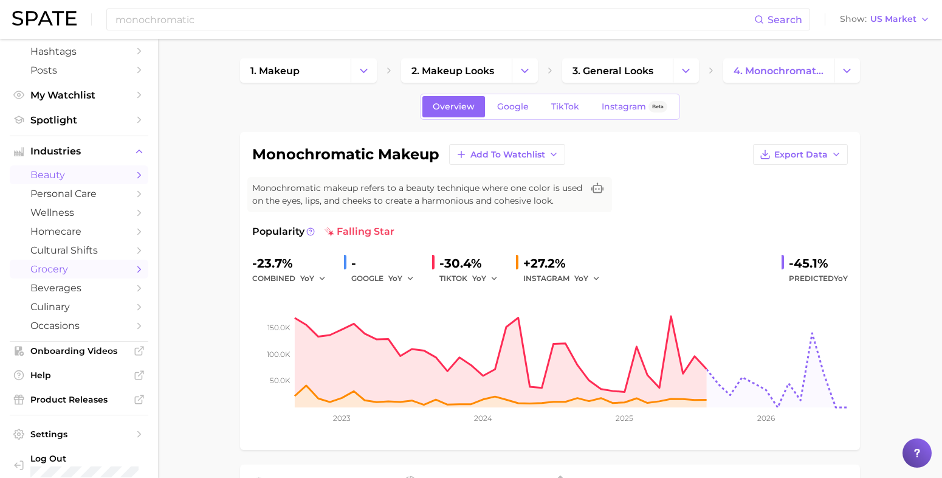
scroll to position [169, 0]
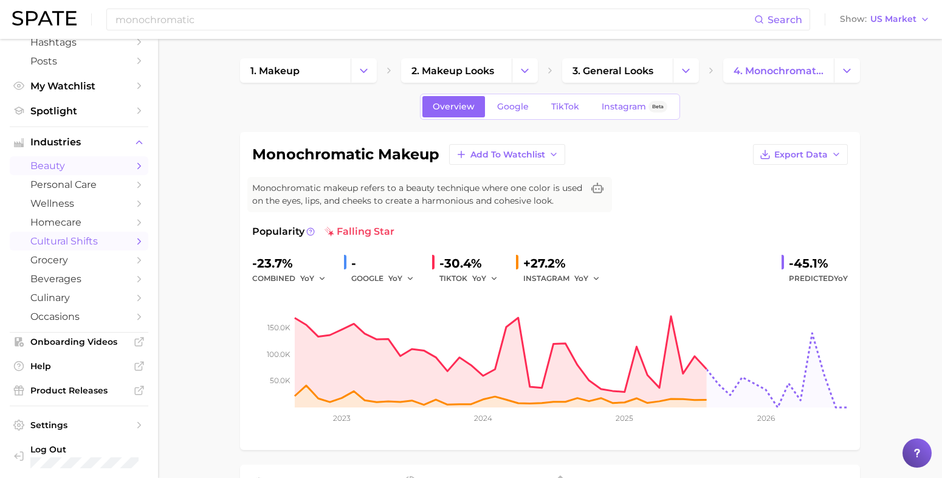
click at [73, 241] on span "cultural shifts" at bounding box center [78, 241] width 97 height 12
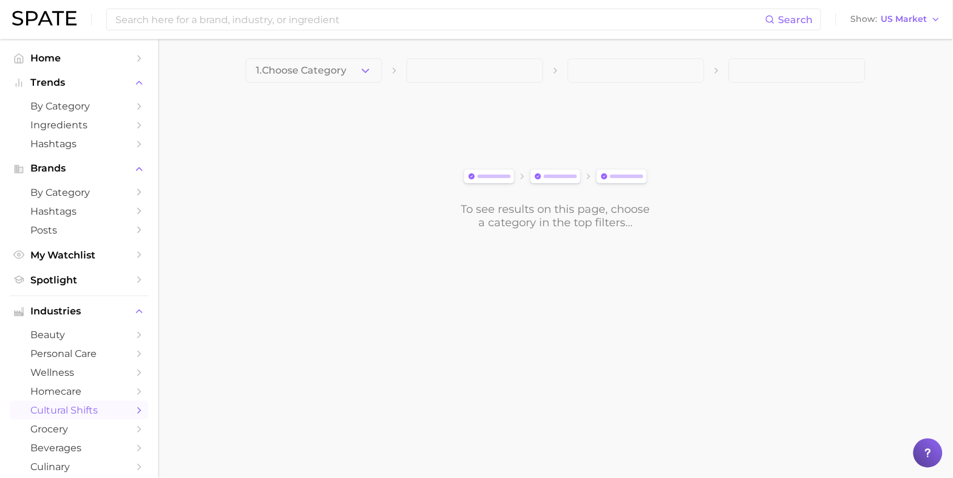
click at [330, 47] on main "1. Choose Category To see results on this page, choose a category in the top fi…" at bounding box center [555, 164] width 795 height 251
click at [333, 74] on span "1. Choose Category" at bounding box center [301, 70] width 91 height 11
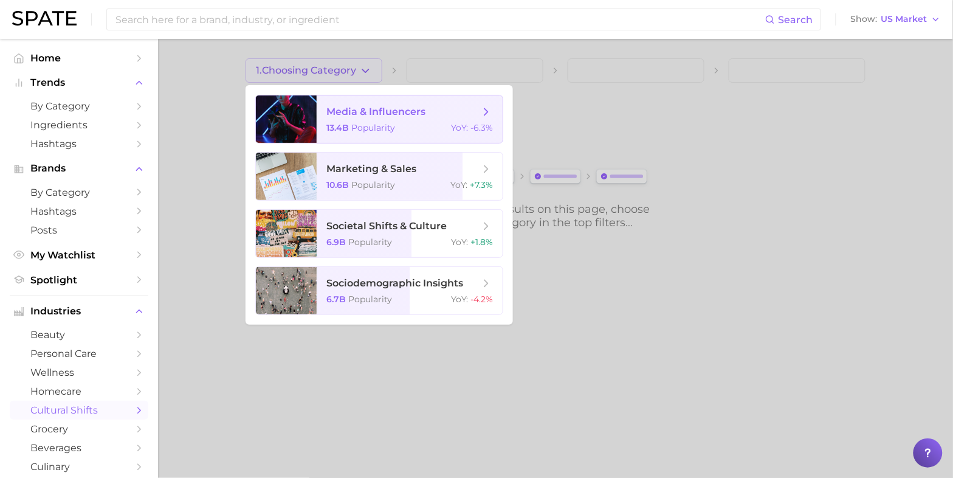
click at [441, 123] on div "13.4b Popularity YoY : -6.3%" at bounding box center [410, 127] width 167 height 11
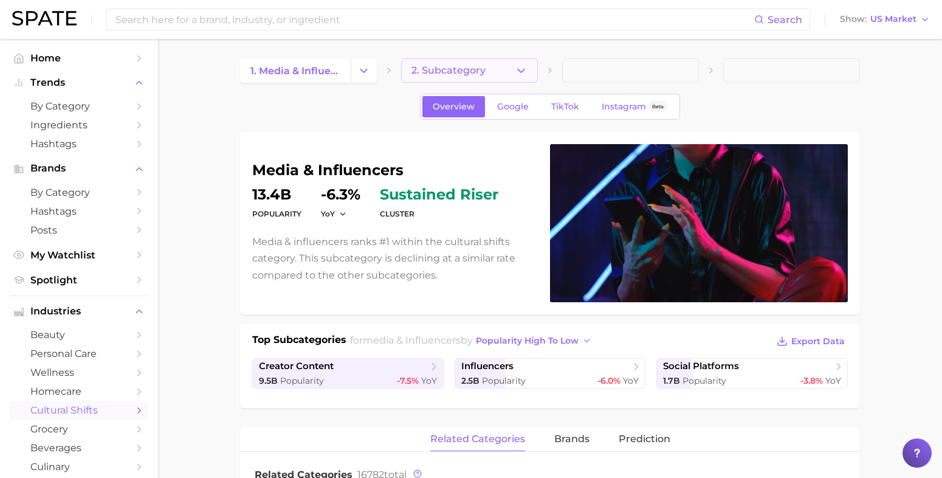
click at [491, 74] on button "2. Subcategory" at bounding box center [469, 70] width 137 height 24
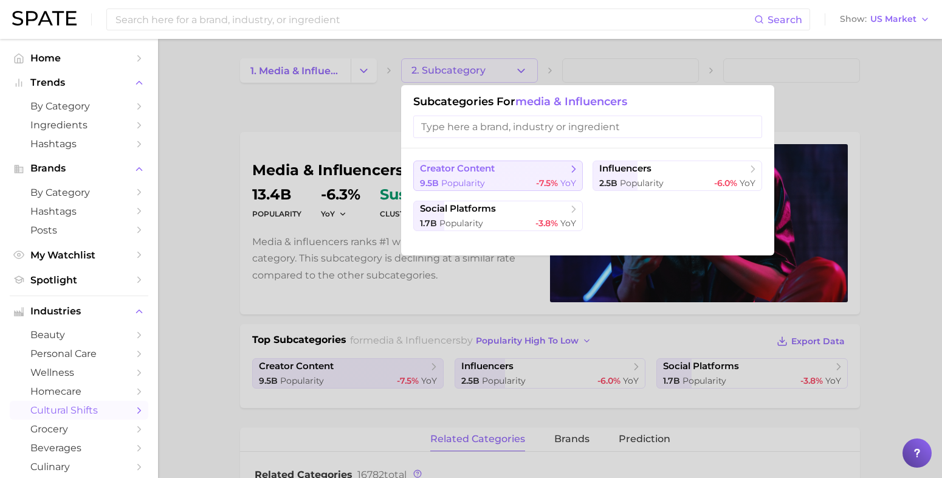
click at [517, 171] on span "creator content" at bounding box center [494, 169] width 148 height 12
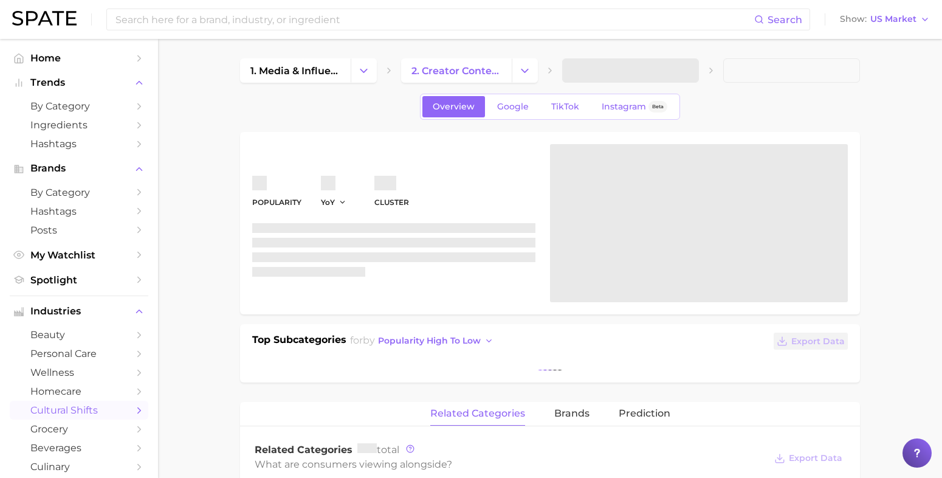
drag, startPoint x: 685, startPoint y: 71, endPoint x: 692, endPoint y: 67, distance: 7.9
click at [692, 67] on span at bounding box center [630, 70] width 137 height 24
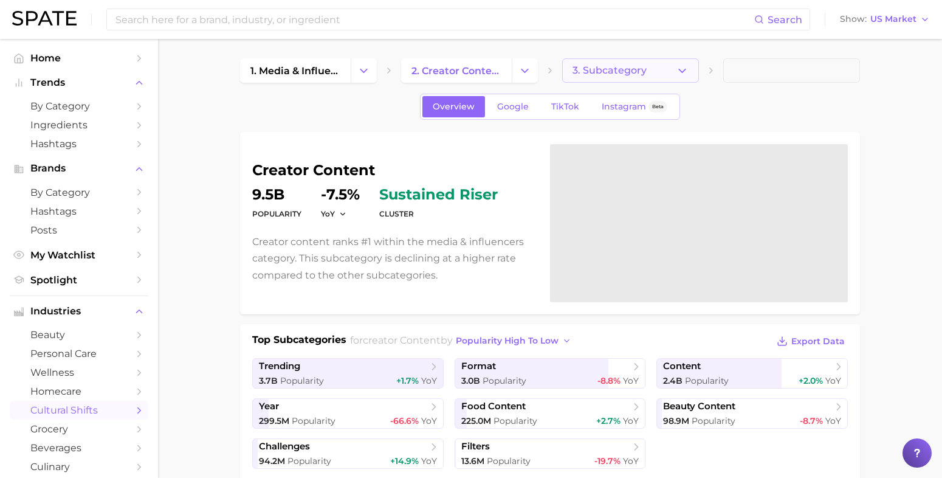
click at [693, 67] on button "3. Subcategory" at bounding box center [630, 70] width 137 height 24
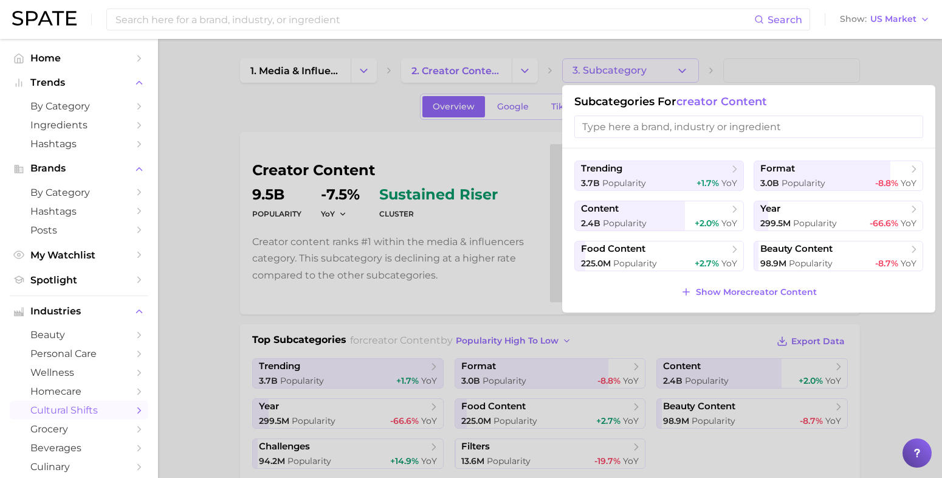
click at [683, 68] on div at bounding box center [471, 239] width 942 height 478
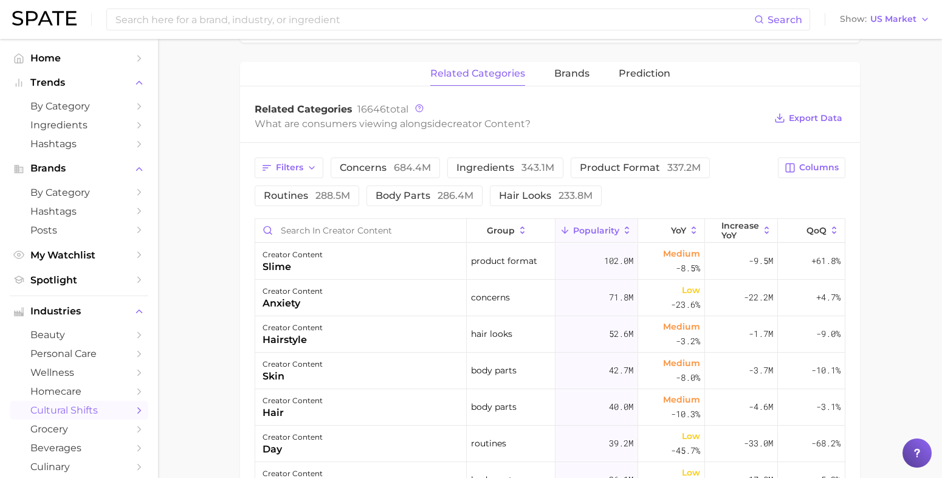
scroll to position [608, 0]
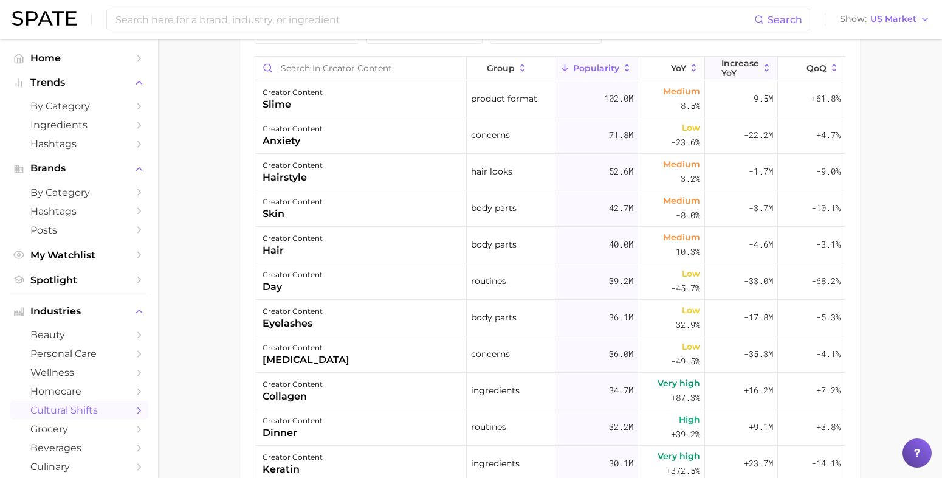
click at [731, 71] on span "Increase YoY" at bounding box center [741, 67] width 38 height 19
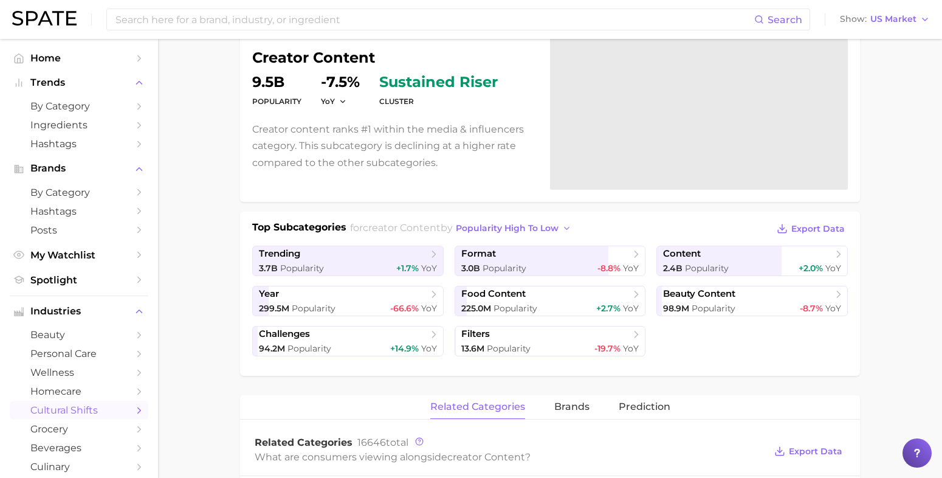
scroll to position [0, 0]
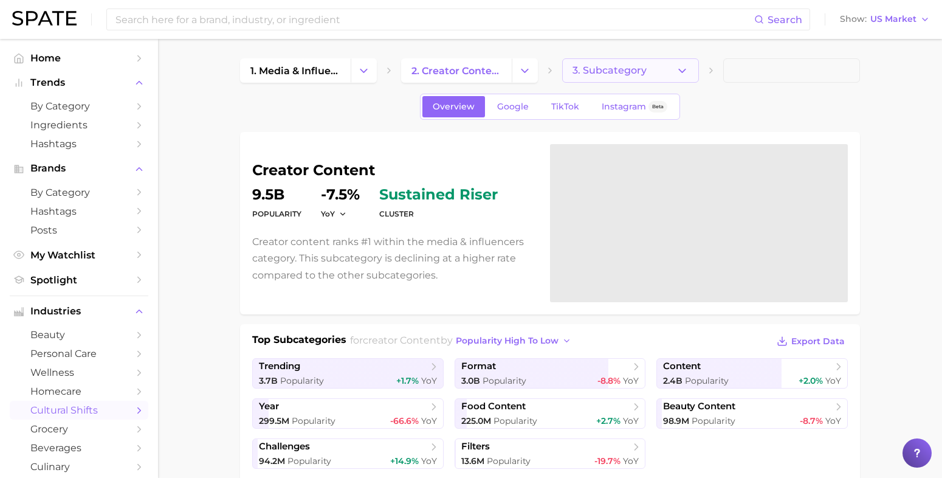
click at [651, 67] on button "3. Subcategory" at bounding box center [630, 70] width 137 height 24
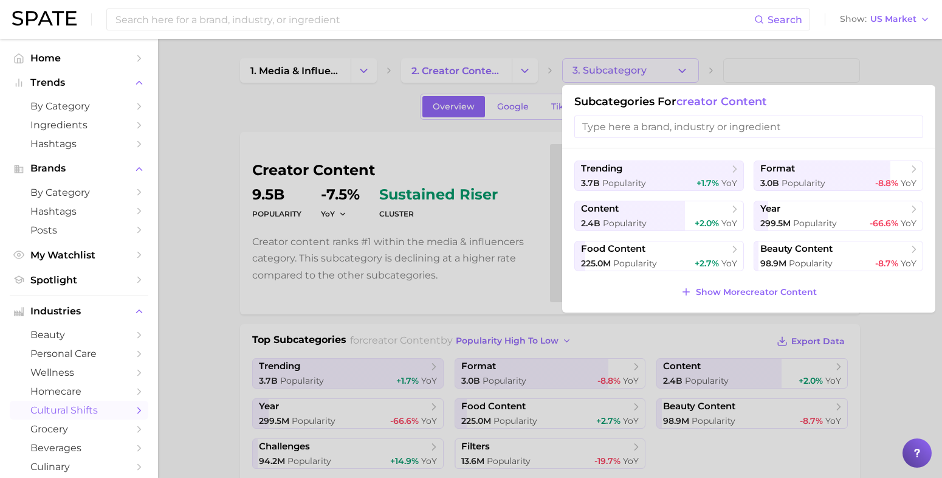
click at [689, 148] on div "trending 3.7b Popularity +1.7% YoY format 3.0b Popularity -8.8% YoY content 2.4…" at bounding box center [748, 230] width 373 height 164
click at [823, 187] on span "Popularity" at bounding box center [804, 183] width 44 height 11
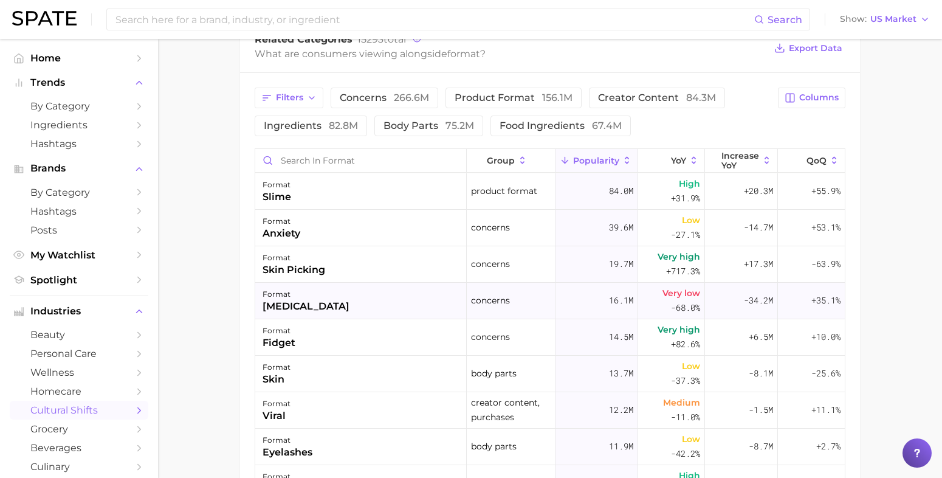
scroll to position [532, 0]
click at [671, 157] on span "YoY" at bounding box center [678, 161] width 15 height 10
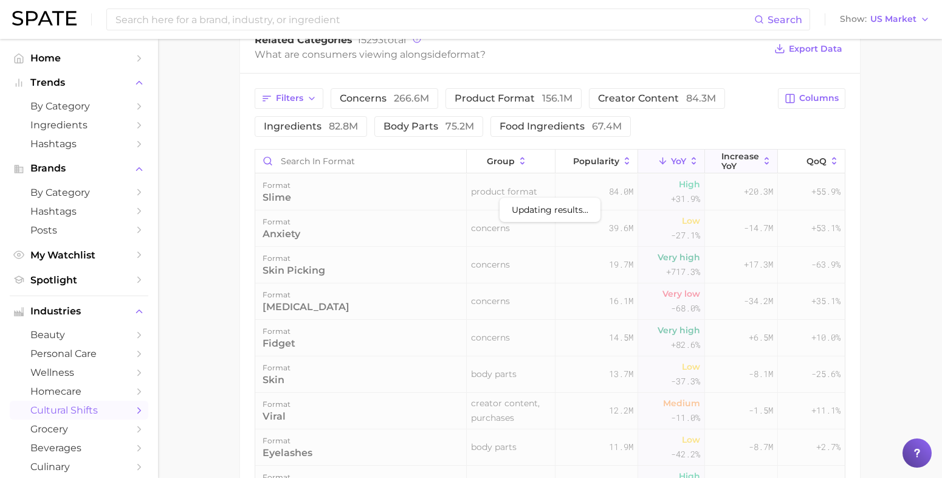
click at [731, 159] on span "Increase YoY" at bounding box center [741, 160] width 38 height 19
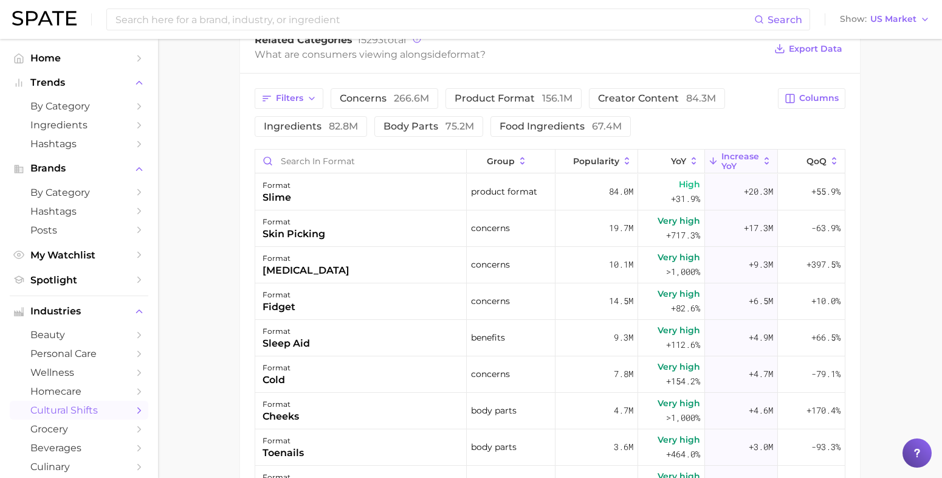
click at [871, 159] on main "1. media & influencers 2. creator content 3. format 4. Subcategory Overview Goo…" at bounding box center [550, 104] width 784 height 1195
drag, startPoint x: 871, startPoint y: 125, endPoint x: 868, endPoint y: 244, distance: 119.2
click at [868, 244] on main "1. media & influencers 2. creator content 3. format 4. Subcategory Overview Goo…" at bounding box center [550, 104] width 784 height 1195
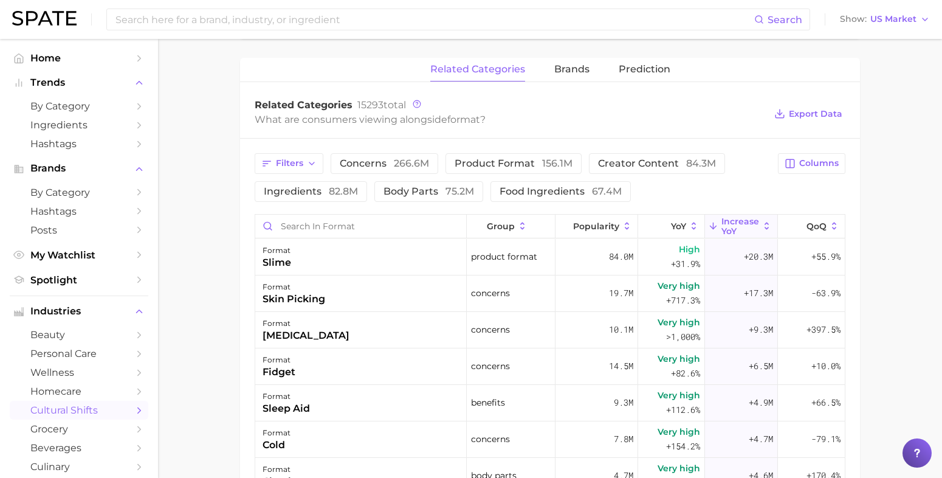
scroll to position [380, 0]
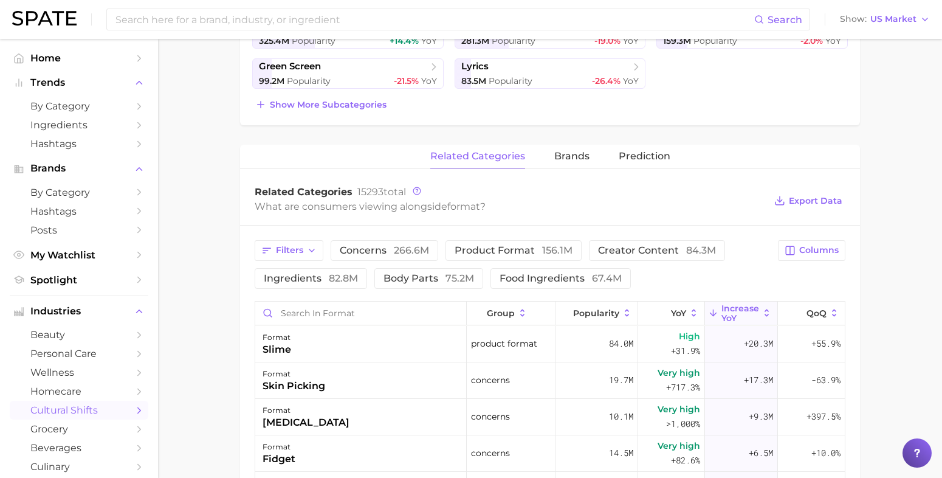
click at [226, 272] on main "1. media & influencers 2. creator content 3. format 4. Subcategory Overview Goo…" at bounding box center [550, 256] width 784 height 1195
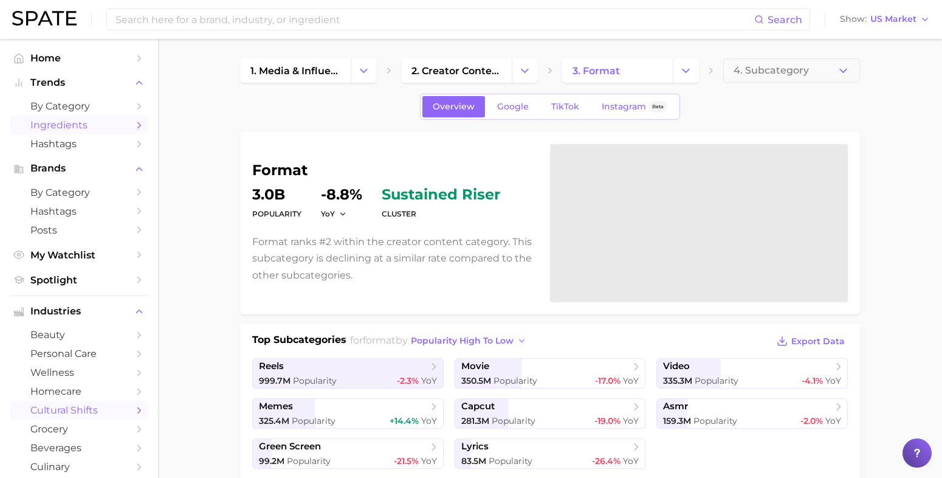
click at [93, 120] on span "Ingredients" at bounding box center [78, 125] width 97 height 12
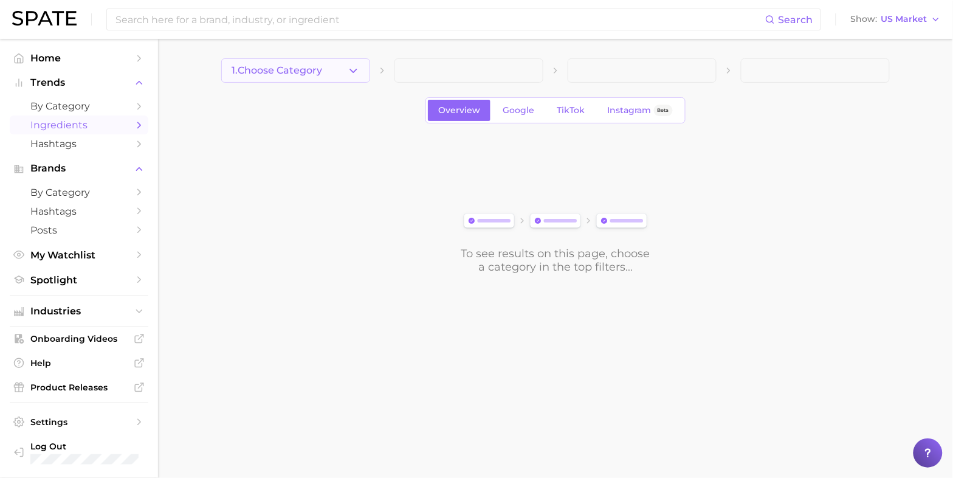
click at [348, 73] on icon "button" at bounding box center [353, 70] width 13 height 13
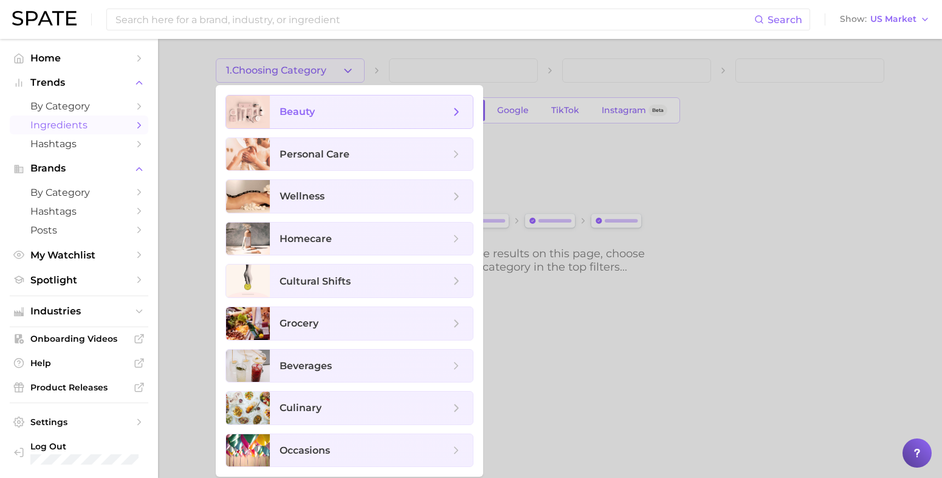
click at [329, 119] on span "beauty" at bounding box center [371, 111] width 203 height 33
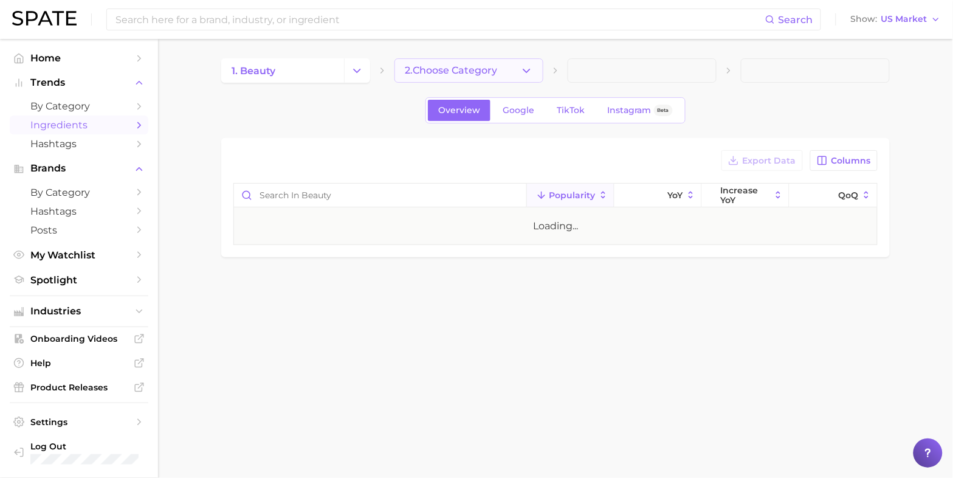
click at [404, 79] on button "2. Choose Category" at bounding box center [469, 70] width 149 height 24
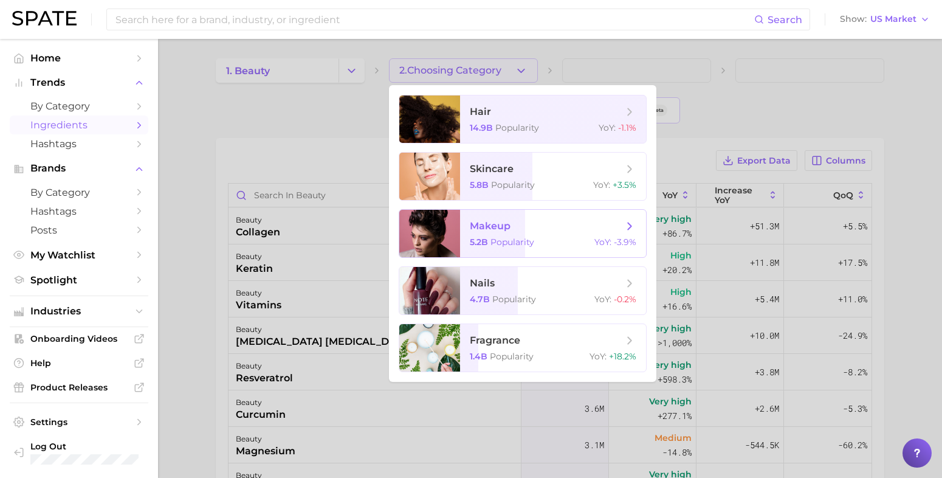
click at [539, 253] on span "makeup 5.2b Popularity YoY : -3.9%" at bounding box center [553, 233] width 186 height 47
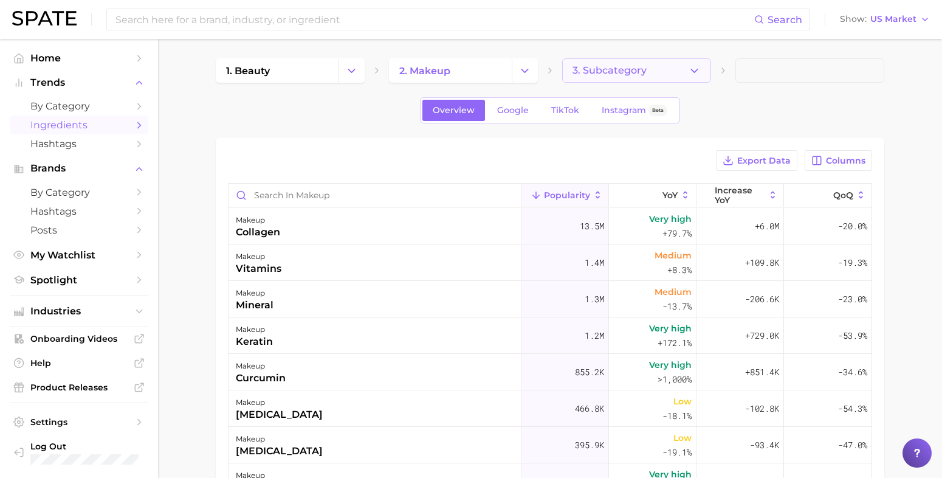
click at [634, 71] on span "3. Subcategory" at bounding box center [610, 70] width 74 height 11
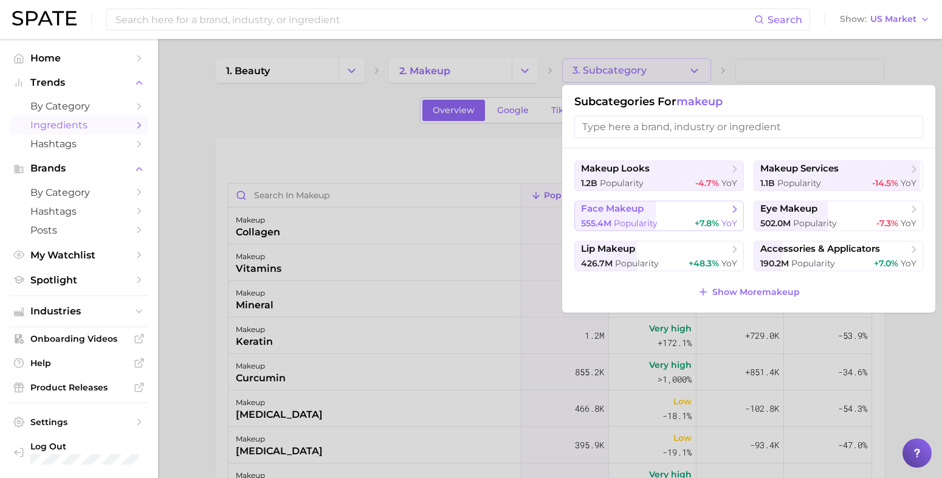
click at [691, 219] on div "555.4m Popularity +7.8% YoY" at bounding box center [659, 224] width 156 height 12
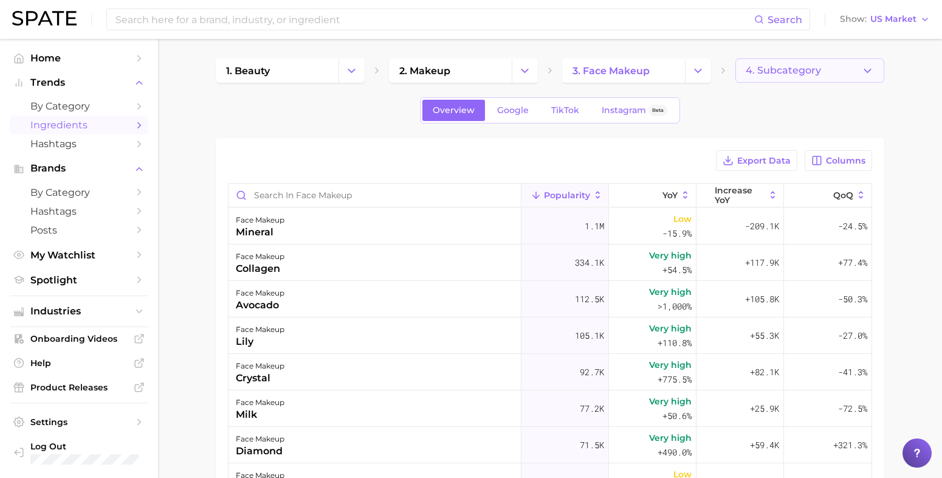
click at [832, 76] on button "4. Subcategory" at bounding box center [810, 70] width 149 height 24
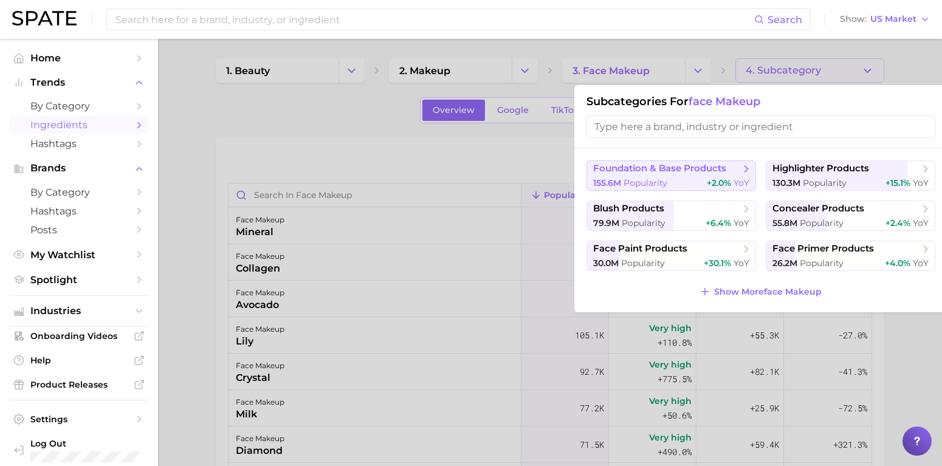
click at [666, 173] on span "foundation & base products" at bounding box center [659, 169] width 133 height 12
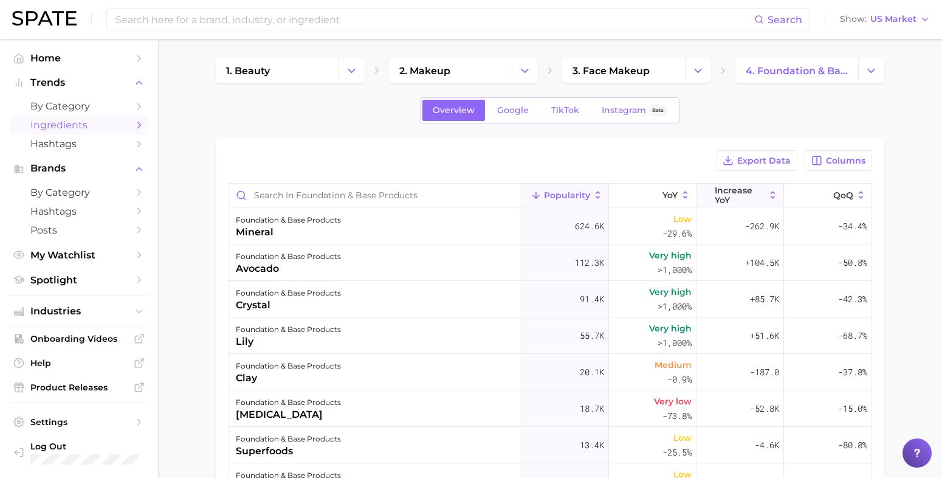
click at [728, 193] on span "Increase YoY" at bounding box center [740, 194] width 50 height 19
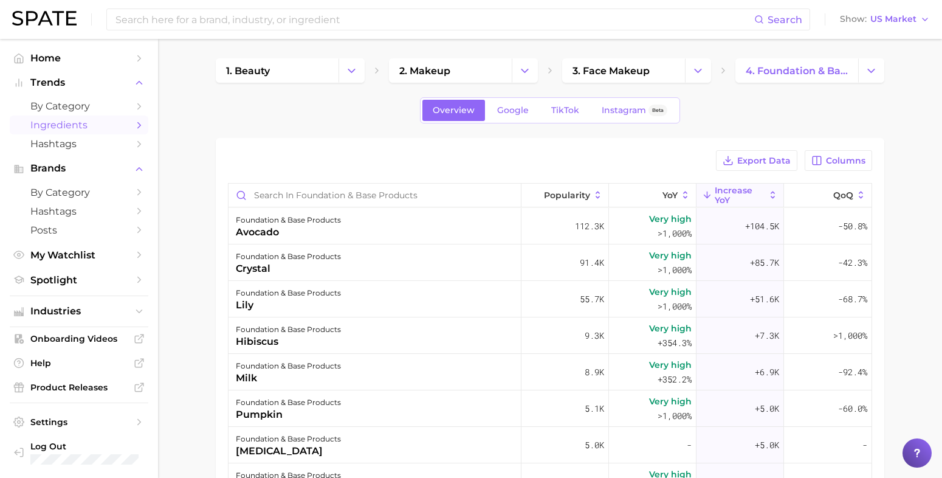
click at [199, 171] on main "1. beauty 2. makeup 3. face makeup 4. foundation & base products Overview Googl…" at bounding box center [550, 386] width 784 height 695
click at [235, 155] on div "Export Data Columns" at bounding box center [550, 160] width 645 height 21
click at [228, 153] on div "Export Data Columns" at bounding box center [550, 160] width 645 height 21
